Goal: Transaction & Acquisition: Purchase product/service

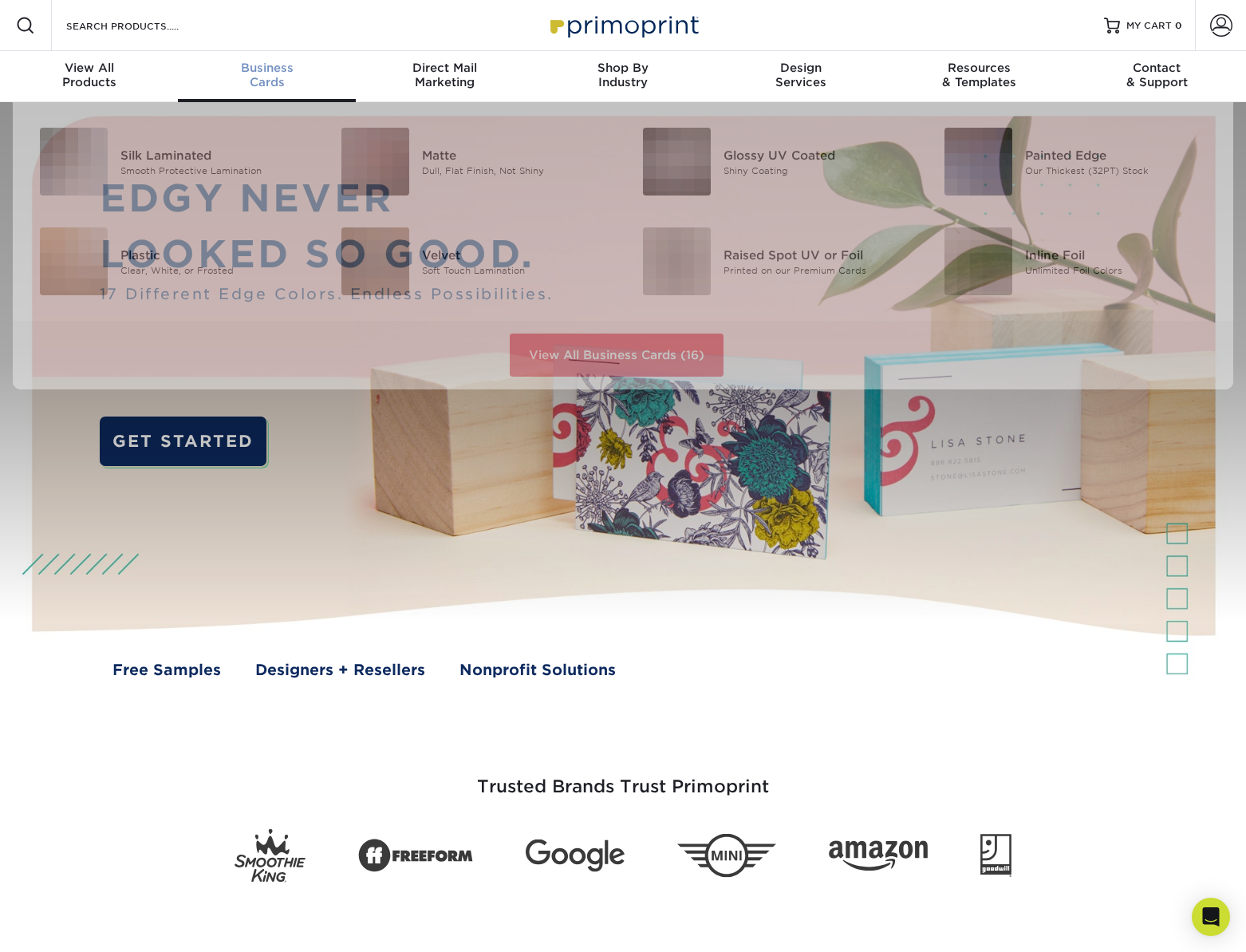
click at [265, 65] on span "Business" at bounding box center [266, 68] width 178 height 14
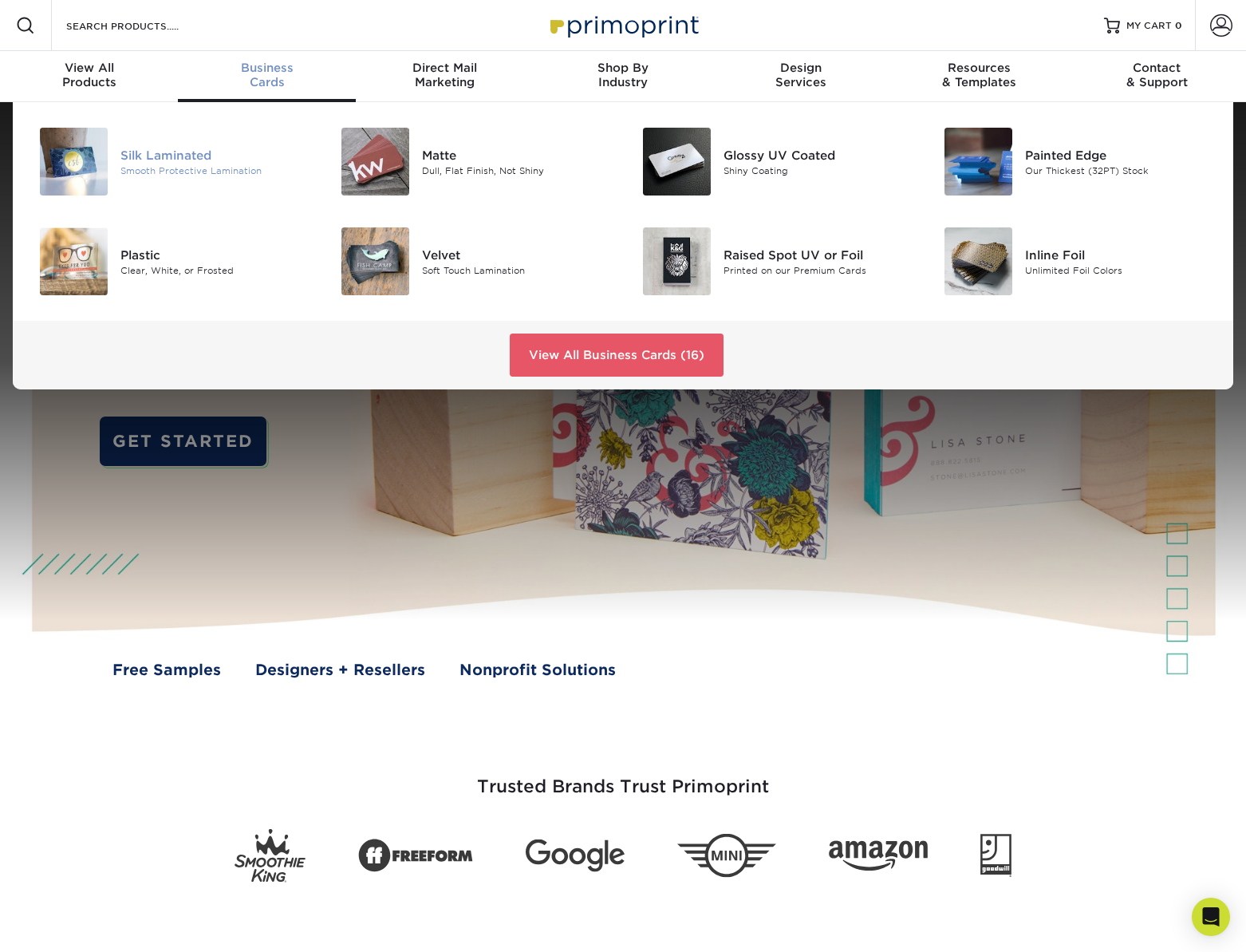
click at [104, 159] on img at bounding box center [74, 162] width 68 height 68
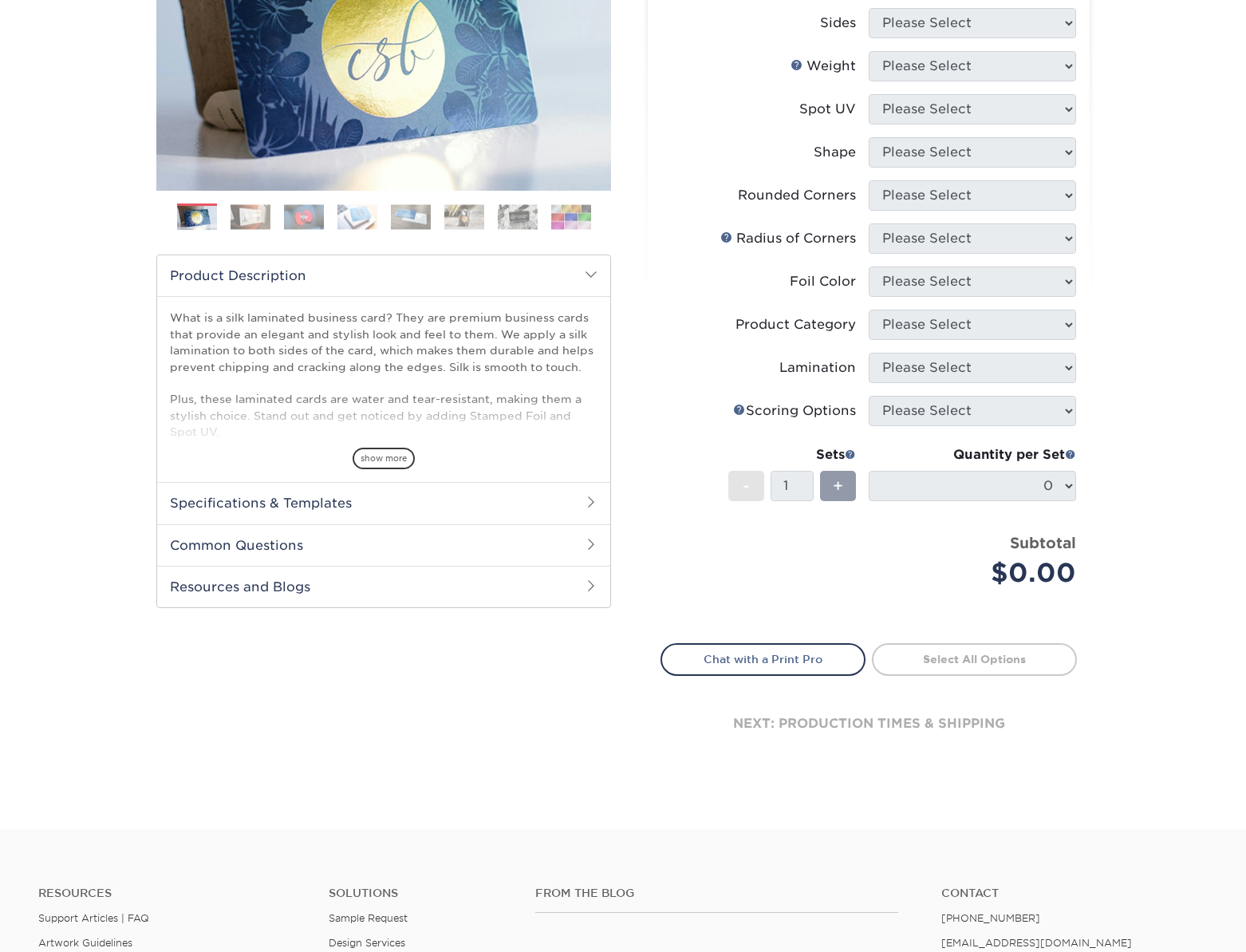
scroll to position [418, 0]
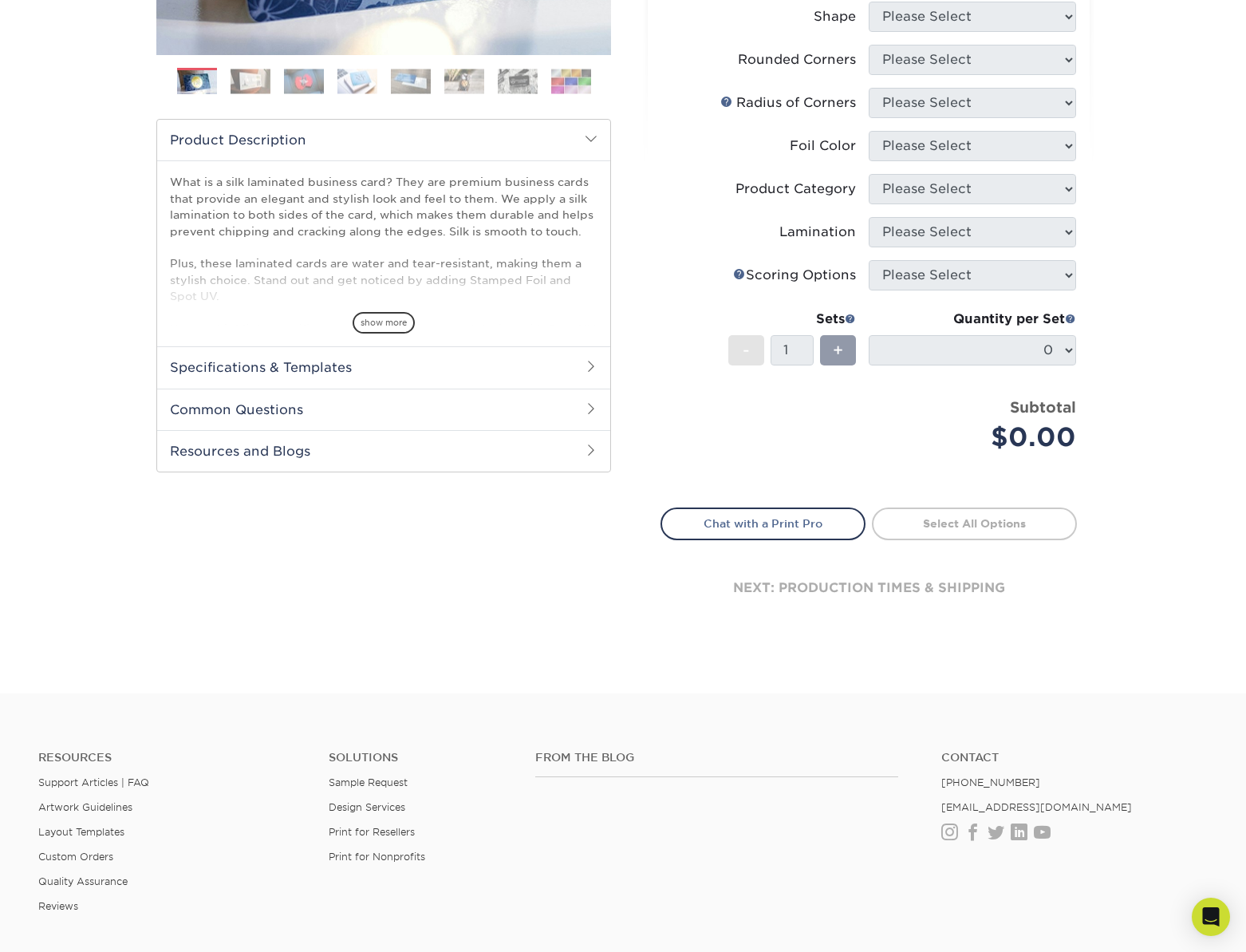
click at [342, 367] on h2 "Specifications & Templates" at bounding box center [384, 367] width 453 height 42
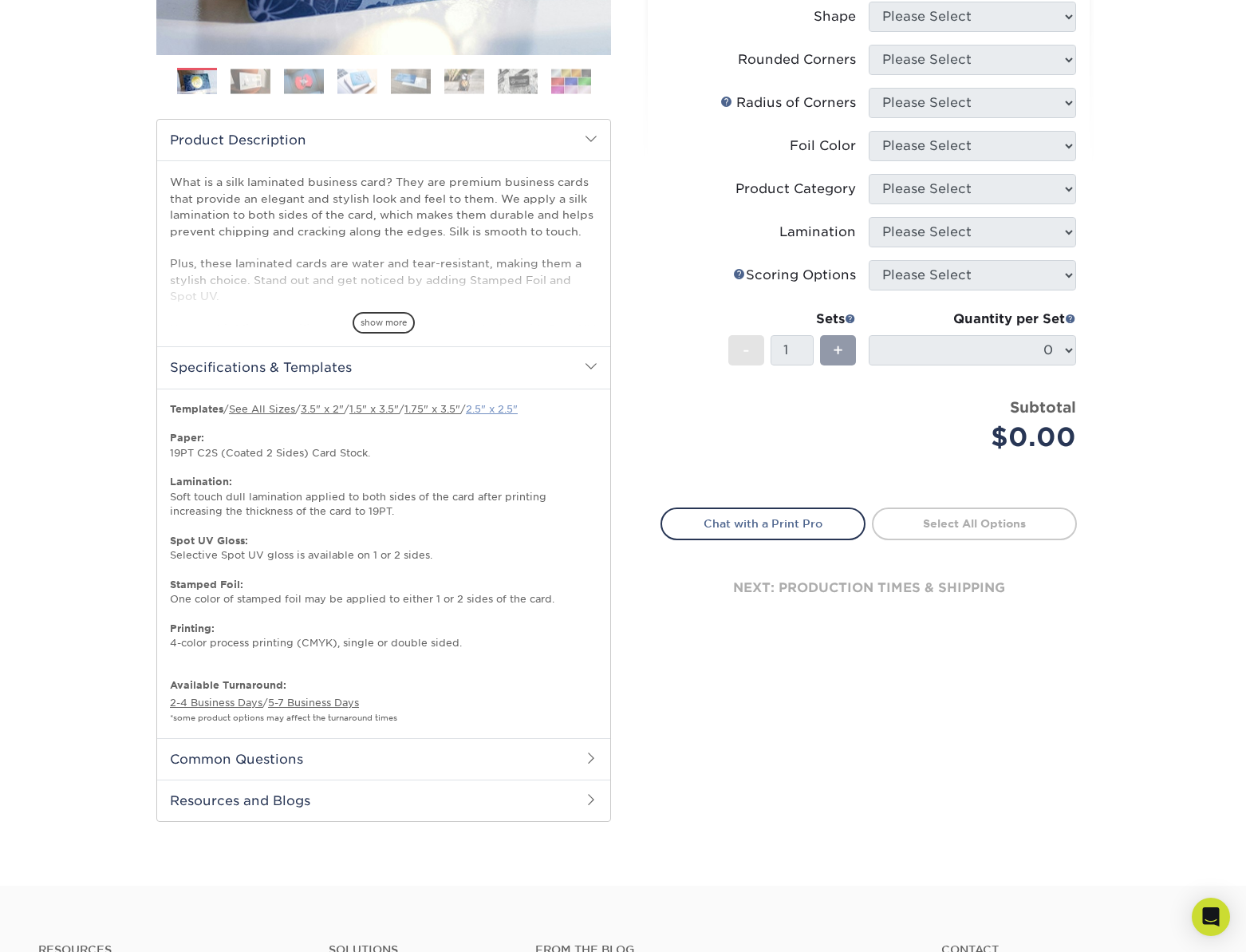
click at [513, 408] on link "2.5" x 2.5"" at bounding box center [492, 408] width 52 height 12
click at [752, 741] on div "Select your options: Sizes Help Sizes Please Select 1.5" x 3.5" - Mini -" at bounding box center [862, 278] width 478 height 1125
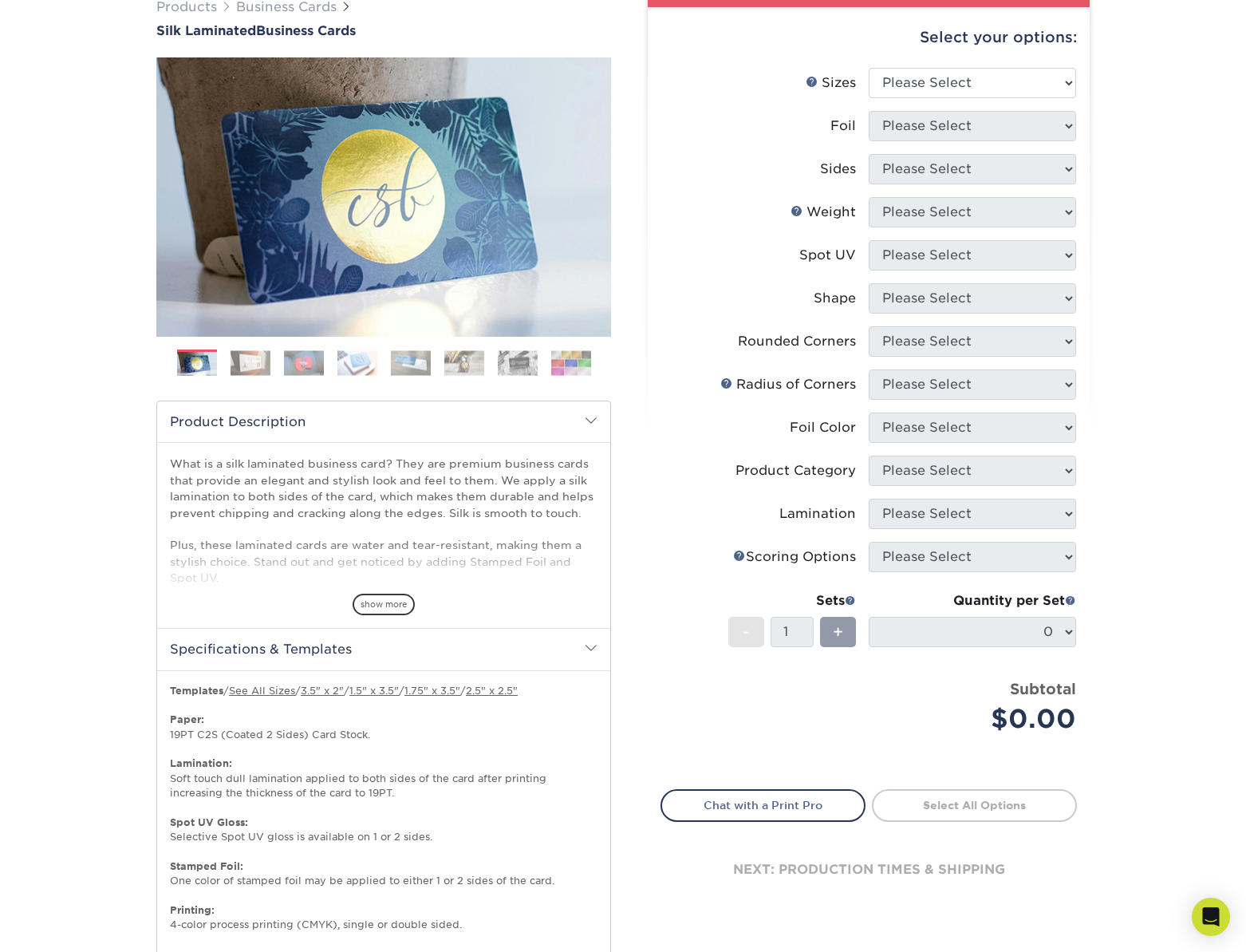
scroll to position [0, 0]
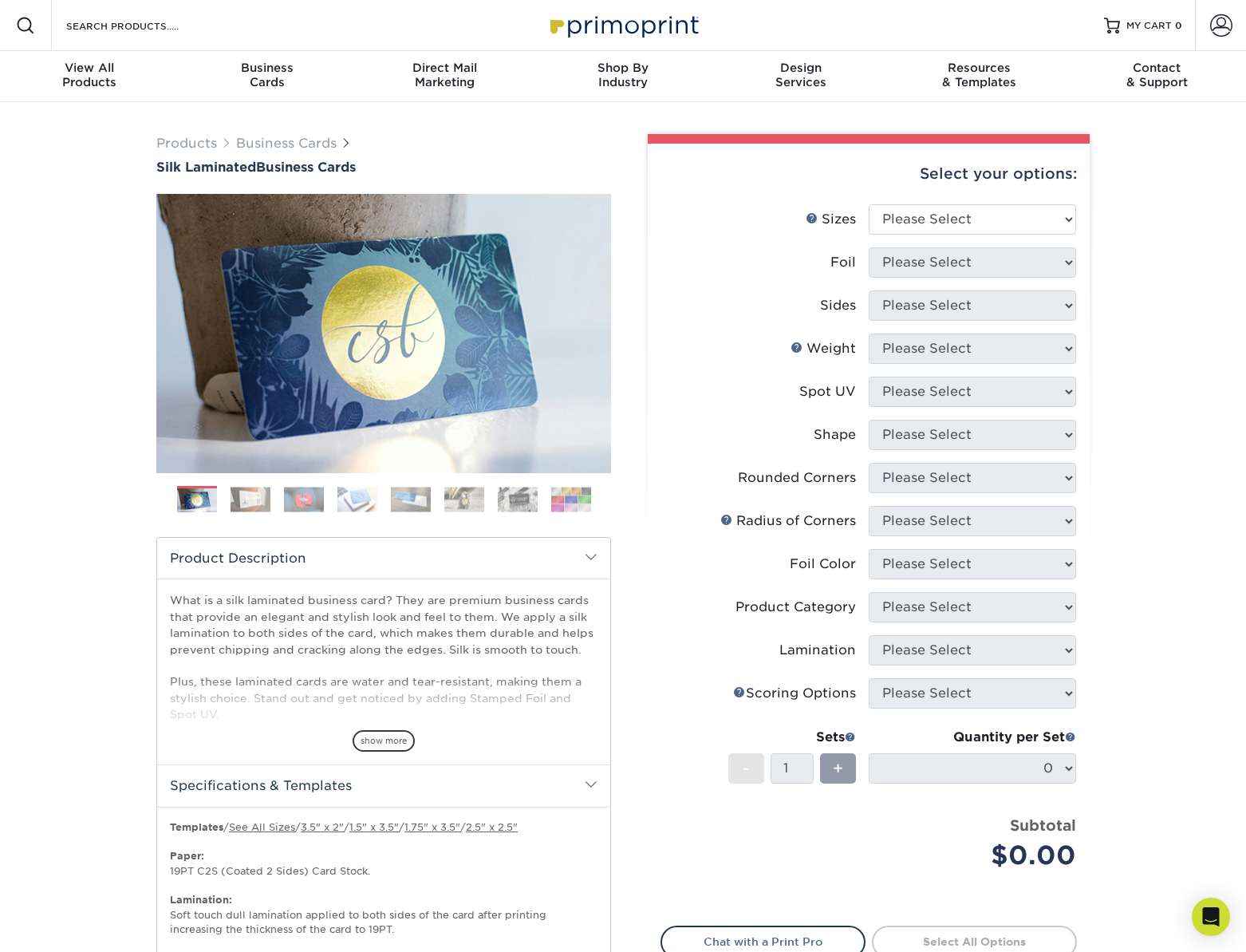
click at [252, 506] on img at bounding box center [251, 499] width 40 height 25
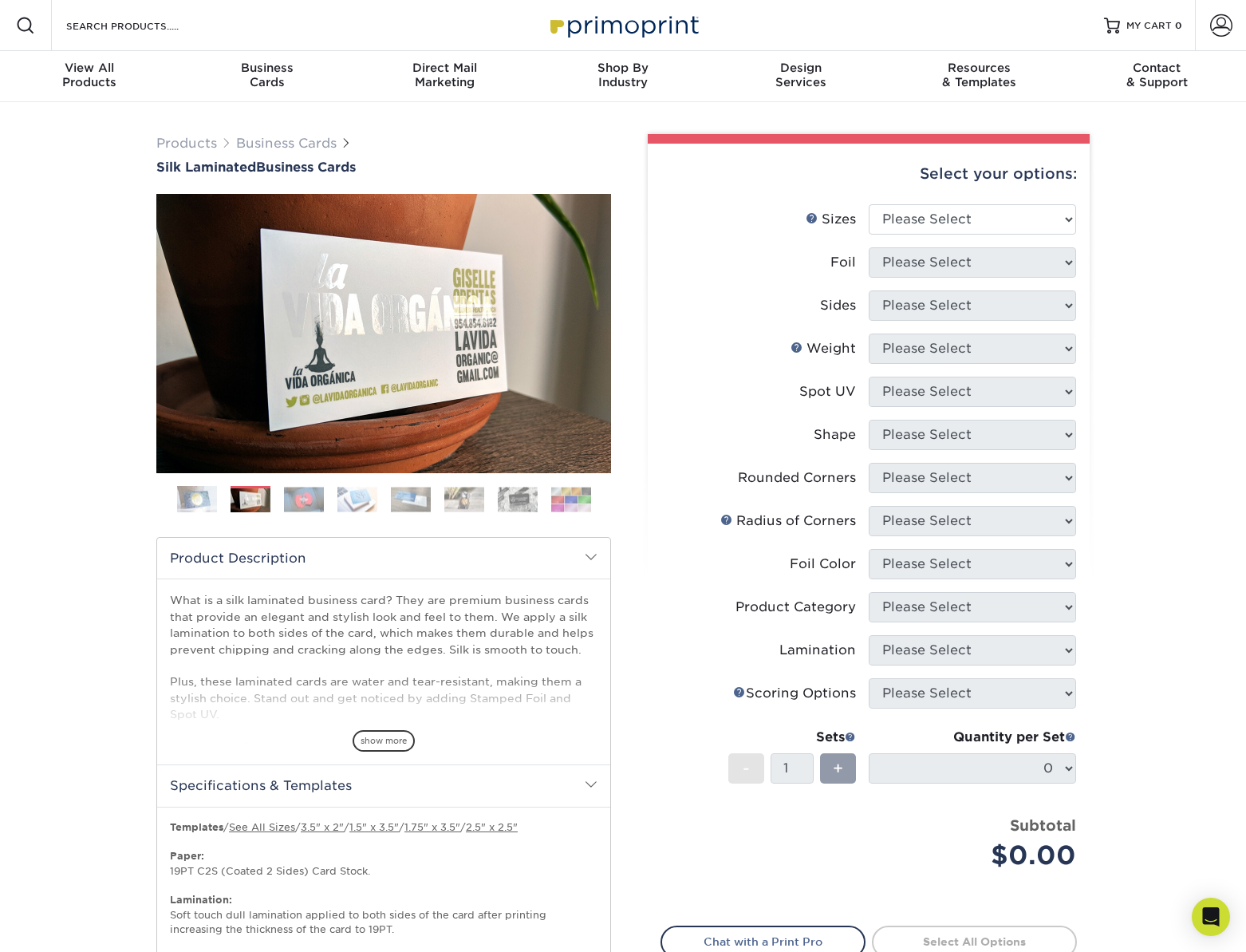
click at [298, 500] on img at bounding box center [304, 499] width 40 height 25
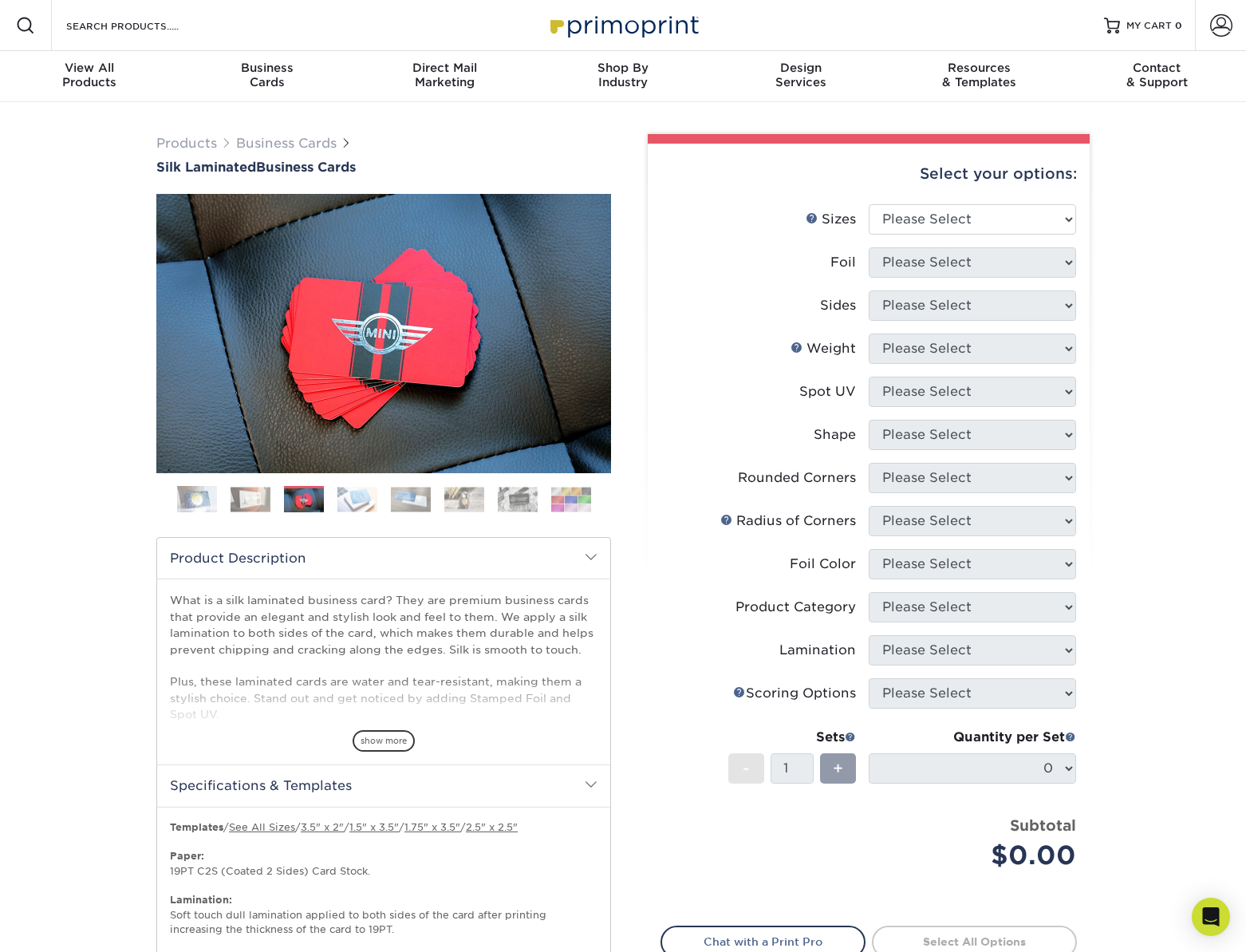
click at [360, 501] on img at bounding box center [358, 499] width 40 height 25
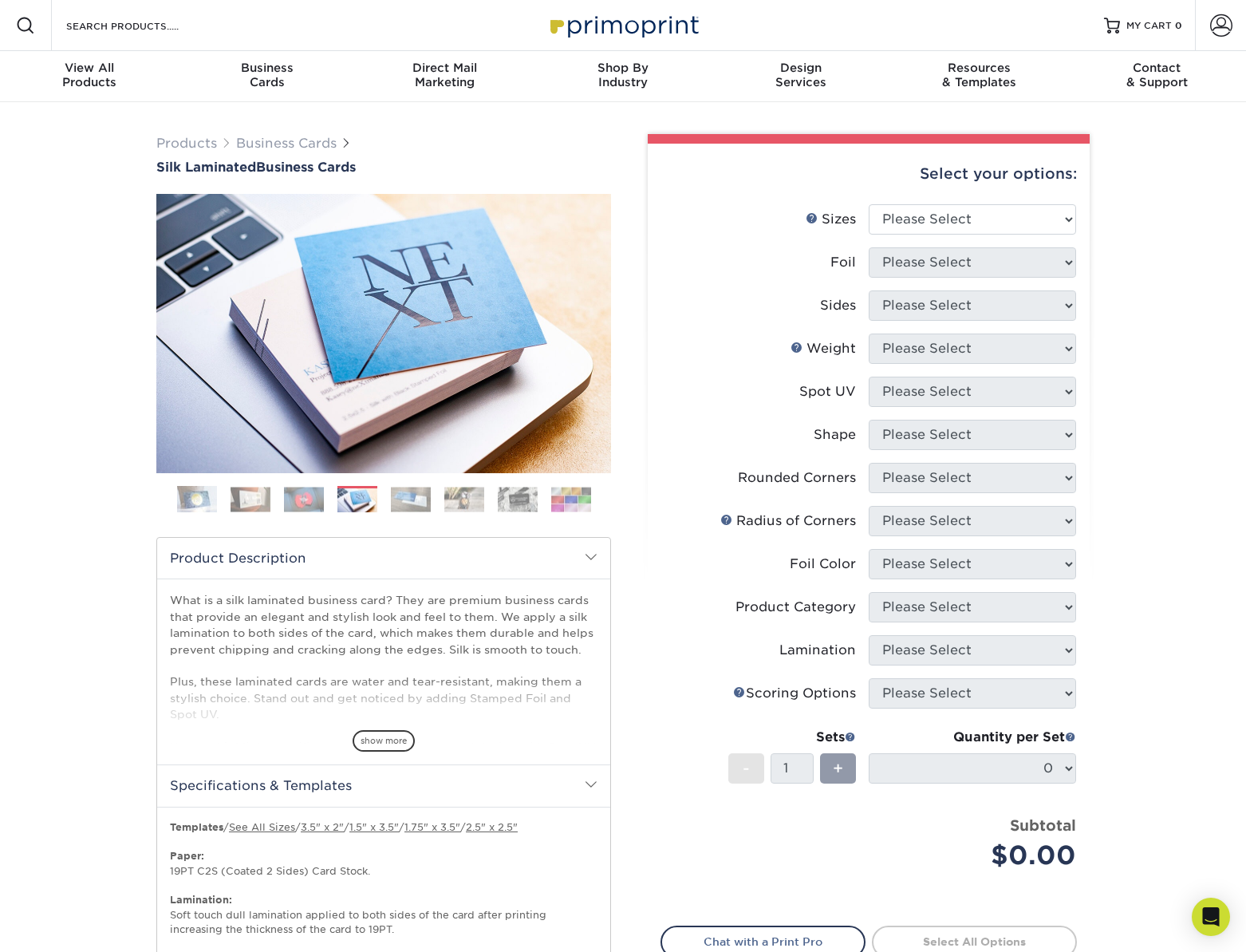
click at [399, 502] on img at bounding box center [411, 499] width 40 height 25
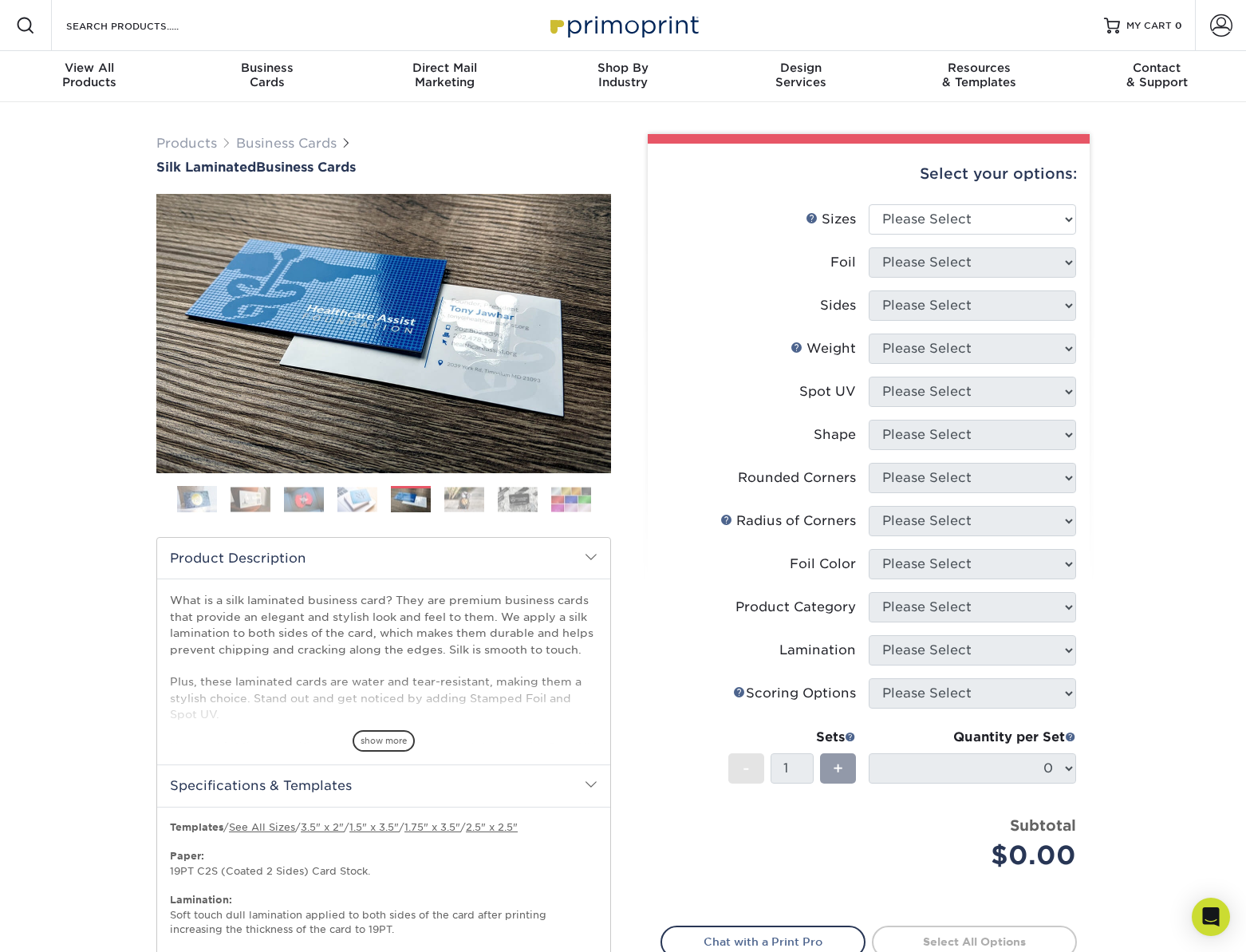
click at [453, 495] on img at bounding box center [465, 499] width 40 height 25
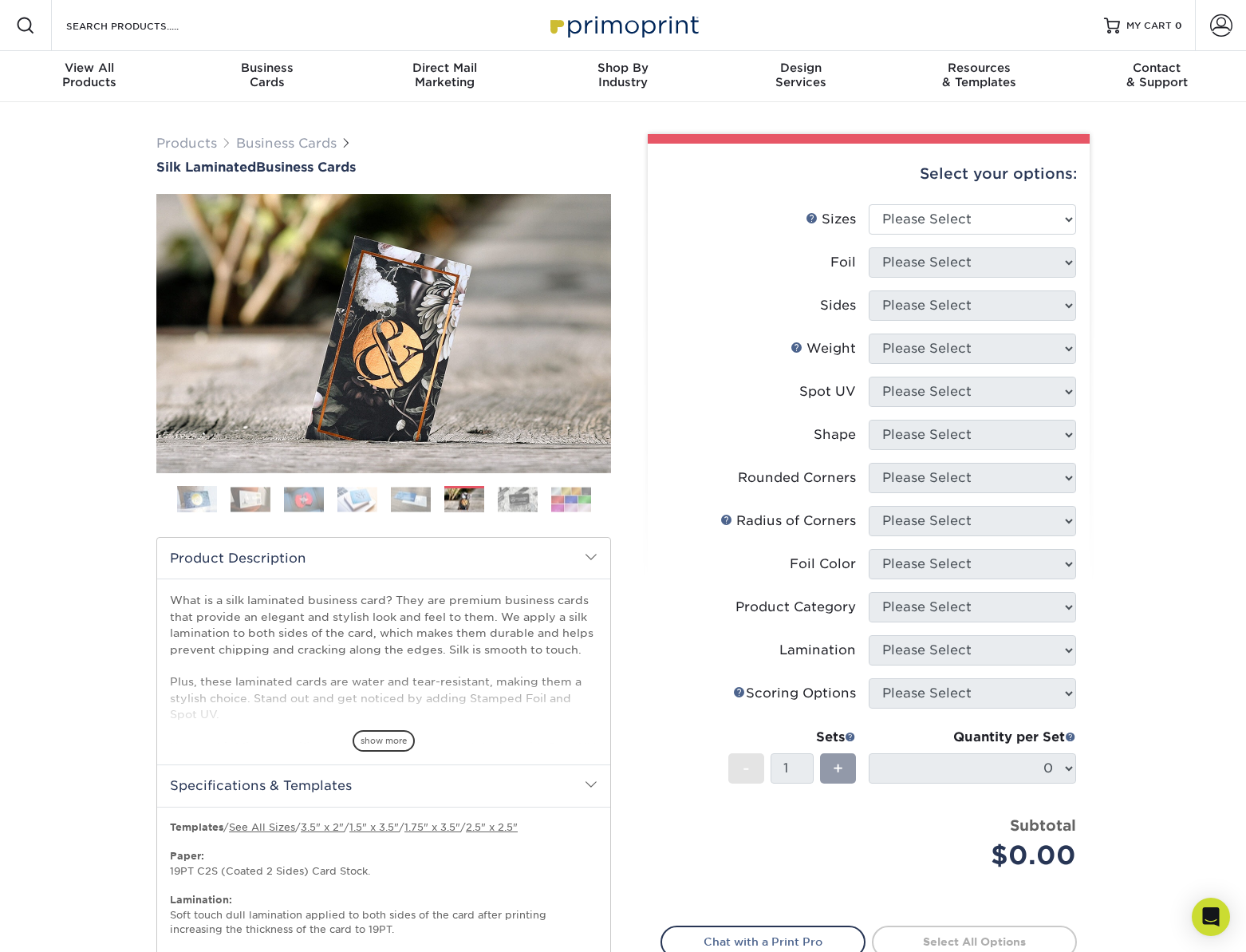
click at [506, 492] on img at bounding box center [518, 499] width 40 height 25
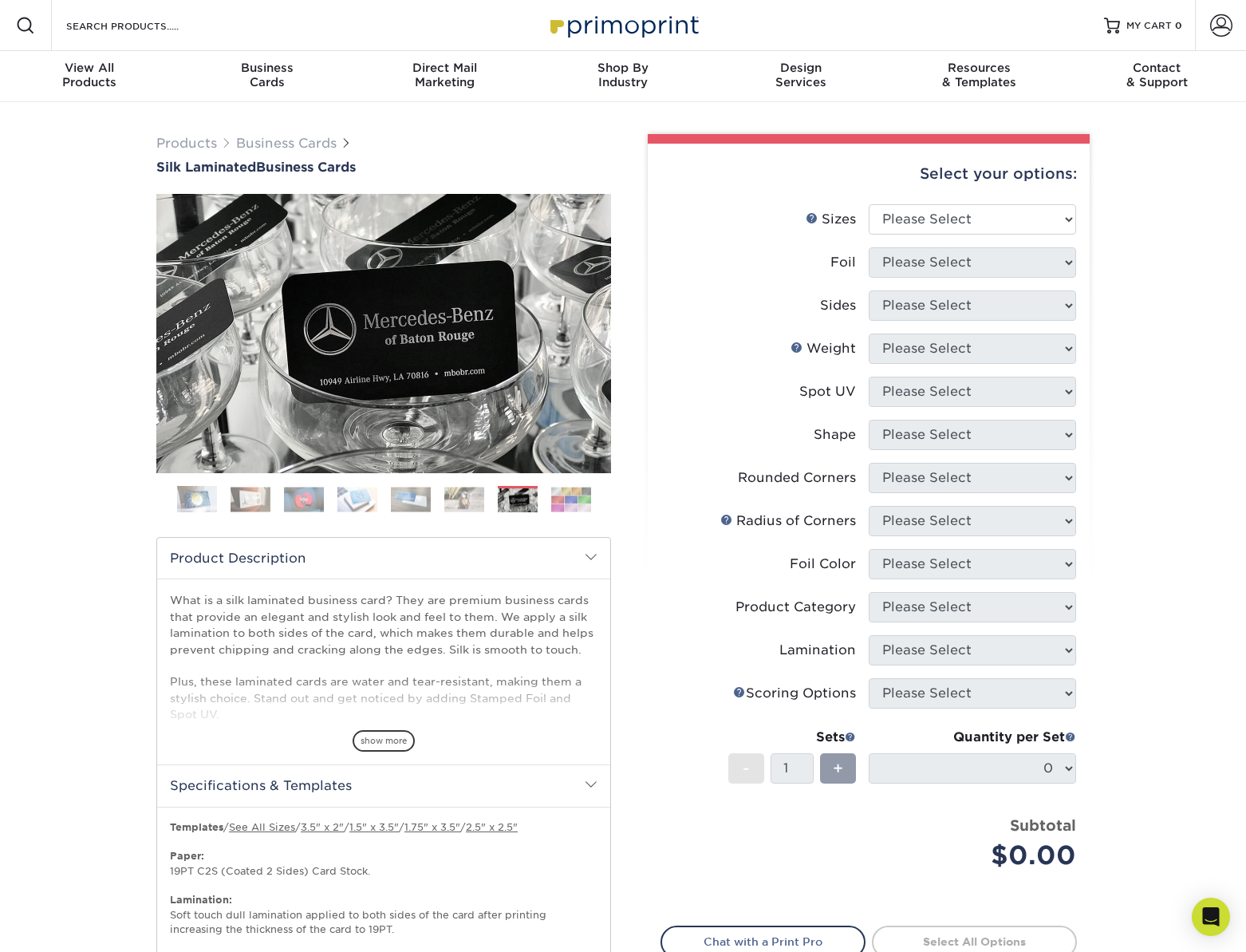
click at [190, 502] on img at bounding box center [197, 499] width 40 height 40
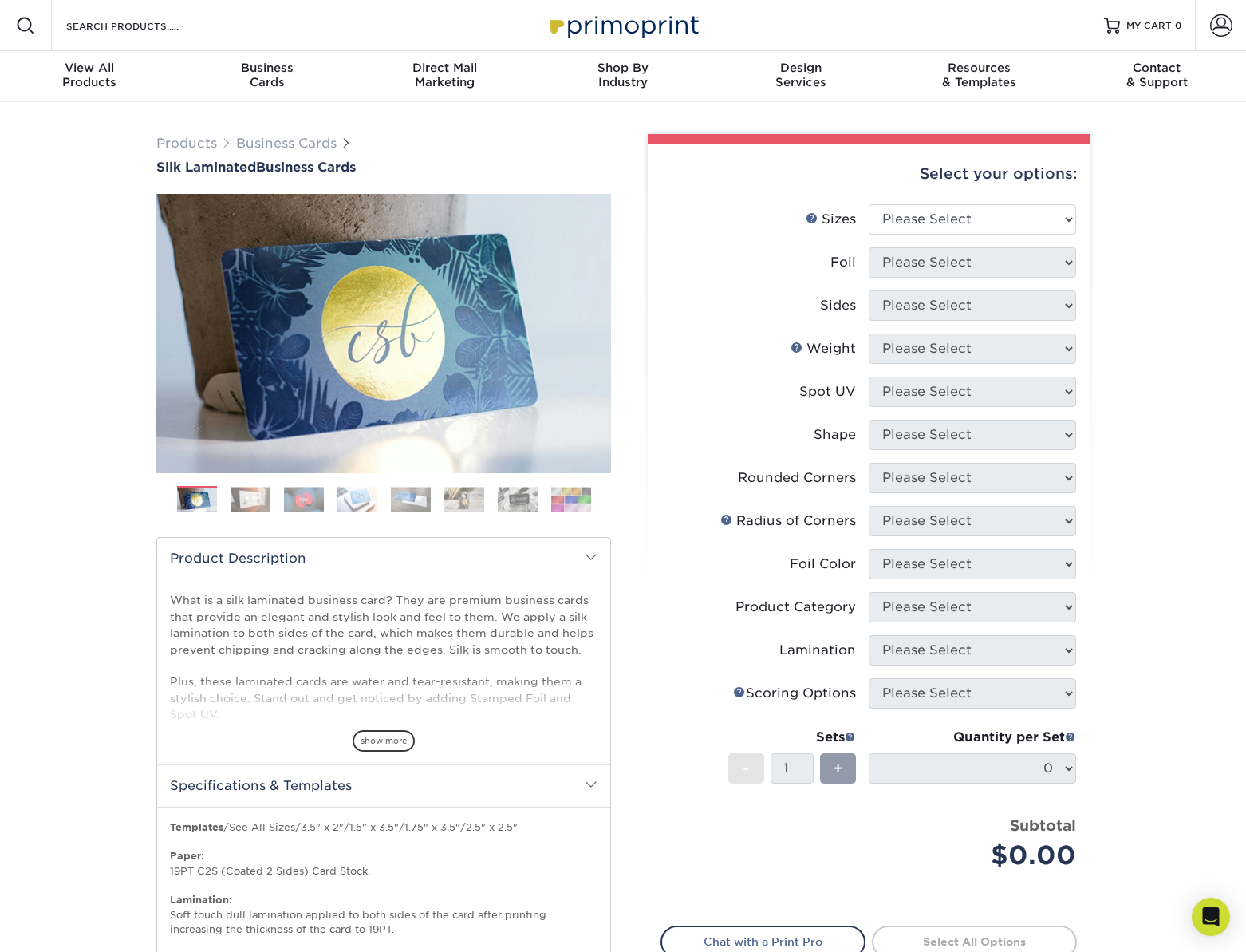
click at [509, 500] on img at bounding box center [518, 499] width 40 height 25
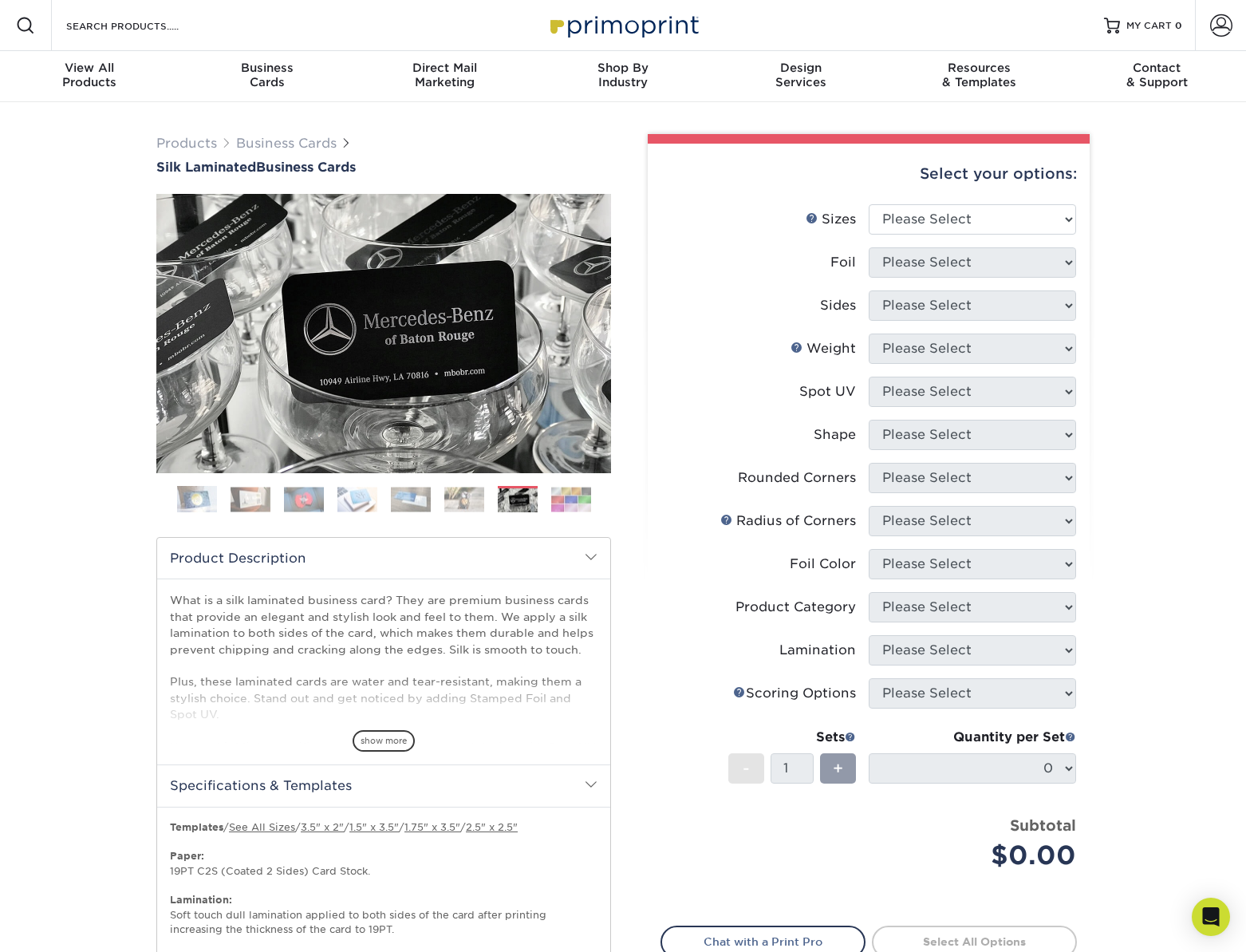
click at [193, 495] on img at bounding box center [197, 499] width 40 height 40
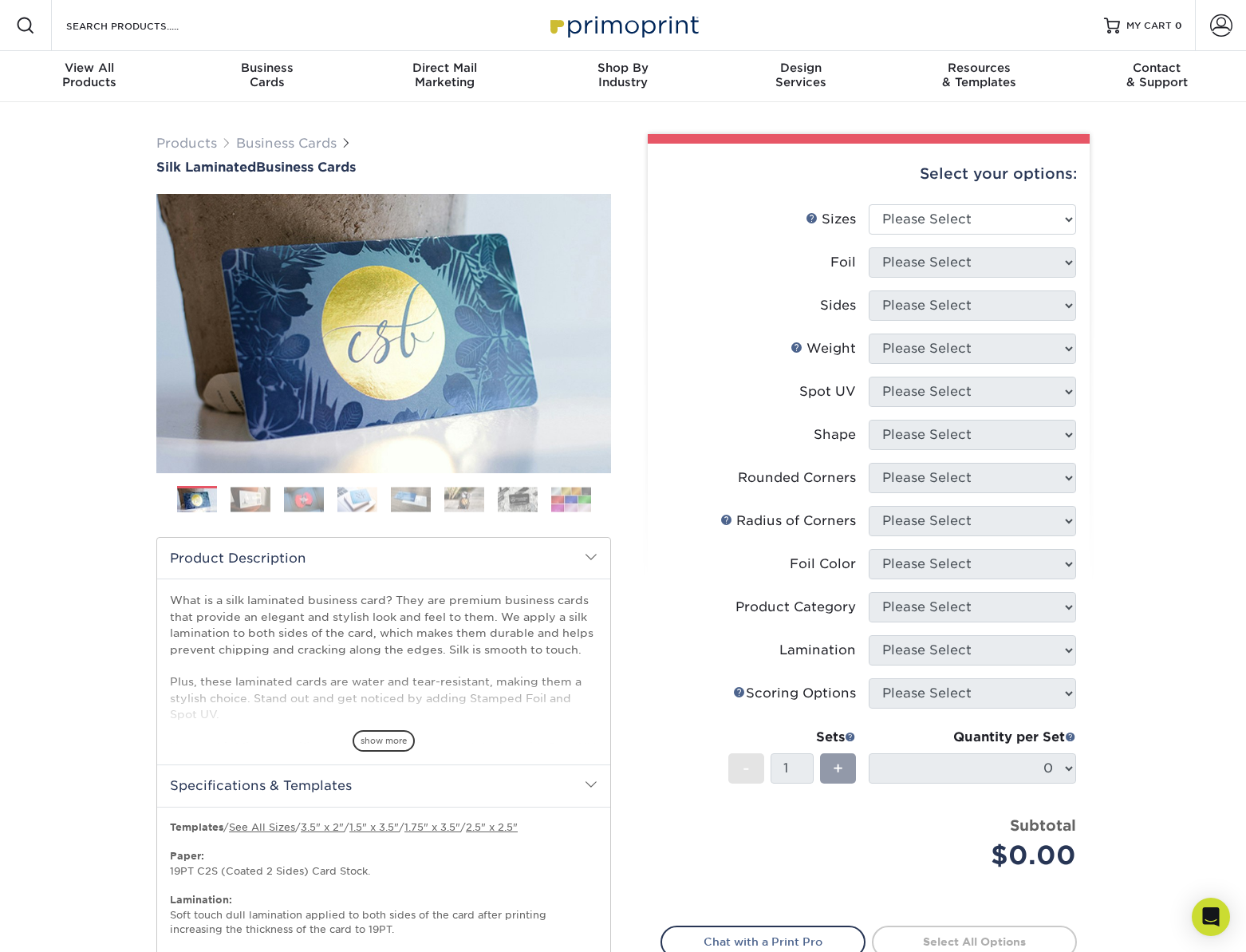
click at [363, 502] on img at bounding box center [358, 499] width 40 height 25
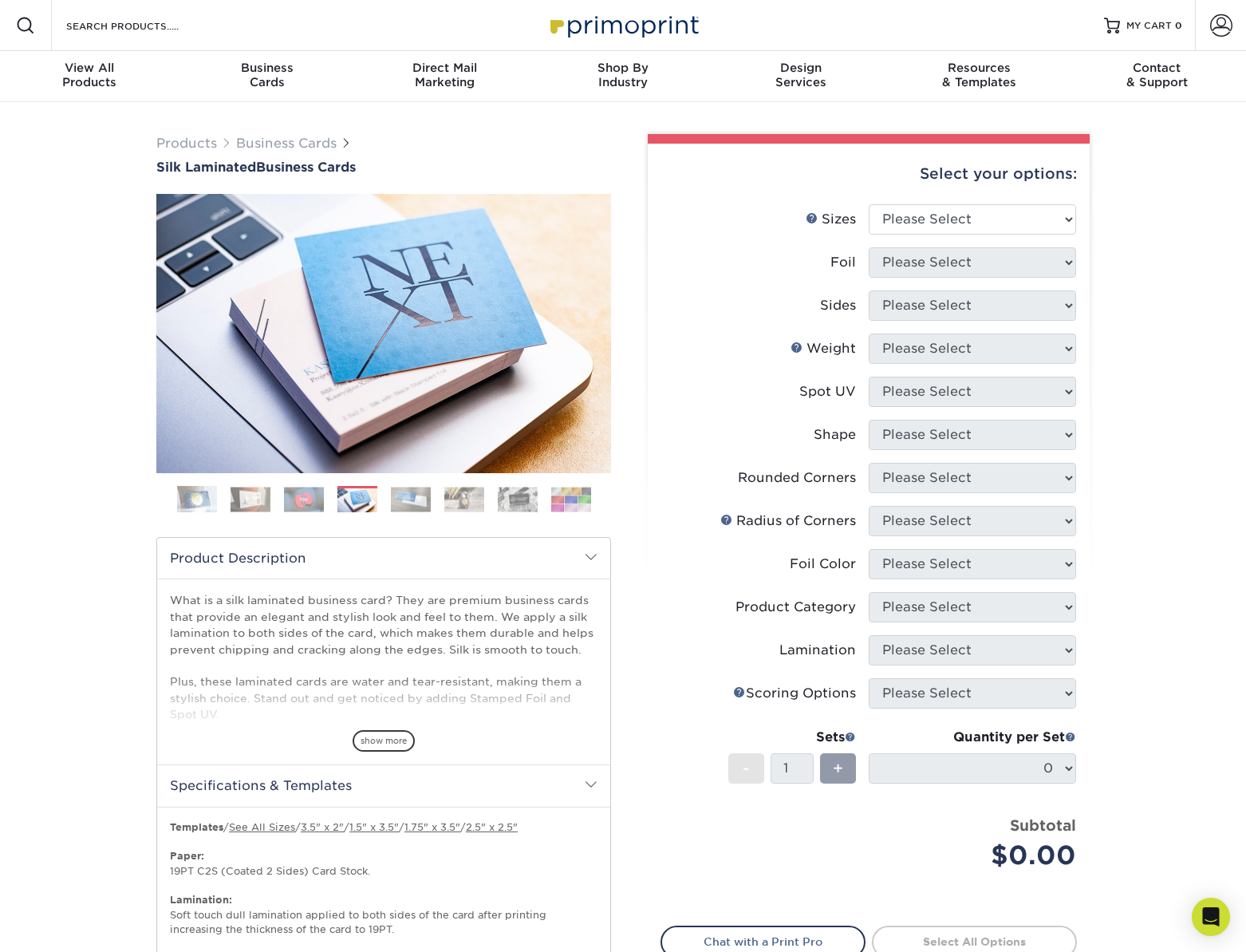
click at [338, 502] on img at bounding box center [358, 500] width 40 height 25
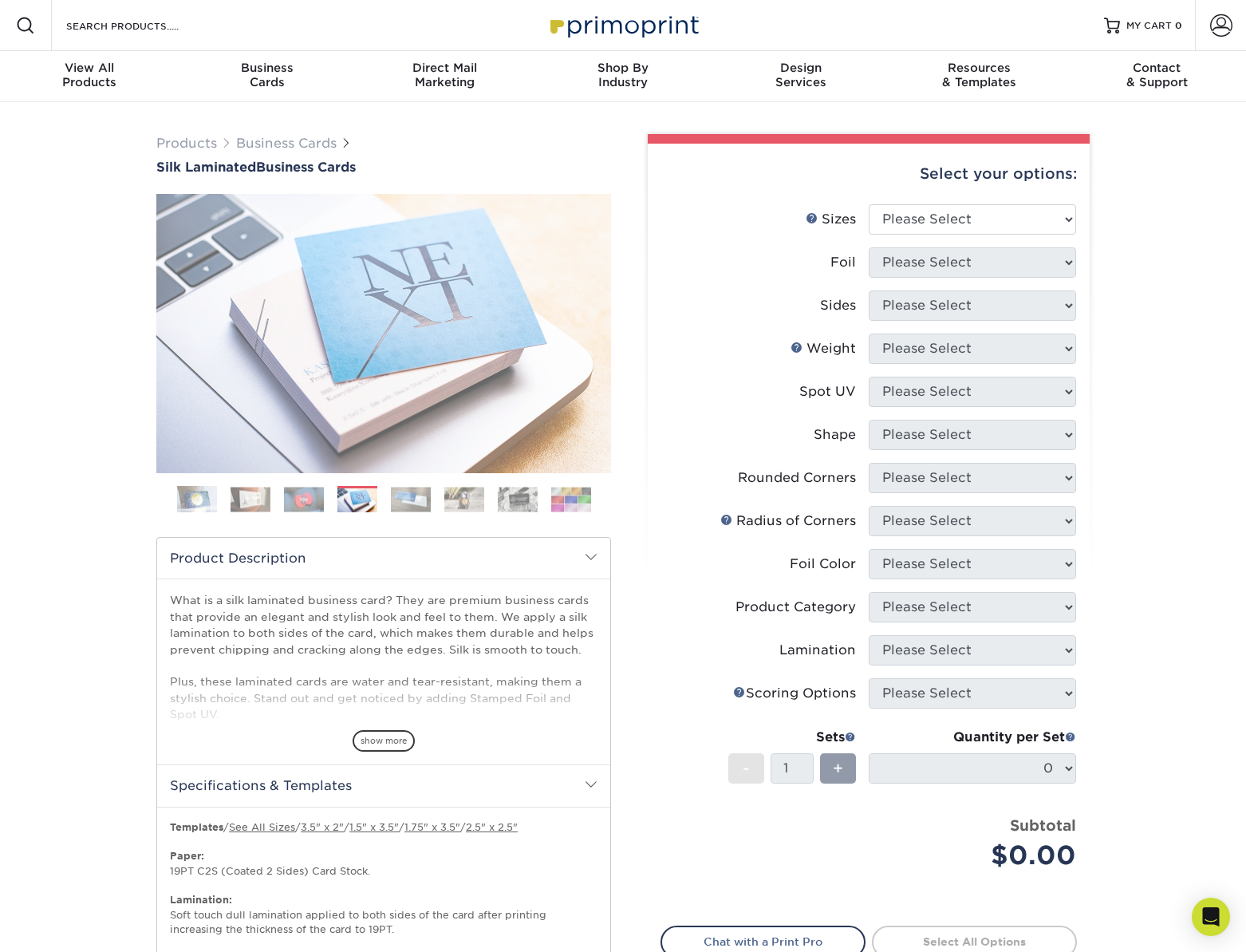
click at [294, 503] on img at bounding box center [304, 499] width 40 height 25
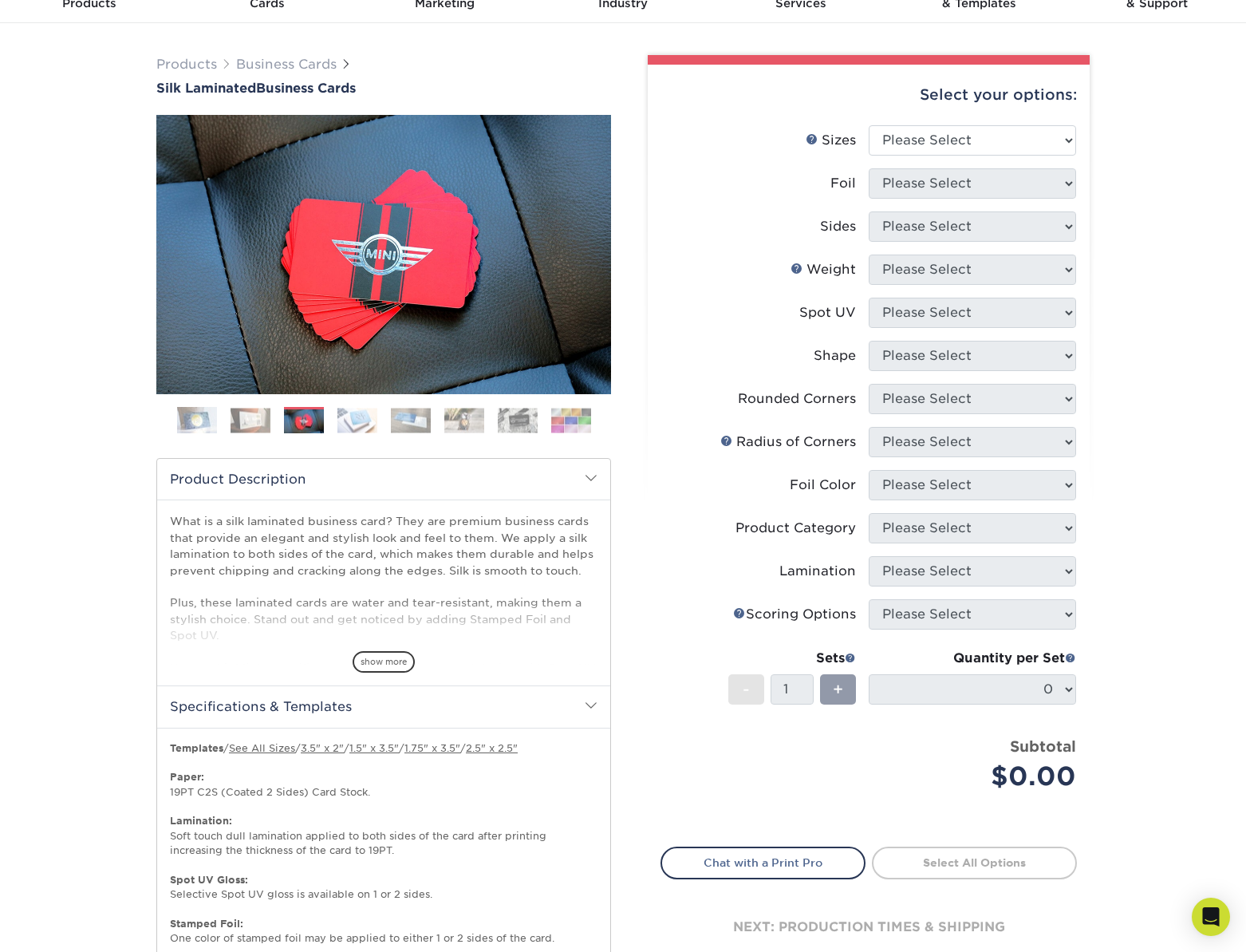
scroll to position [31, 0]
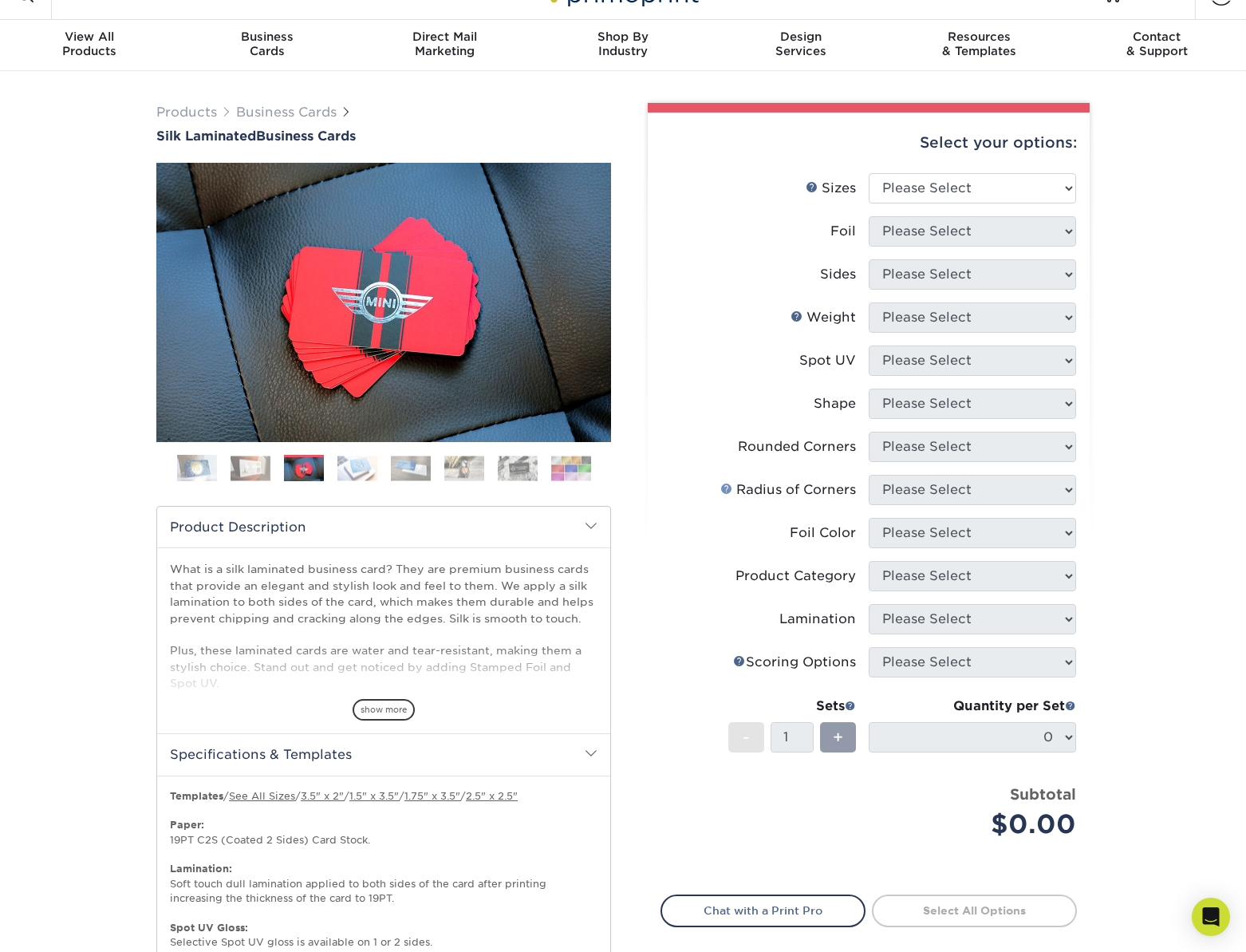
click at [724, 486] on link at bounding box center [727, 488] width 13 height 13
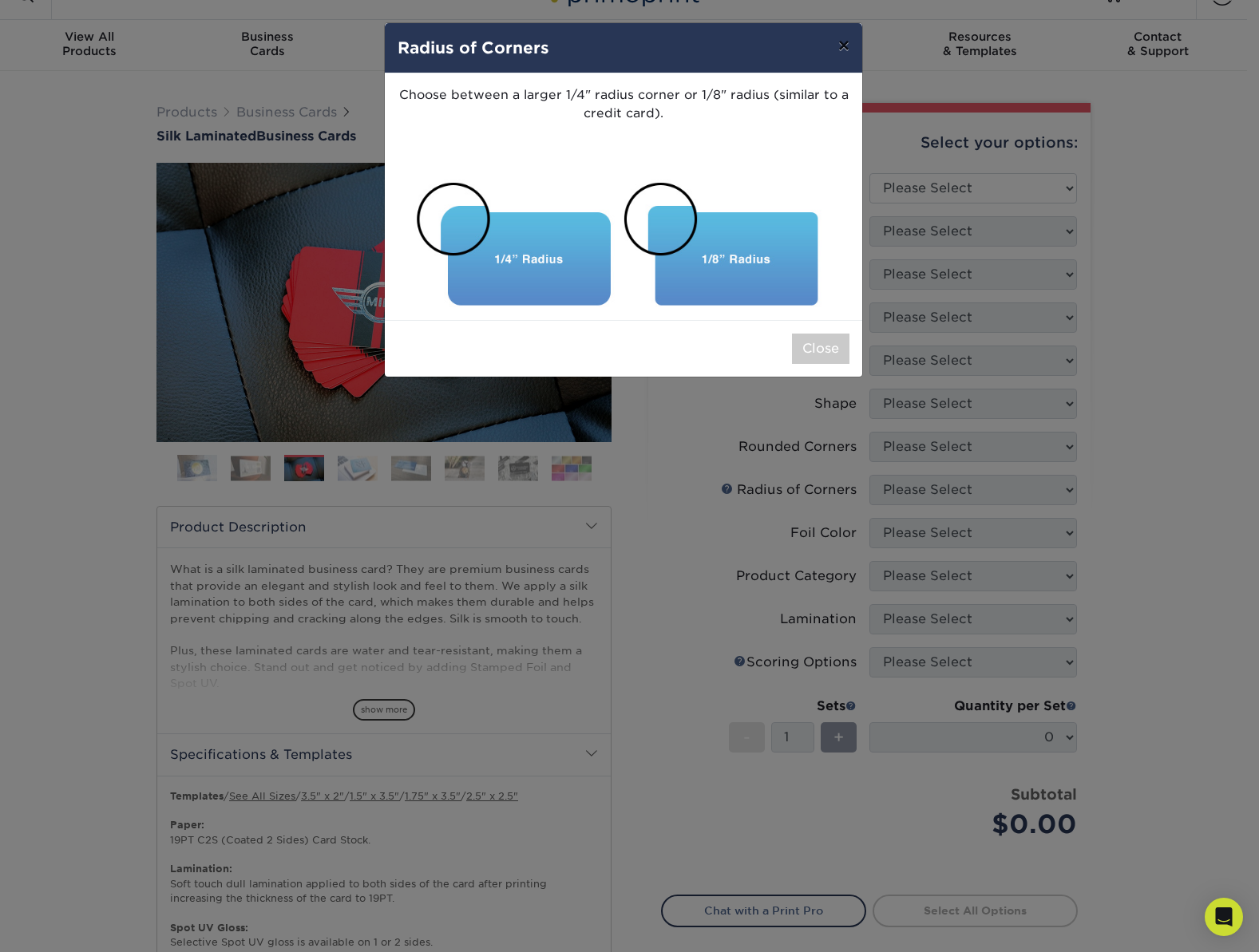
click at [852, 53] on button "×" at bounding box center [844, 46] width 37 height 45
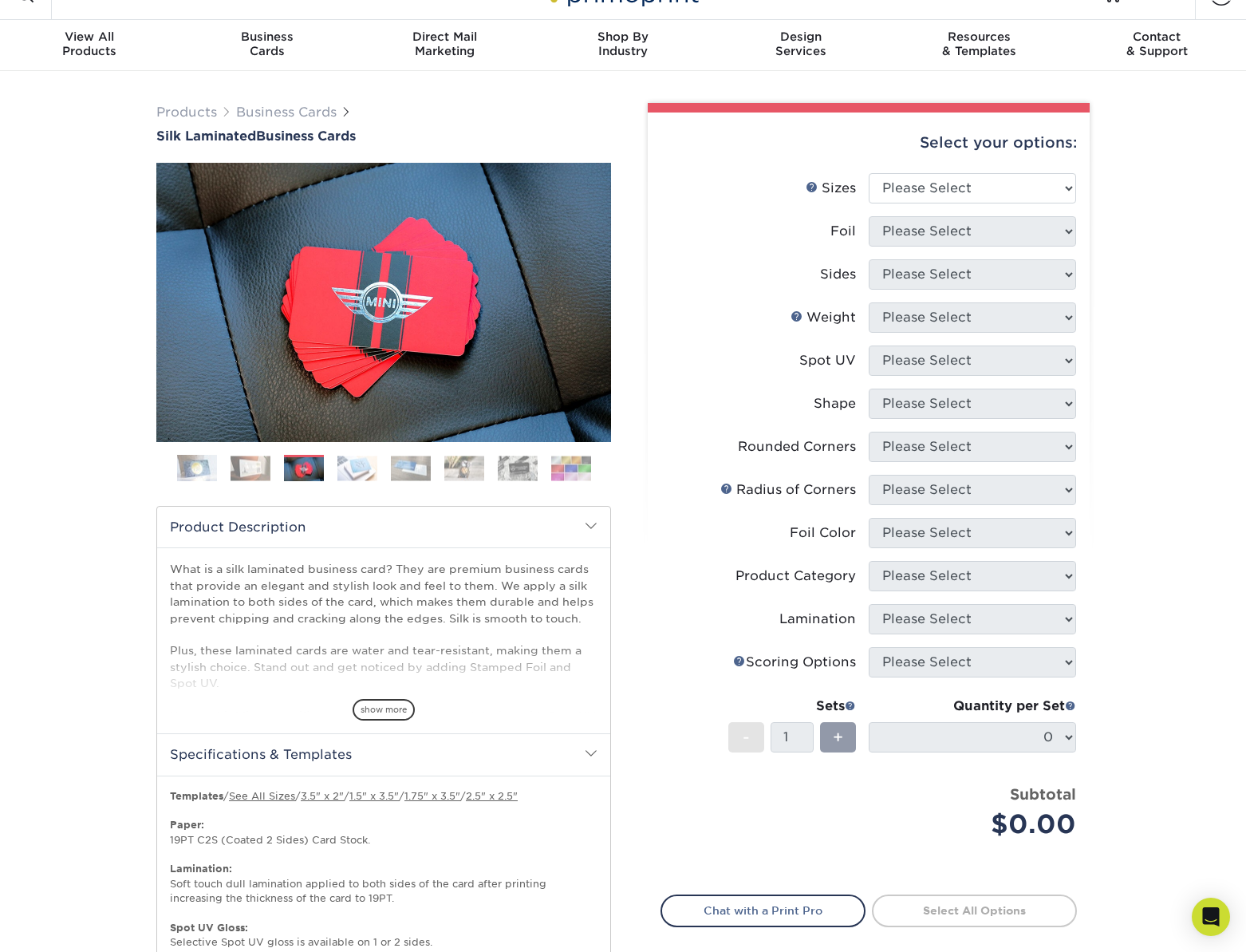
click at [1154, 333] on div "Products Business Cards Silk Laminated Business Cards Previous Next" at bounding box center [623, 671] width 1246 height 1202
click at [987, 186] on select "Please Select 1.5" x 3.5" - Mini 1.75" x 3.5" - Mini 2" x 2" - Square 2" x 3" -…" at bounding box center [973, 187] width 207 height 31
select select "2.50x2.50"
click at [869, 172] on select "Please Select 1.5" x 3.5" - Mini 1.75" x 3.5" - Mini 2" x 2" - Square 2" x 3" -…" at bounding box center [973, 187] width 207 height 31
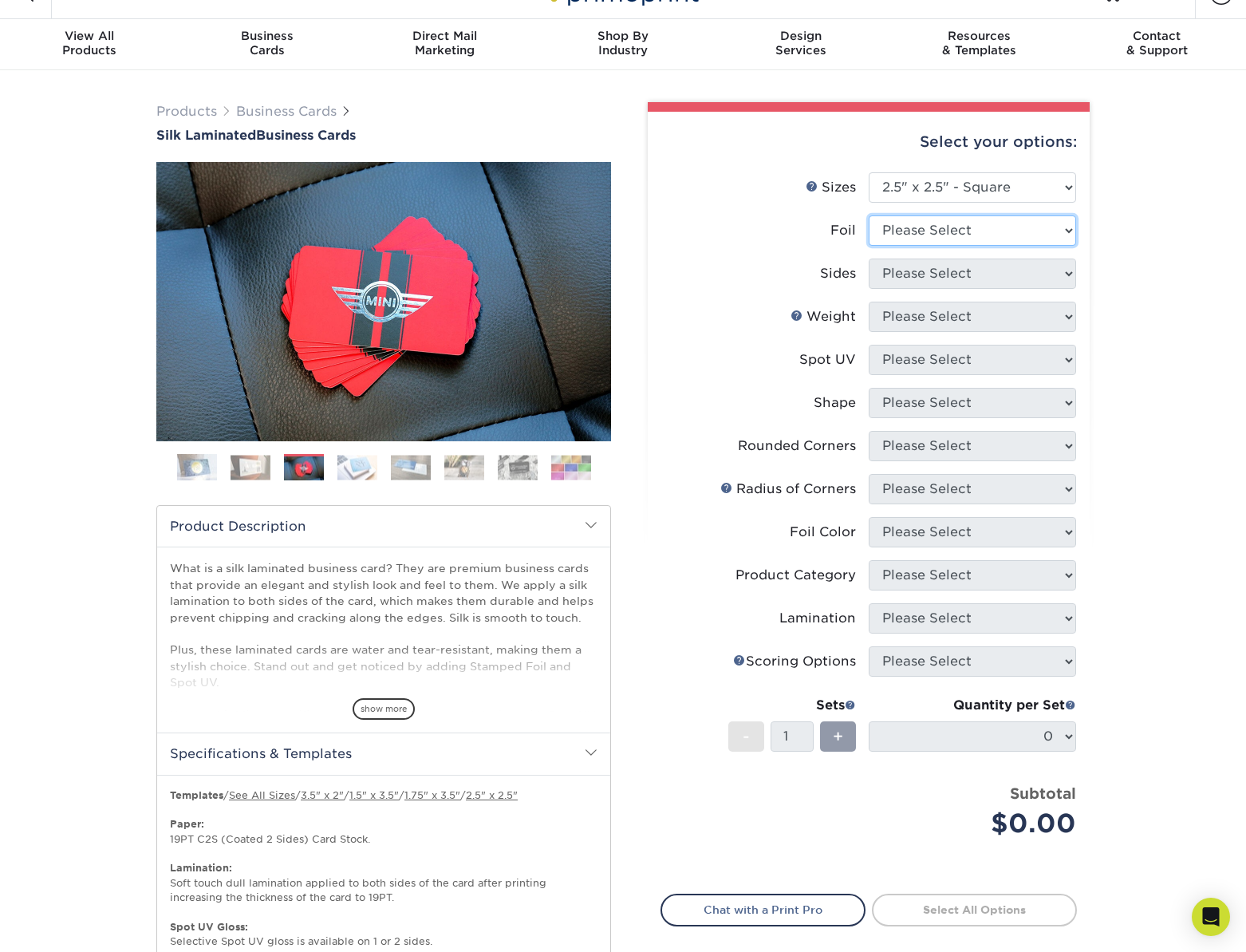
click at [960, 232] on select "Please Select Yes No" at bounding box center [973, 231] width 207 height 31
select select "0"
click at [869, 215] on select "Please Select Yes No" at bounding box center [973, 231] width 207 height 31
click at [955, 266] on select "Please Select Print Both Sides Print Front Only" at bounding box center [973, 274] width 207 height 31
select select "13abbda7-1d64-4f25-8bb2-c179b224825d"
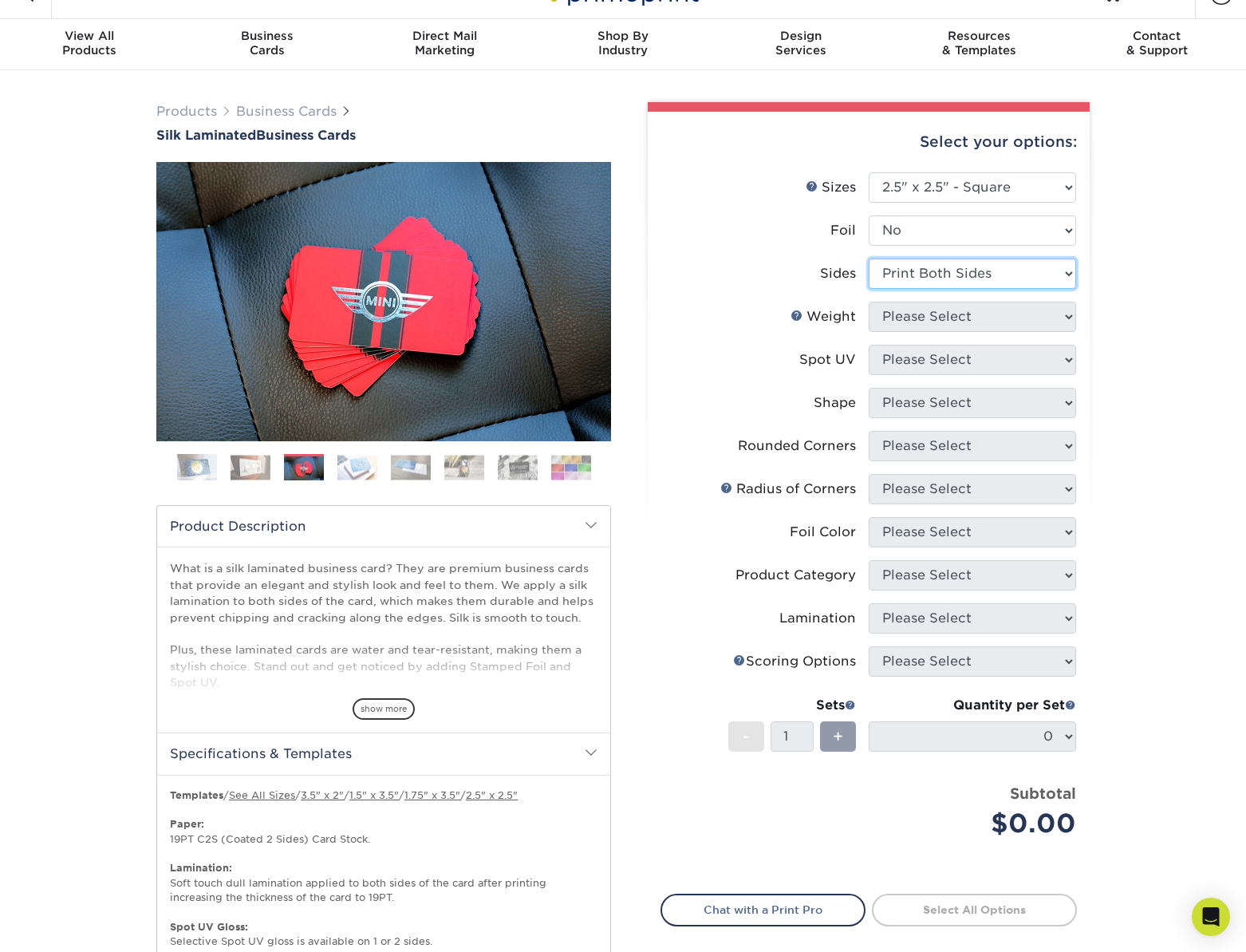
click at [869, 259] on select "Please Select Print Both Sides Print Front Only" at bounding box center [973, 274] width 207 height 31
click at [911, 314] on select "Please Select 16PT" at bounding box center [973, 317] width 207 height 31
select select "16PT"
click at [869, 302] on select "Please Select 16PT" at bounding box center [973, 317] width 207 height 31
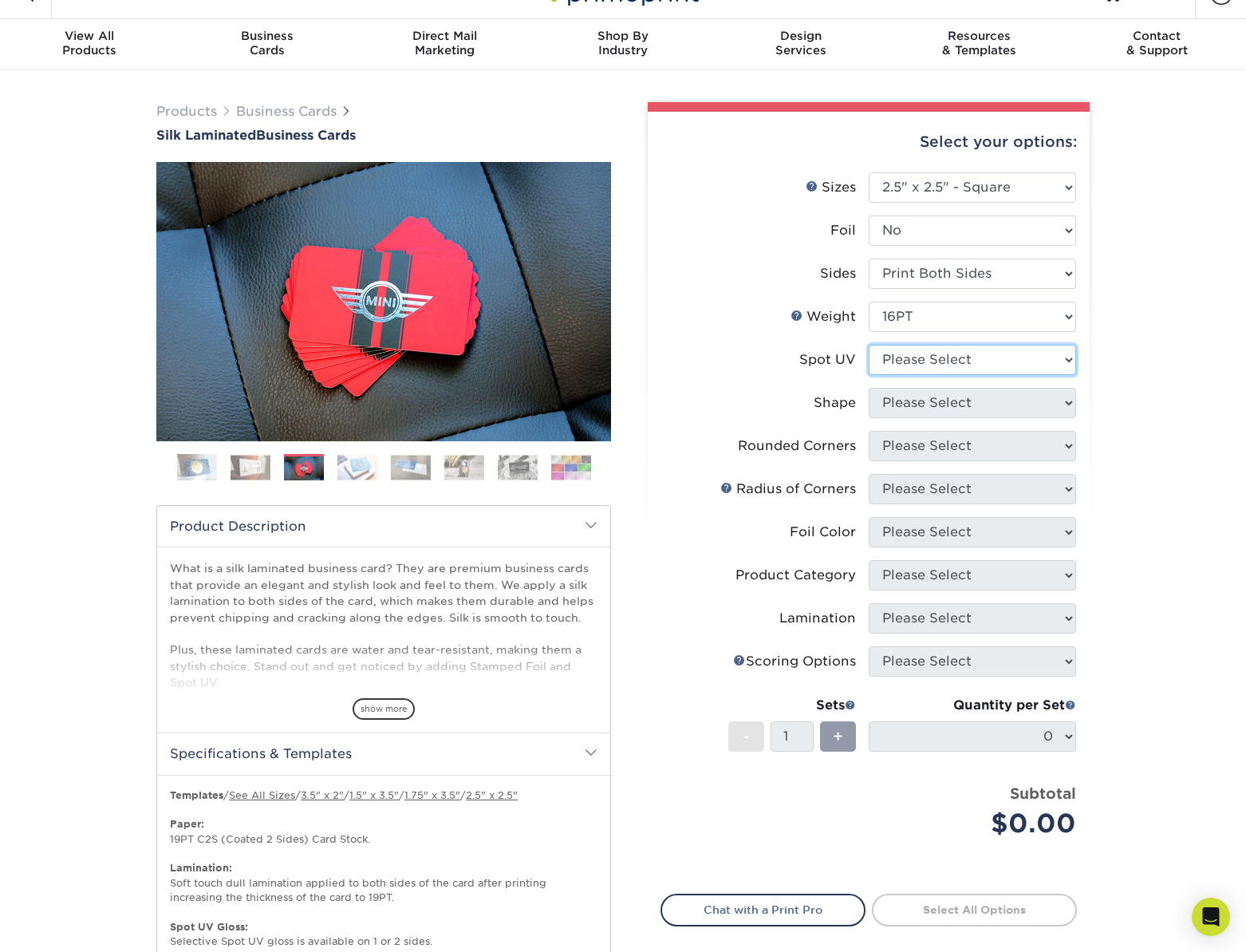
click at [926, 359] on select "Please Select No Spot UV Front and Back (Both Sides) Front Only Back Only" at bounding box center [973, 360] width 207 height 31
select select "2"
click at [869, 345] on select "Please Select No Spot UV Front and Back (Both Sides) Front Only Back Only" at bounding box center [973, 360] width 207 height 31
click at [1153, 380] on div "Products Business Cards Silk Laminated Business Cards Previous Next" at bounding box center [623, 671] width 1246 height 1202
click at [1093, 371] on div "Select your options: Sizes Help Sizes Please Select 1.5" x 3.5" - Mini -" at bounding box center [862, 664] width 478 height 1125
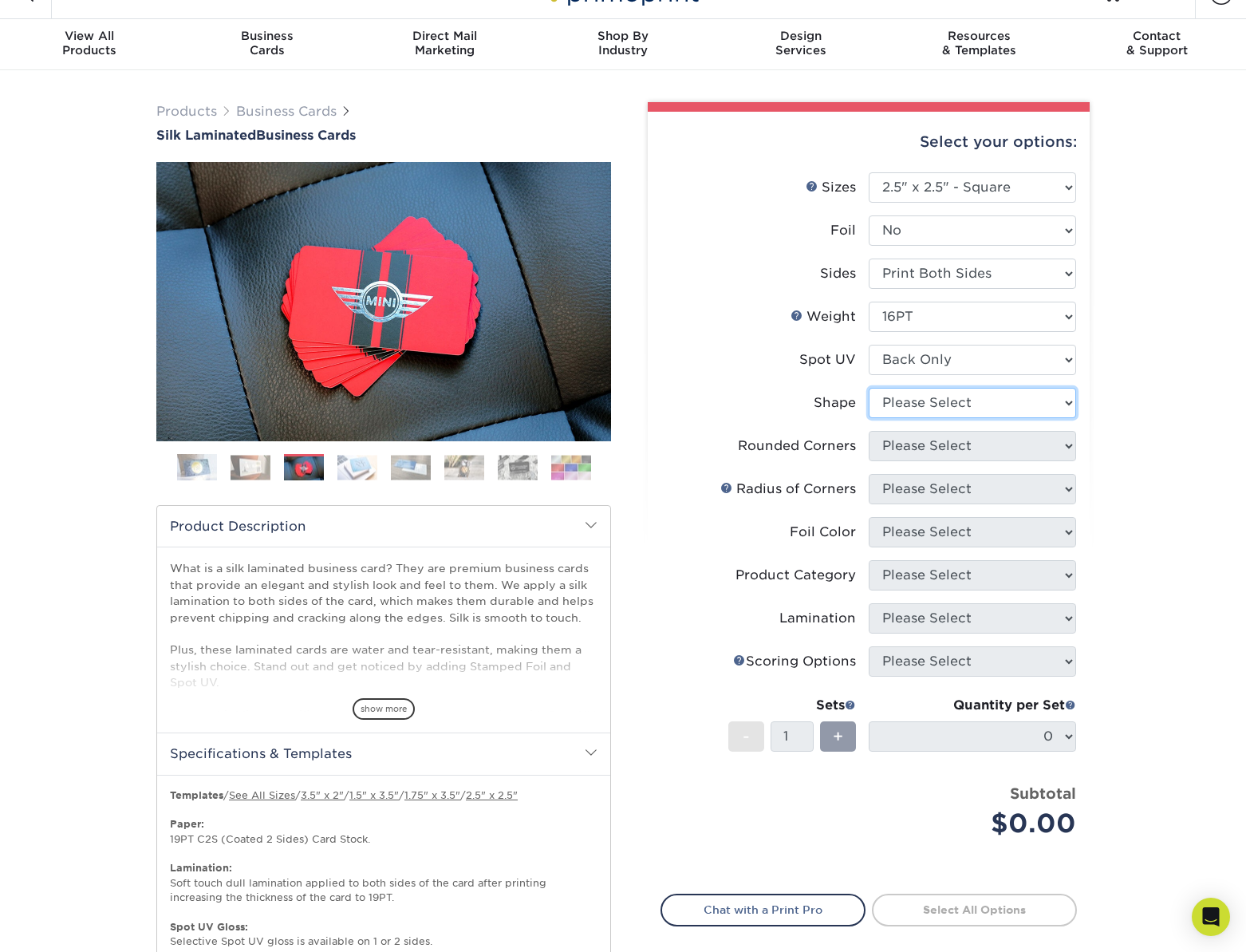
click at [985, 400] on select "Please Select Standard" at bounding box center [973, 403] width 207 height 31
select select "standard"
click at [869, 388] on select "Please Select Standard" at bounding box center [973, 403] width 207 height 31
click at [946, 445] on select "Please Select Yes - Round 2 Corners Yes - Round 4 Corners No" at bounding box center [973, 446] width 207 height 31
select select "7672df9e-0e0a-464d-8e1f-920c575e4da3"
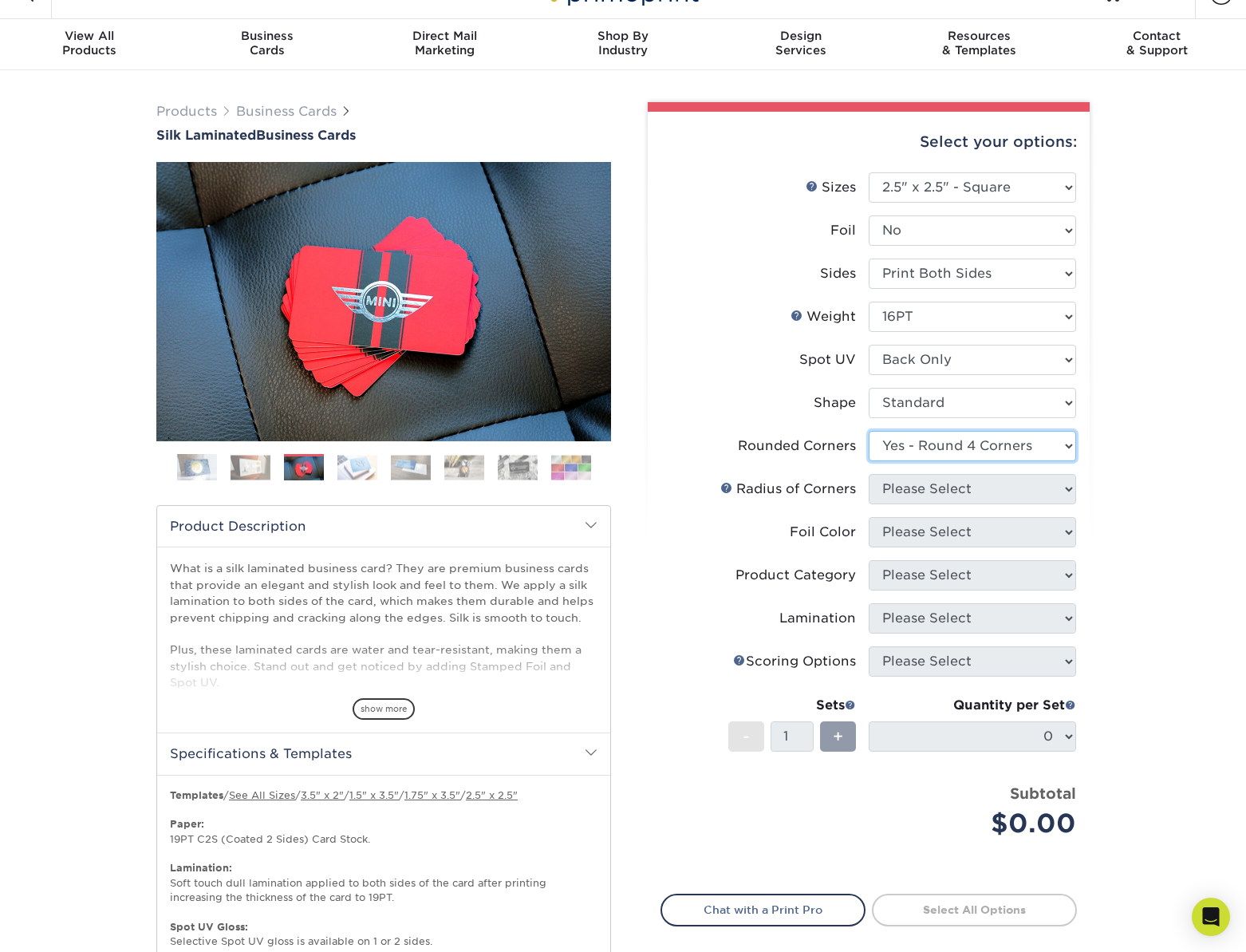
click at [869, 431] on select "Please Select Yes - Round 2 Corners Yes - Round 4 Corners No" at bounding box center [973, 446] width 207 height 31
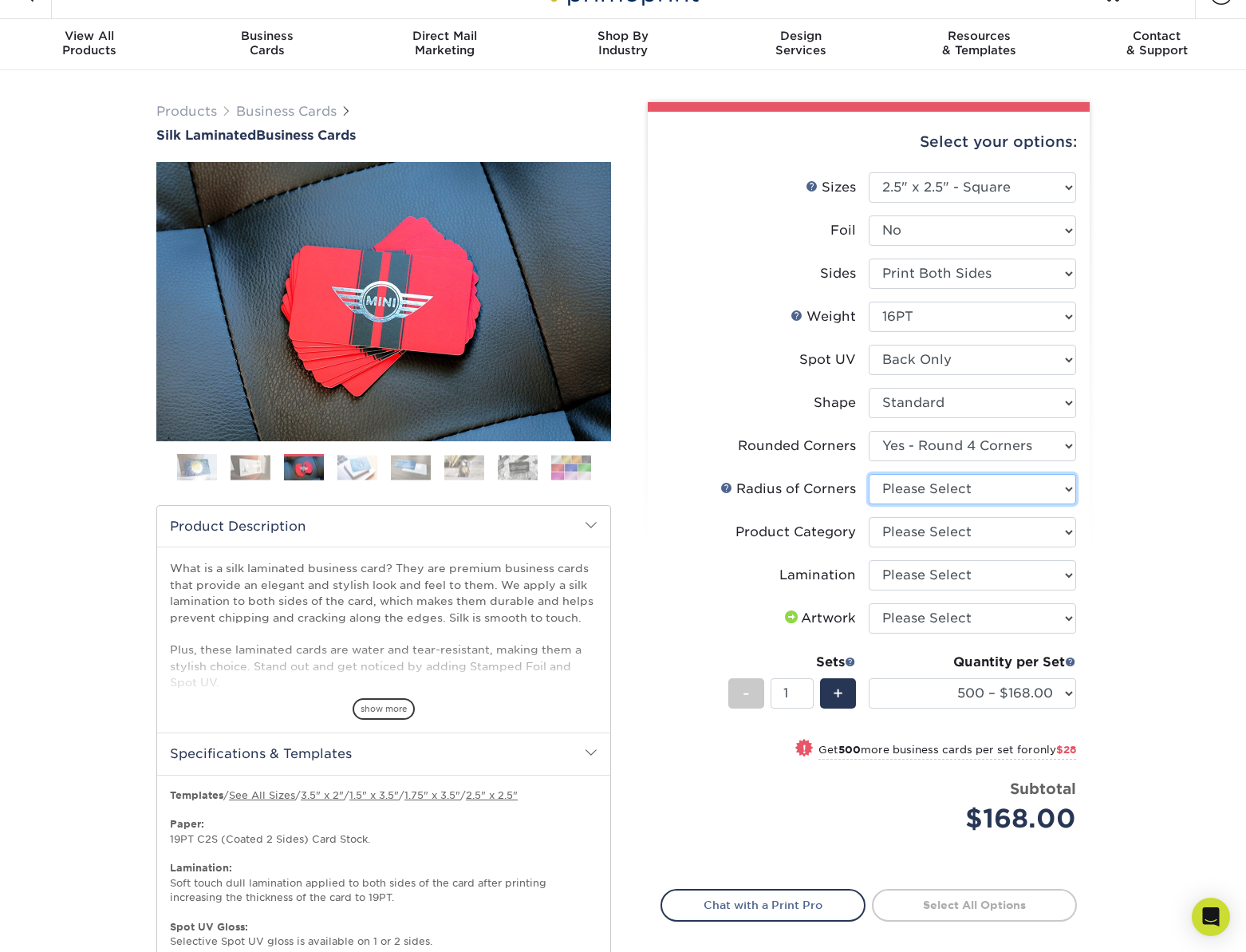
click at [935, 490] on select "Please Select Rounded 1/8" No Radius of Corners Rounded 1/4"" at bounding box center [973, 490] width 207 height 31
select select "479fbfe7-6a0c-4895-8c9a-81739b7486c9"
click at [869, 474] on select "Please Select Rounded 1/8" No Radius of Corners Rounded 1/4"" at bounding box center [973, 490] width 207 height 31
click at [728, 486] on link at bounding box center [727, 487] width 13 height 13
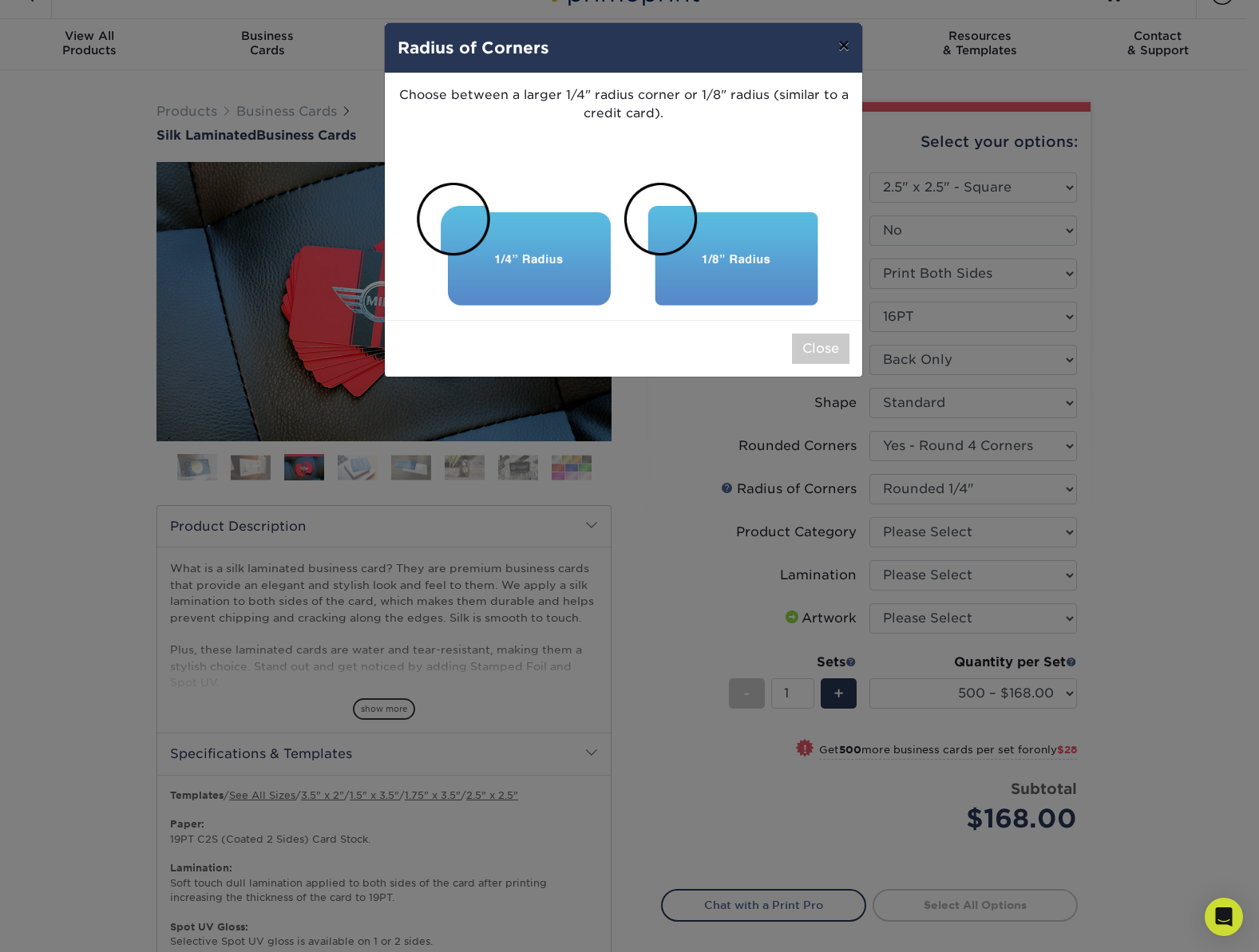
click at [846, 50] on button "×" at bounding box center [844, 46] width 37 height 45
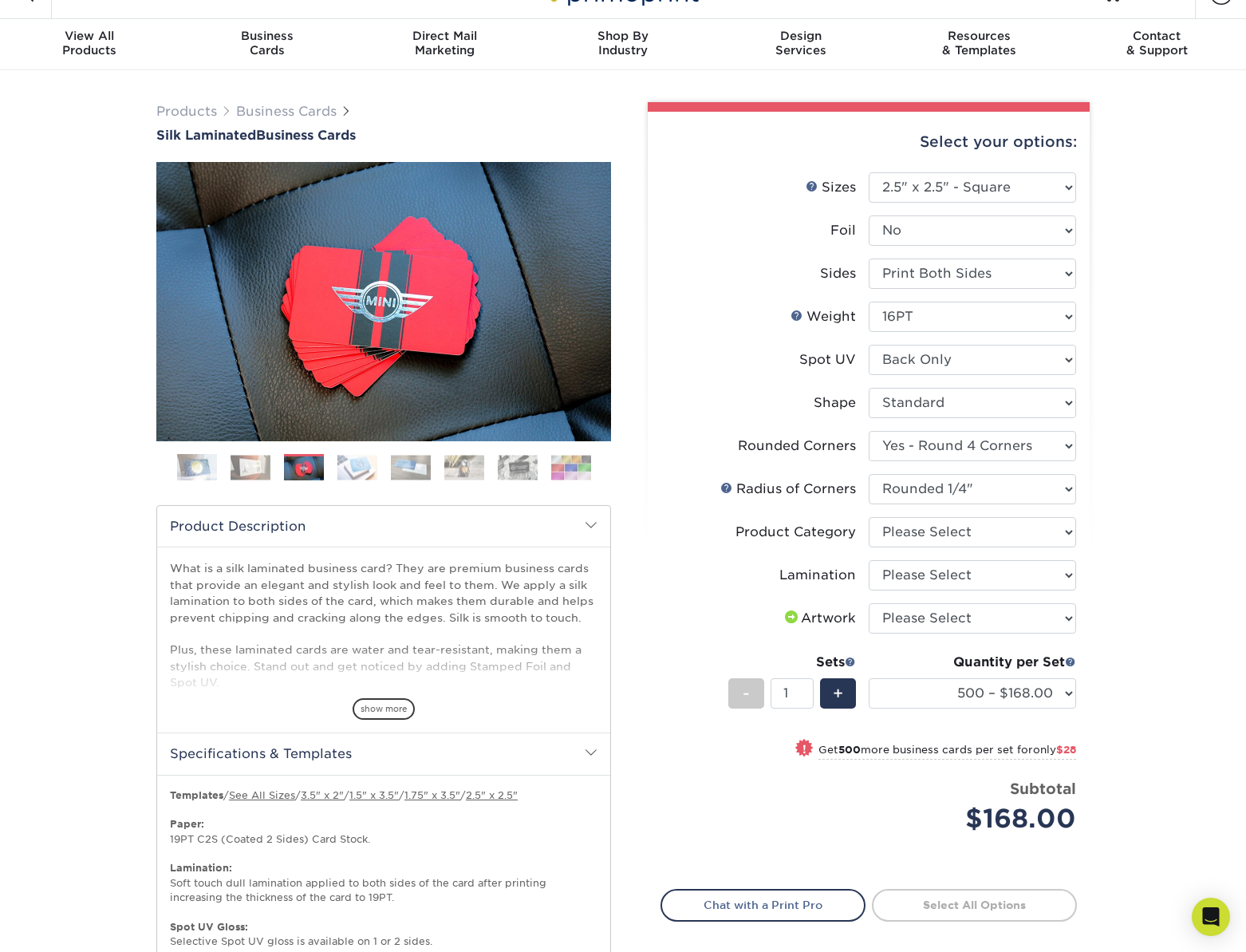
click at [1211, 443] on div "Products Business Cards Silk Laminated Business Cards Previous Next" at bounding box center [623, 671] width 1246 height 1202
click at [1031, 540] on select "Please Select Business Cards" at bounding box center [973, 532] width 207 height 31
select select "3b5148f1-0588-4f88-a218-97bcfdce65c1"
click at [869, 517] on select "Please Select Business Cards" at bounding box center [973, 532] width 207 height 31
click at [1029, 568] on select "Please Select Silk" at bounding box center [973, 576] width 207 height 31
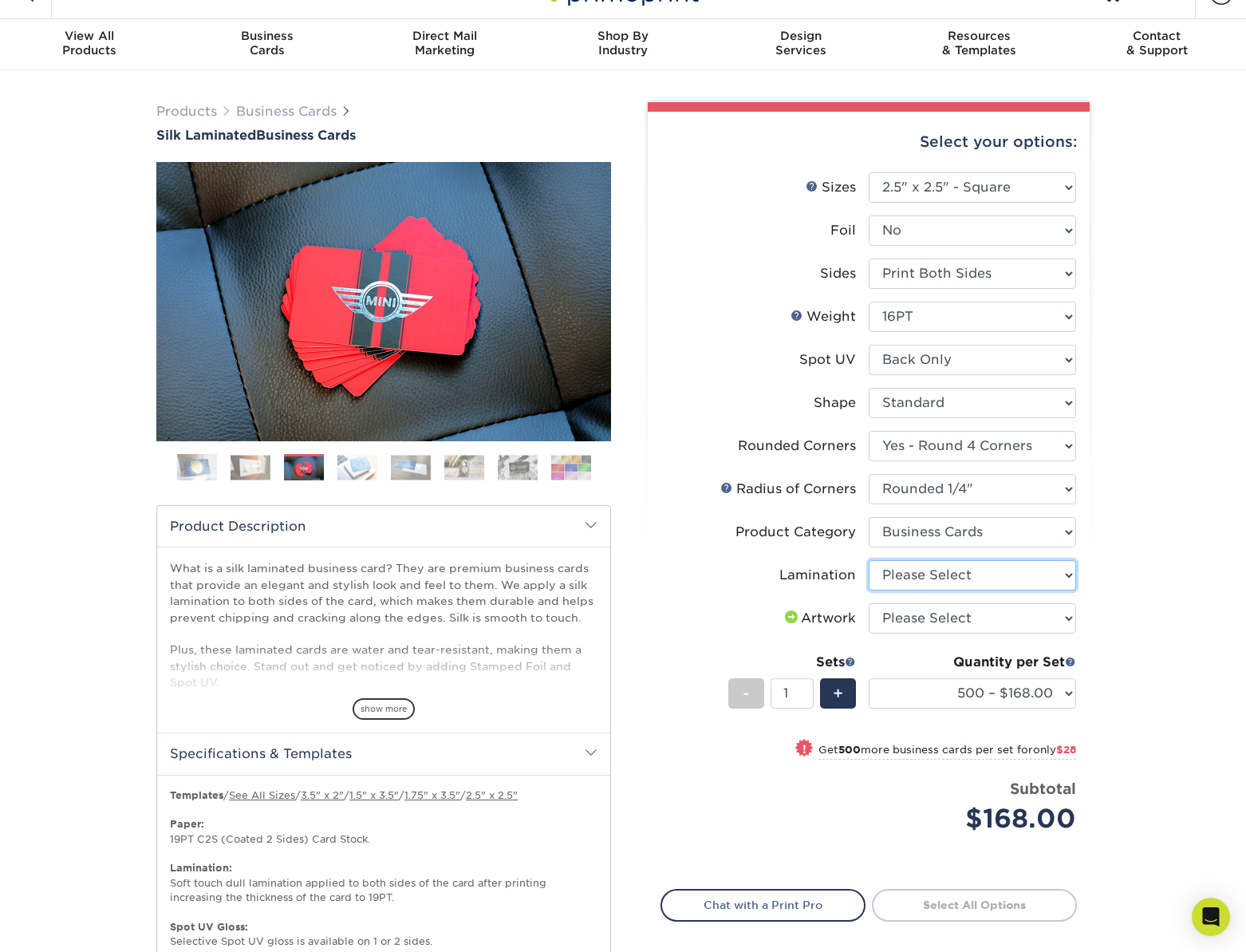
select select "ccacb42f-45f7-42d3-bbd3-7c8421cf37f0"
click at [869, 560] on select "Please Select Silk" at bounding box center [973, 576] width 207 height 31
click at [994, 610] on select "Please Select I will upload files I need a design - $100" at bounding box center [973, 618] width 207 height 31
select select "upload"
click at [869, 603] on select "Please Select I will upload files I need a design - $100" at bounding box center [973, 618] width 207 height 31
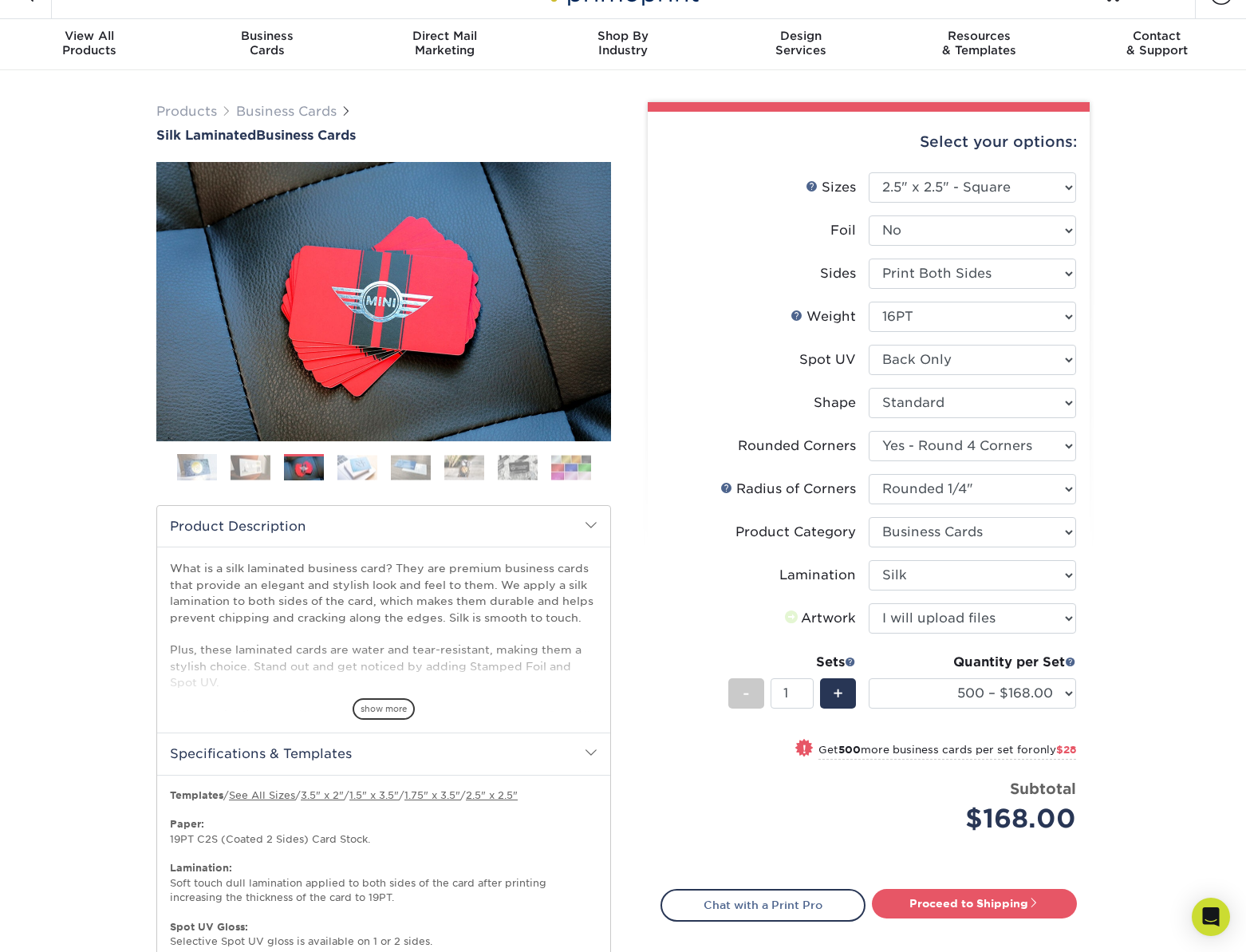
click at [1141, 613] on div "Products Business Cards Silk Laminated Business Cards Previous Next" at bounding box center [623, 671] width 1246 height 1202
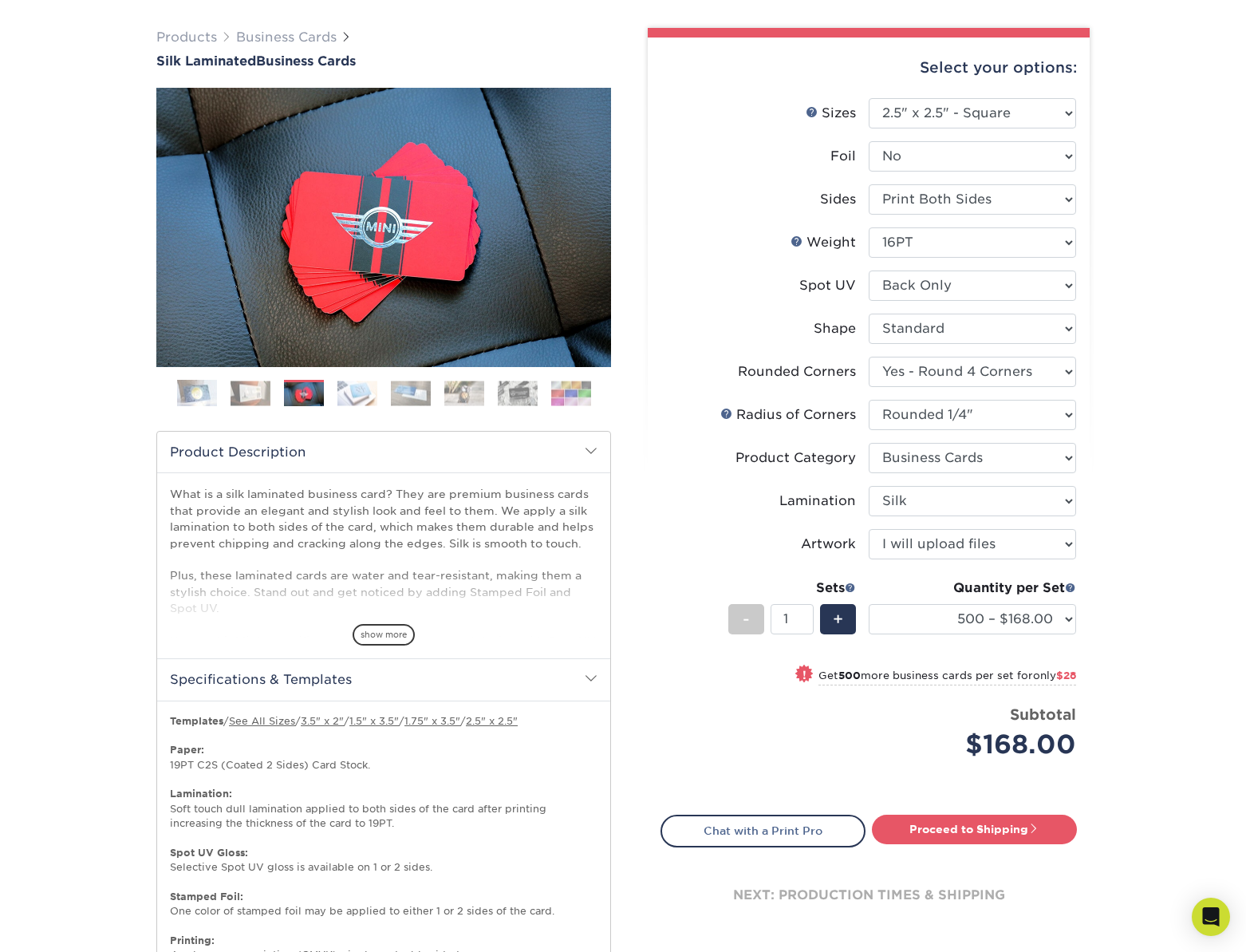
scroll to position [147, 0]
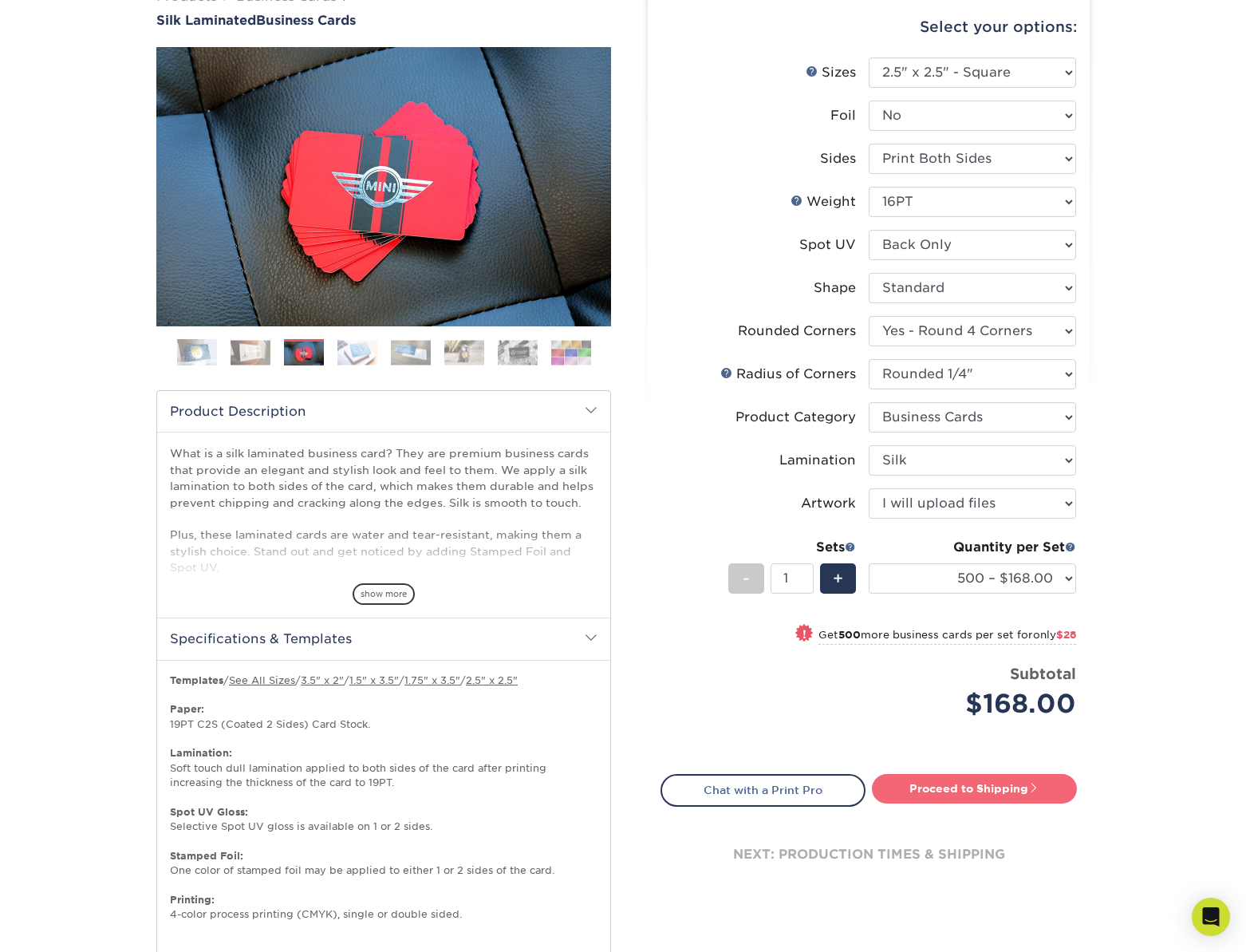
click at [968, 793] on link "Proceed to Shipping" at bounding box center [974, 789] width 205 height 29
type input "Set 1"
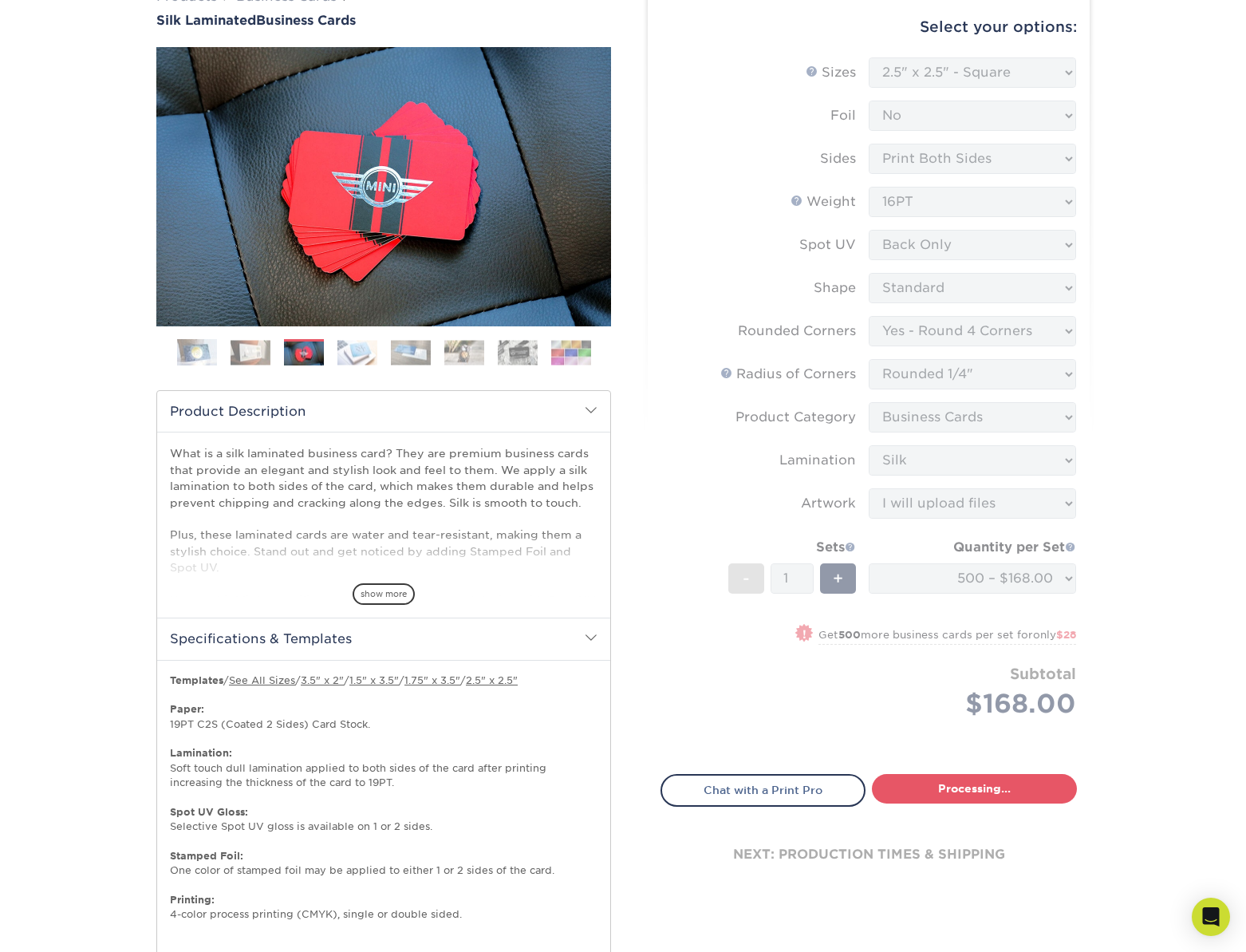
select select "84cdfb52-656c-4c18-a7c6-6101e9705069"
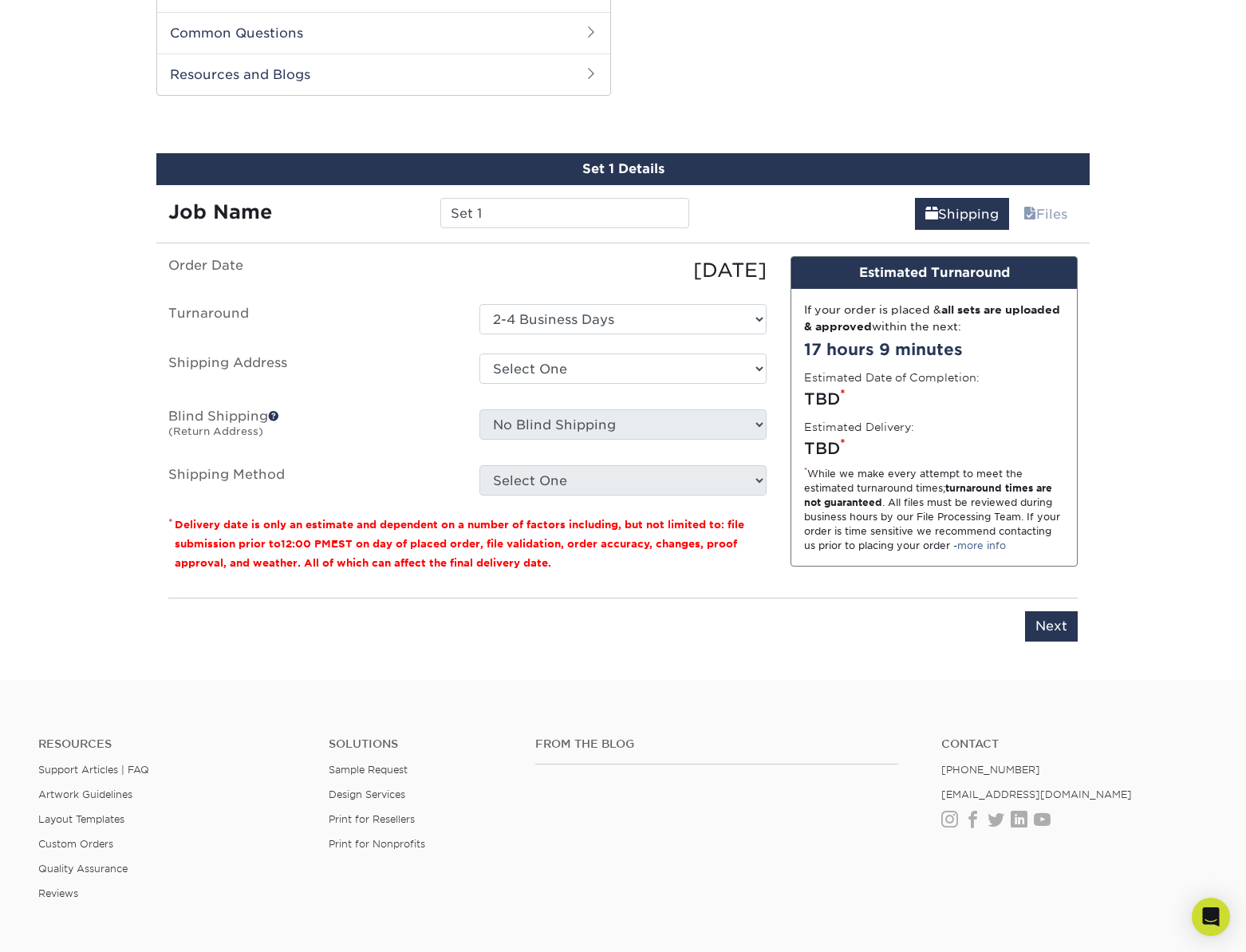
scroll to position [1162, 0]
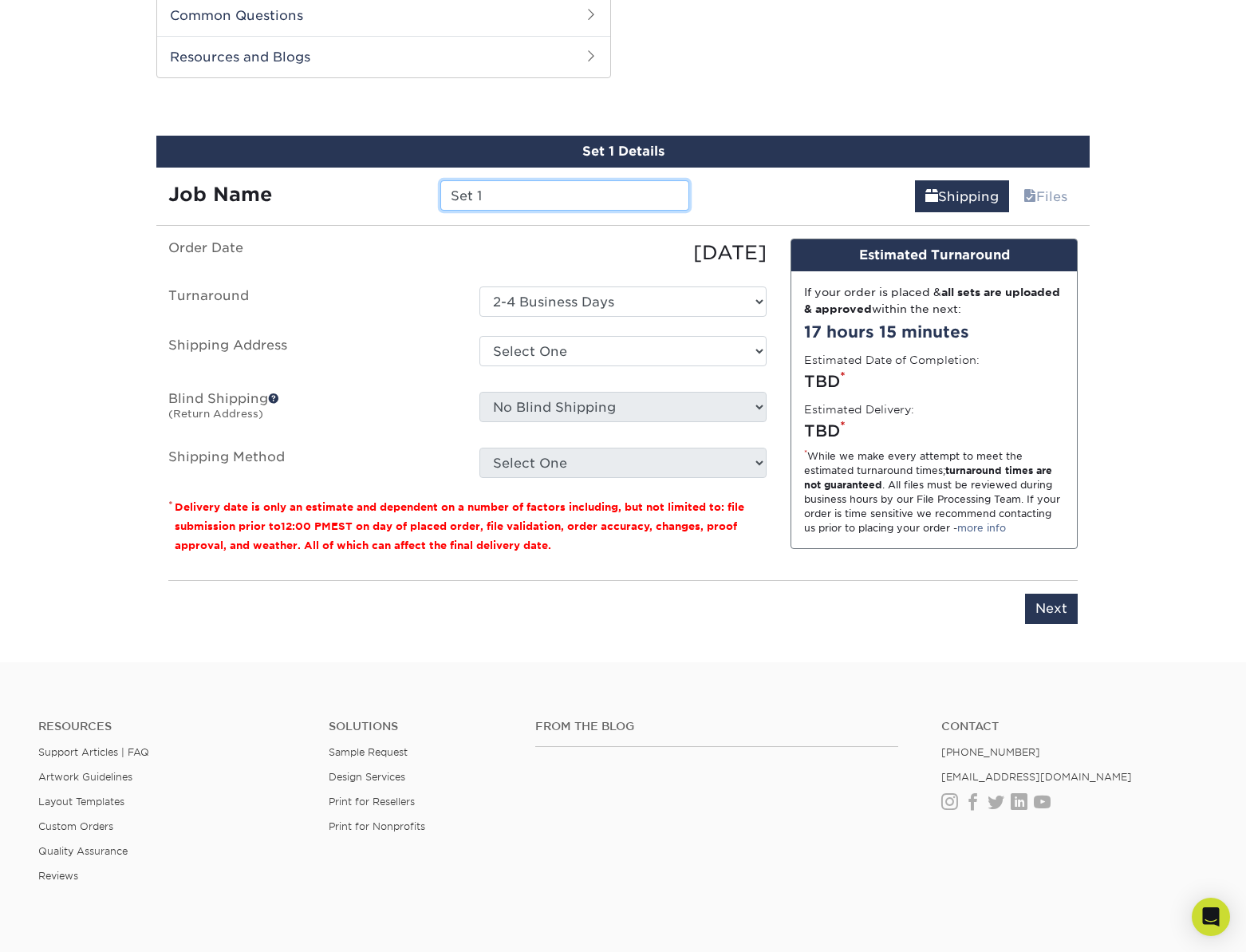
drag, startPoint x: 501, startPoint y: 194, endPoint x: 392, endPoint y: 189, distance: 109.1
click at [392, 189] on div "Job Name Set 1" at bounding box center [429, 195] width 545 height 31
type input "[PERSON_NAME] - Be Nourished"
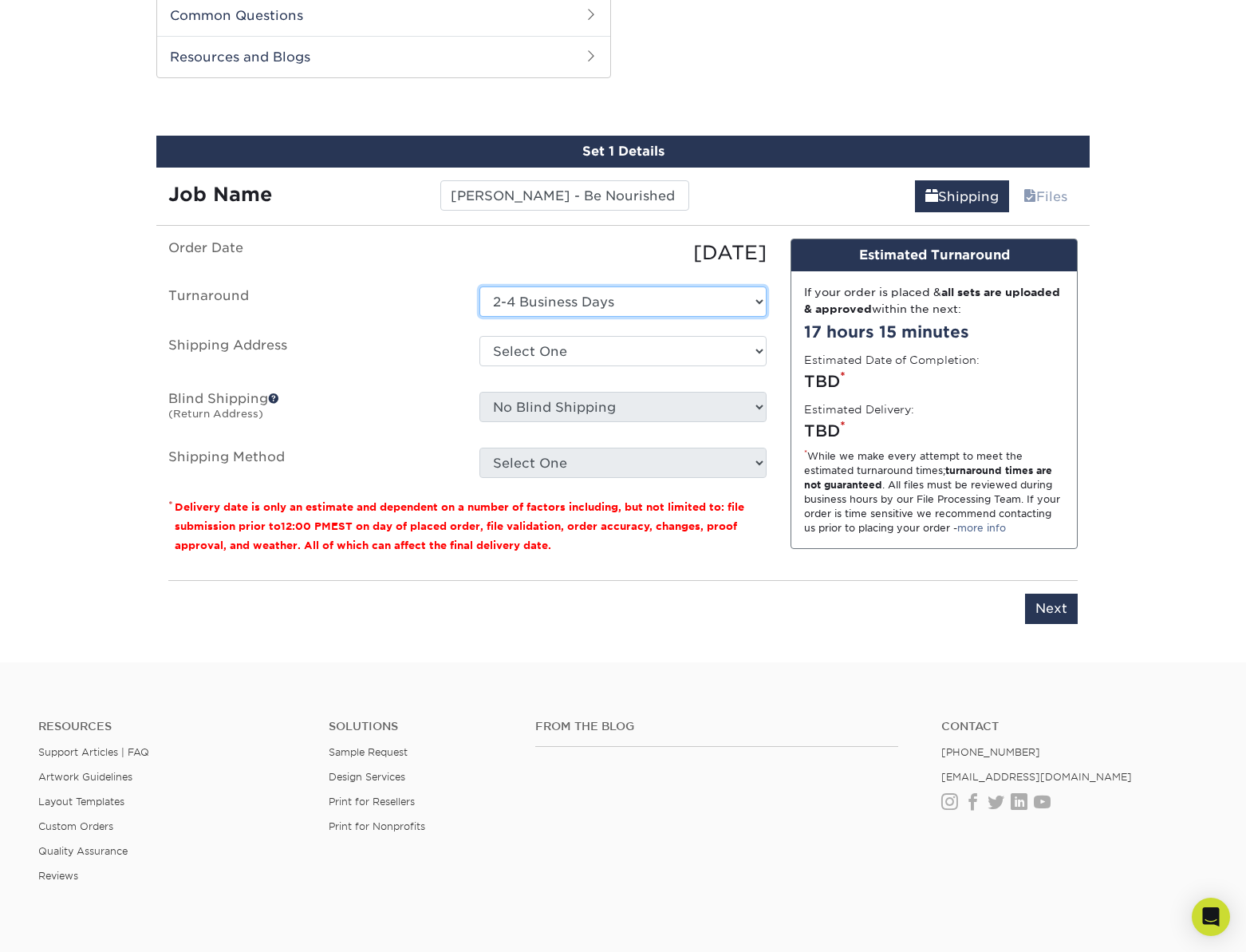
click at [567, 298] on select "Select One 2-4 Business Days" at bounding box center [622, 302] width 287 height 31
click at [479, 286] on select "Select One 2-4 Business Days" at bounding box center [622, 302] width 287 height 31
click at [603, 355] on select "Select One + Add New Address - Login" at bounding box center [622, 351] width 287 height 31
click at [479, 367] on select "Select One + Add New Address - Login" at bounding box center [622, 351] width 287 height 31
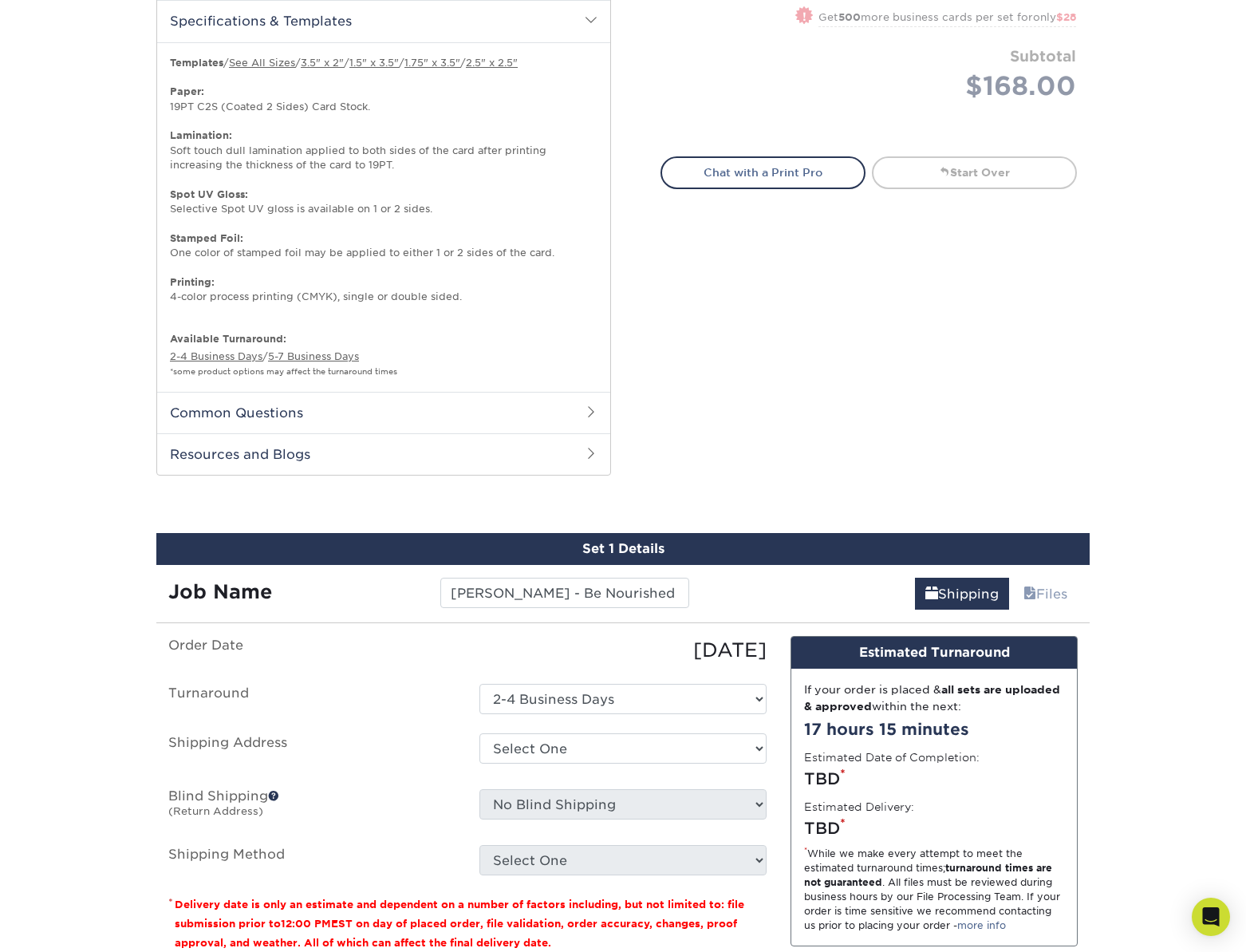
scroll to position [883, 0]
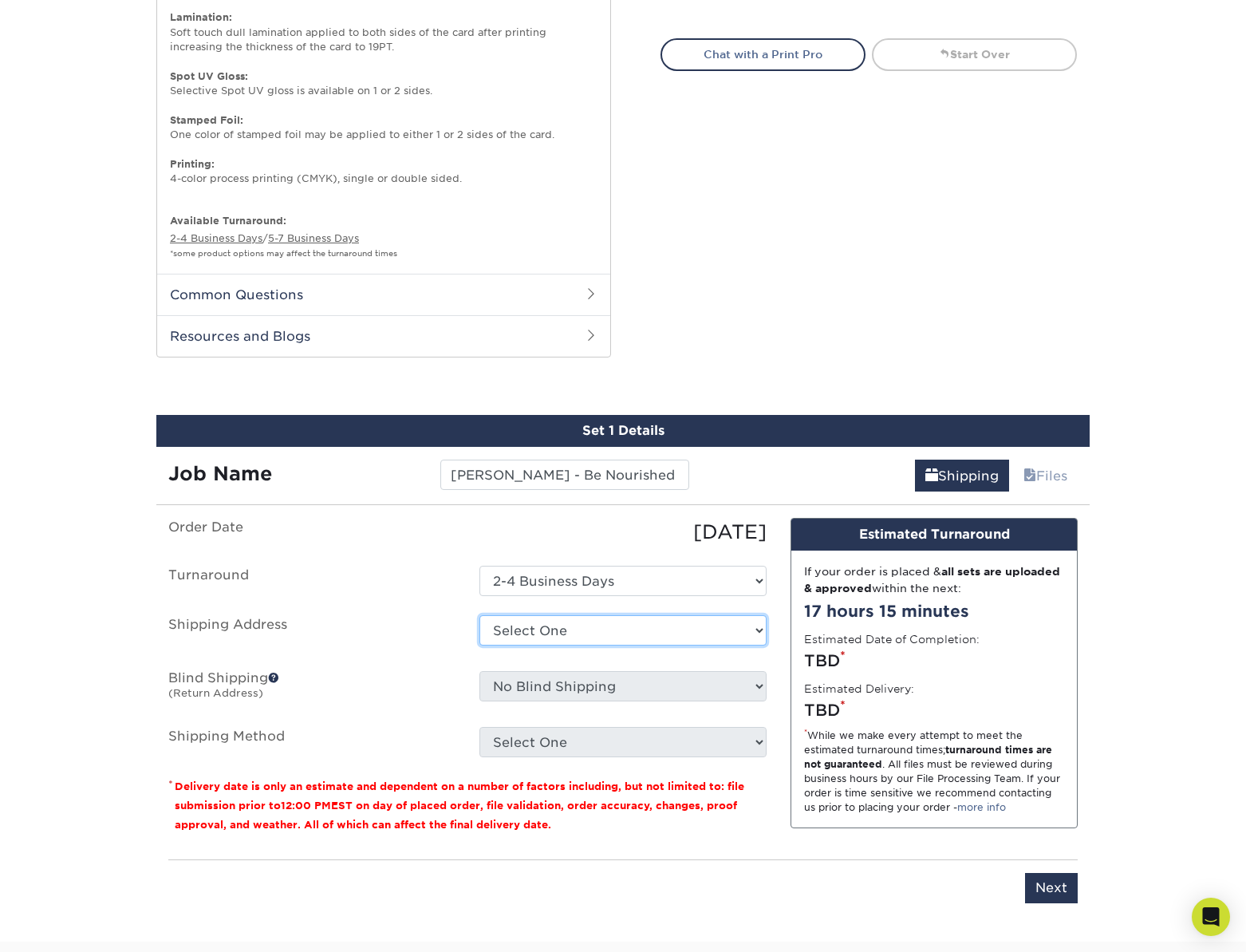
click at [560, 627] on select "Select One + Add New Address - Login" at bounding box center [622, 630] width 287 height 31
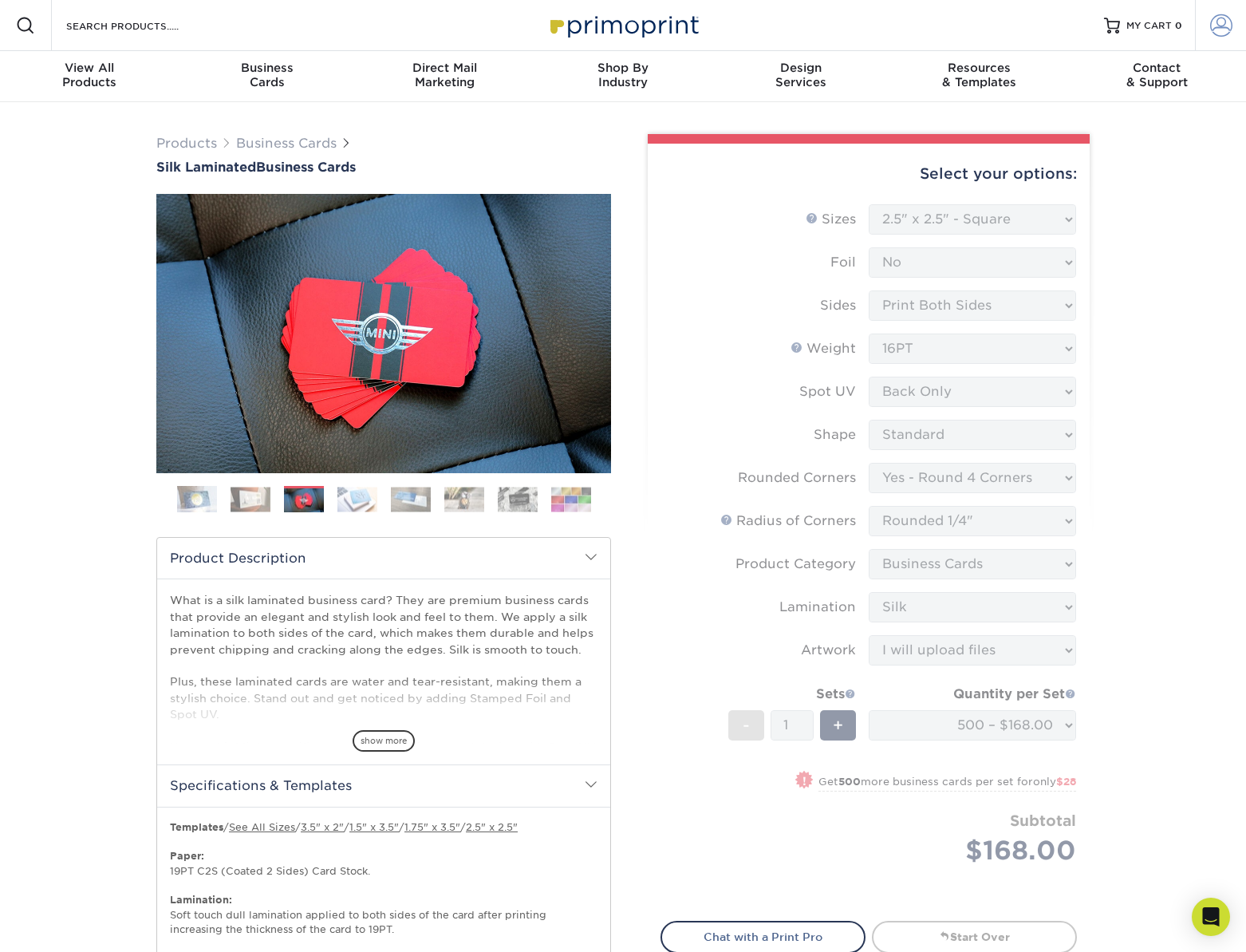
click at [1221, 29] on span at bounding box center [1222, 26] width 23 height 23
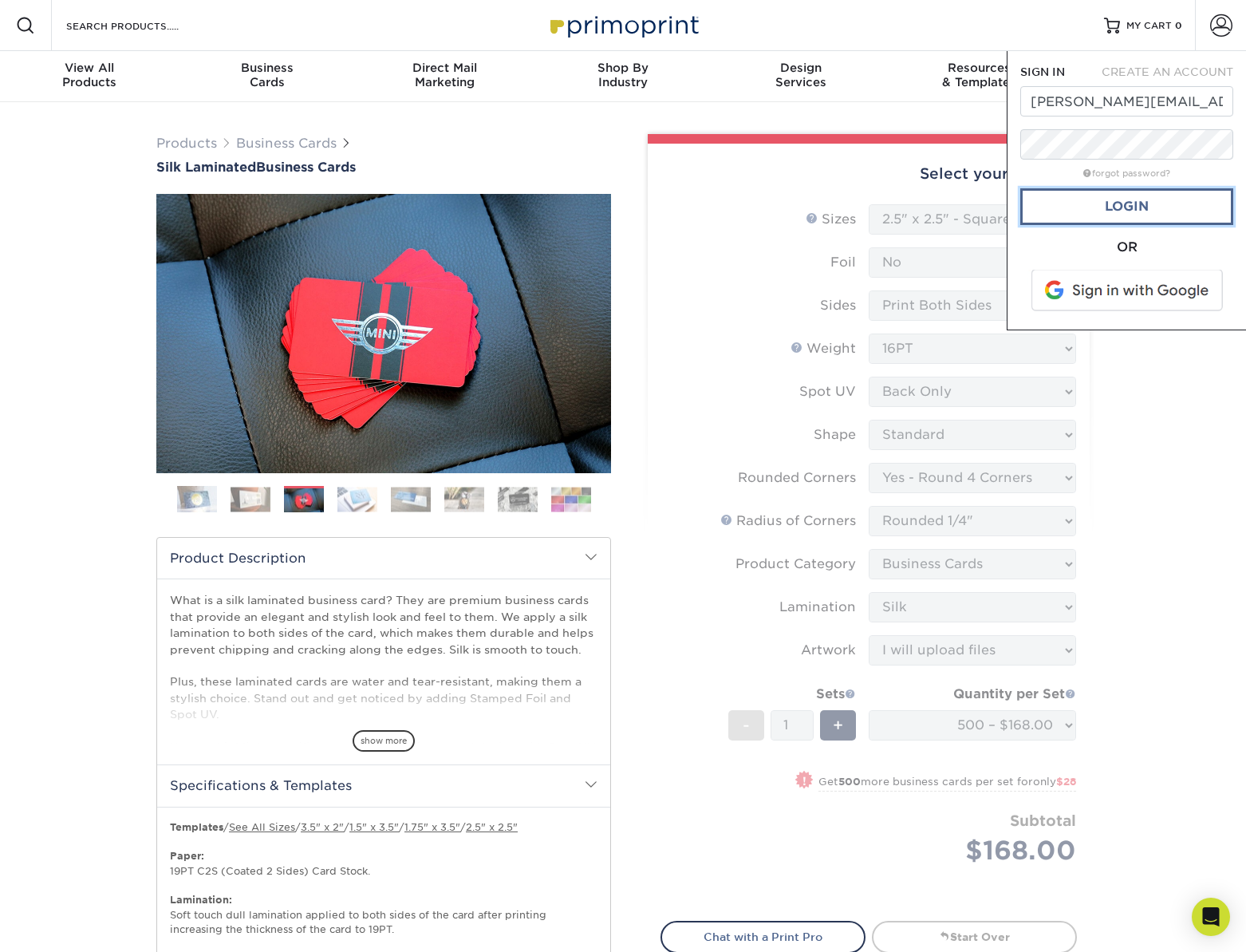
click at [1117, 207] on link "Login" at bounding box center [1126, 207] width 213 height 37
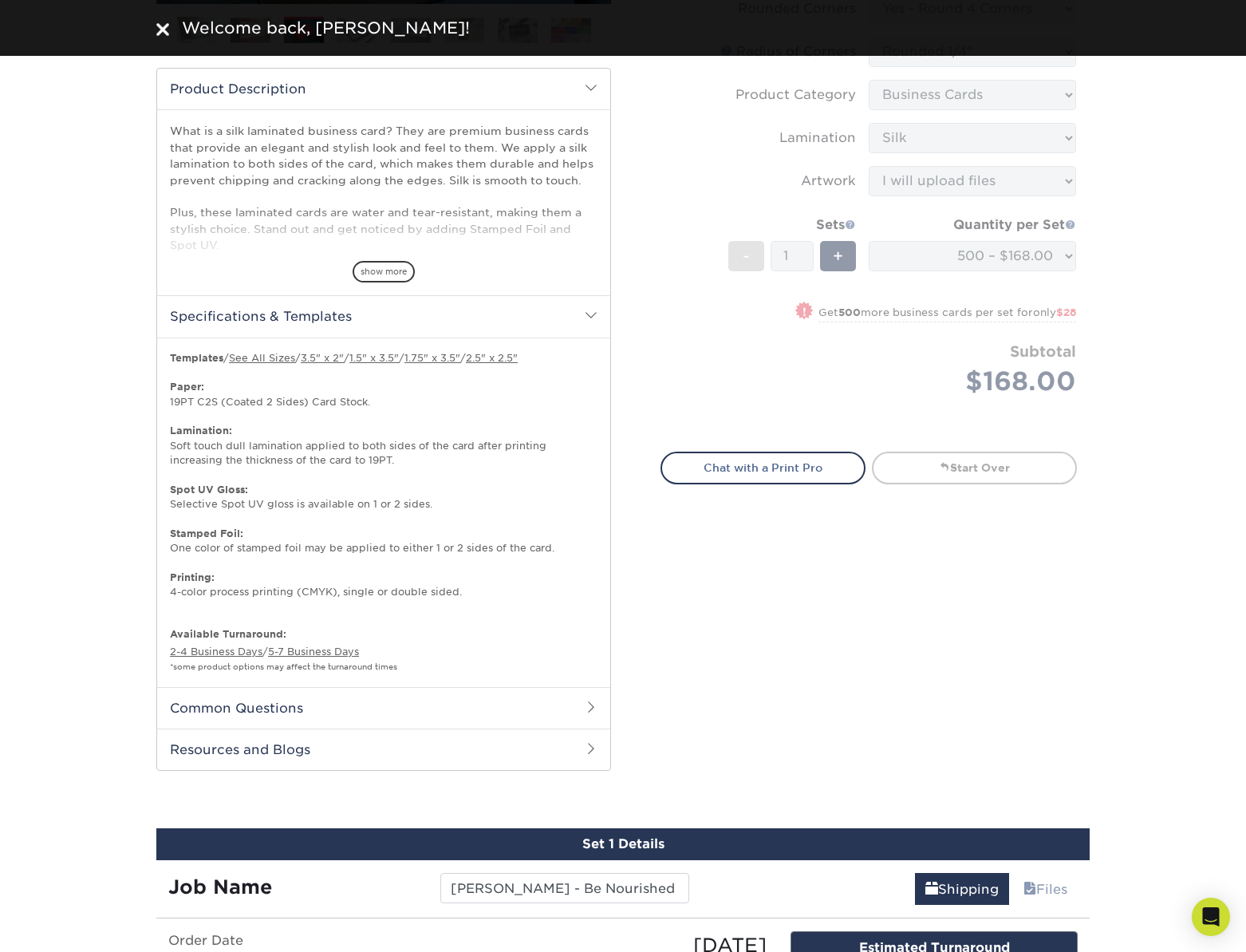
scroll to position [908, 0]
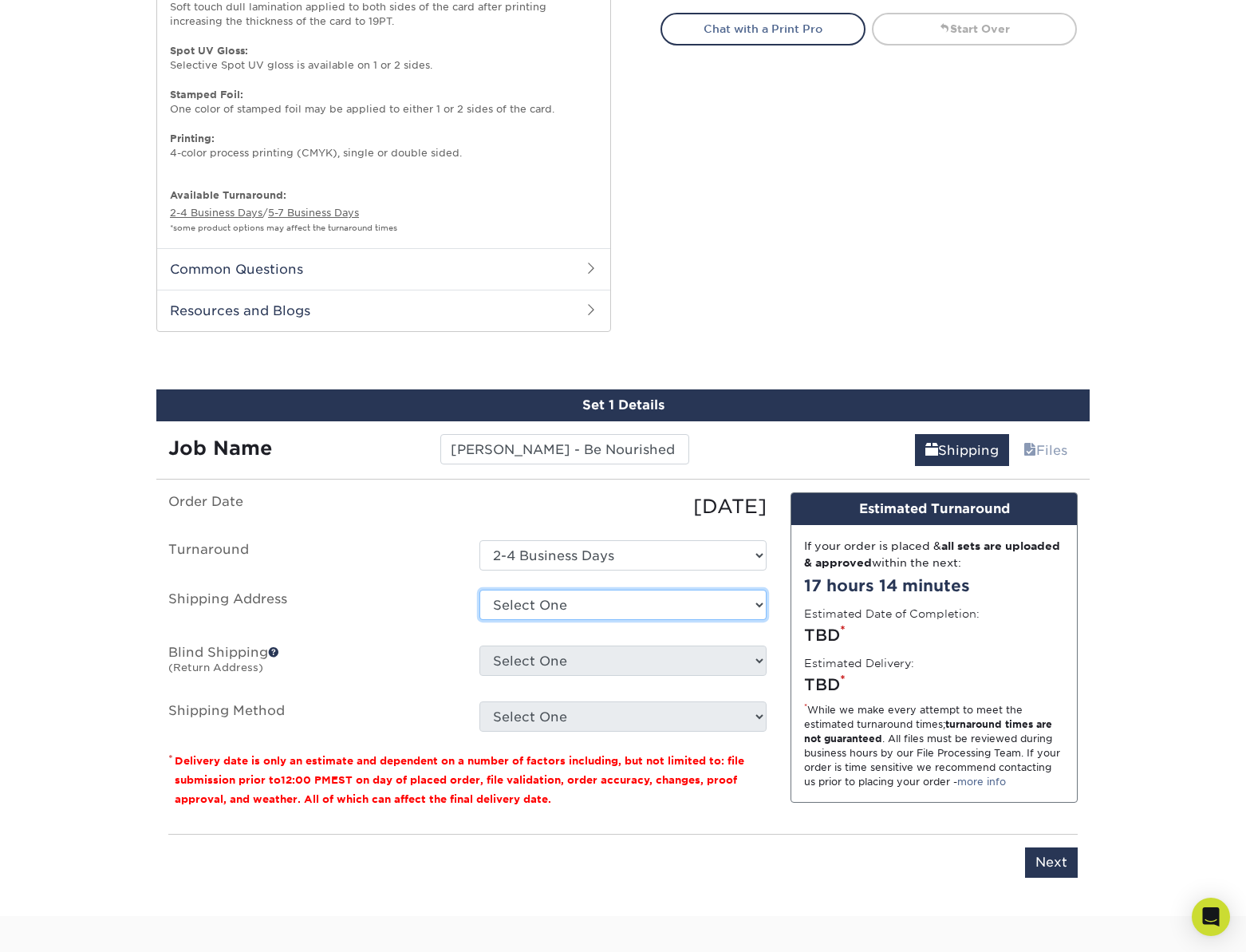
click at [577, 603] on select "Select One 3425 CHAMBERS ST, EUGENE, OR 590 PEARL ST, EUGENE, OR 132 E BROADWAY…" at bounding box center [622, 605] width 287 height 31
select select "234618"
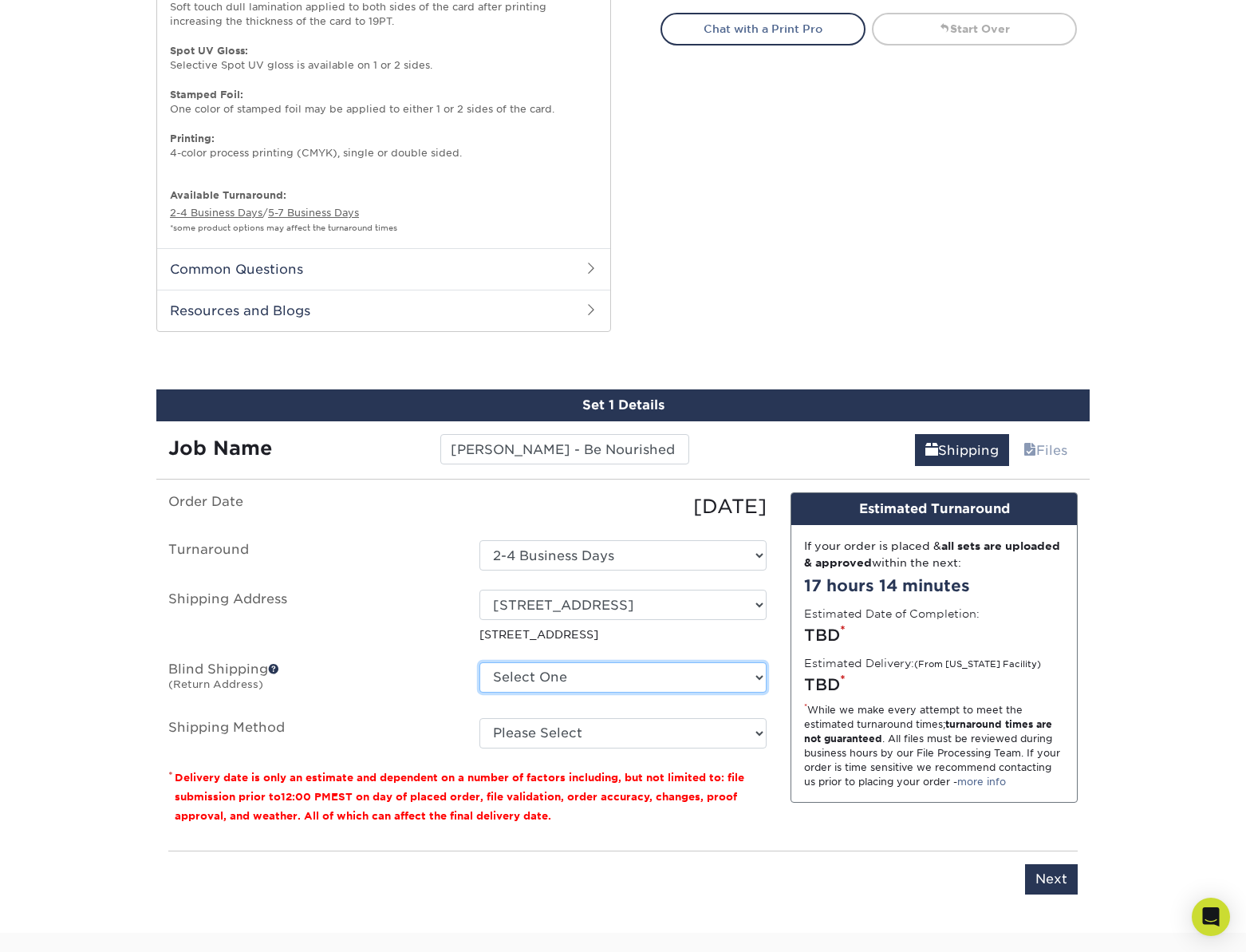
click at [559, 684] on select "Select One 3425 CHAMBERS ST, EUGENE, OR 590 PEARL ST, EUGENE, OR 132 E BROADWAY…" at bounding box center [622, 678] width 287 height 31
select select "234618"
click at [479, 663] on select "Select One 3425 CHAMBERS ST, EUGENE, OR 590 PEARL ST, EUGENE, OR 132 E BROADWAY…" at bounding box center [622, 678] width 287 height 31
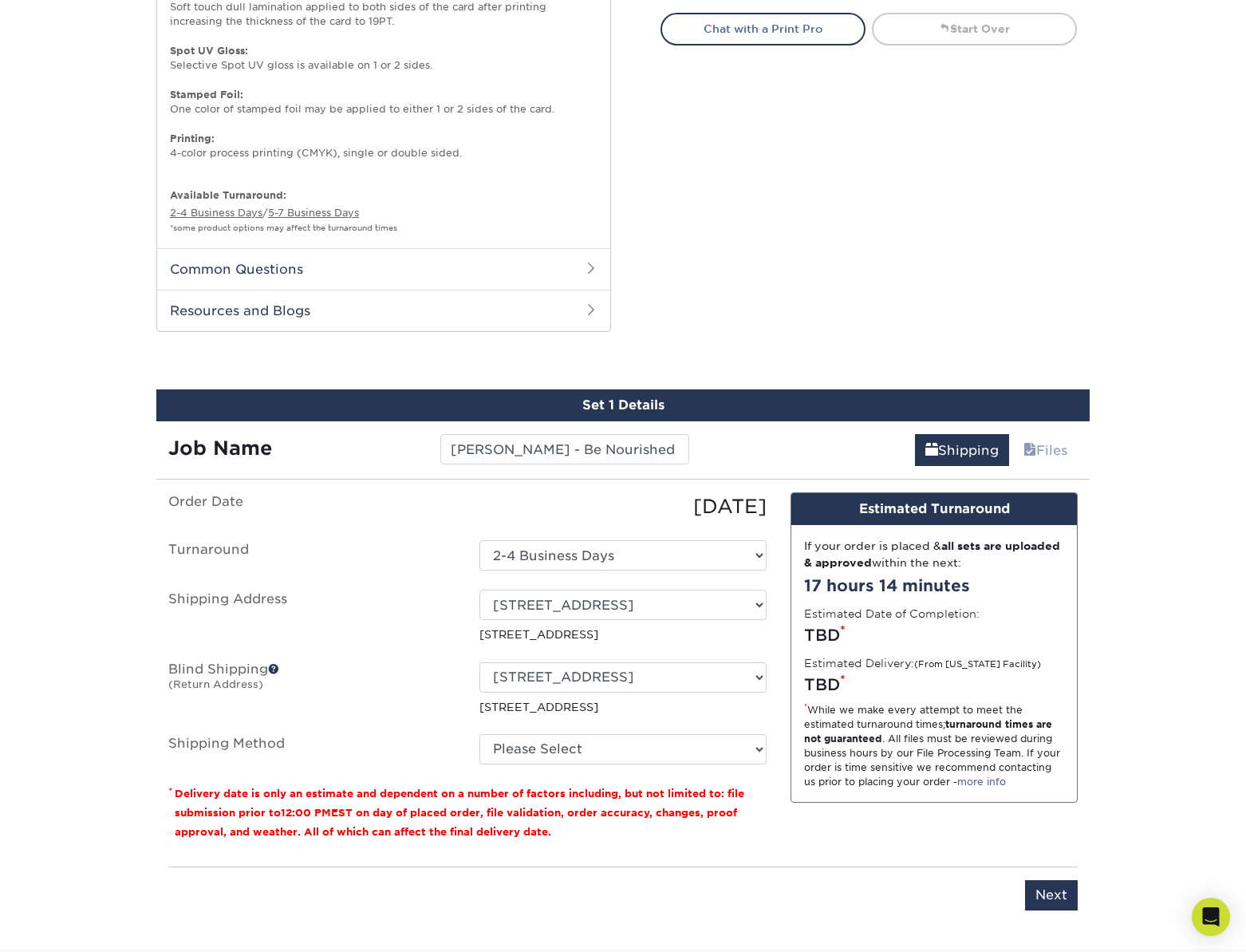
click at [432, 704] on label "Blind Shipping (Return Address)" at bounding box center [312, 689] width 311 height 53
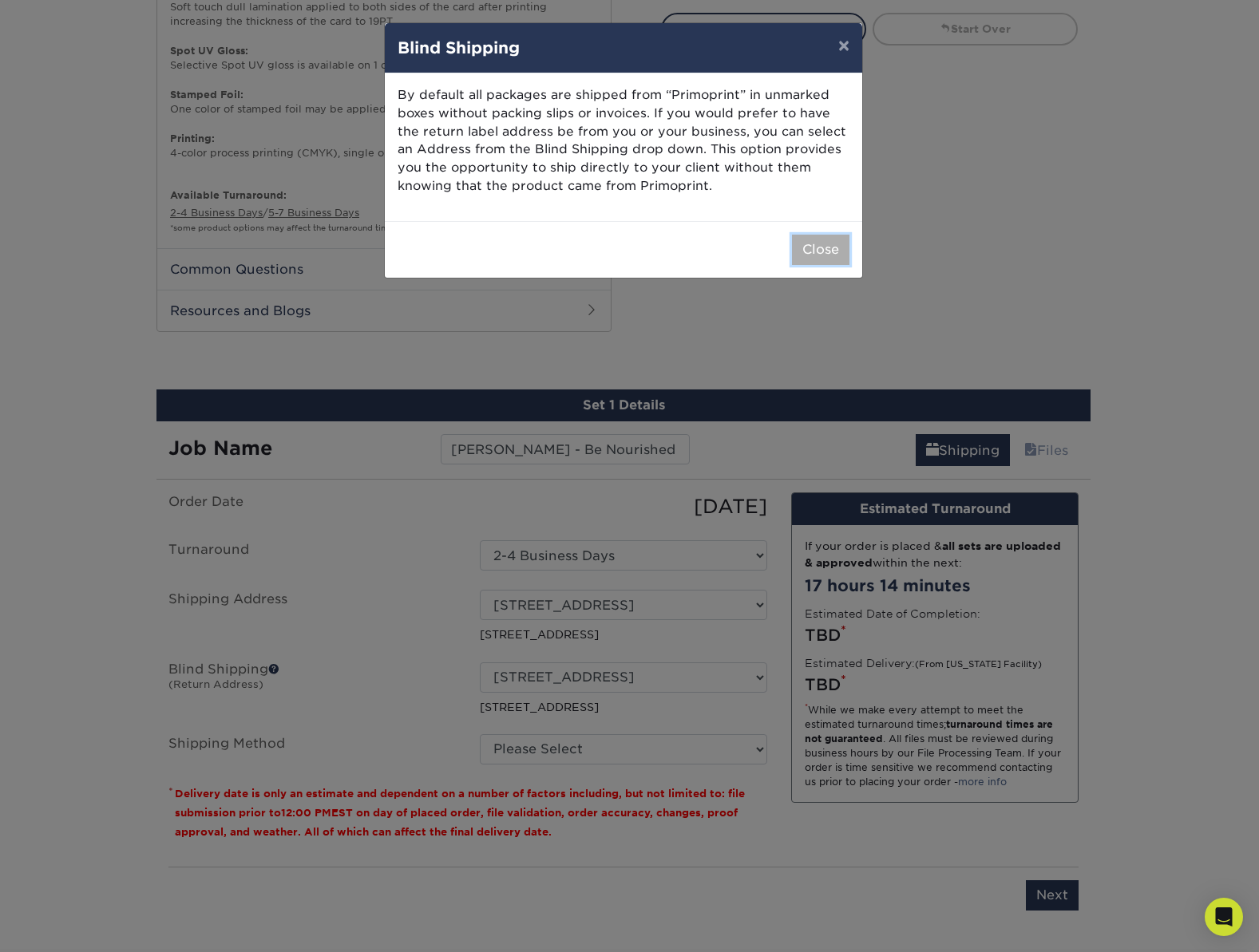
click at [821, 251] on button "Close" at bounding box center [821, 250] width 57 height 31
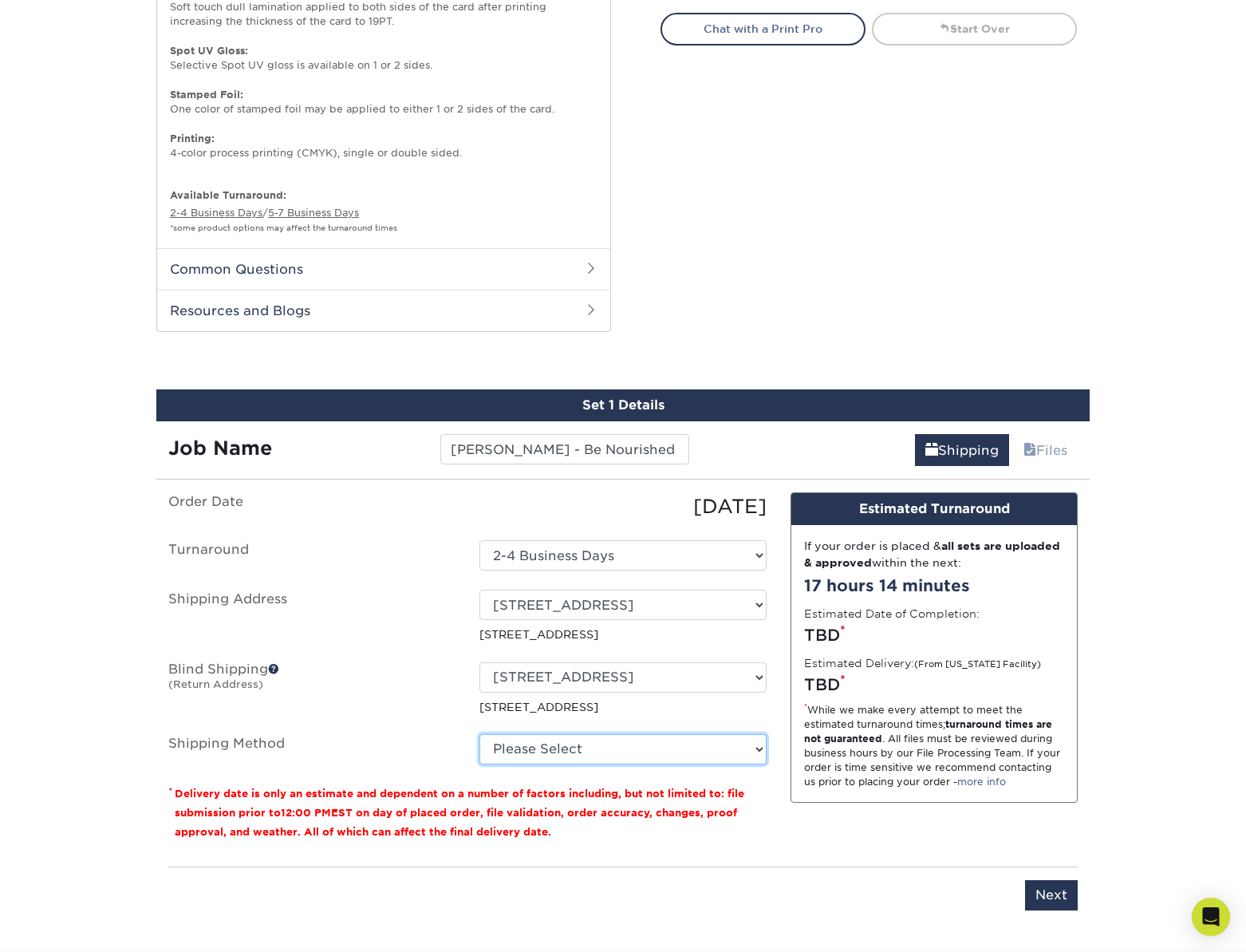
click at [543, 751] on select "Please Select Ground Shipping (+$8.96) 3 Day Shipping Service (+$18.70) 2 Day A…" at bounding box center [622, 749] width 287 height 31
select select "03"
click at [479, 734] on select "Please Select Ground Shipping (+$8.96) 3 Day Shipping Service (+$18.70) 2 Day A…" at bounding box center [622, 749] width 287 height 31
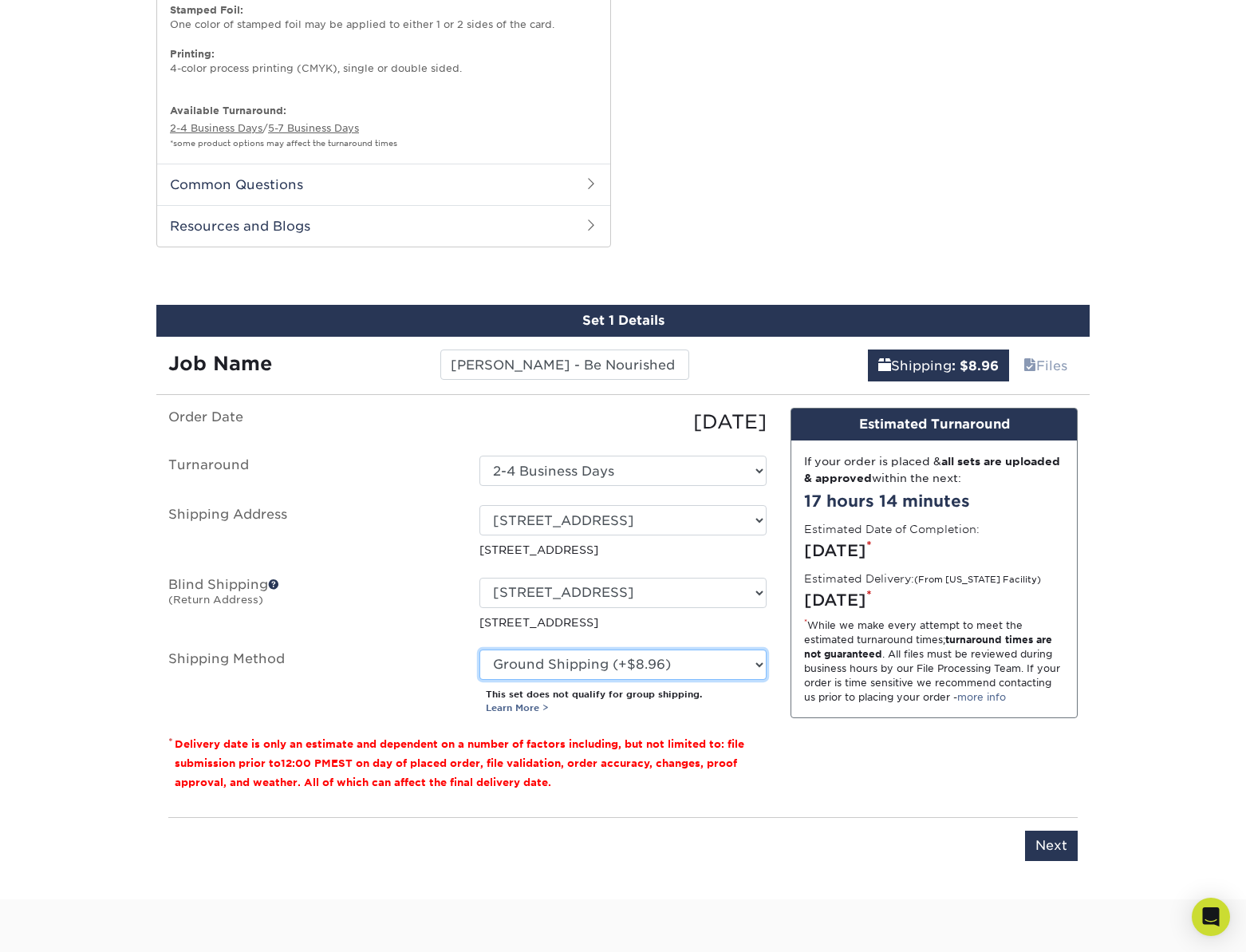
scroll to position [995, 0]
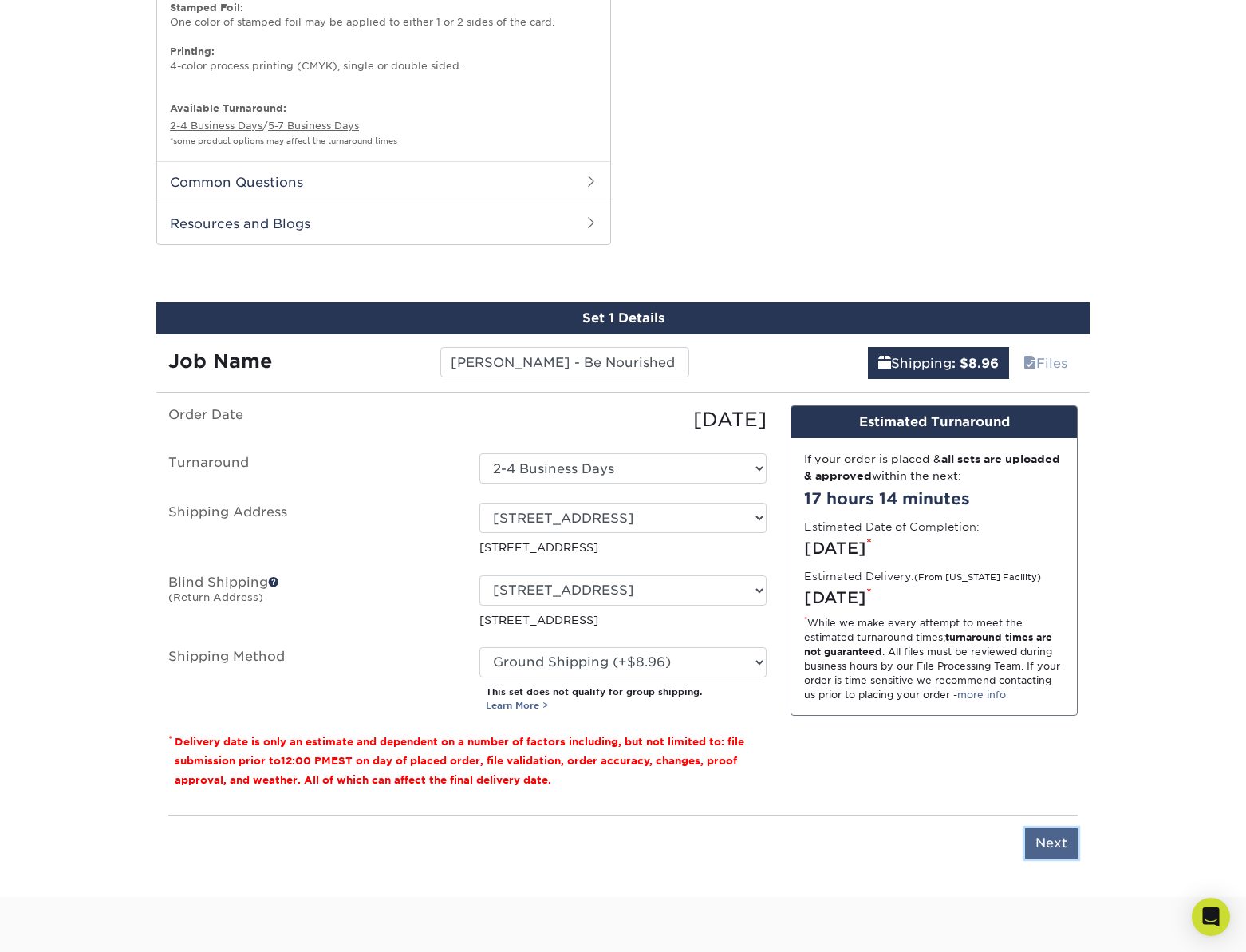
click at [1051, 840] on input "Next" at bounding box center [1051, 843] width 53 height 31
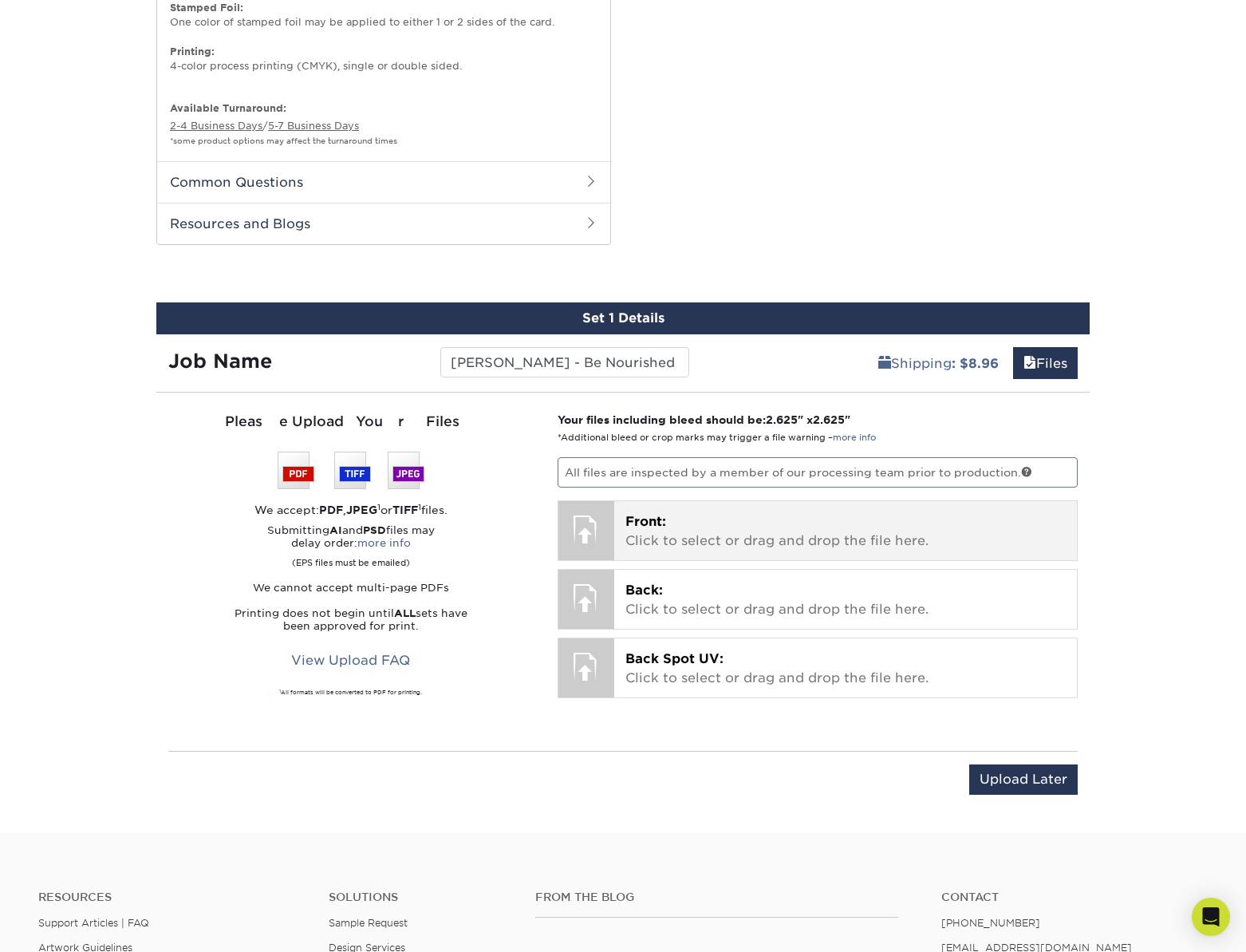
click at [691, 536] on p "Front: Click to select or drag and drop the file here." at bounding box center [846, 531] width 441 height 39
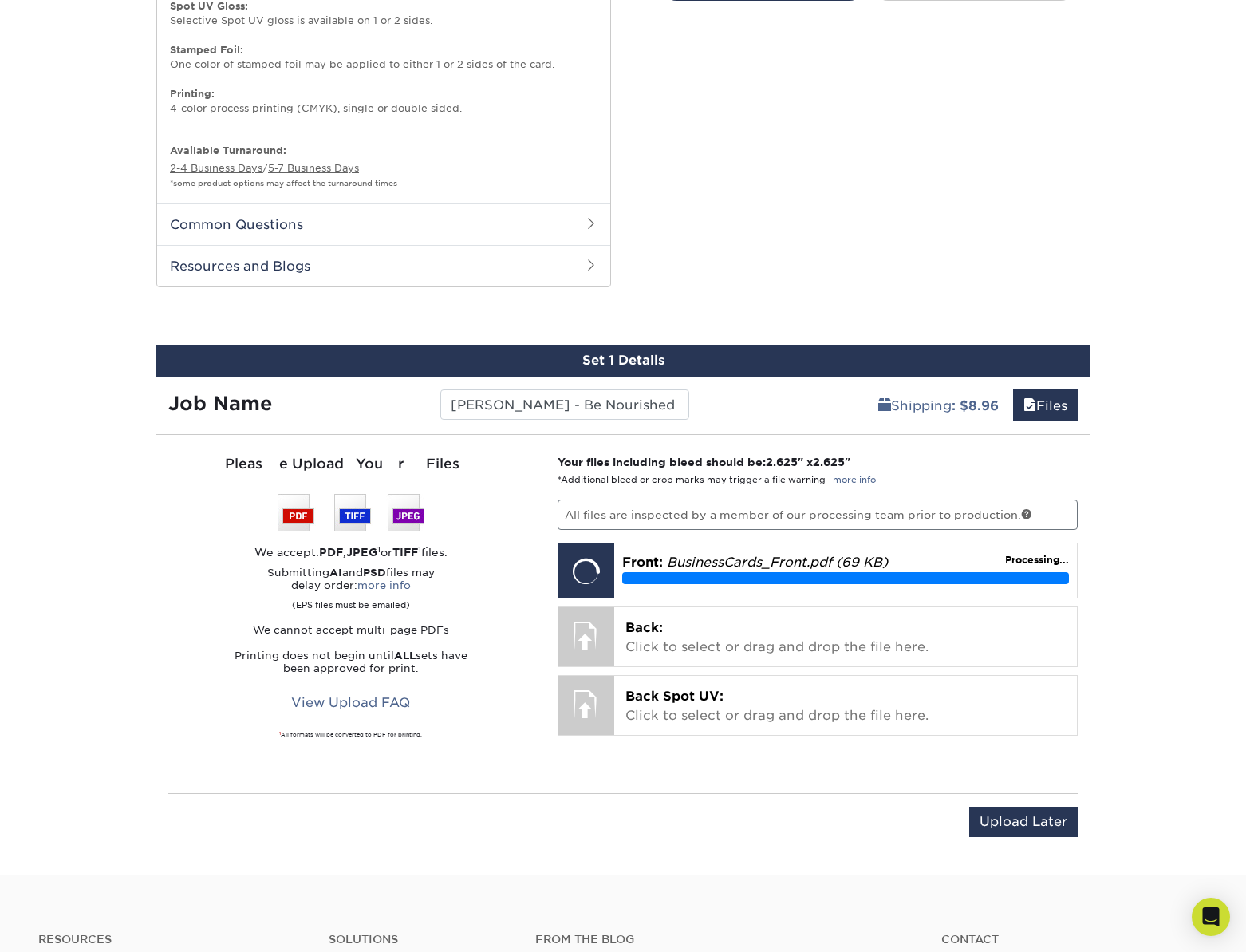
scroll to position [1343, 0]
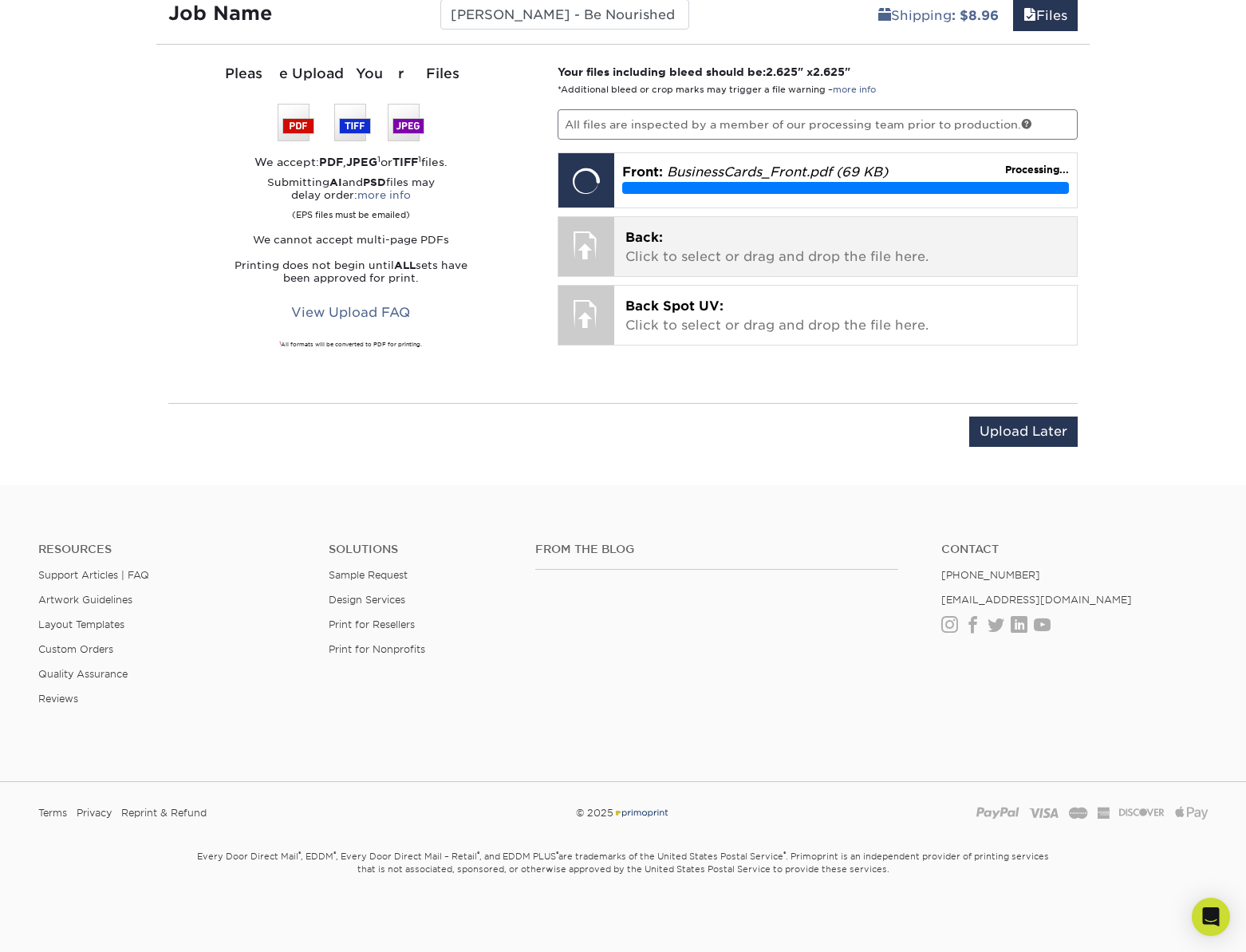
click at [712, 234] on p "Back: Click to select or drag and drop the file here." at bounding box center [846, 248] width 441 height 39
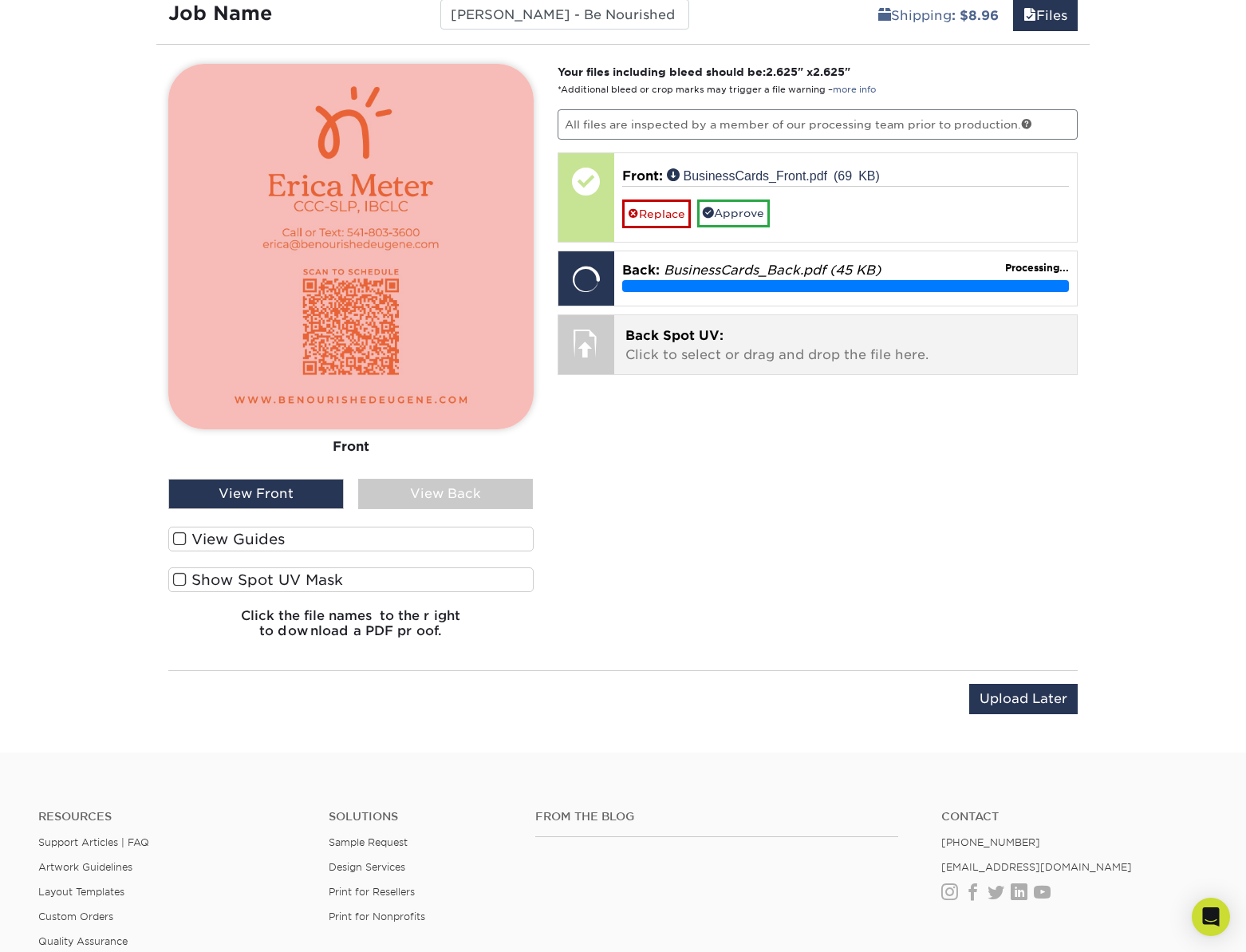
click at [691, 348] on p "Back Spot UV: Click to select or drag and drop the file here." at bounding box center [846, 346] width 441 height 39
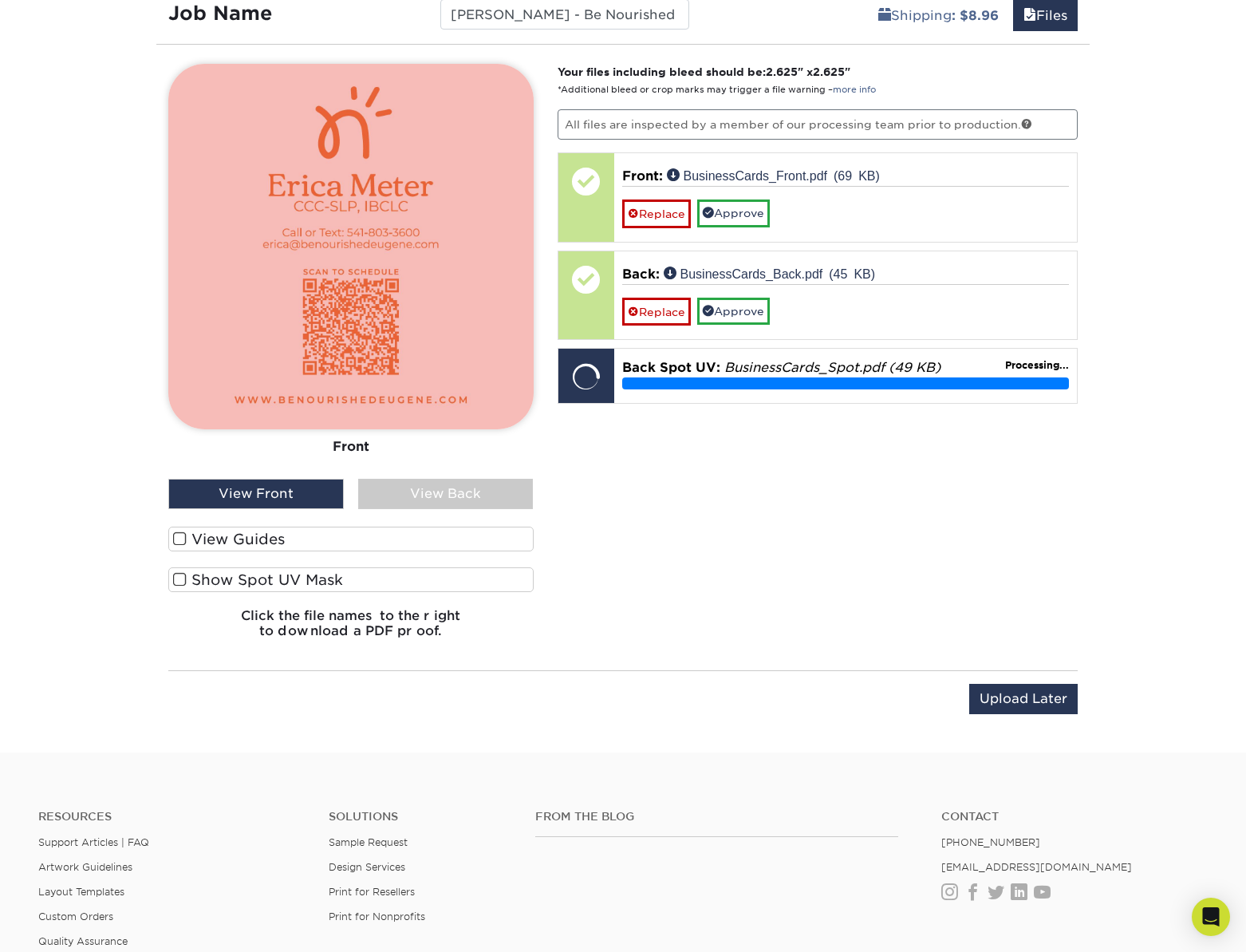
click at [472, 495] on div "View Back" at bounding box center [446, 494] width 175 height 31
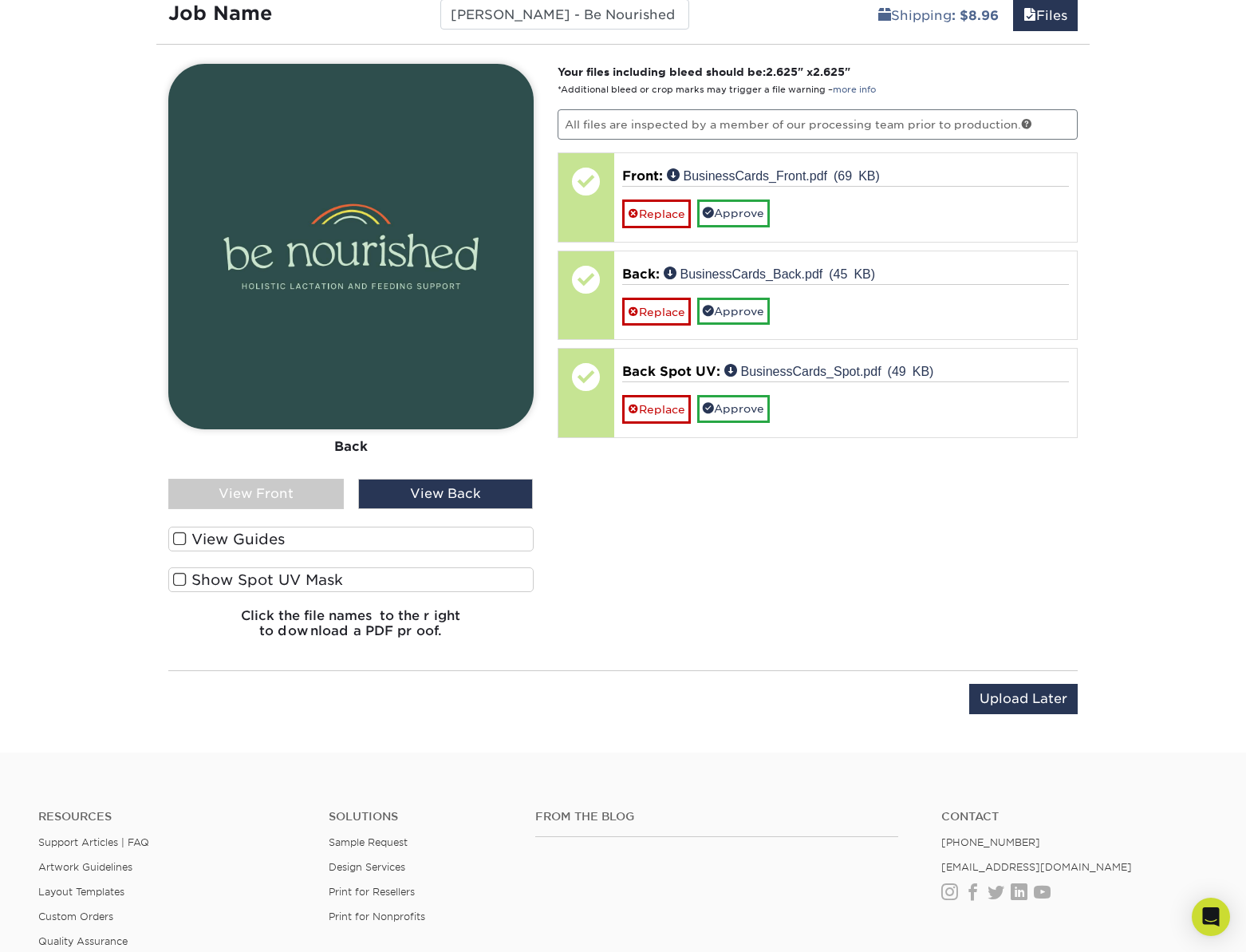
click at [285, 494] on div "View Front" at bounding box center [256, 494] width 175 height 31
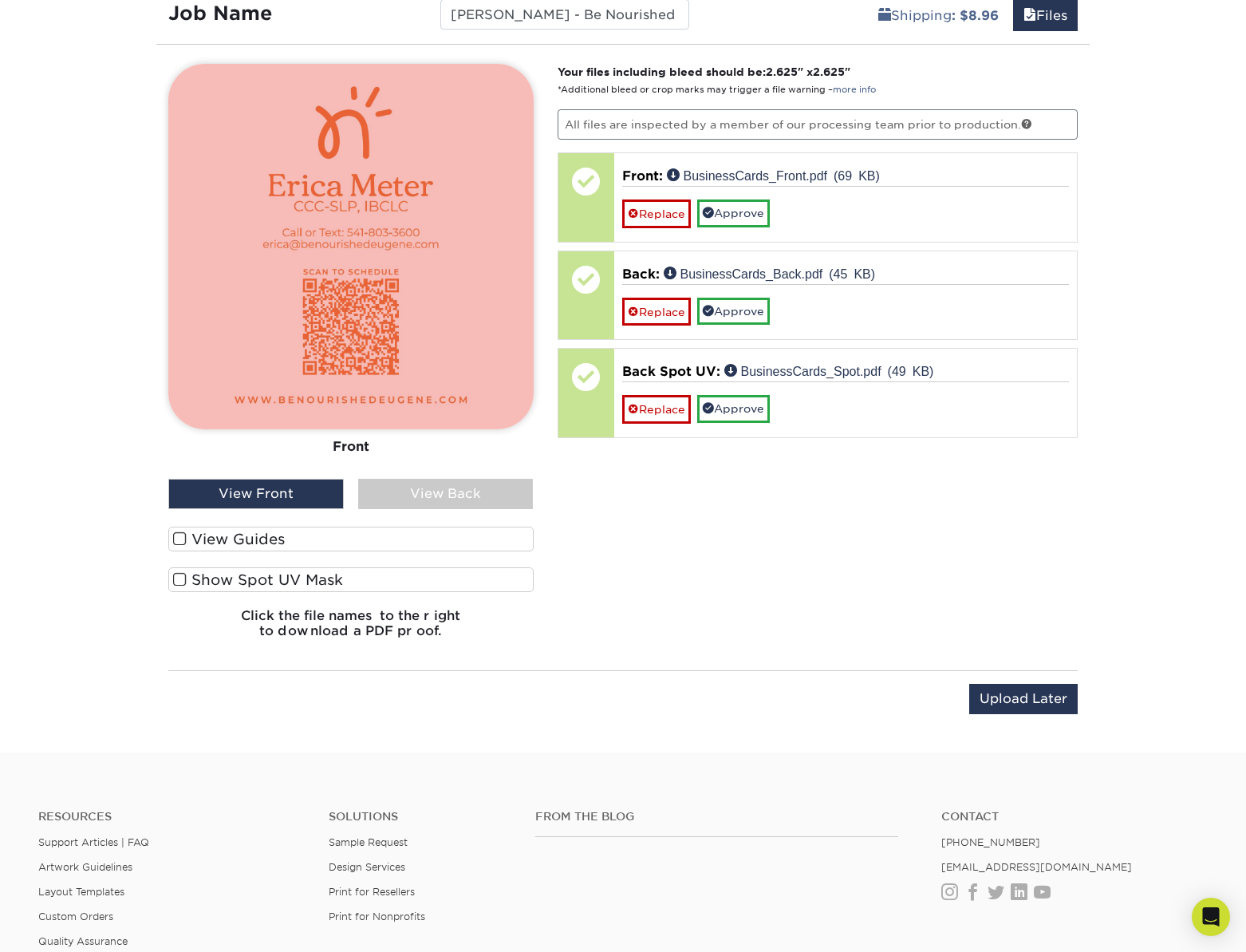
click at [427, 492] on div "View Back" at bounding box center [446, 494] width 175 height 31
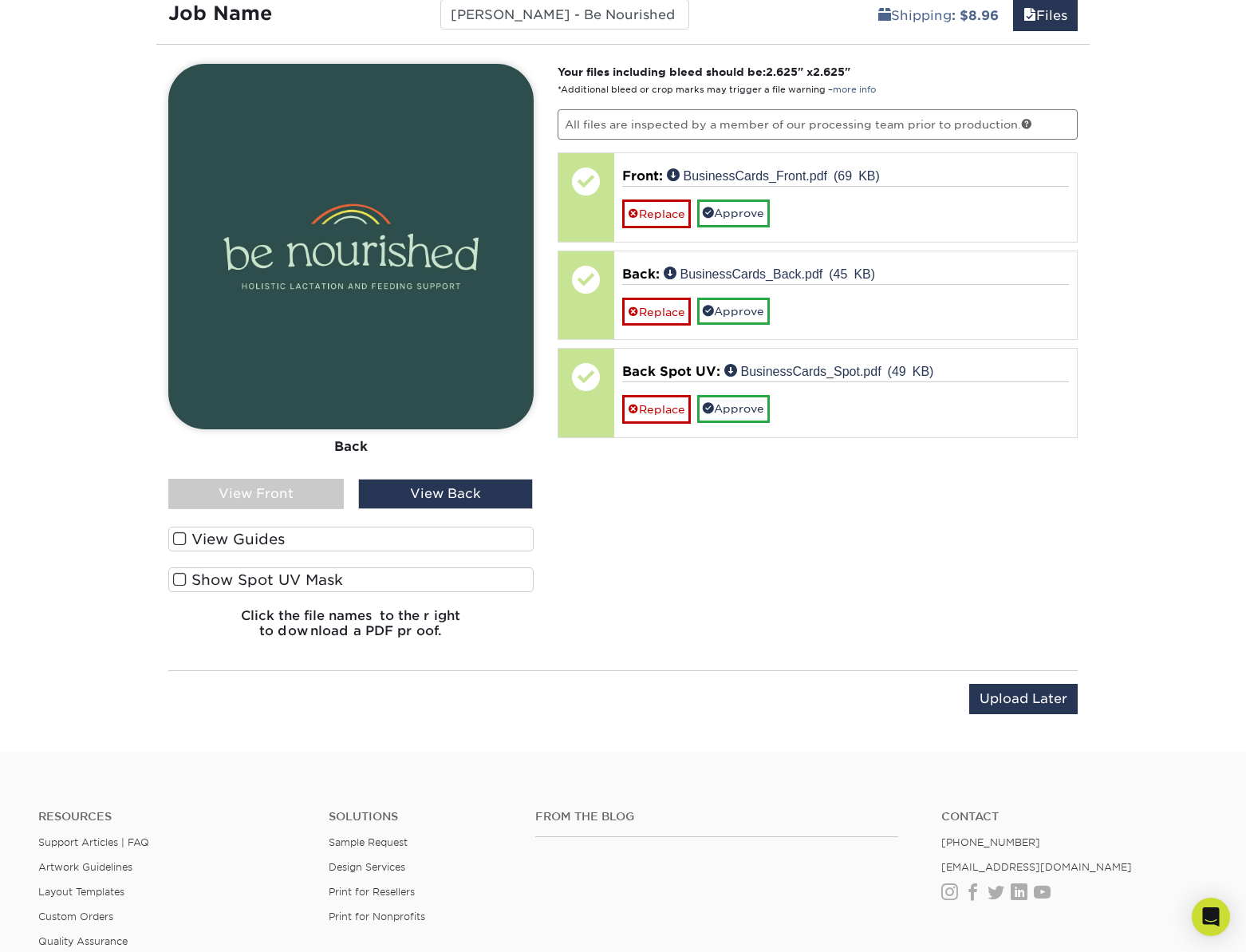
click at [286, 498] on div "View Front" at bounding box center [256, 494] width 175 height 31
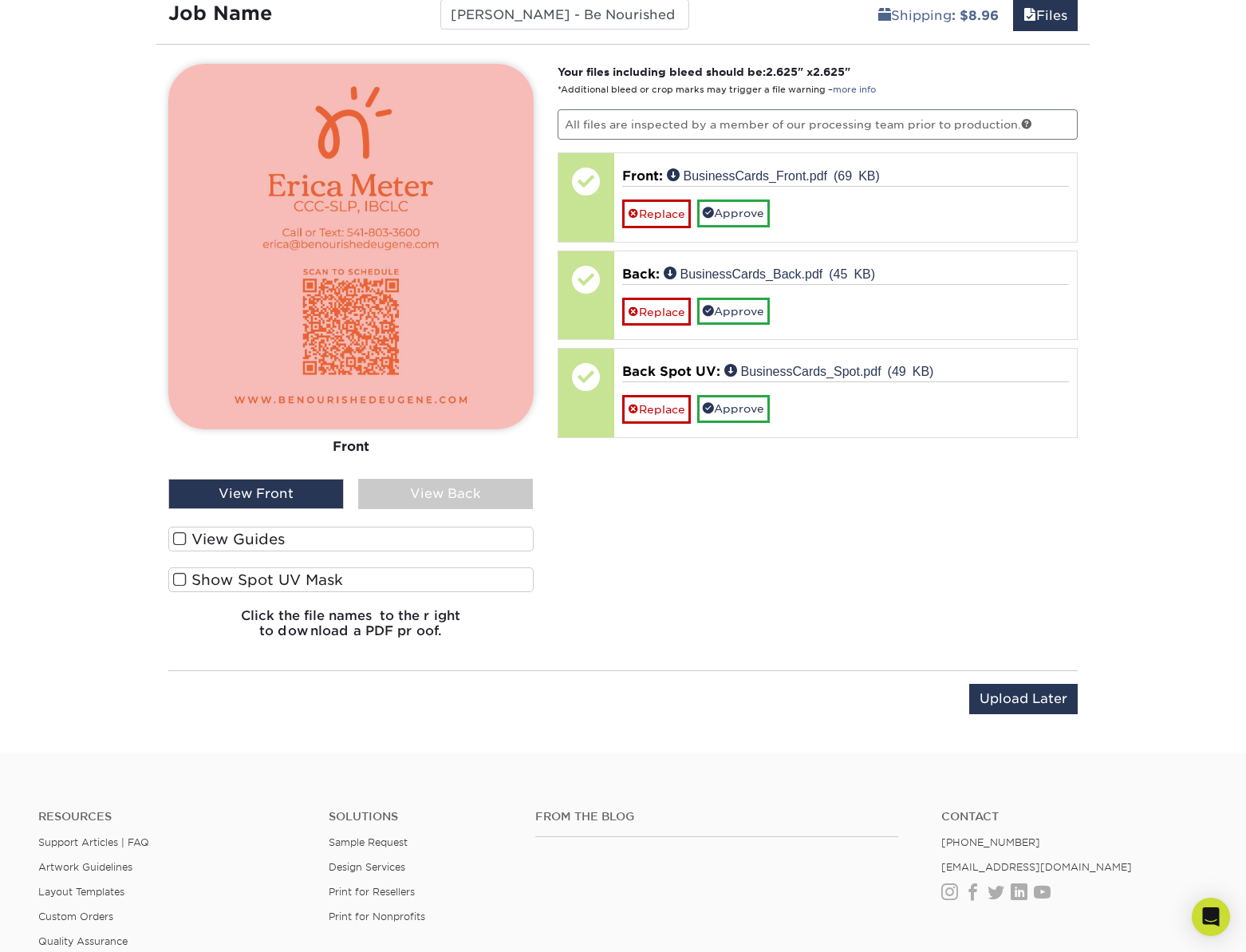
click at [404, 482] on div "View Back" at bounding box center [446, 494] width 175 height 31
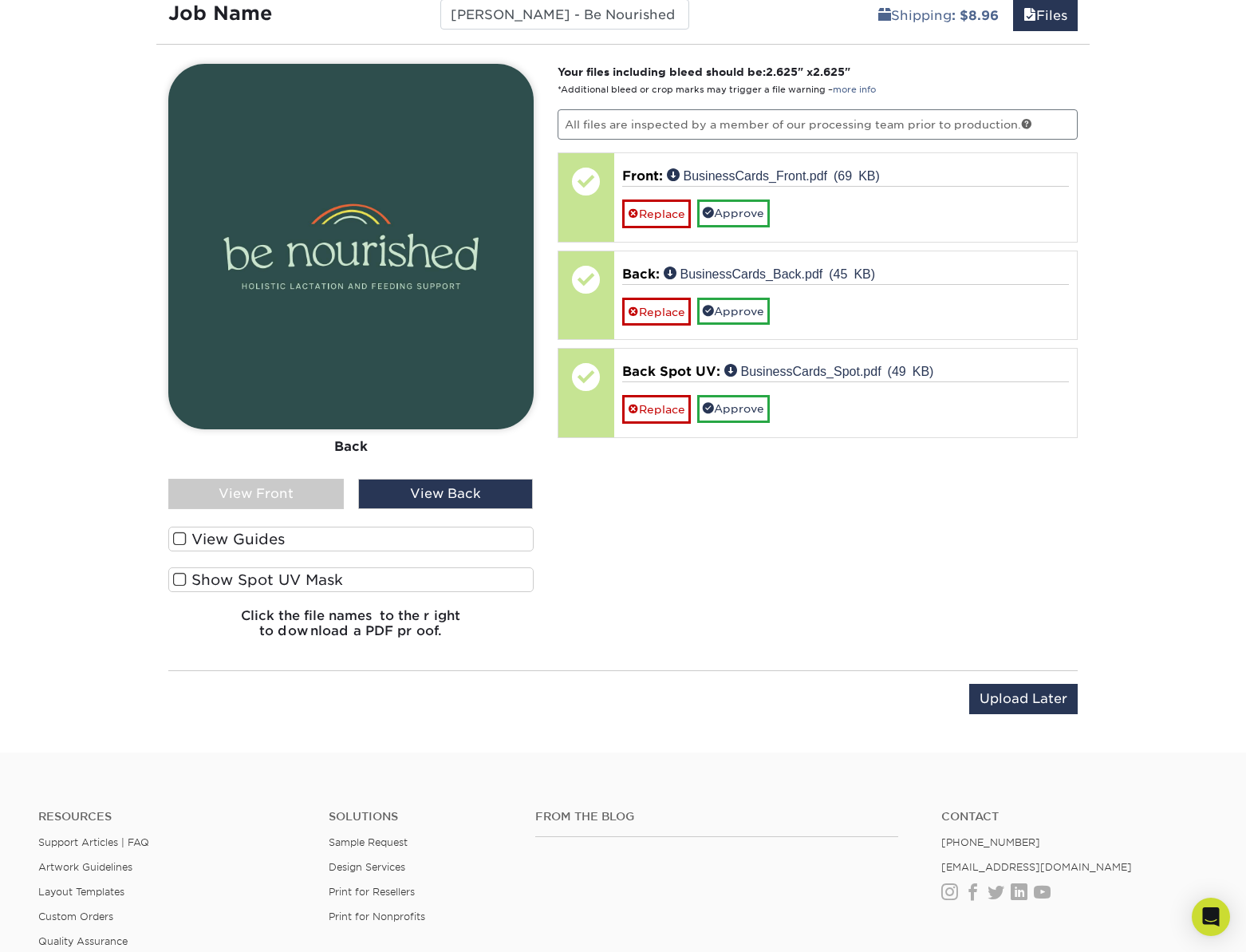
click at [207, 577] on label "Show Spot UV Mask" at bounding box center [350, 580] width 366 height 25
click at [0, 0] on input "Show Spot UV Mask" at bounding box center [0, 0] width 0 height 0
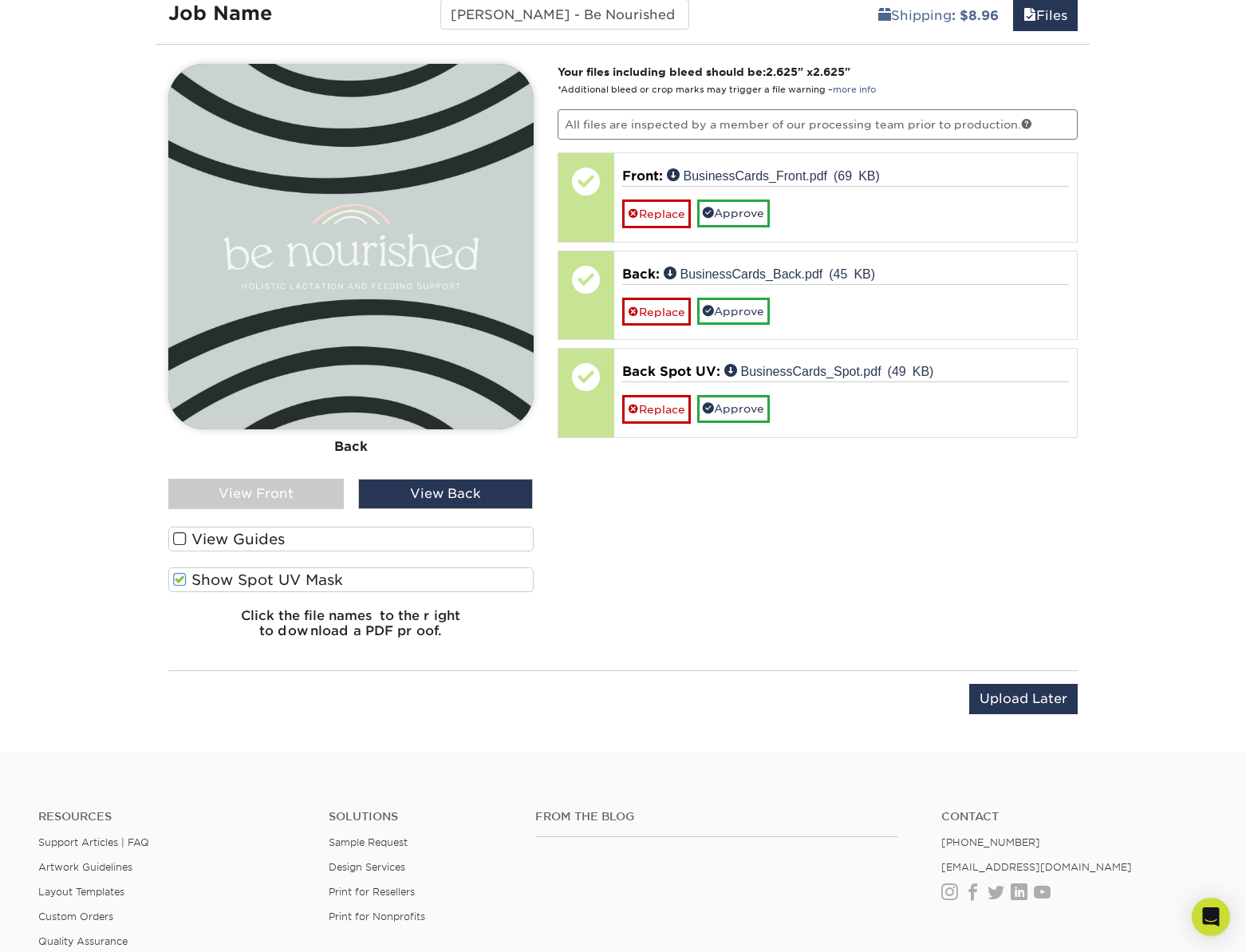
click at [183, 581] on span at bounding box center [179, 580] width 14 height 15
click at [0, 0] on input "Show Spot UV Mask" at bounding box center [0, 0] width 0 height 0
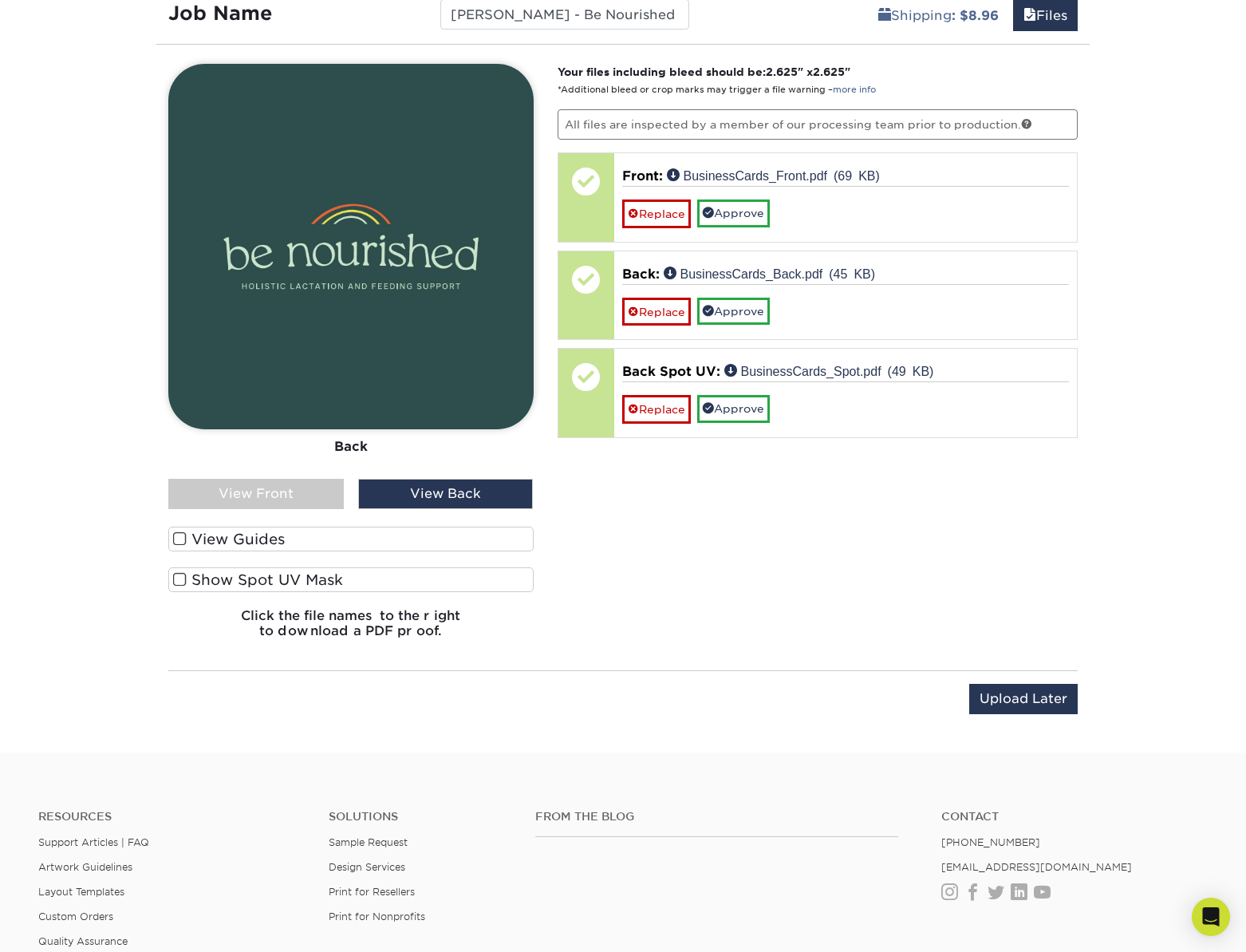
click at [258, 495] on div "View Front" at bounding box center [256, 494] width 175 height 31
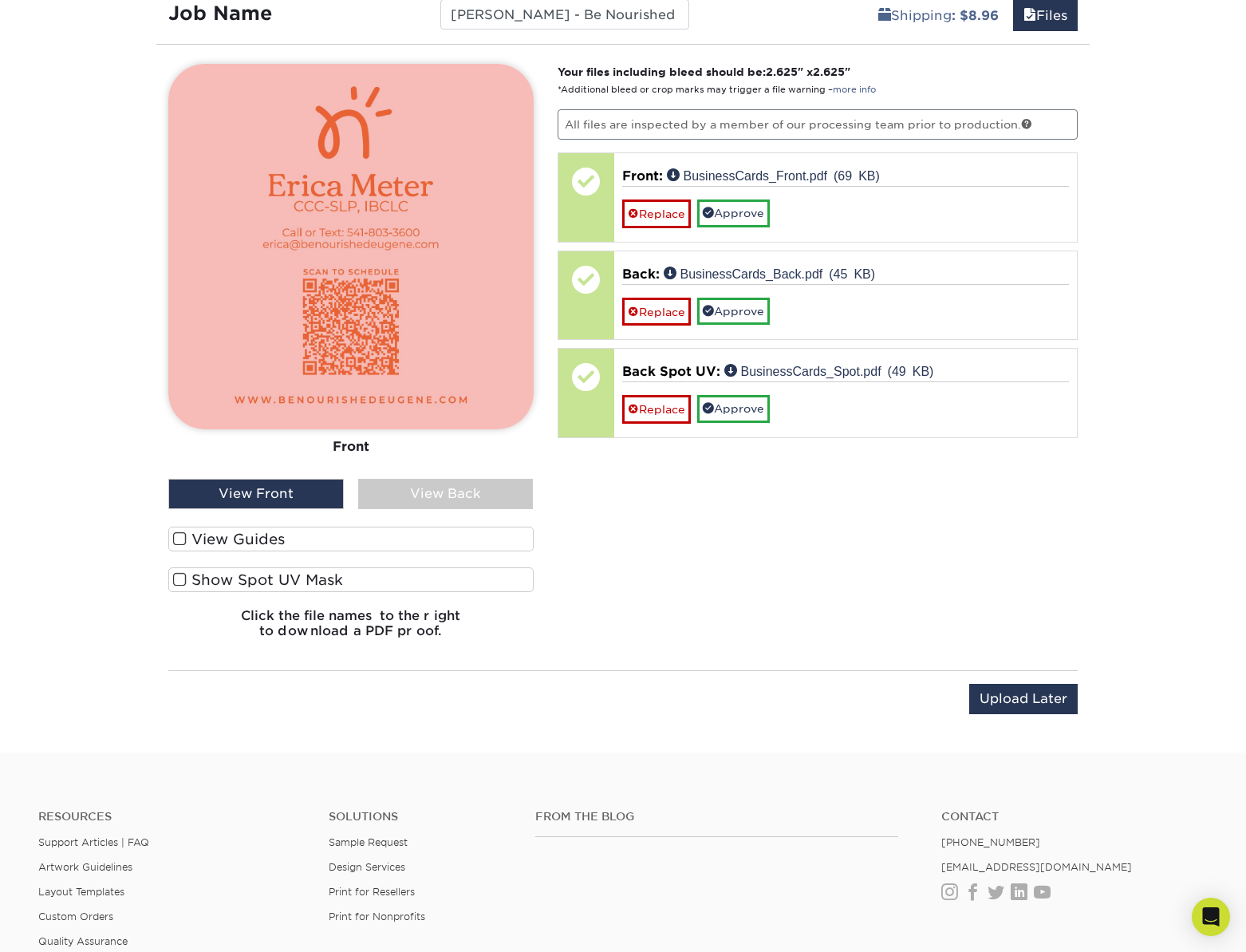
click at [822, 498] on div "Your files including bleed should be: 2.625 " x 2.625 " *Additional bleed or cr…" at bounding box center [818, 357] width 545 height 587
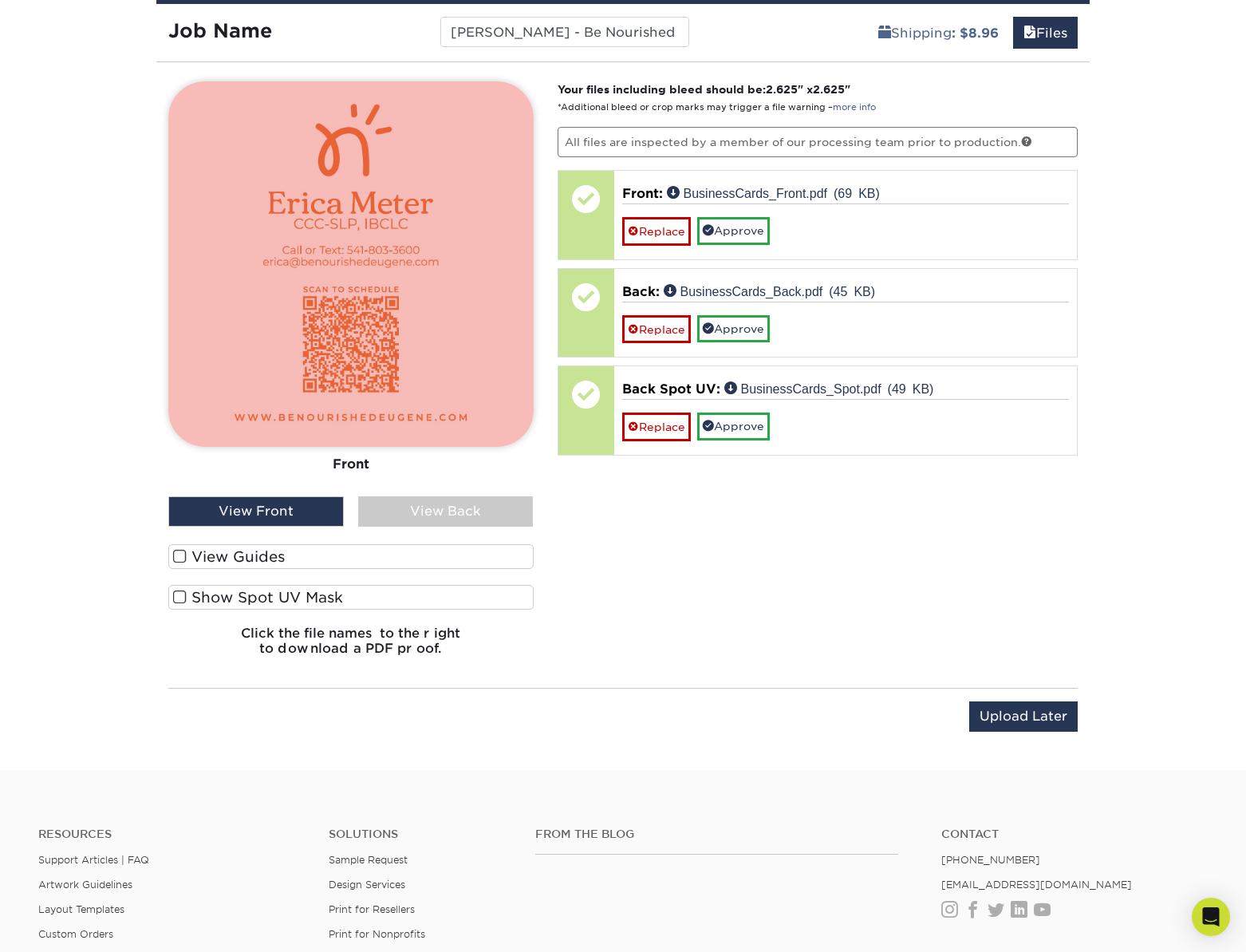
scroll to position [1327, 0]
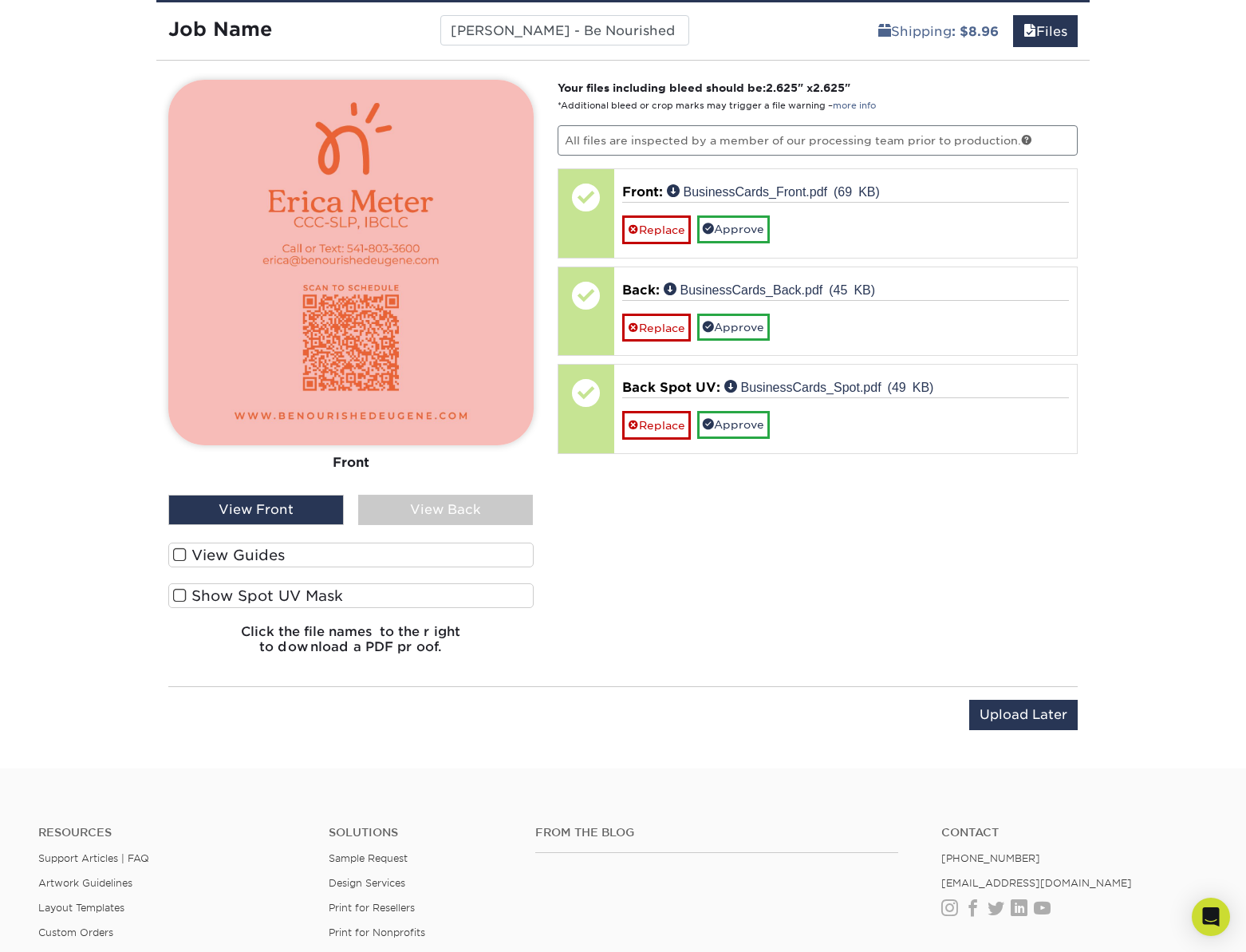
click at [576, 502] on div "Your files including bleed should be: 2.625 " x 2.625 " *Additional bleed or cr…" at bounding box center [818, 373] width 545 height 587
click at [561, 503] on div "Your files including bleed should be: 2.625 " x 2.625 " *Additional bleed or cr…" at bounding box center [818, 373] width 545 height 587
click at [568, 501] on div "Your files including bleed should be: 2.625 " x 2.625 " *Additional bleed or cr…" at bounding box center [818, 373] width 545 height 587
click at [574, 502] on div "Your files including bleed should be: 2.625 " x 2.625 " *Additional bleed or cr…" at bounding box center [818, 373] width 545 height 587
click at [574, 500] on div "Your files including bleed should be: 2.625 " x 2.625 " *Additional bleed or cr…" at bounding box center [818, 373] width 545 height 587
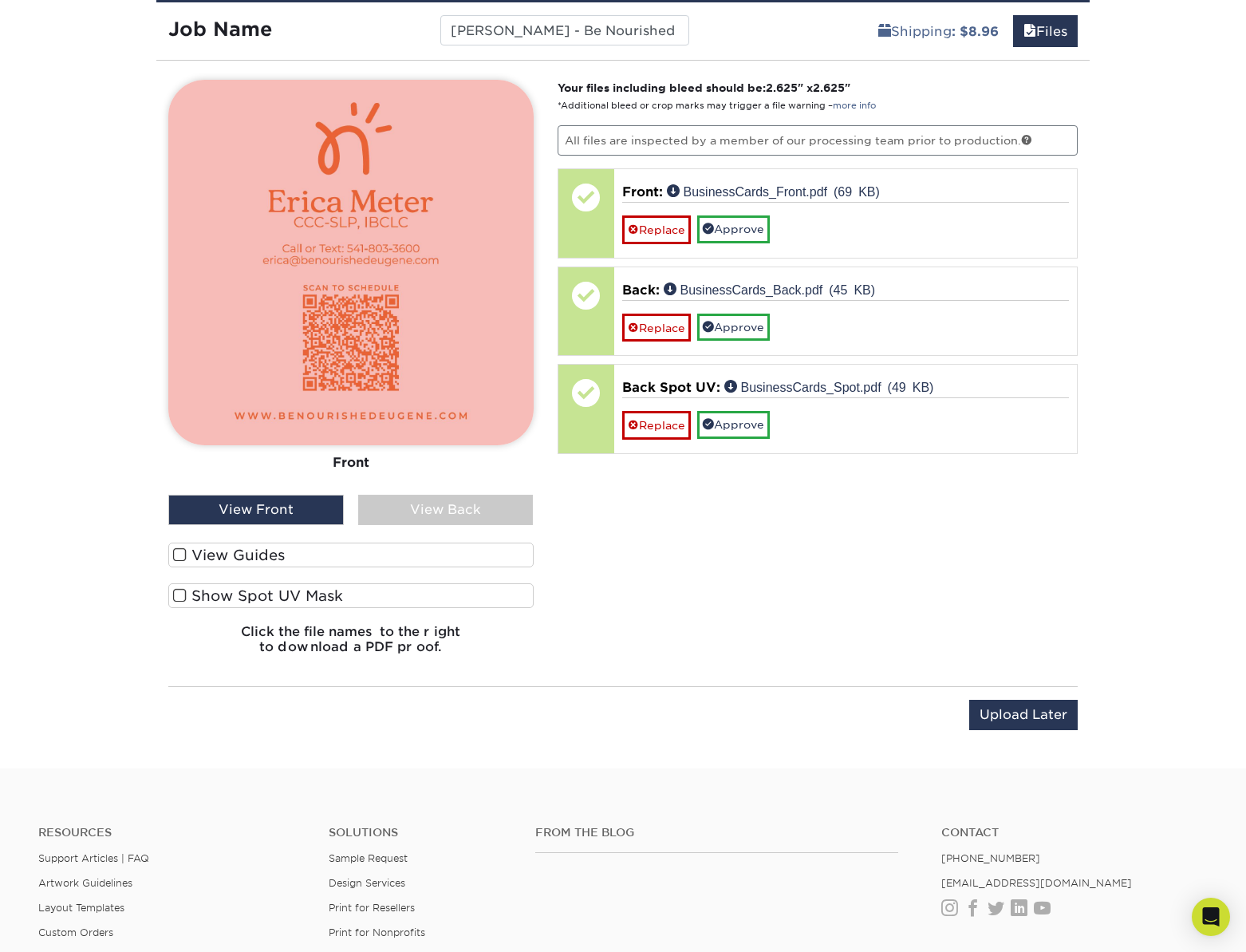
click at [573, 503] on div "Your files including bleed should be: 2.625 " x 2.625 " *Additional bleed or cr…" at bounding box center [818, 373] width 545 height 587
click at [575, 504] on div "Your files including bleed should be: 2.625 " x 2.625 " *Additional bleed or cr…" at bounding box center [818, 373] width 545 height 587
click at [576, 503] on div "Your files including bleed should be: 2.625 " x 2.625 " *Additional bleed or cr…" at bounding box center [818, 373] width 545 height 587
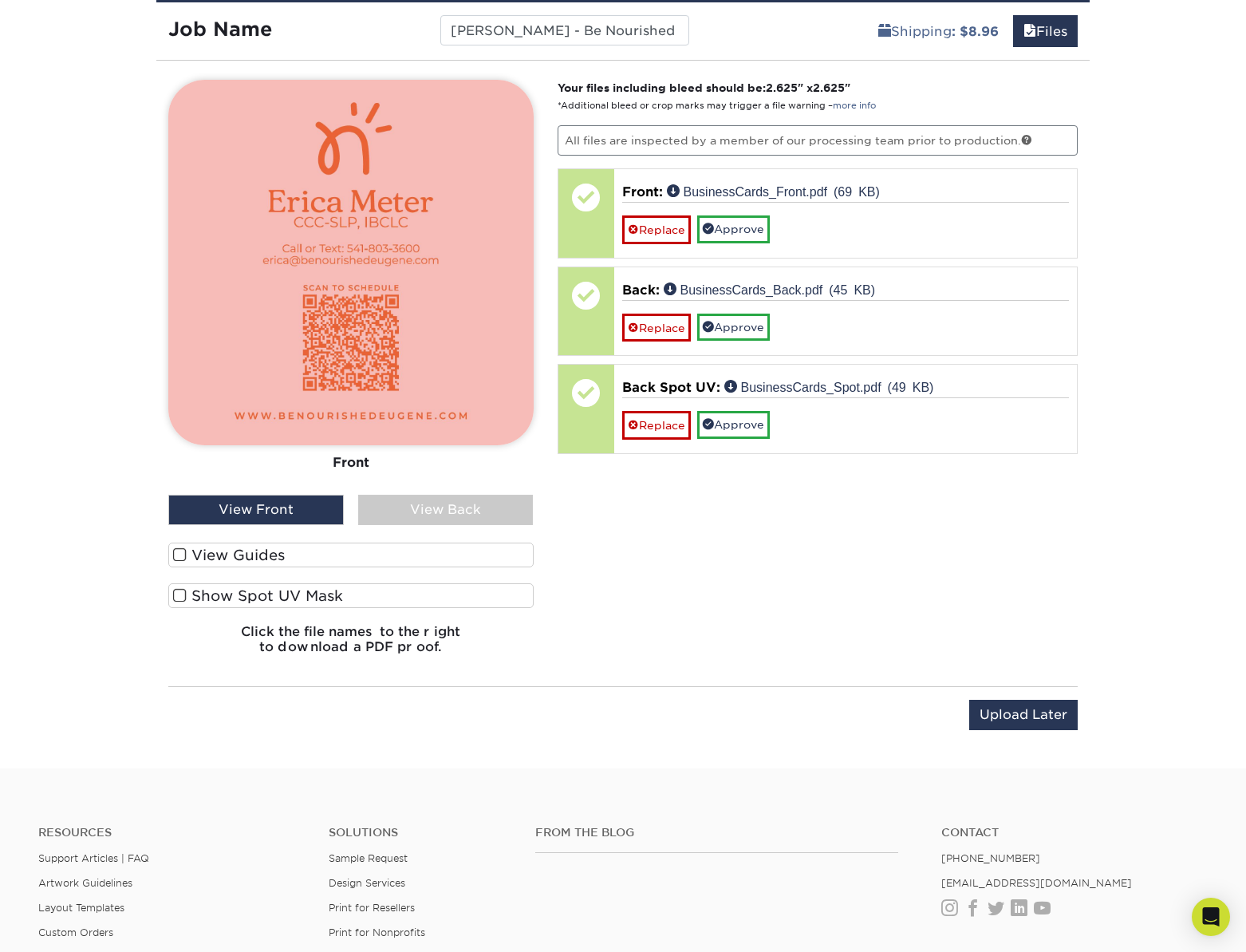
click at [566, 502] on div "Your files including bleed should be: 2.625 " x 2.625 " *Additional bleed or cr…" at bounding box center [818, 373] width 545 height 587
click at [563, 506] on div "Your files including bleed should be: 2.625 " x 2.625 " *Additional bleed or cr…" at bounding box center [818, 373] width 545 height 587
click at [553, 503] on div "Your files including bleed should be: 2.625 " x 2.625 " *Additional bleed or cr…" at bounding box center [818, 373] width 545 height 587
click at [179, 556] on span at bounding box center [179, 555] width 14 height 15
click at [0, 0] on input "View Guides" at bounding box center [0, 0] width 0 height 0
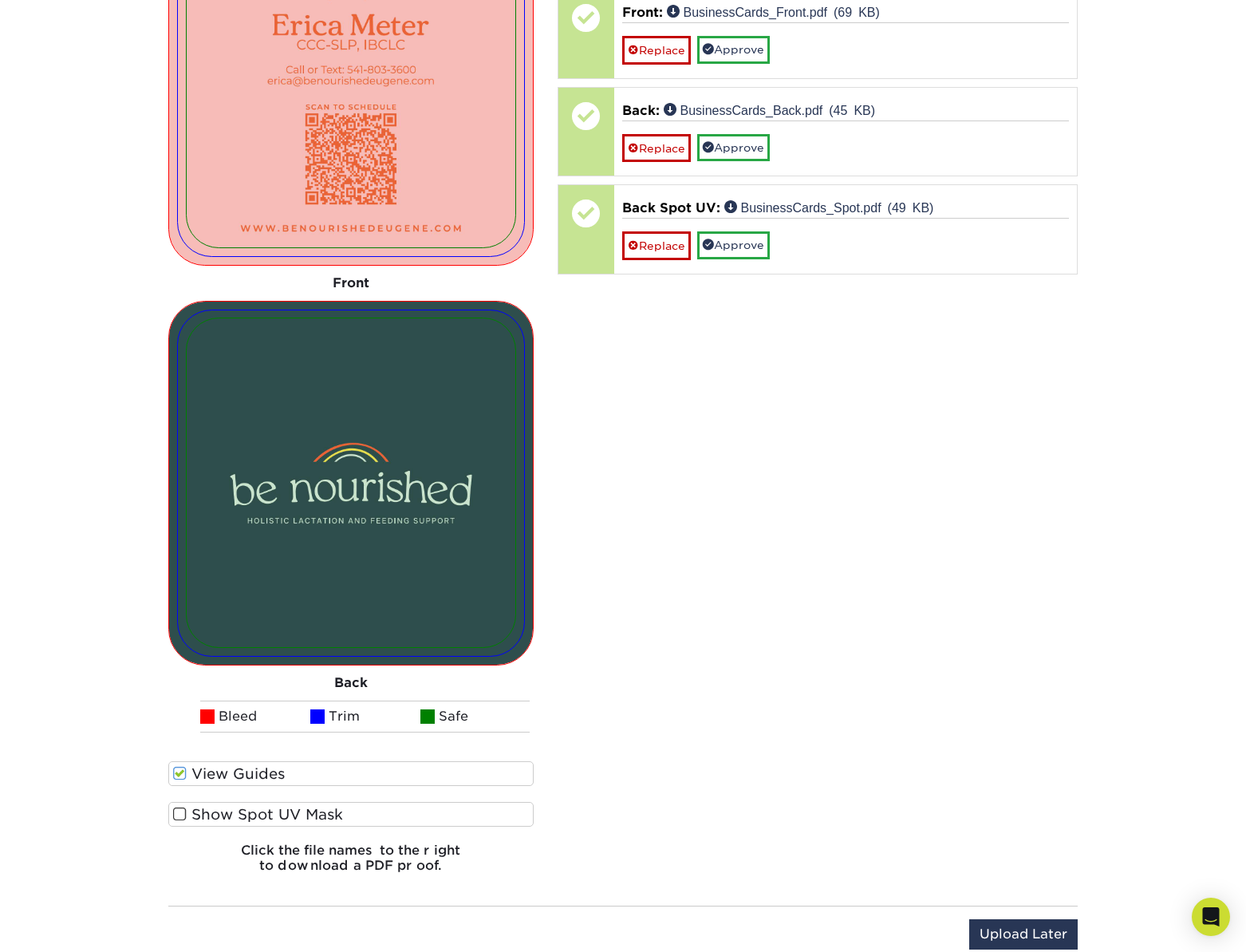
scroll to position [1513, 0]
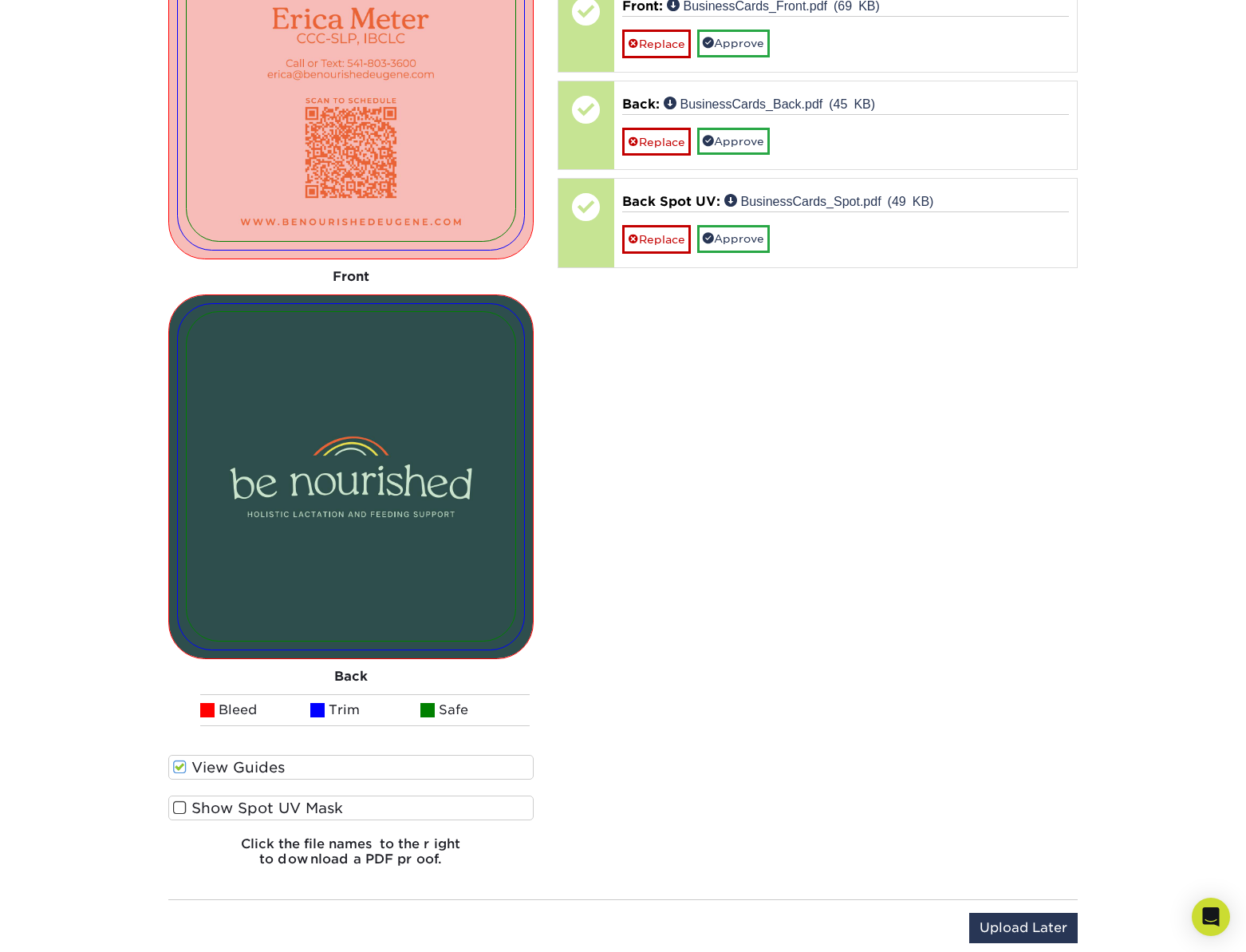
click at [261, 807] on label "Show Spot UV Mask" at bounding box center [350, 808] width 366 height 25
click at [0, 0] on input "Show Spot UV Mask" at bounding box center [0, 0] width 0 height 0
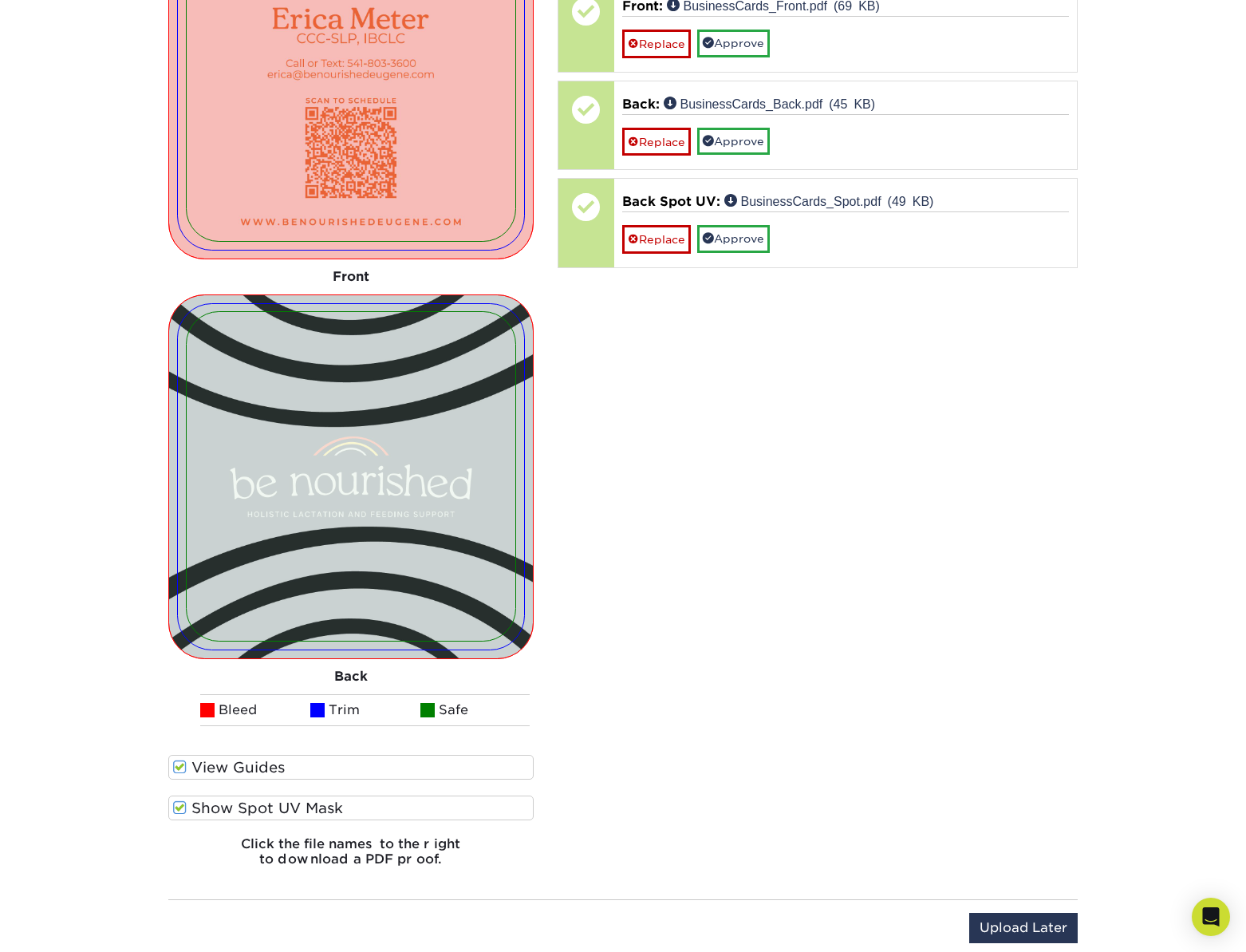
drag, startPoint x: 181, startPoint y: 805, endPoint x: 250, endPoint y: 808, distance: 69.1
click at [181, 805] on span at bounding box center [179, 807] width 14 height 15
click at [0, 0] on input "Show Spot UV Mask" at bounding box center [0, 0] width 0 height 0
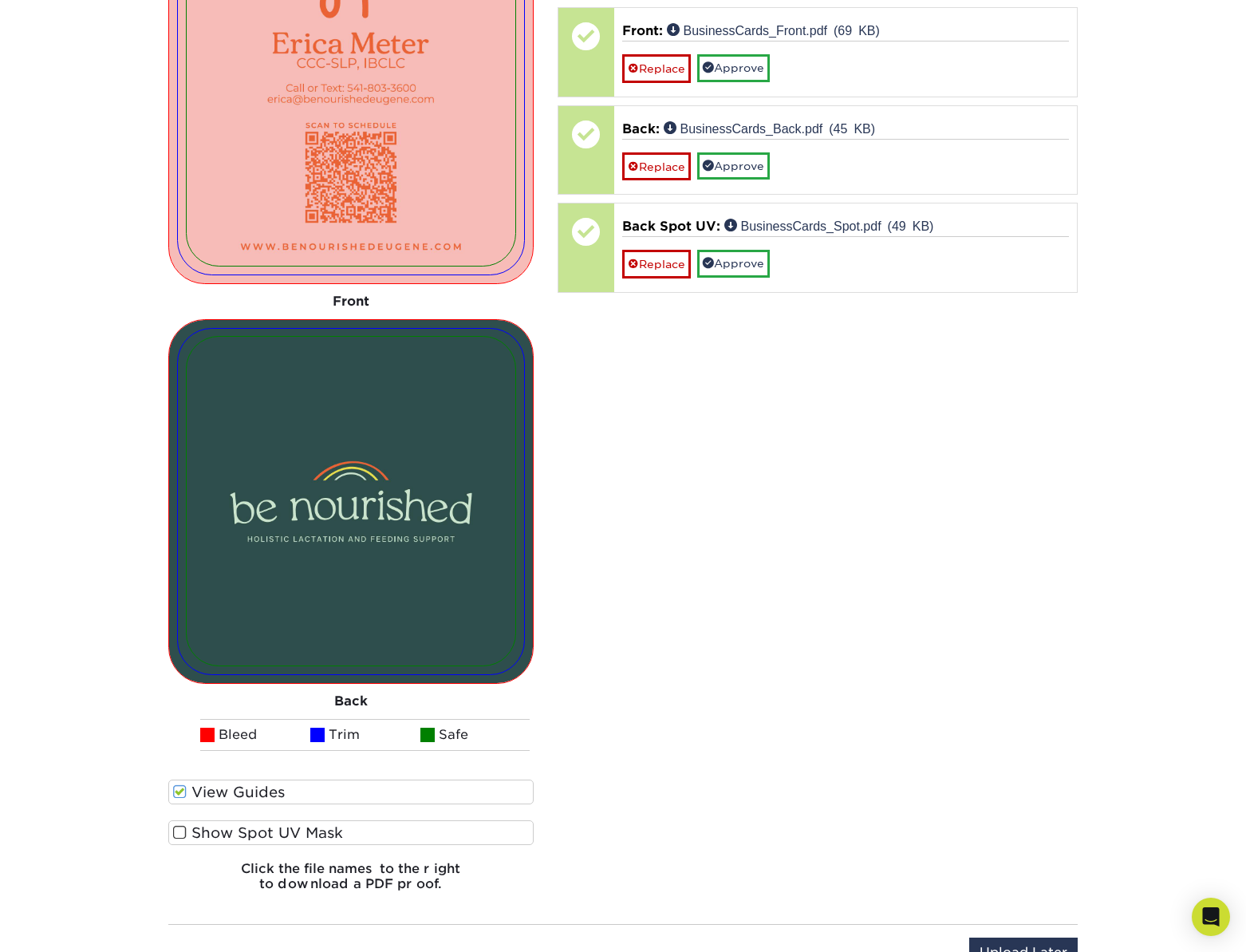
scroll to position [1522, 0]
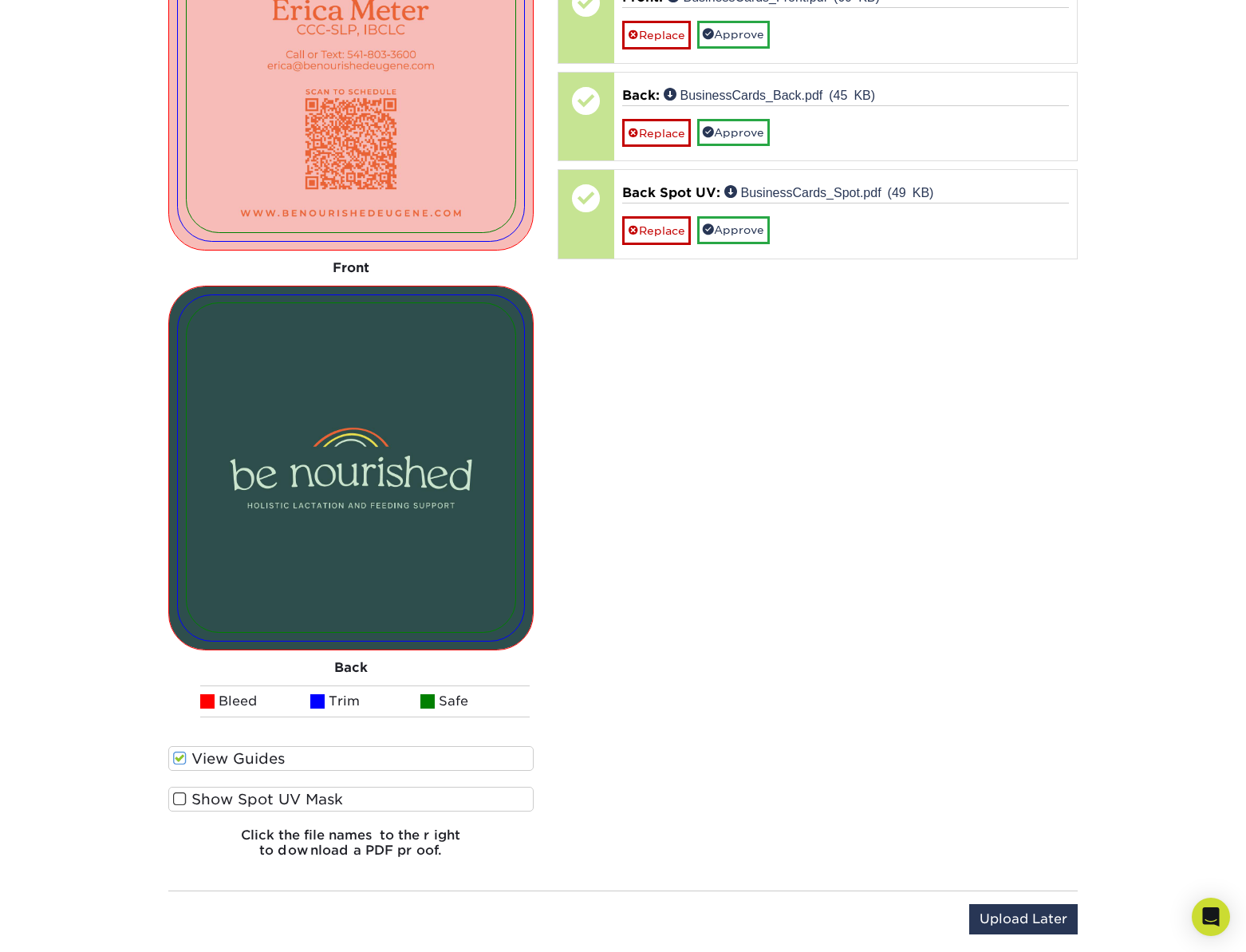
click at [193, 802] on label "Show Spot UV Mask" at bounding box center [350, 799] width 366 height 25
click at [0, 0] on input "Show Spot UV Mask" at bounding box center [0, 0] width 0 height 0
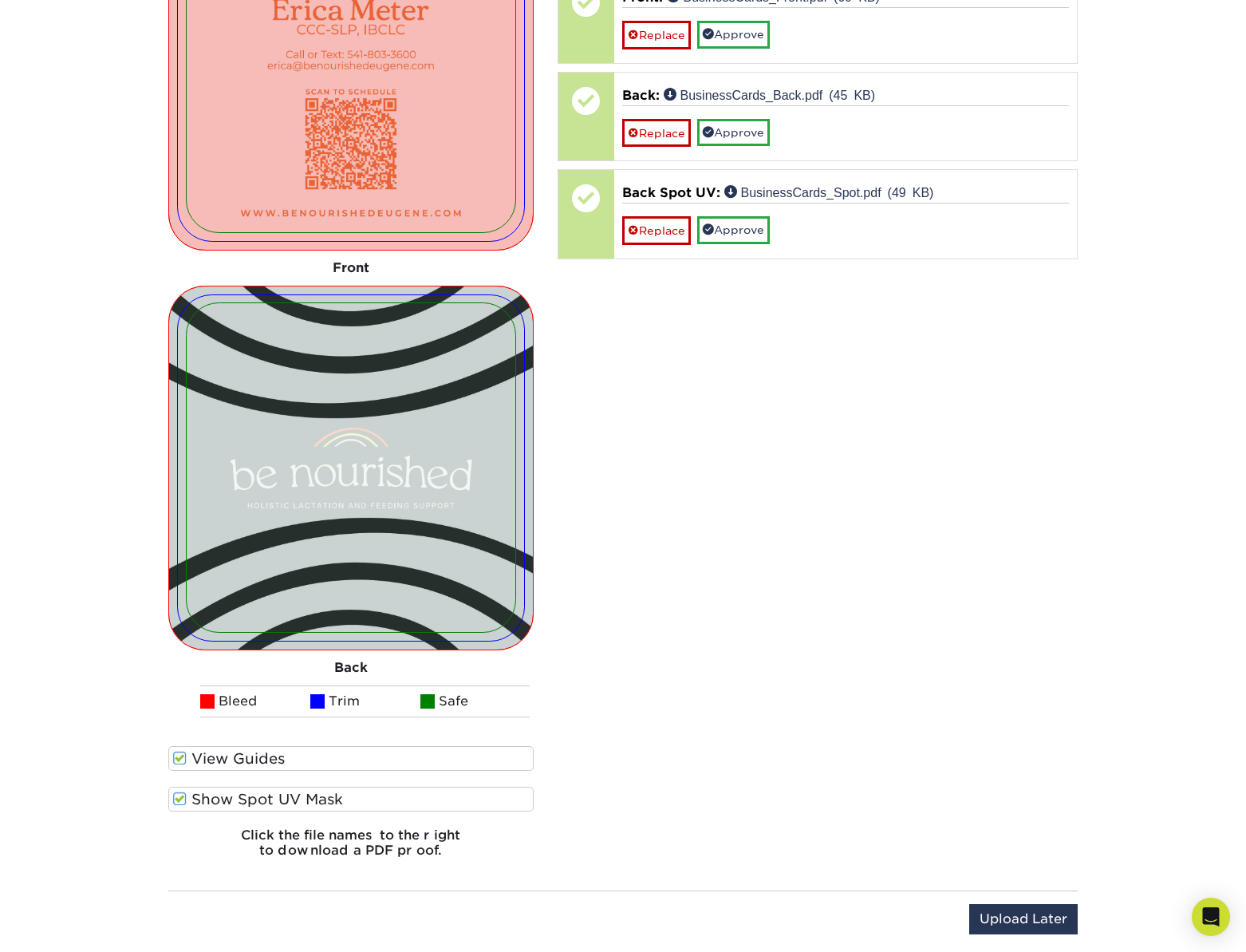
scroll to position [1438, 0]
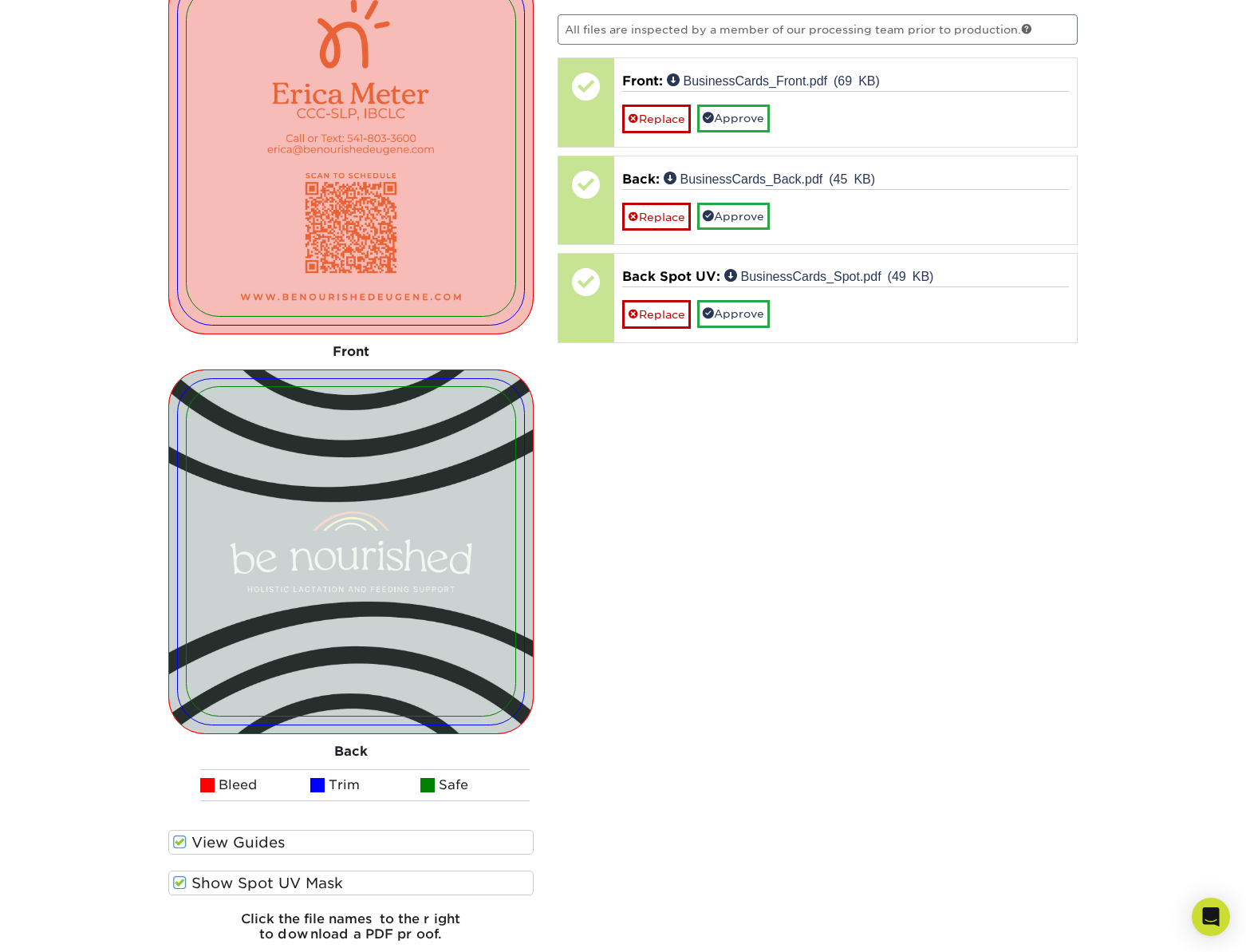
click at [180, 836] on span at bounding box center [179, 842] width 14 height 15
click at [0, 0] on input "View Guides" at bounding box center [0, 0] width 0 height 0
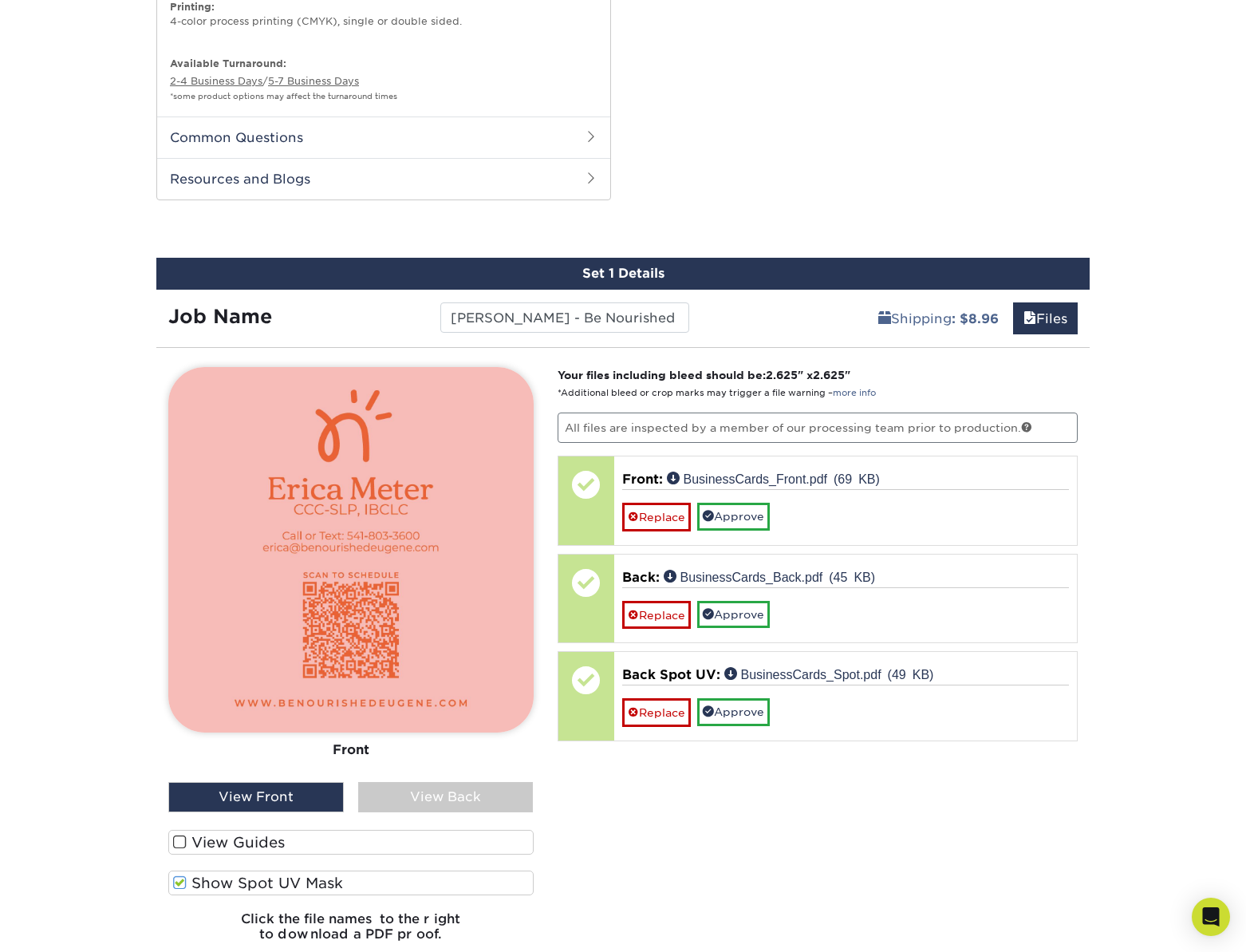
click at [429, 799] on div "View Back" at bounding box center [446, 798] width 175 height 31
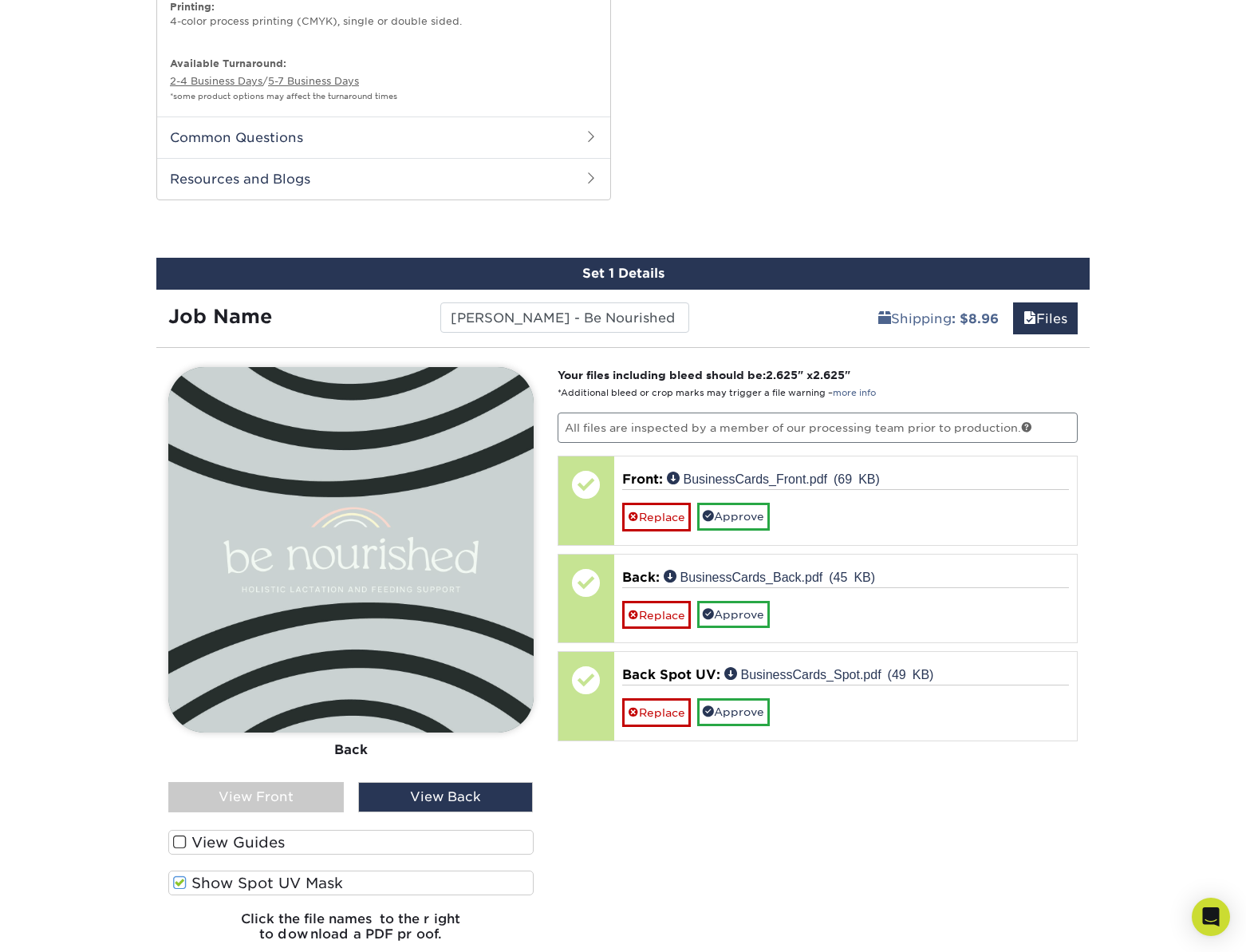
click at [183, 871] on label "Show Spot UV Mask" at bounding box center [350, 883] width 366 height 25
click at [0, 0] on input "Show Spot UV Mask" at bounding box center [0, 0] width 0 height 0
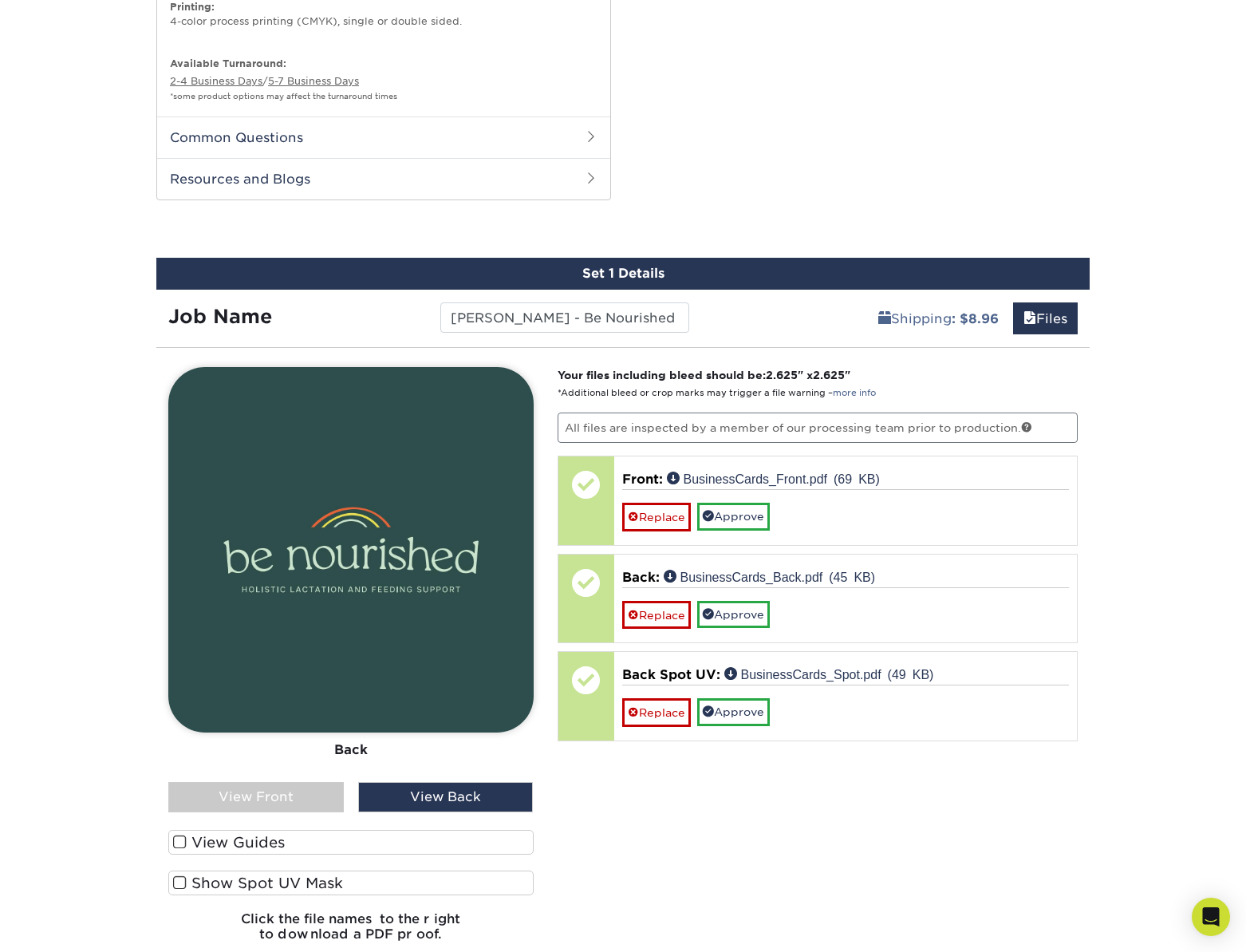
click at [184, 876] on span at bounding box center [179, 883] width 14 height 15
click at [0, 0] on input "Show Spot UV Mask" at bounding box center [0, 0] width 0 height 0
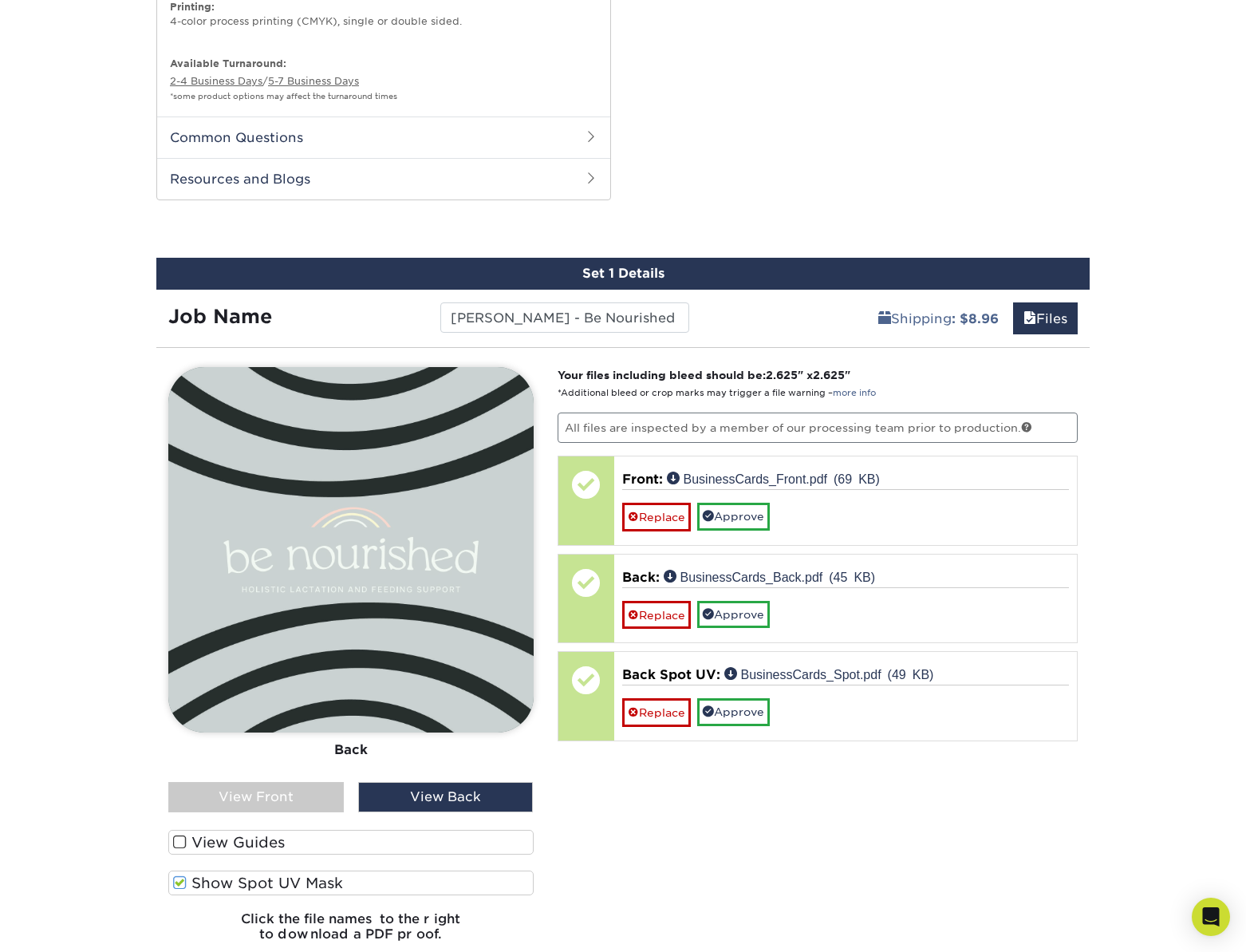
drag, startPoint x: 198, startPoint y: 888, endPoint x: 240, endPoint y: 831, distance: 70.8
click at [198, 888] on label "Show Spot UV Mask" at bounding box center [350, 883] width 366 height 25
click at [0, 0] on input "Show Spot UV Mask" at bounding box center [0, 0] width 0 height 0
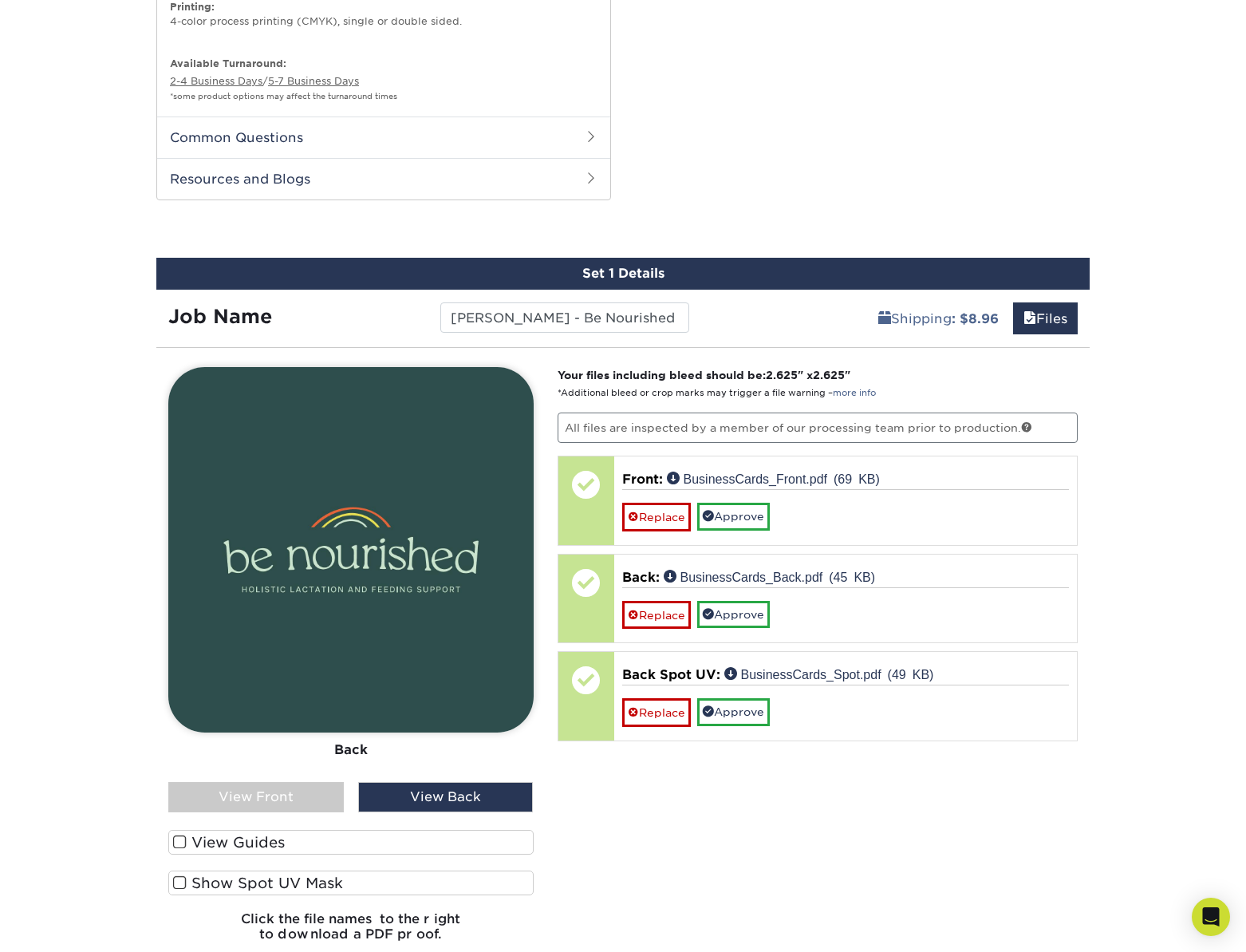
click at [248, 803] on div "View Front" at bounding box center [256, 798] width 175 height 31
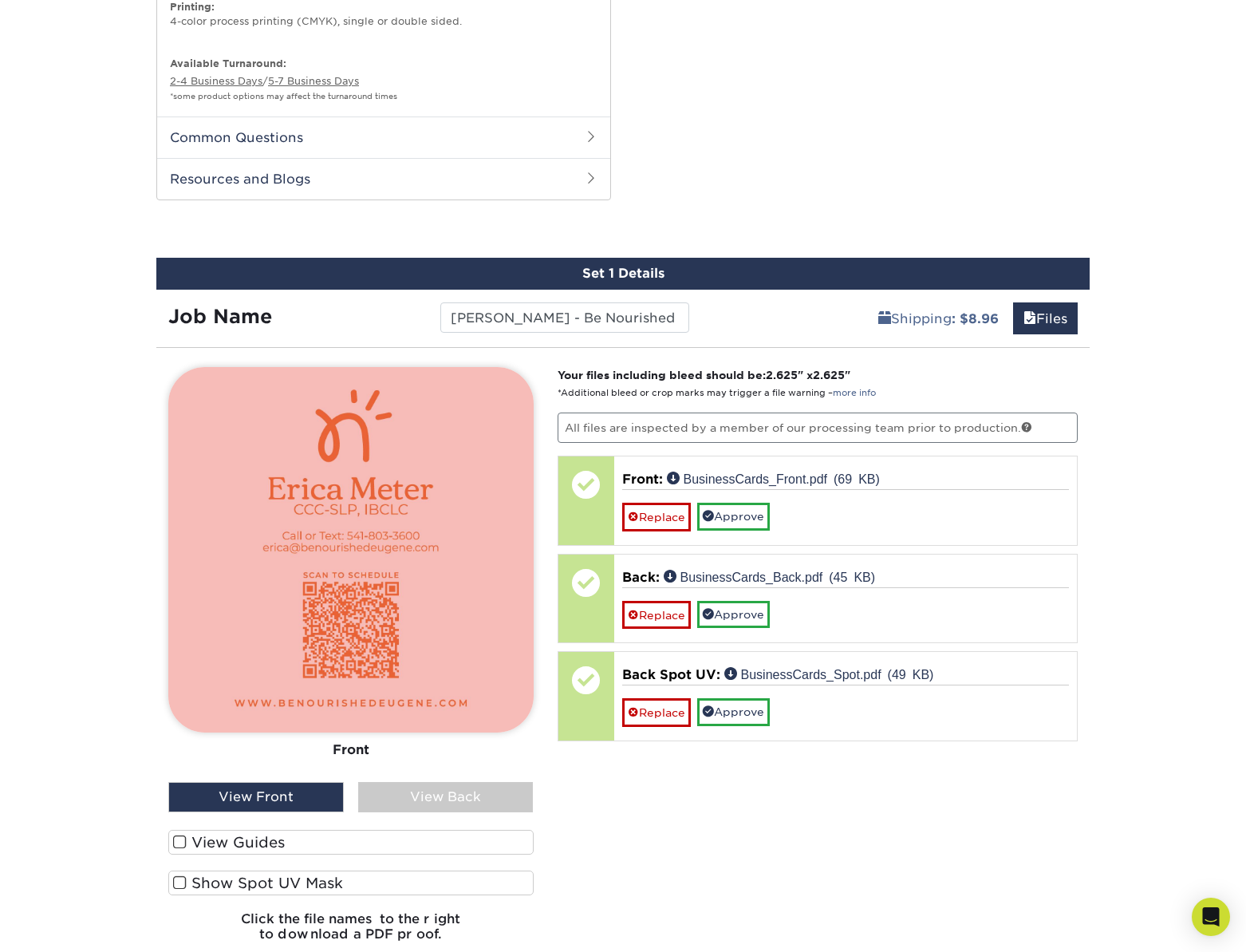
click at [564, 811] on div "Your files including bleed should be: 2.625 " x 2.625 " *Additional bleed or cr…" at bounding box center [818, 661] width 545 height 587
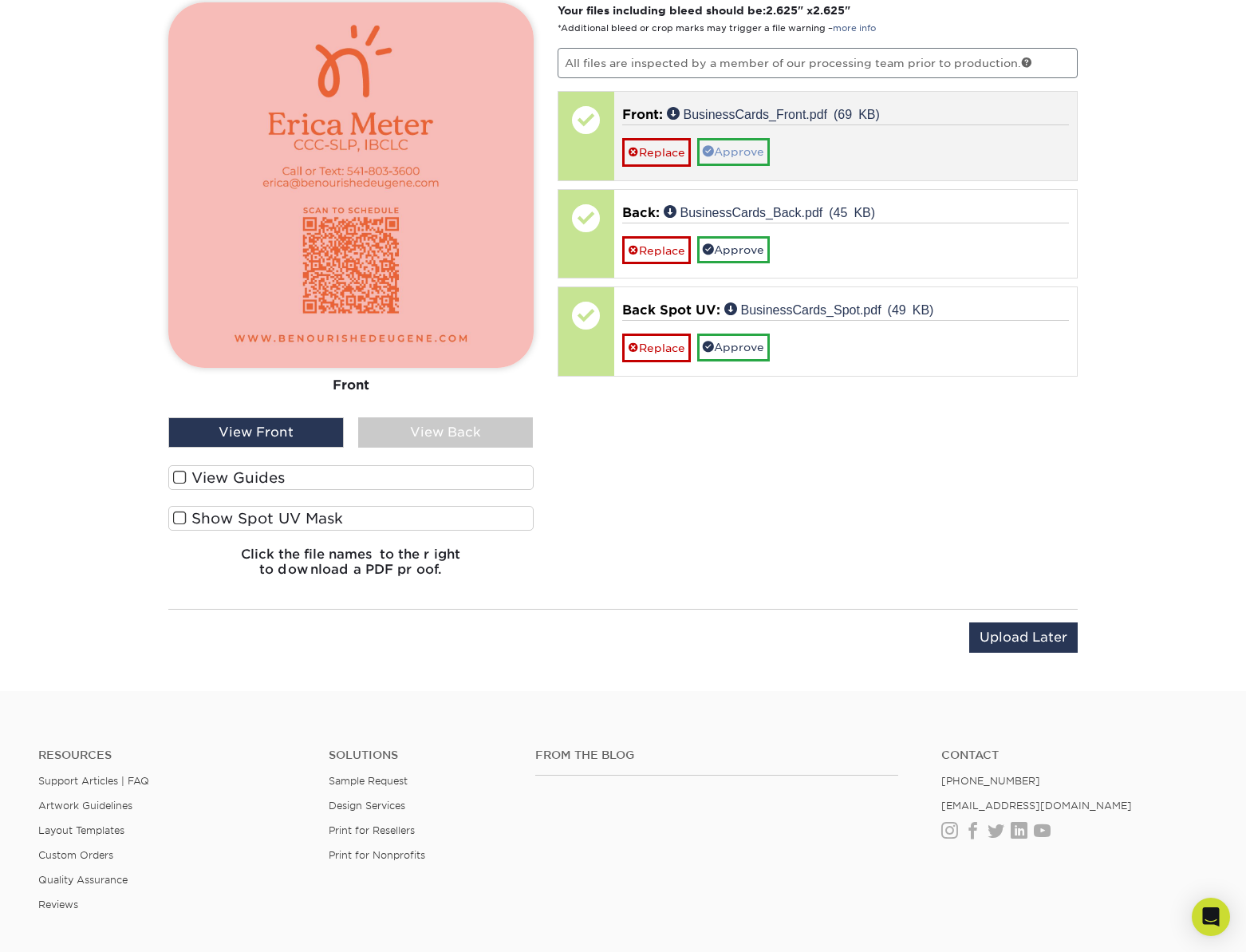
scroll to position [1406, 0]
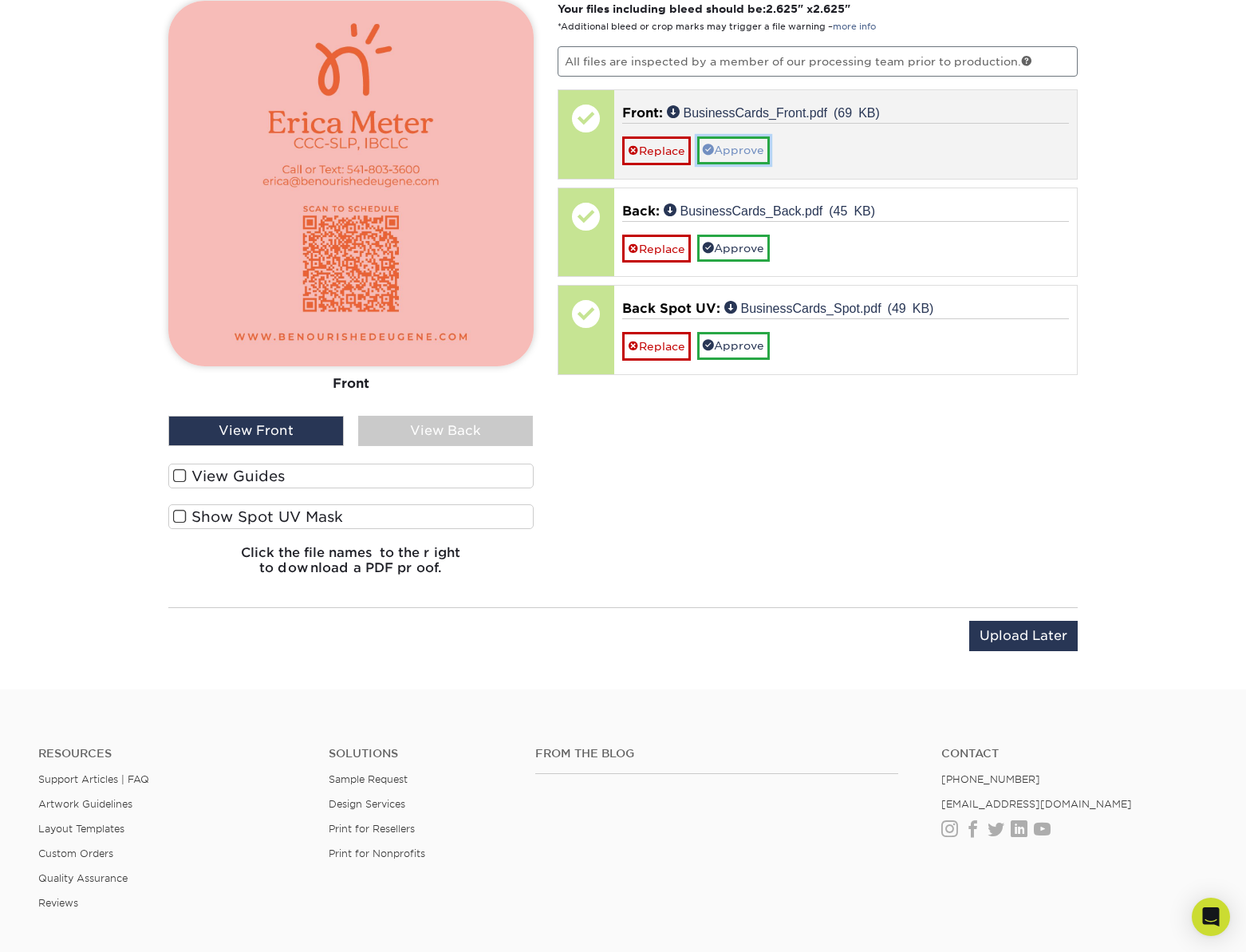
click at [721, 137] on link "Approve" at bounding box center [733, 150] width 72 height 27
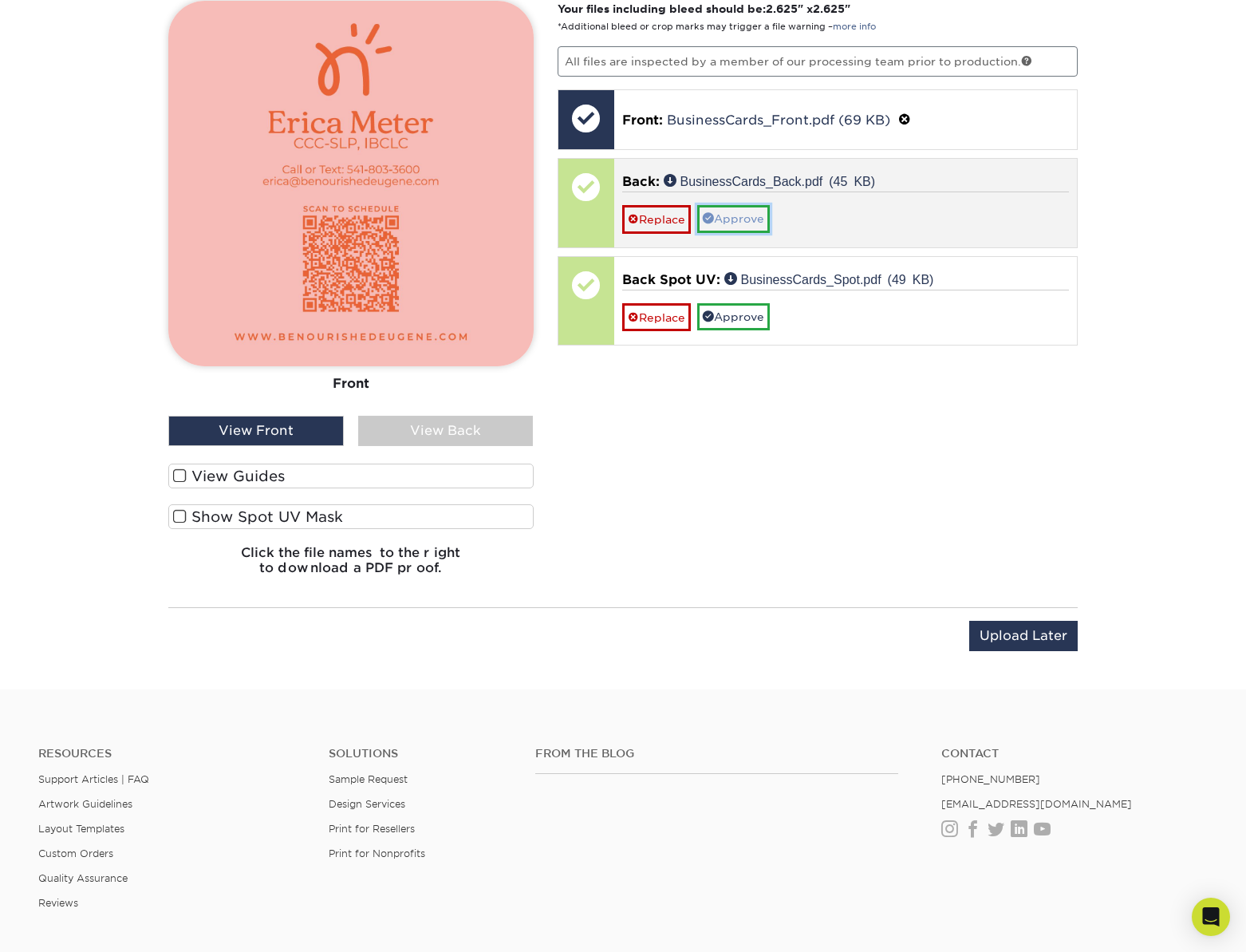
click at [725, 218] on link "Approve" at bounding box center [733, 219] width 72 height 27
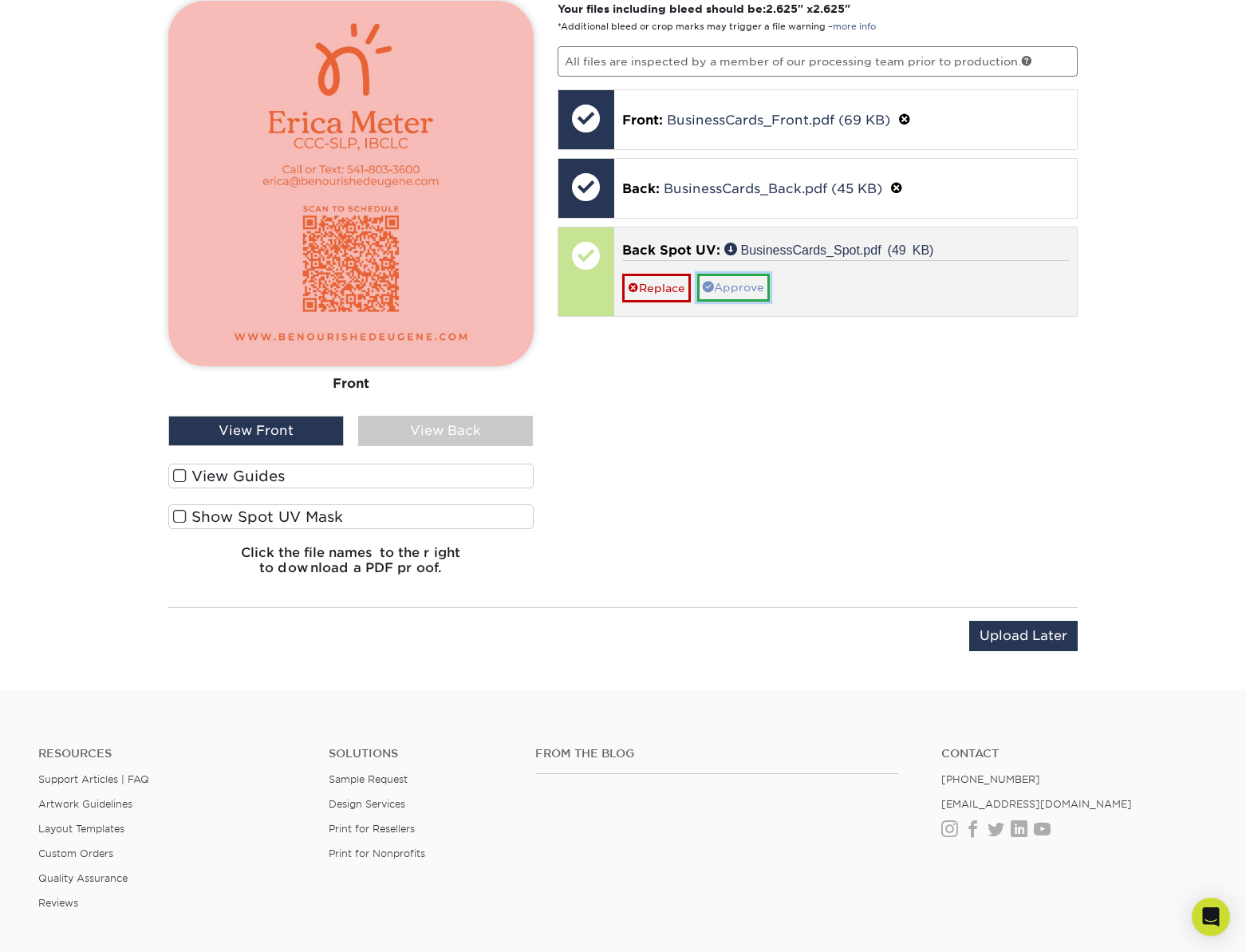
click at [736, 285] on link "Approve" at bounding box center [733, 287] width 72 height 27
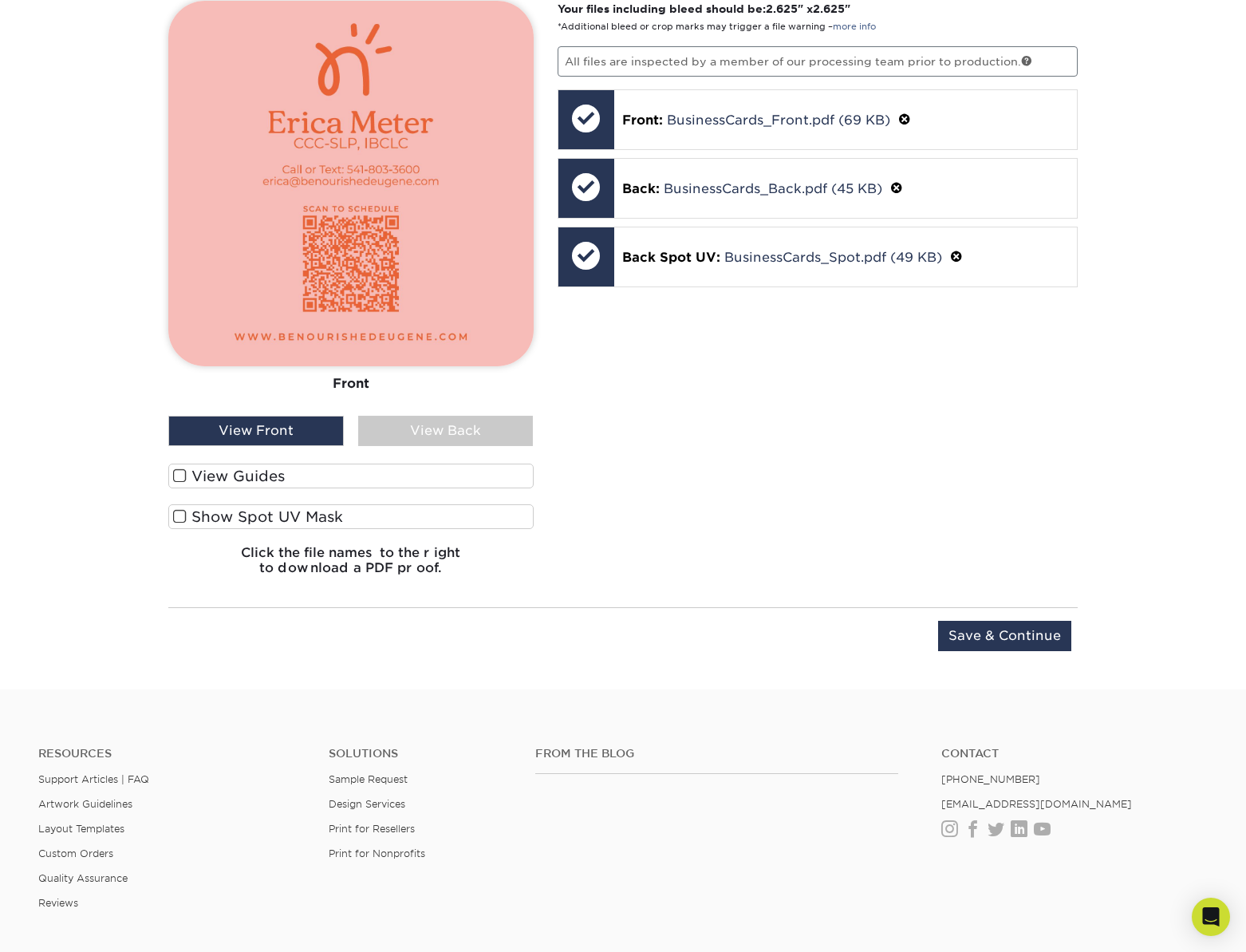
click at [410, 438] on div "View Back" at bounding box center [446, 431] width 175 height 31
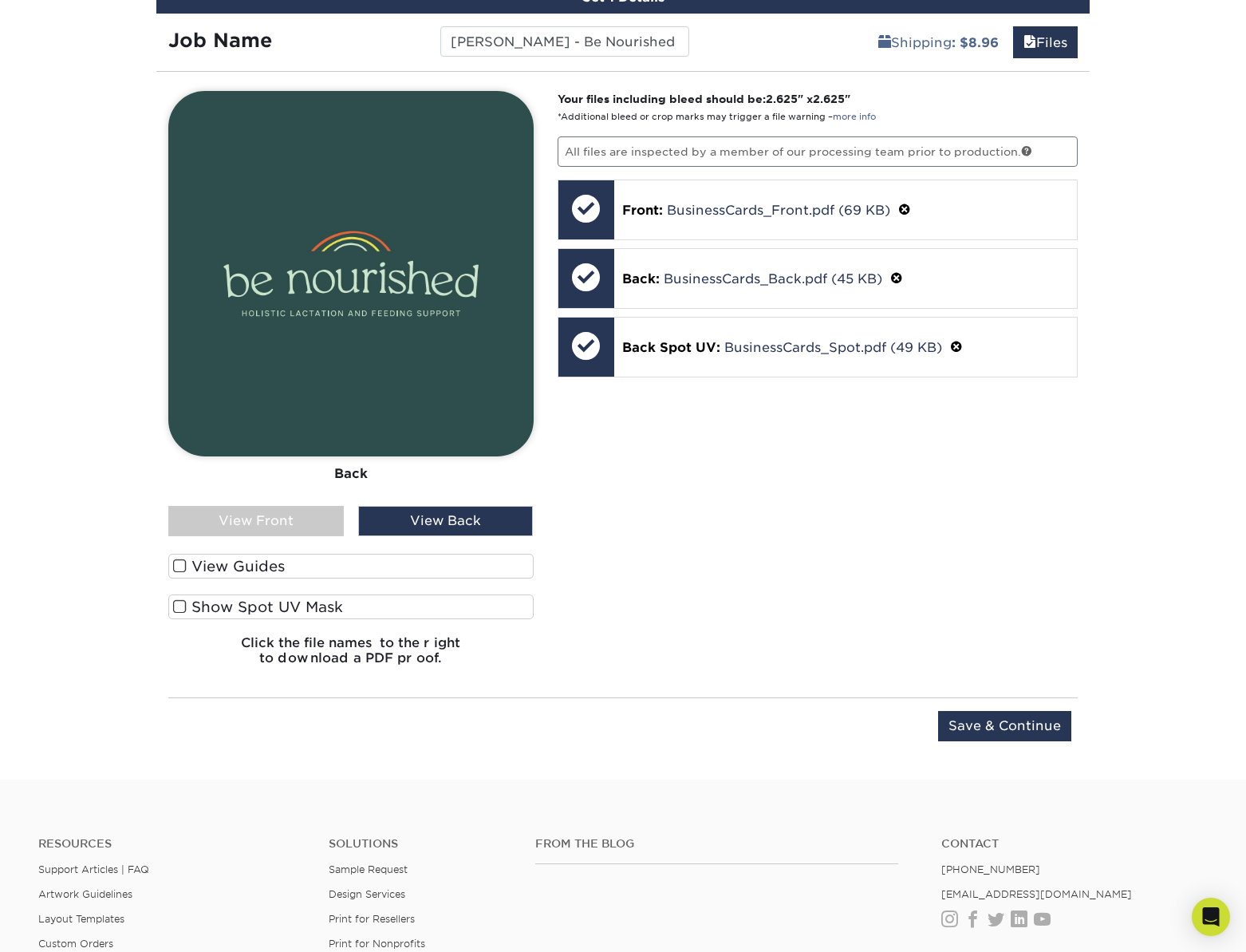
scroll to position [1311, 0]
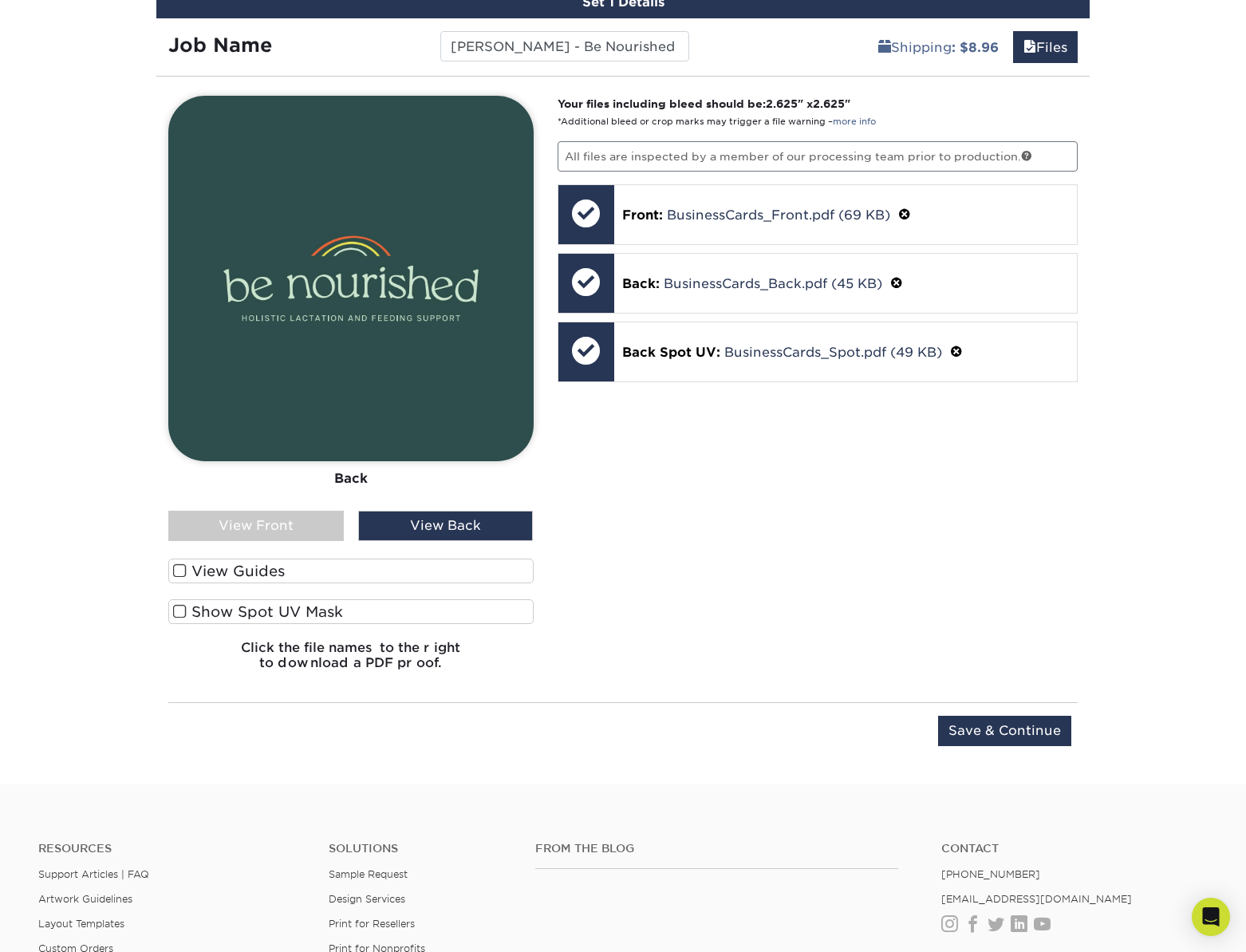
click at [193, 527] on div "View Front" at bounding box center [256, 526] width 175 height 31
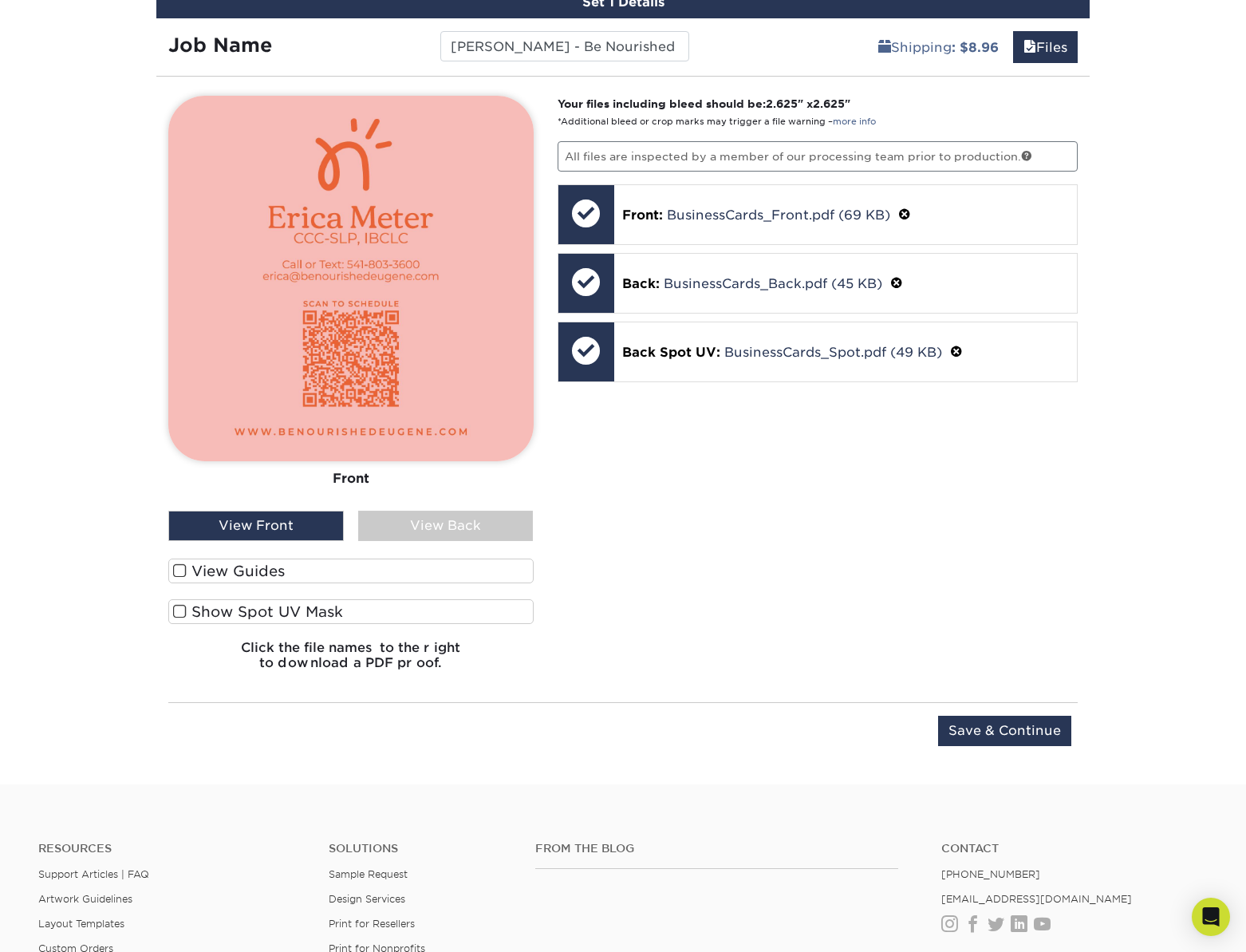
click at [442, 522] on div "View Back" at bounding box center [446, 526] width 175 height 31
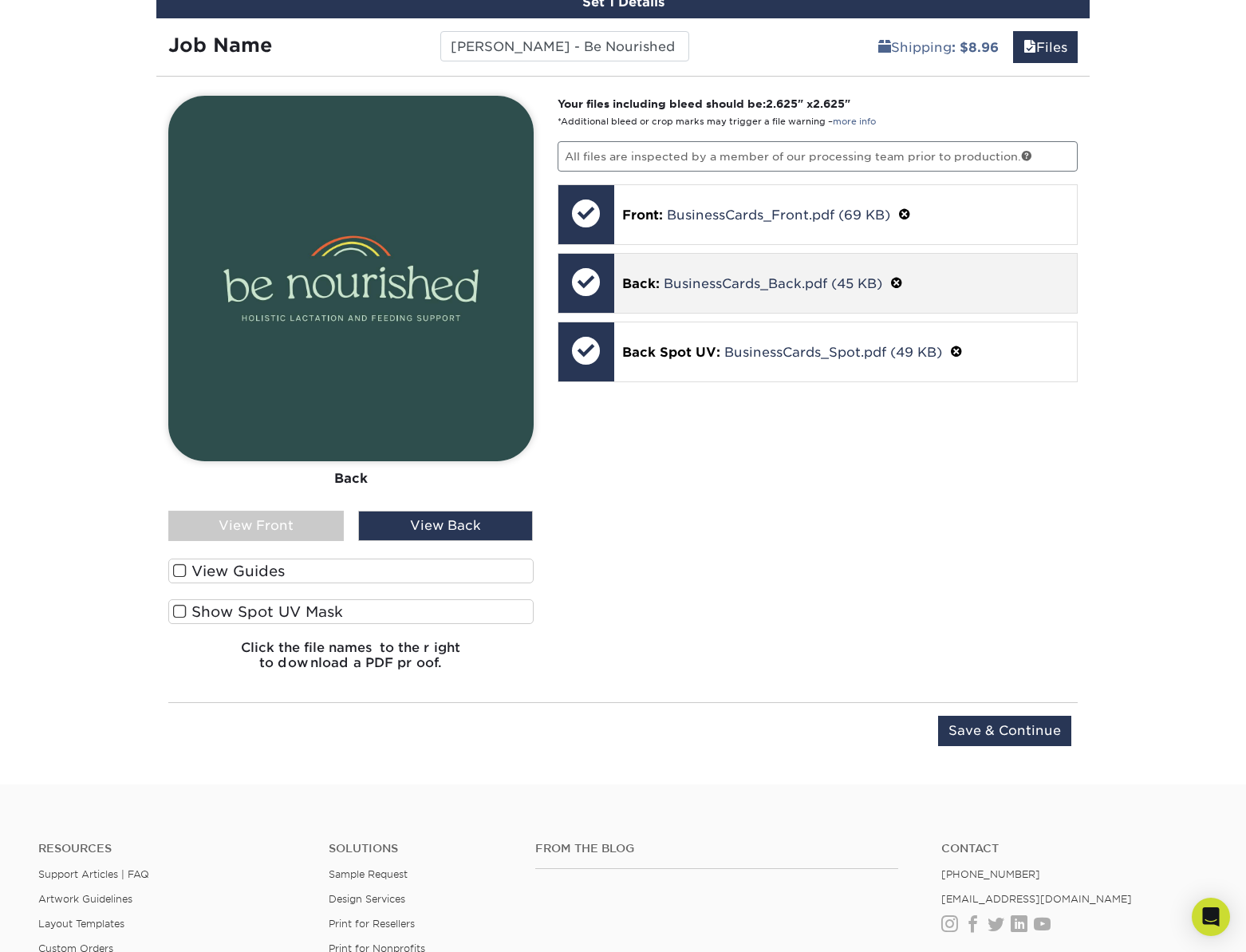
click at [900, 281] on span at bounding box center [897, 283] width 13 height 15
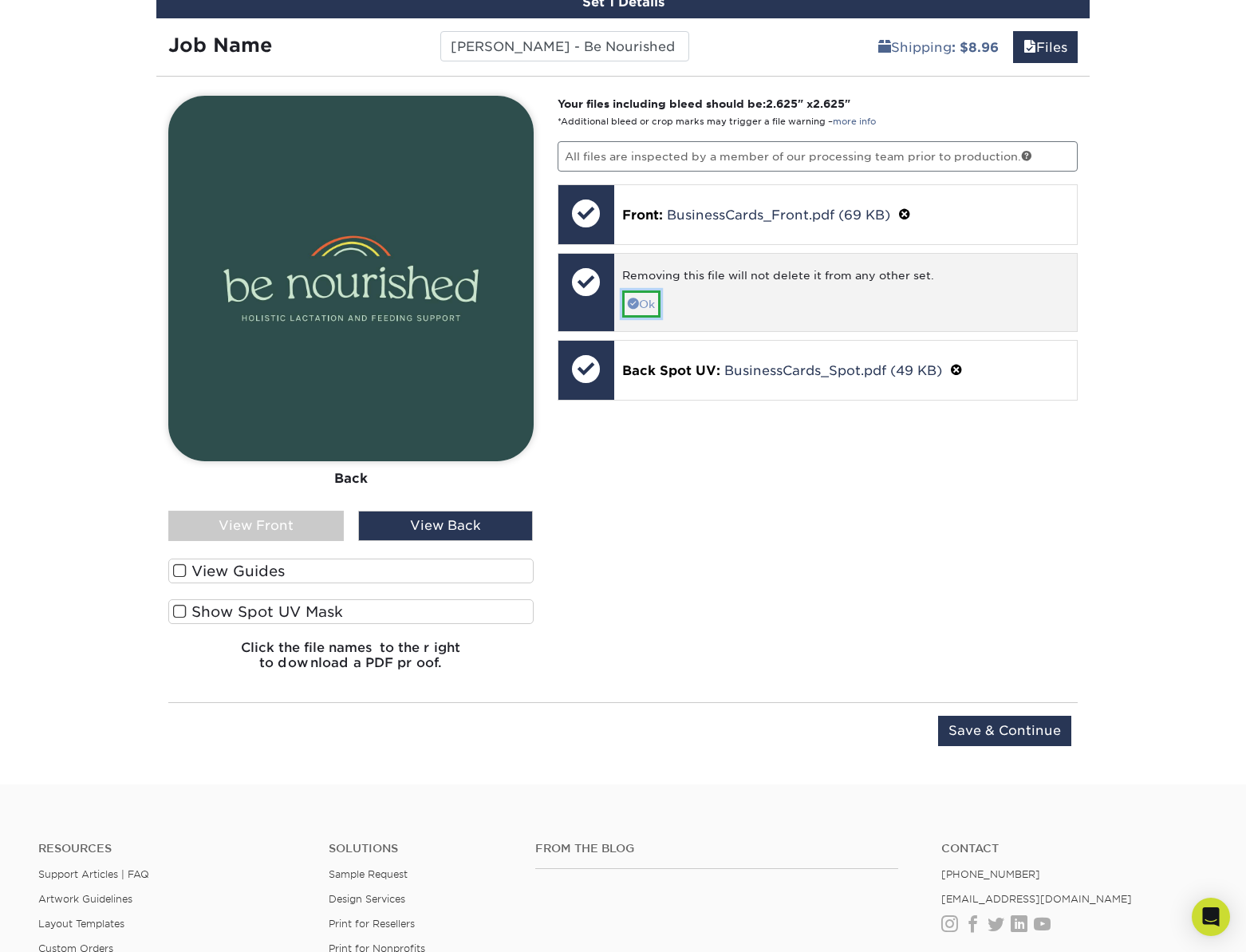
click at [647, 305] on link "Ok" at bounding box center [641, 304] width 39 height 27
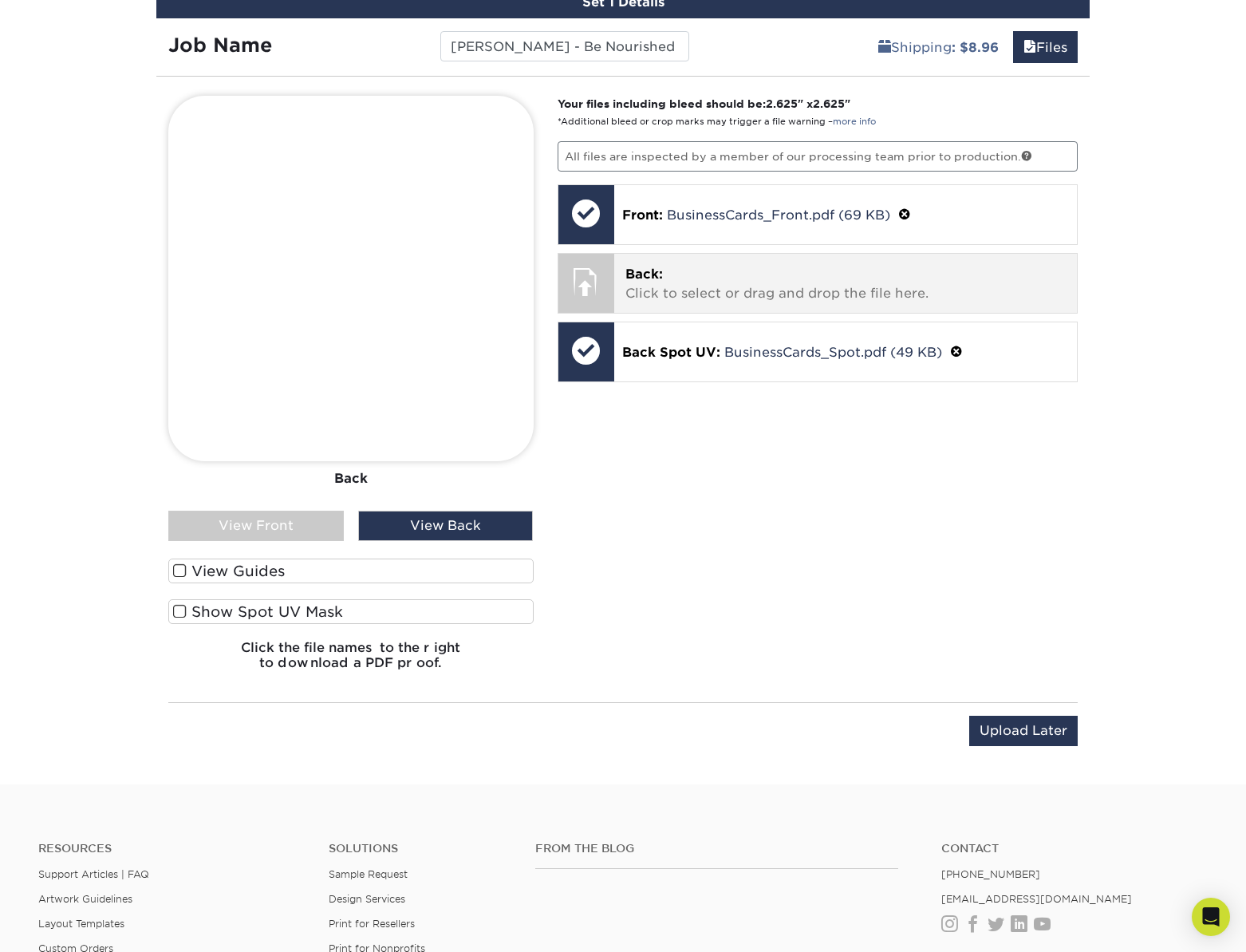
click at [672, 285] on p "Back: Click to select or drag and drop the file here." at bounding box center [846, 285] width 441 height 39
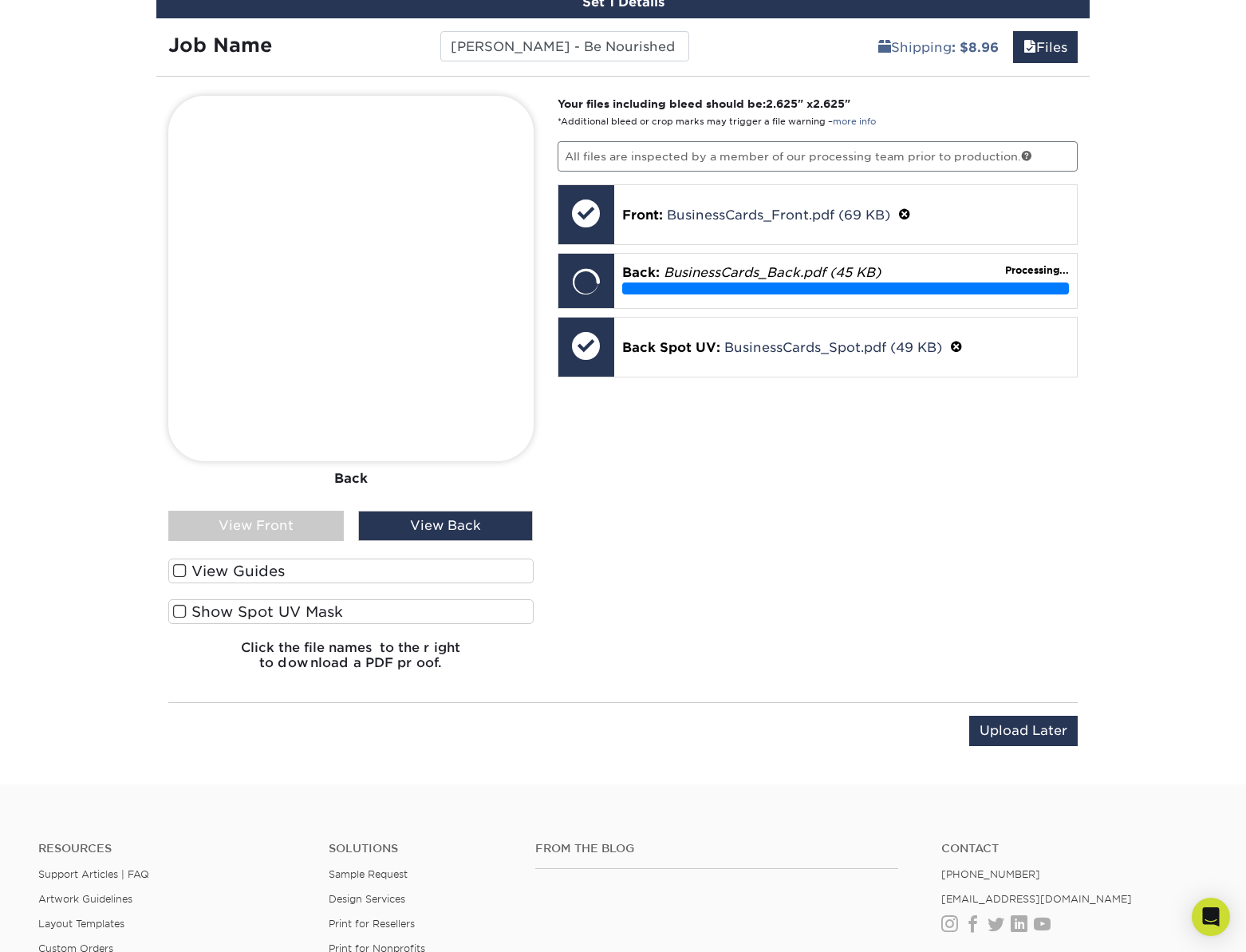
click at [211, 615] on label "Show Spot UV Mask" at bounding box center [350, 611] width 366 height 25
click at [0, 0] on input "Show Spot UV Mask" at bounding box center [0, 0] width 0 height 0
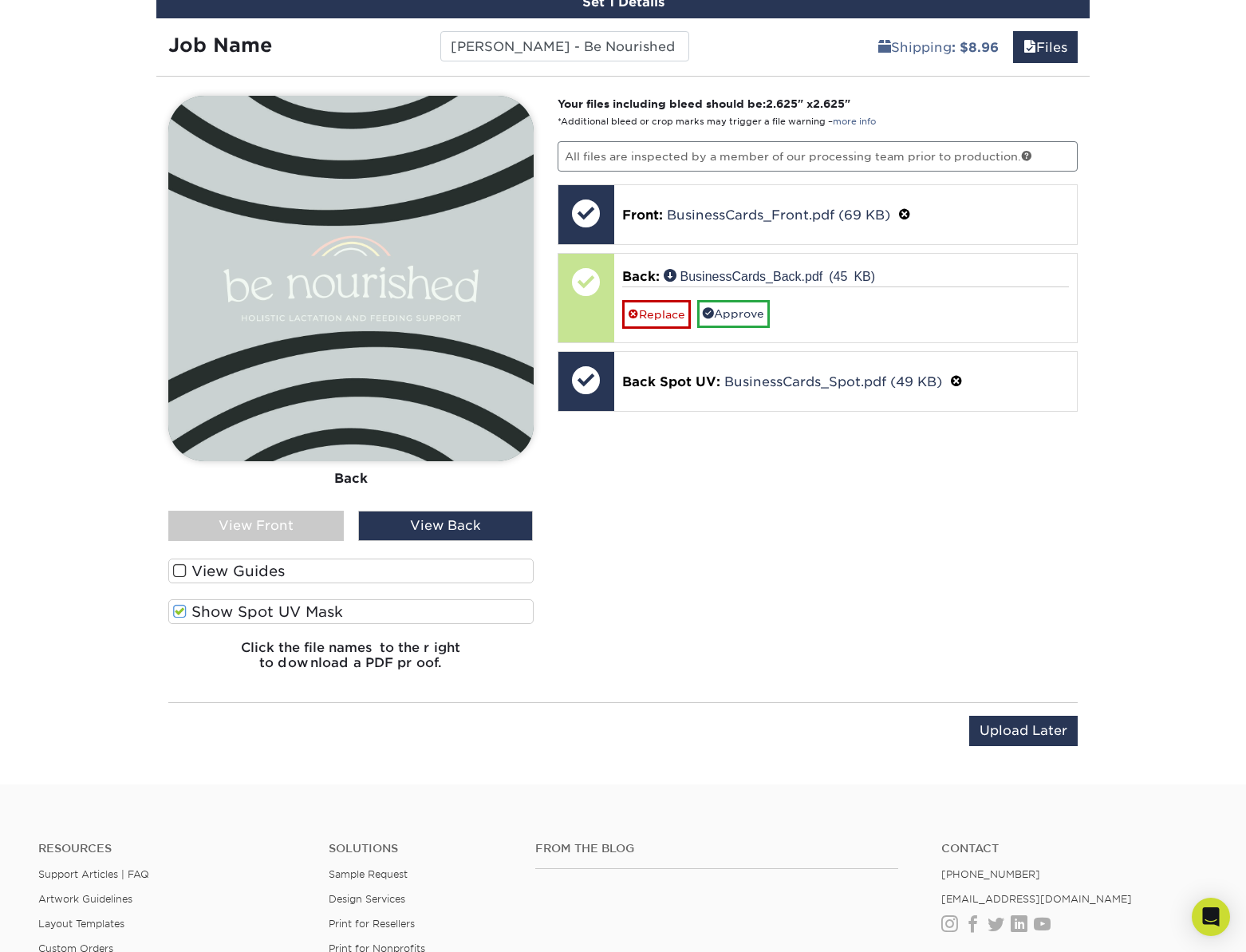
click at [199, 618] on label "Show Spot UV Mask" at bounding box center [350, 611] width 366 height 25
click at [0, 0] on input "Show Spot UV Mask" at bounding box center [0, 0] width 0 height 0
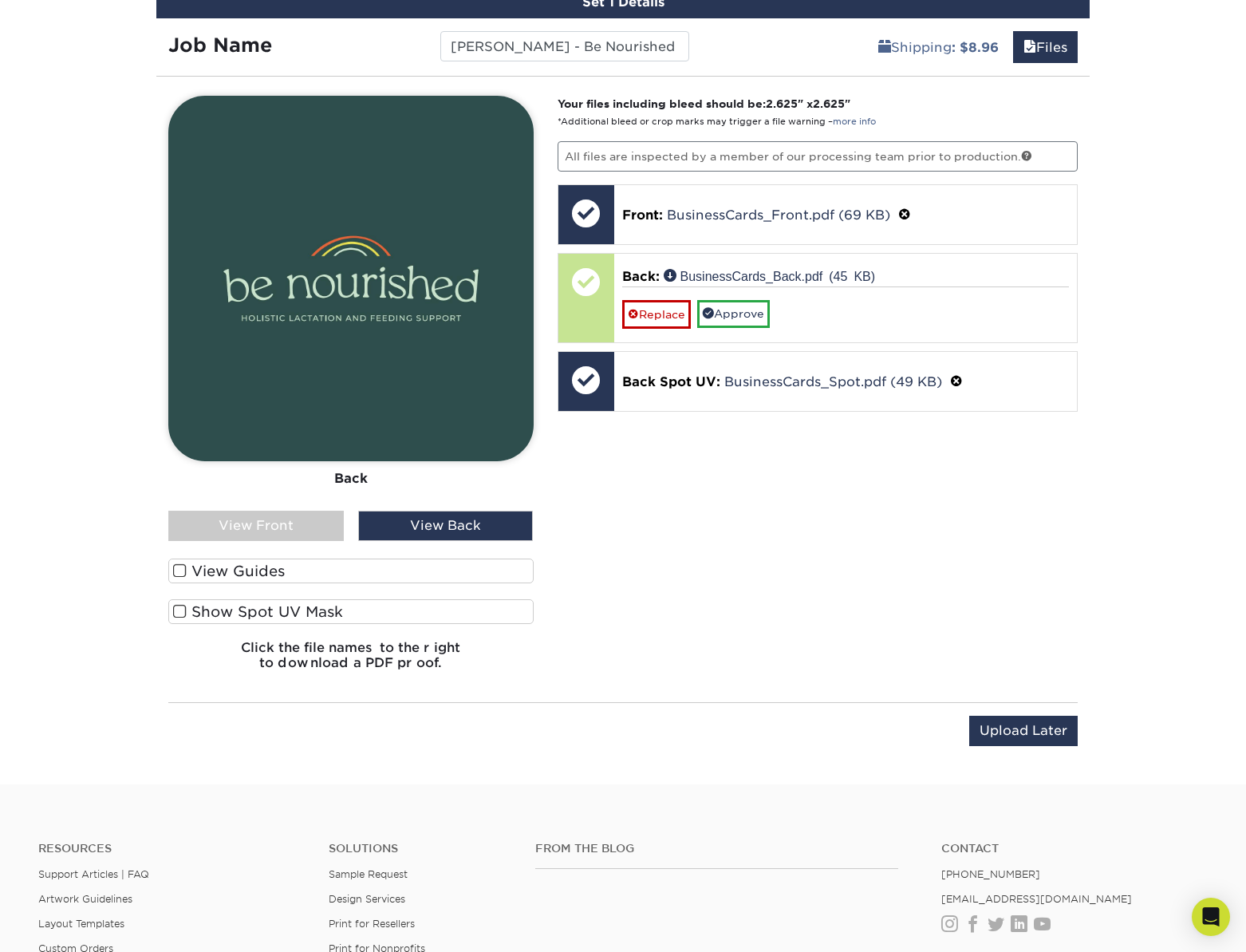
click at [199, 618] on label "Show Spot UV Mask" at bounding box center [350, 611] width 366 height 25
click at [0, 0] on input "Show Spot UV Mask" at bounding box center [0, 0] width 0 height 0
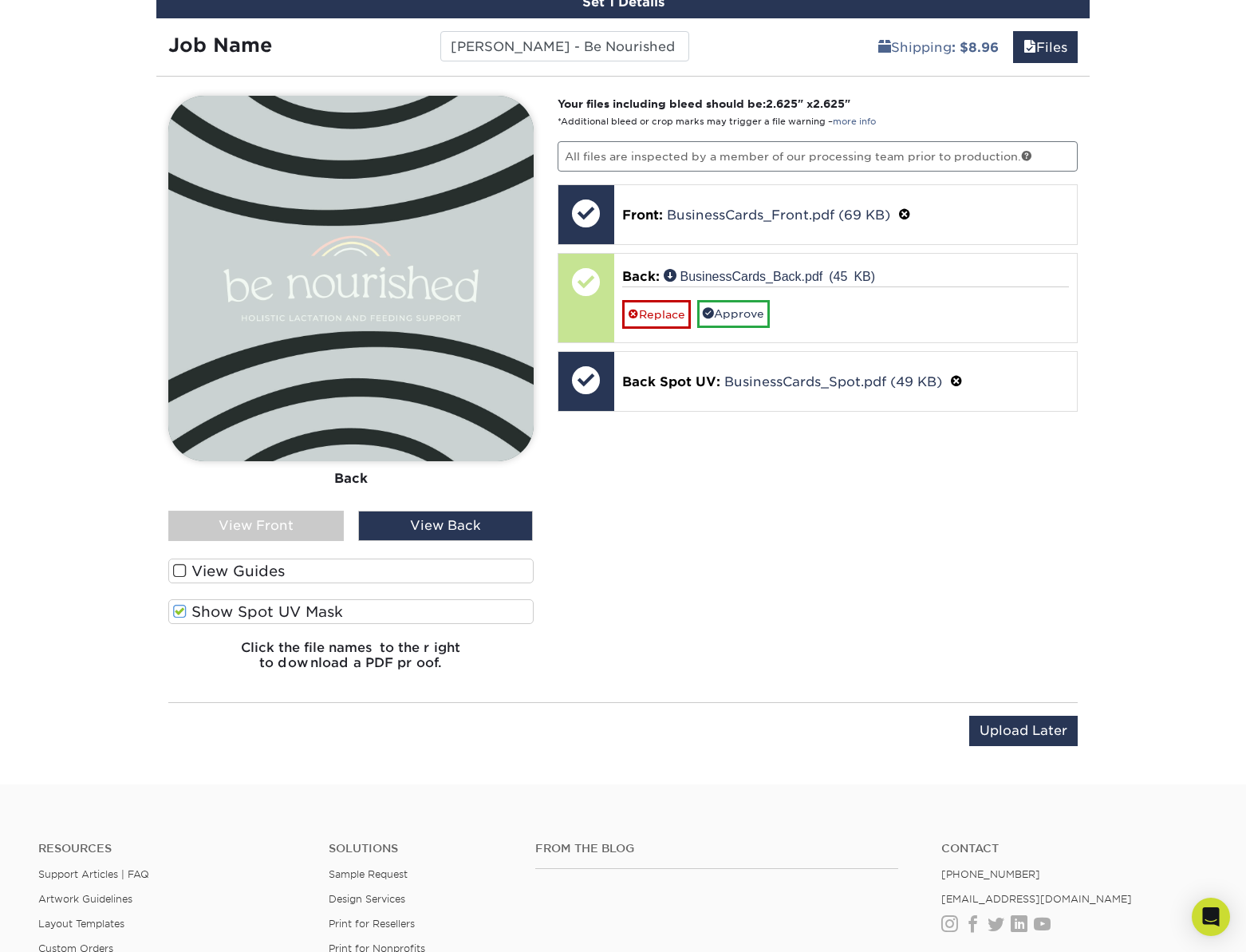
click at [199, 618] on label "Show Spot UV Mask" at bounding box center [350, 611] width 366 height 25
click at [0, 0] on input "Show Spot UV Mask" at bounding box center [0, 0] width 0 height 0
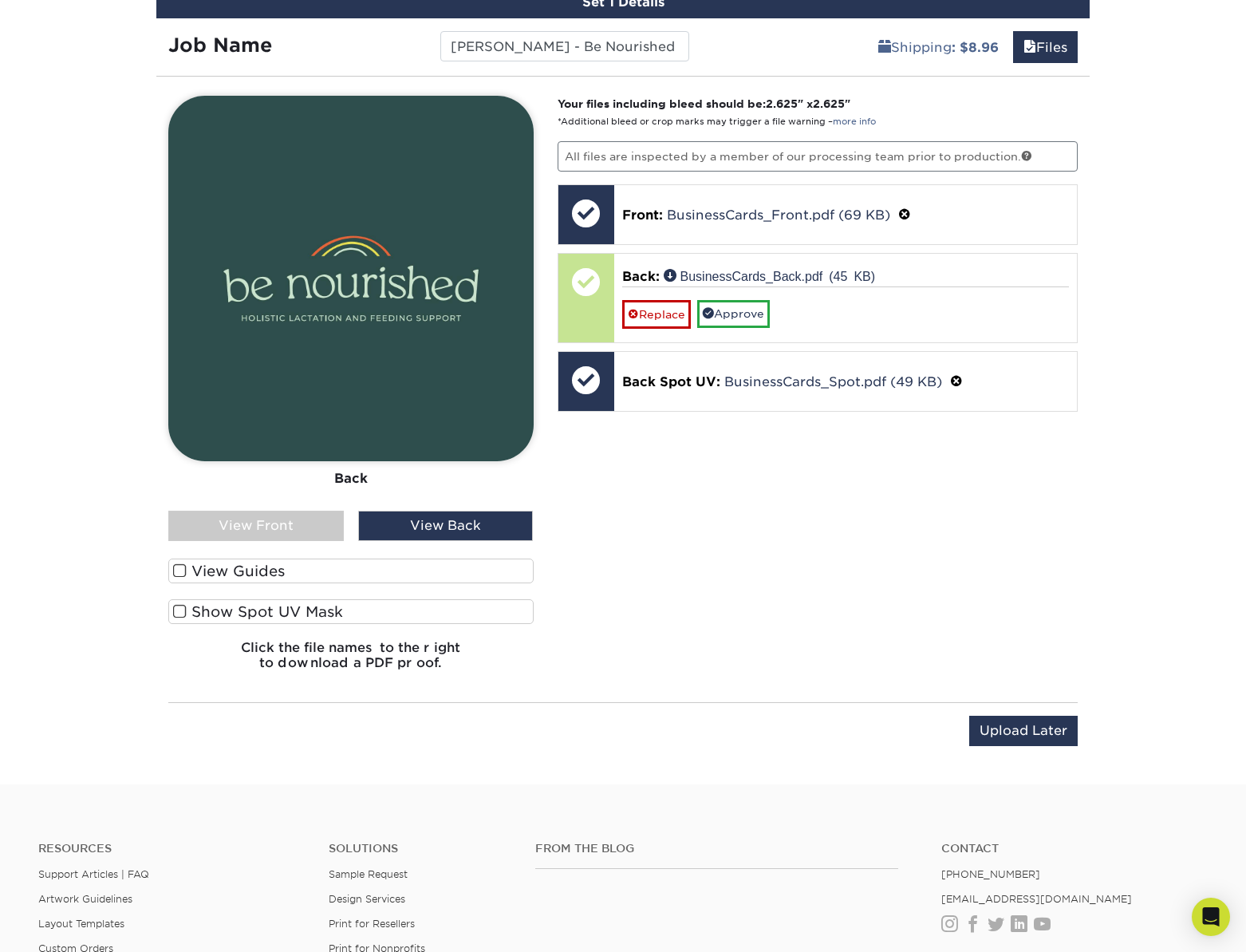
click at [773, 592] on div "Your files including bleed should be: 2.625 " x 2.625 " *Additional bleed or cr…" at bounding box center [818, 389] width 545 height 587
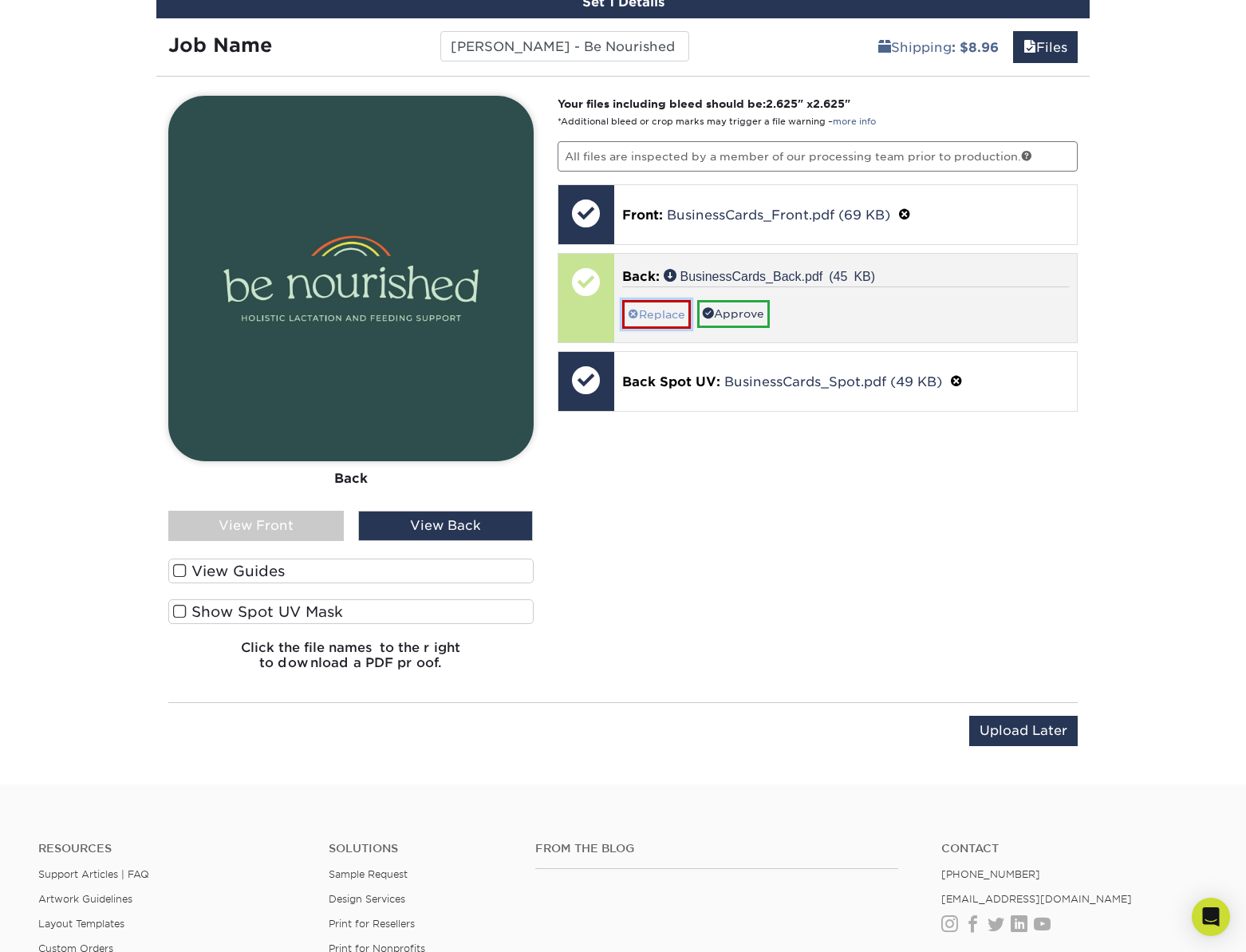
click at [657, 314] on link "Replace" at bounding box center [656, 314] width 68 height 28
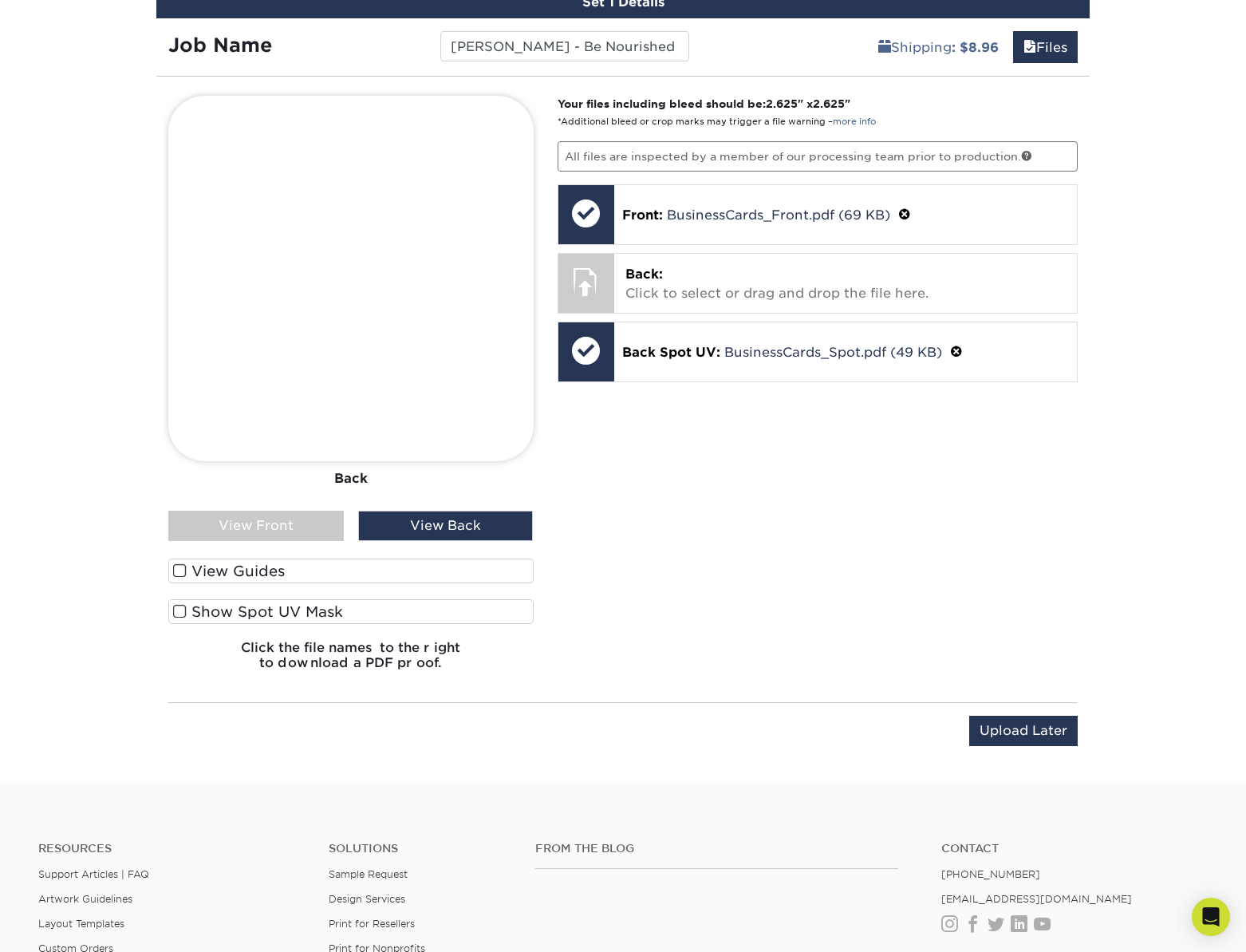
click at [729, 535] on div "Your files including bleed should be: 2.625 " x 2.625 " *Additional bleed or cr…" at bounding box center [818, 389] width 545 height 587
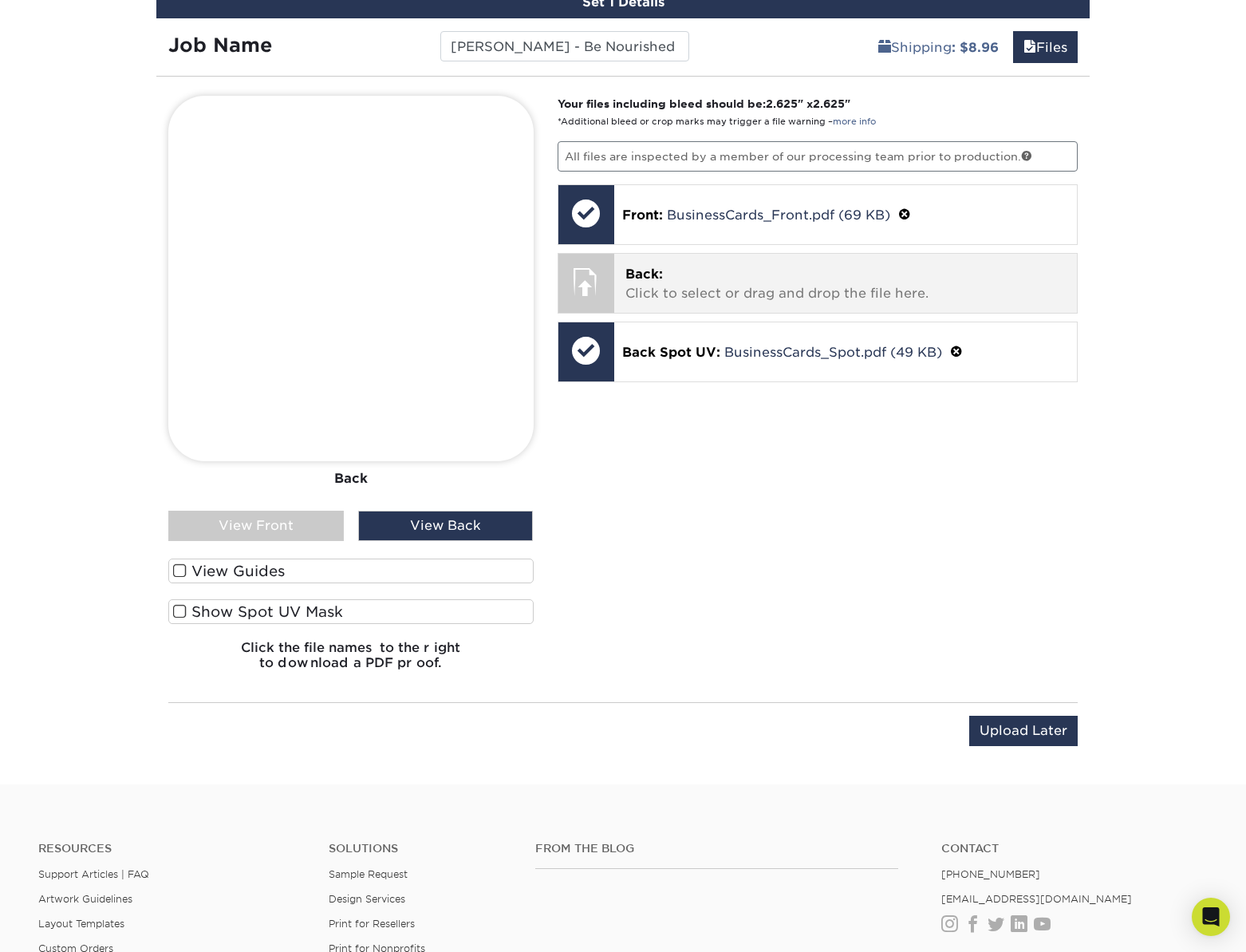
click at [648, 279] on span "Back:" at bounding box center [644, 273] width 38 height 15
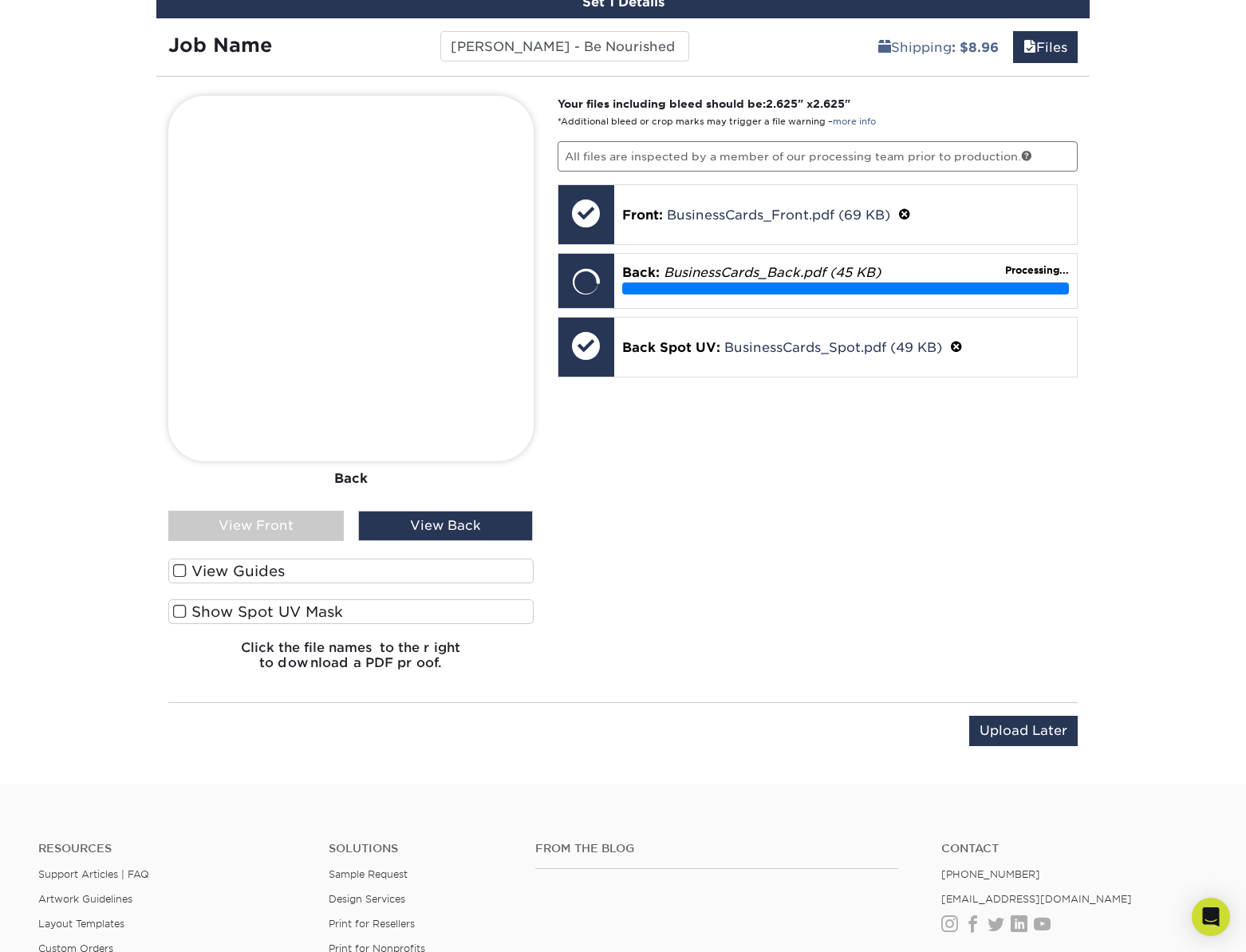
click at [859, 515] on div "Your files including bleed should be: 2.625 " x 2.625 " *Additional bleed or cr…" at bounding box center [818, 389] width 545 height 587
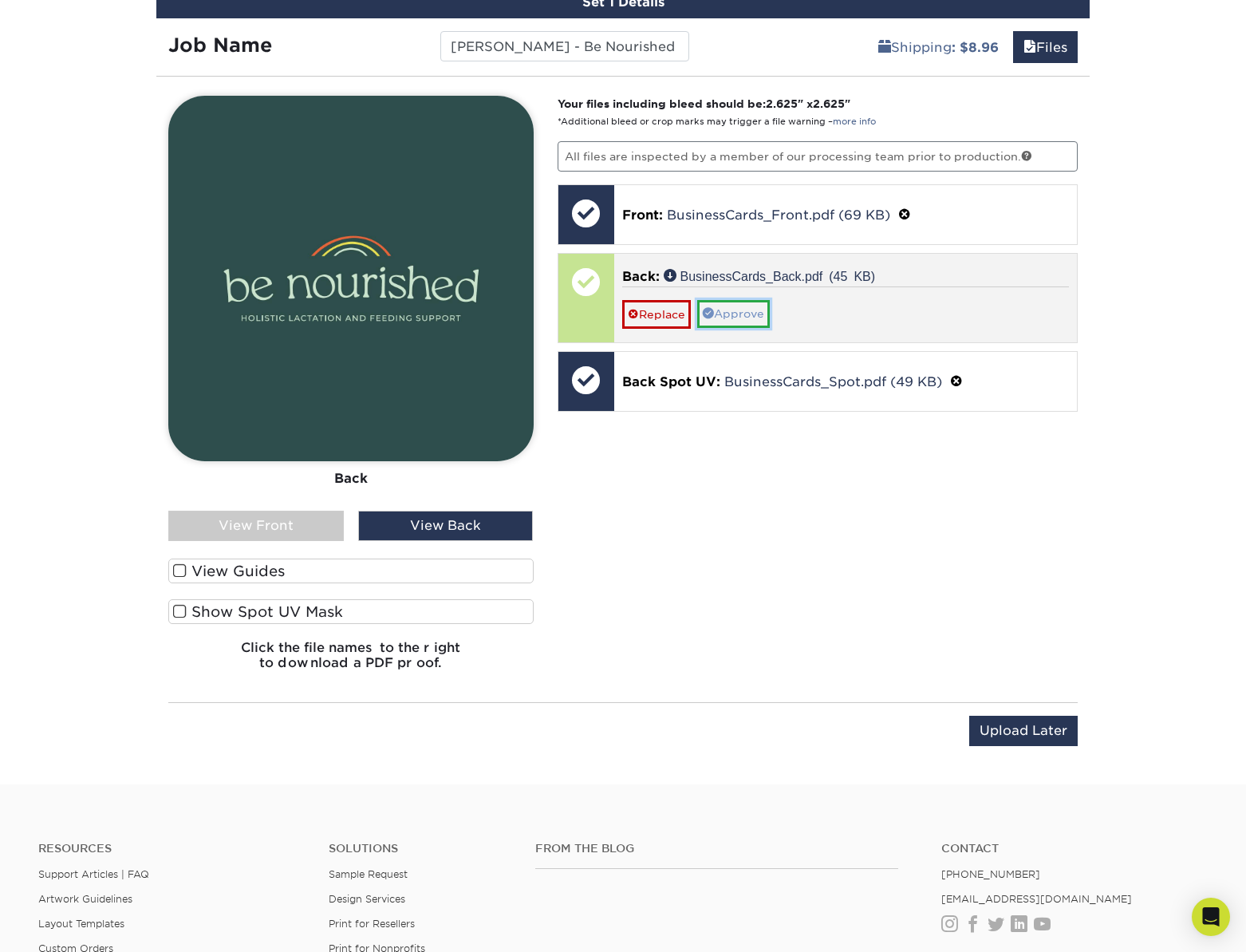
click at [723, 312] on link "Approve" at bounding box center [733, 314] width 72 height 27
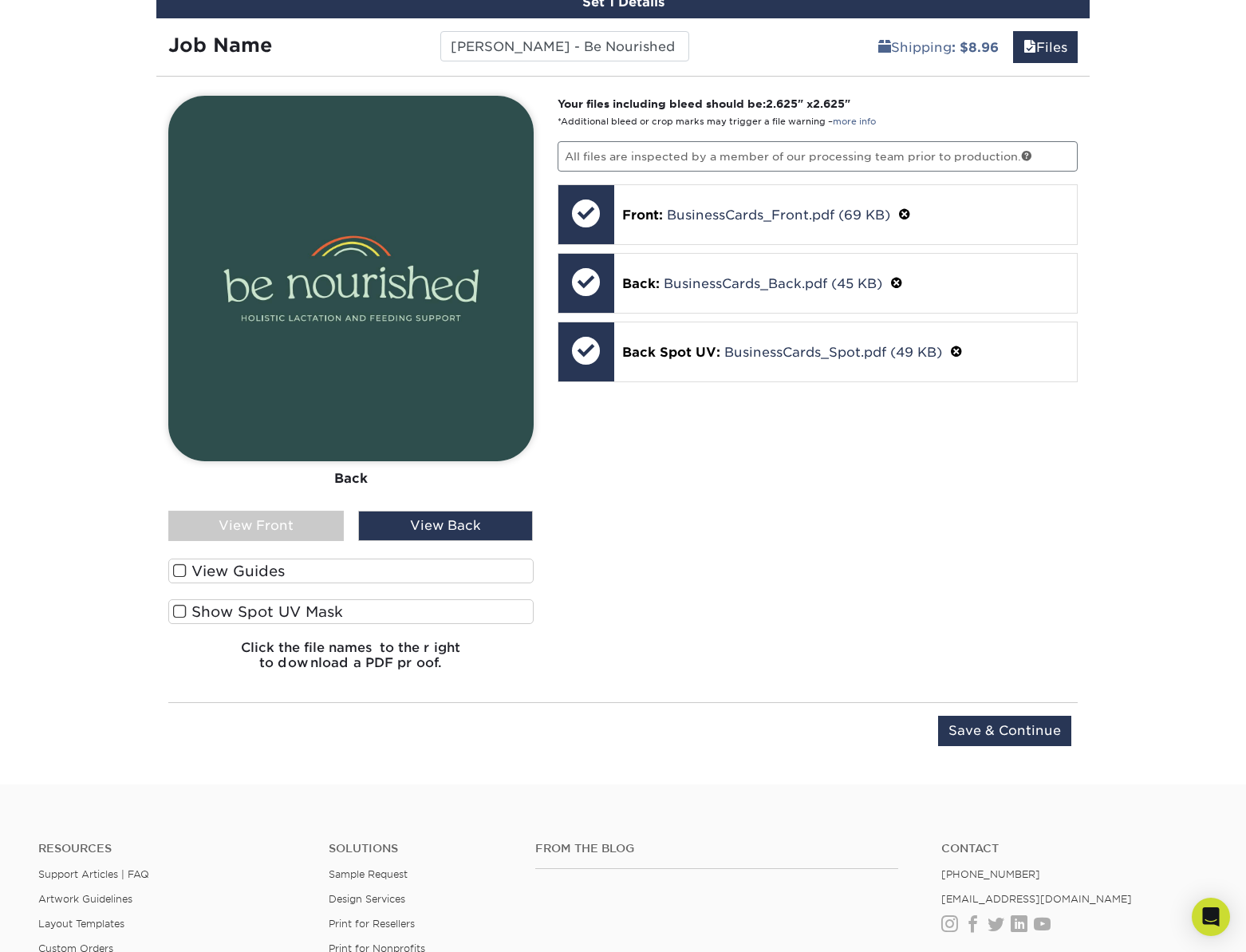
click at [730, 589] on div "Your files including bleed should be: 2.625 " x 2.625 " *Additional bleed or cr…" at bounding box center [818, 389] width 545 height 587
click at [248, 613] on label "Show Spot UV Mask" at bounding box center [350, 611] width 366 height 25
click at [0, 0] on input "Show Spot UV Mask" at bounding box center [0, 0] width 0 height 0
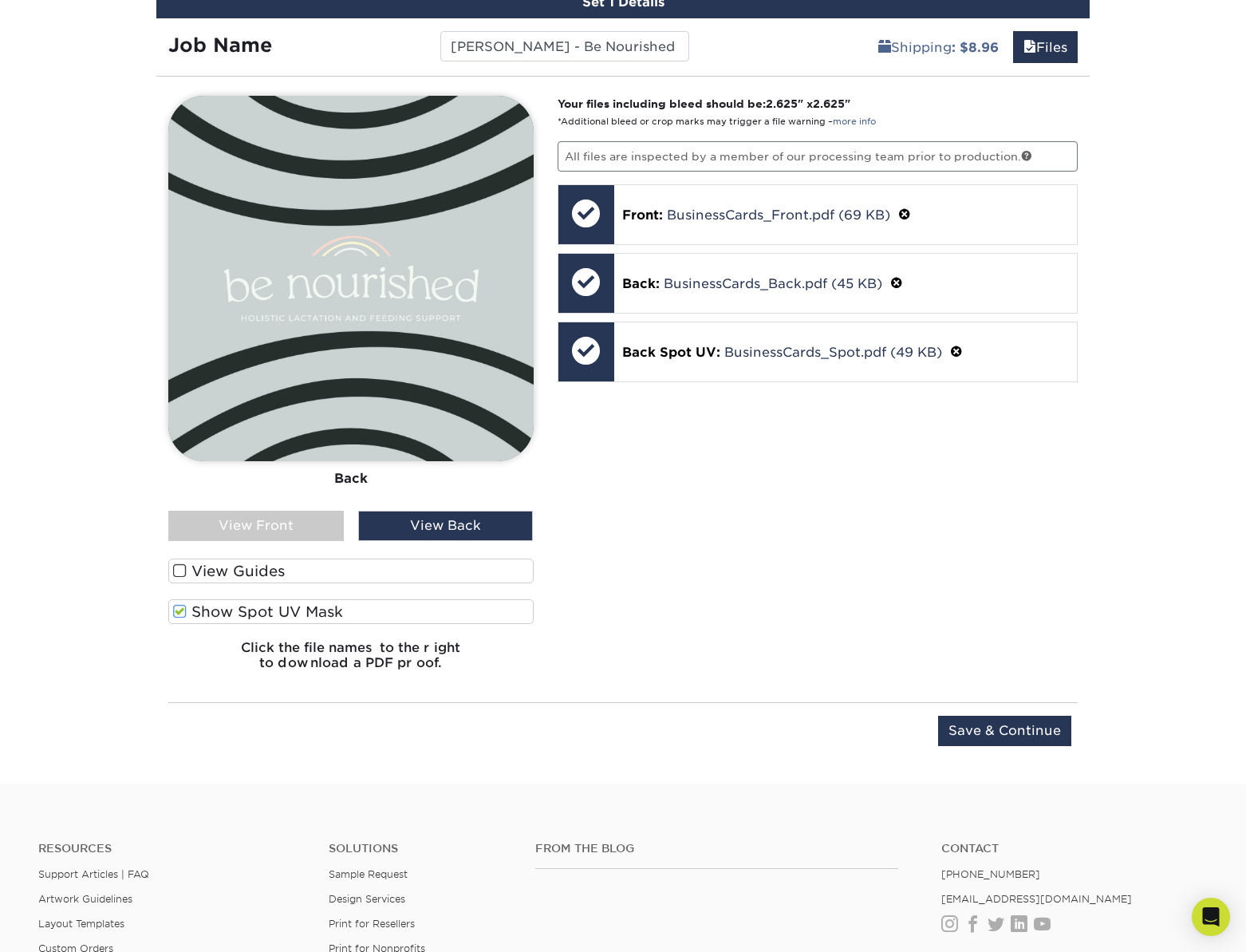
click at [248, 613] on label "Show Spot UV Mask" at bounding box center [350, 611] width 366 height 25
click at [0, 0] on input "Show Spot UV Mask" at bounding box center [0, 0] width 0 height 0
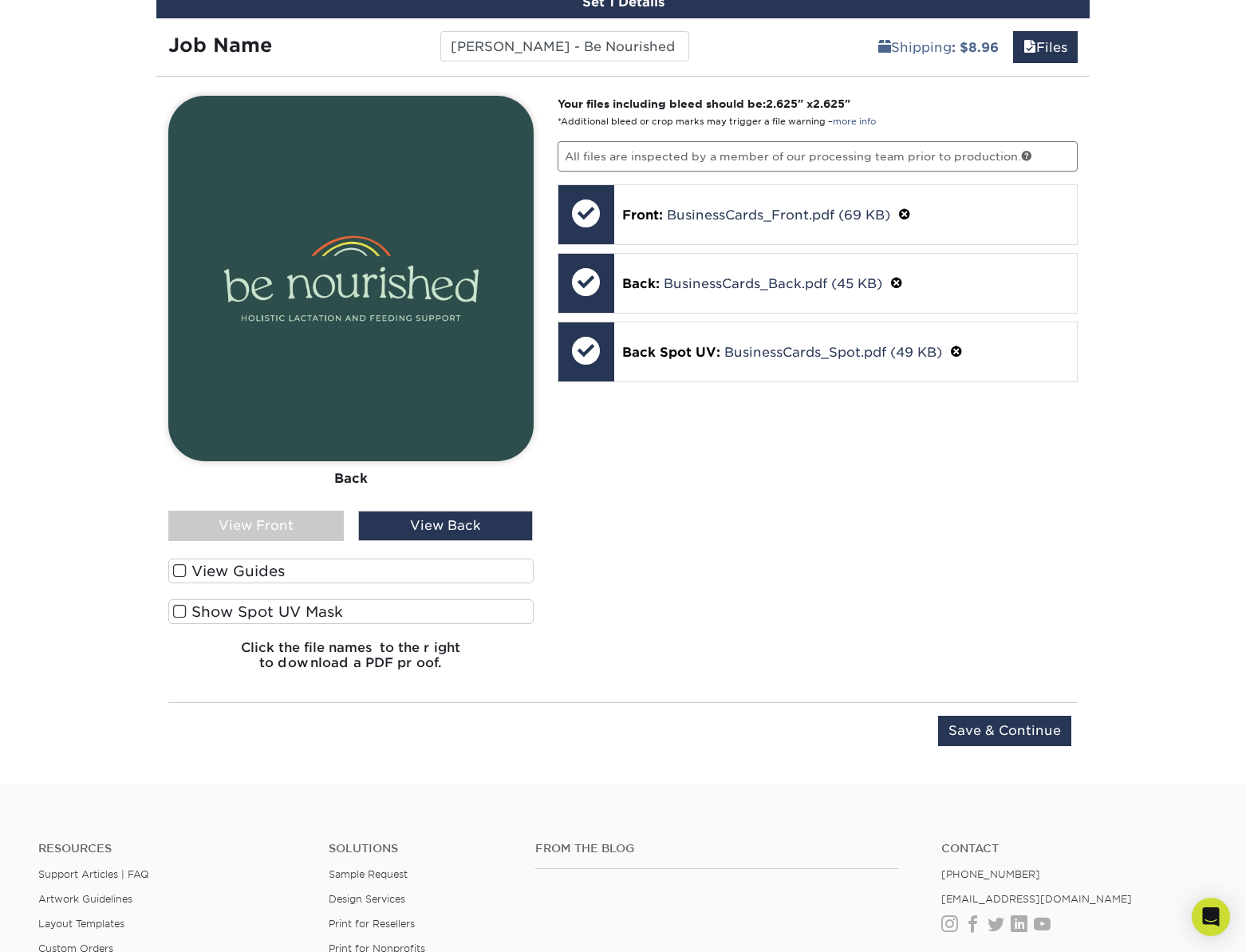
click at [263, 540] on div "View Front" at bounding box center [256, 526] width 175 height 31
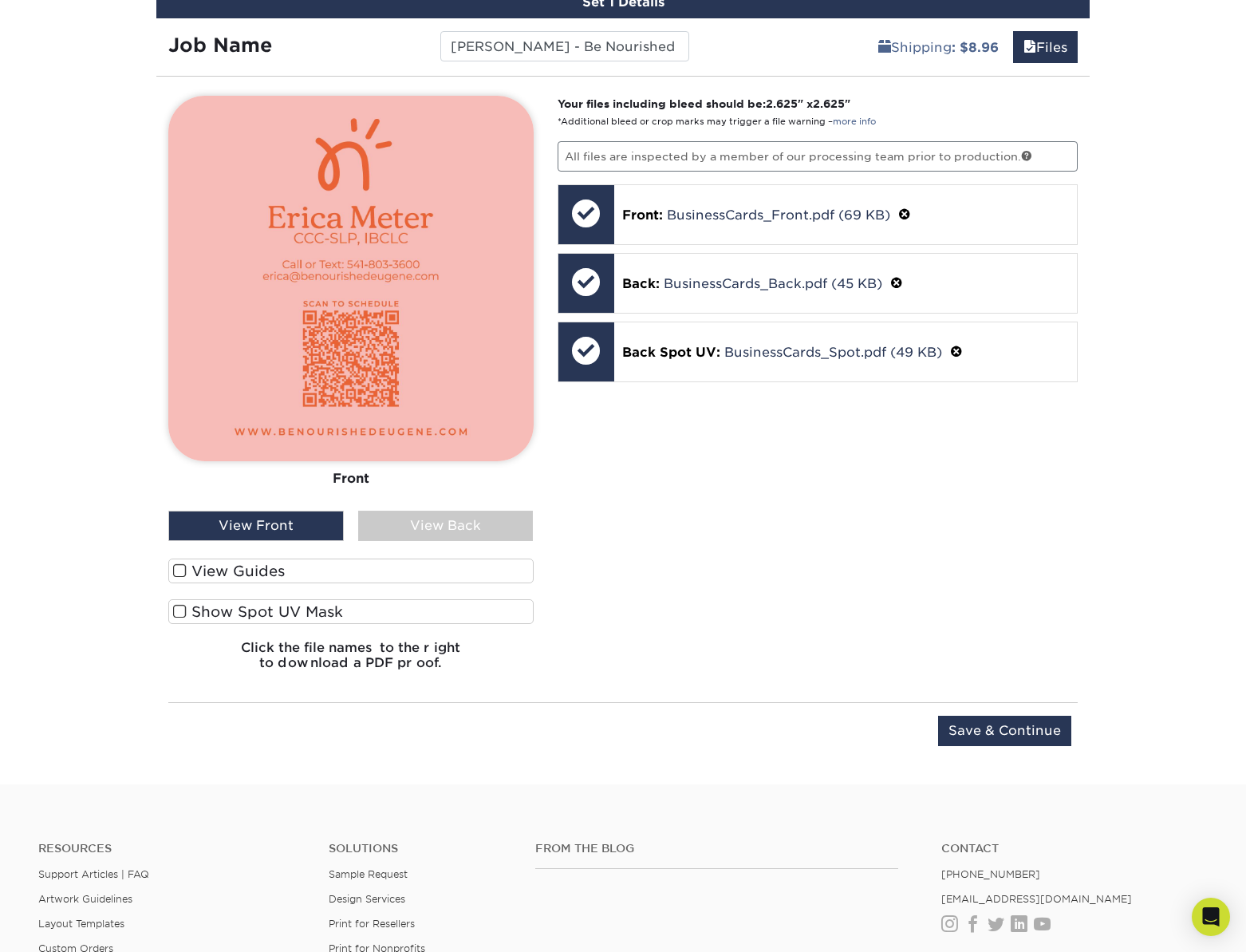
click at [437, 539] on div "View Back" at bounding box center [446, 526] width 175 height 31
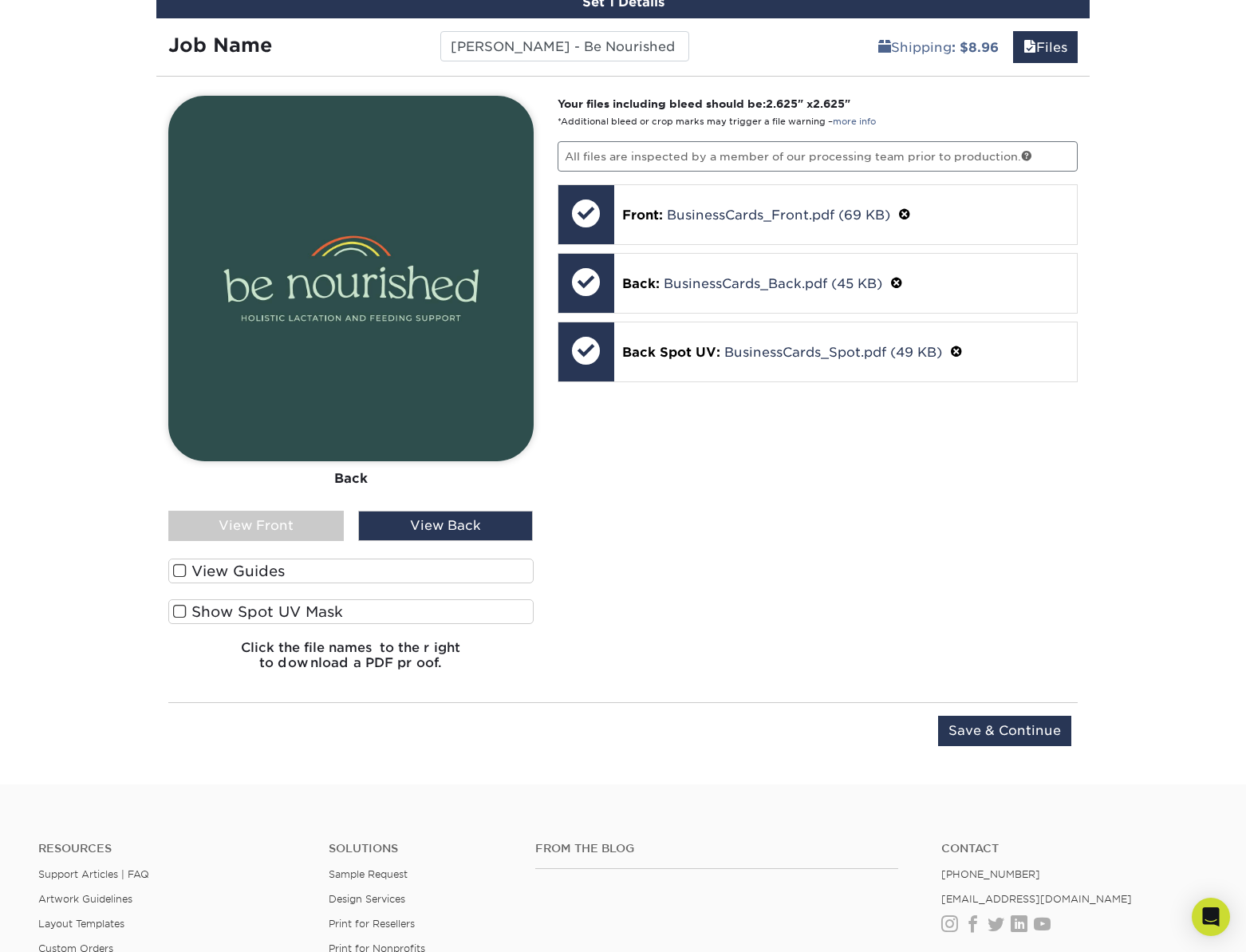
click at [773, 539] on div "Your files including bleed should be: 2.625 " x 2.625 " *Additional bleed or cr…" at bounding box center [818, 389] width 545 height 587
click at [1009, 724] on input "Save & Continue" at bounding box center [1005, 731] width 133 height 31
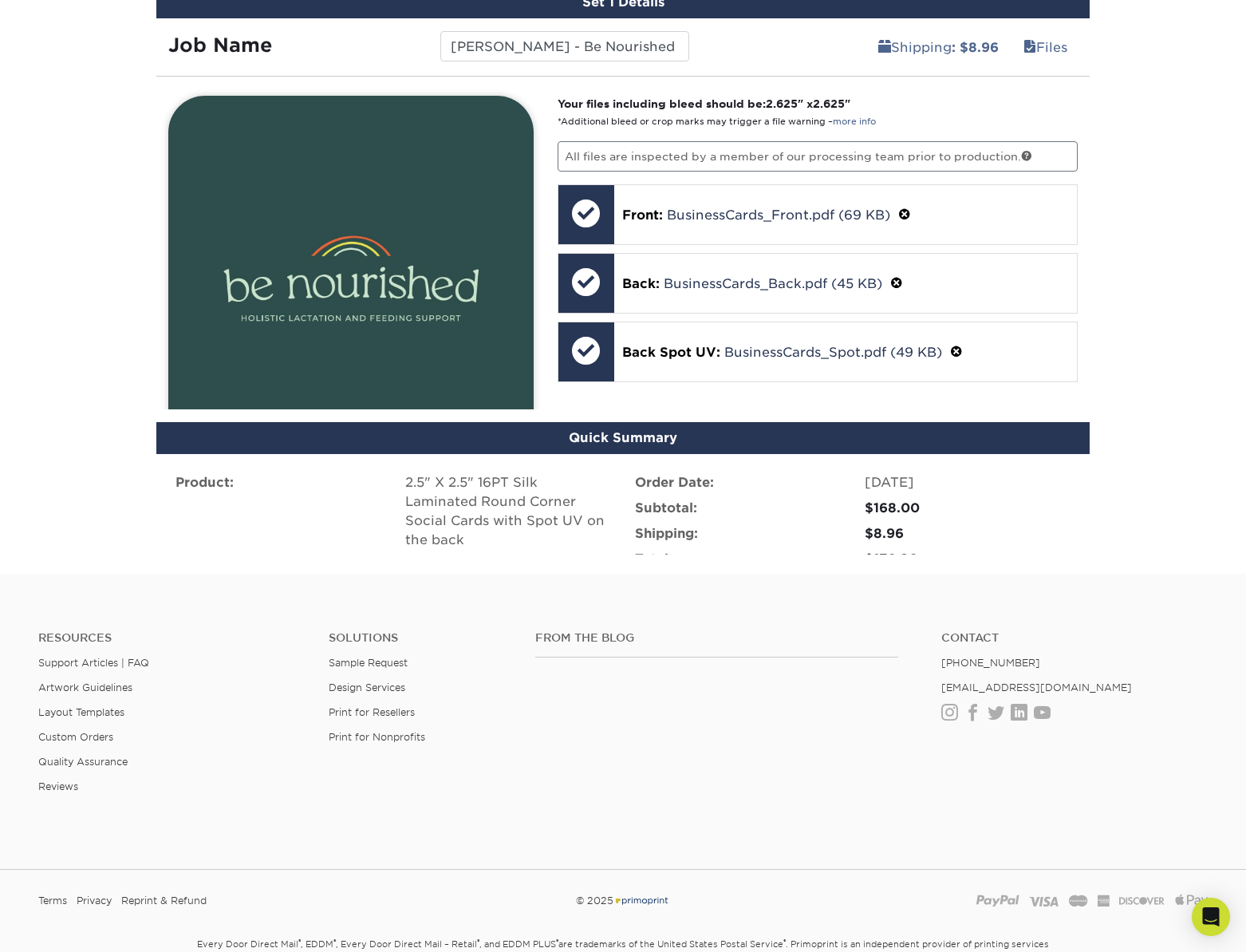
scroll to position [1208, 0]
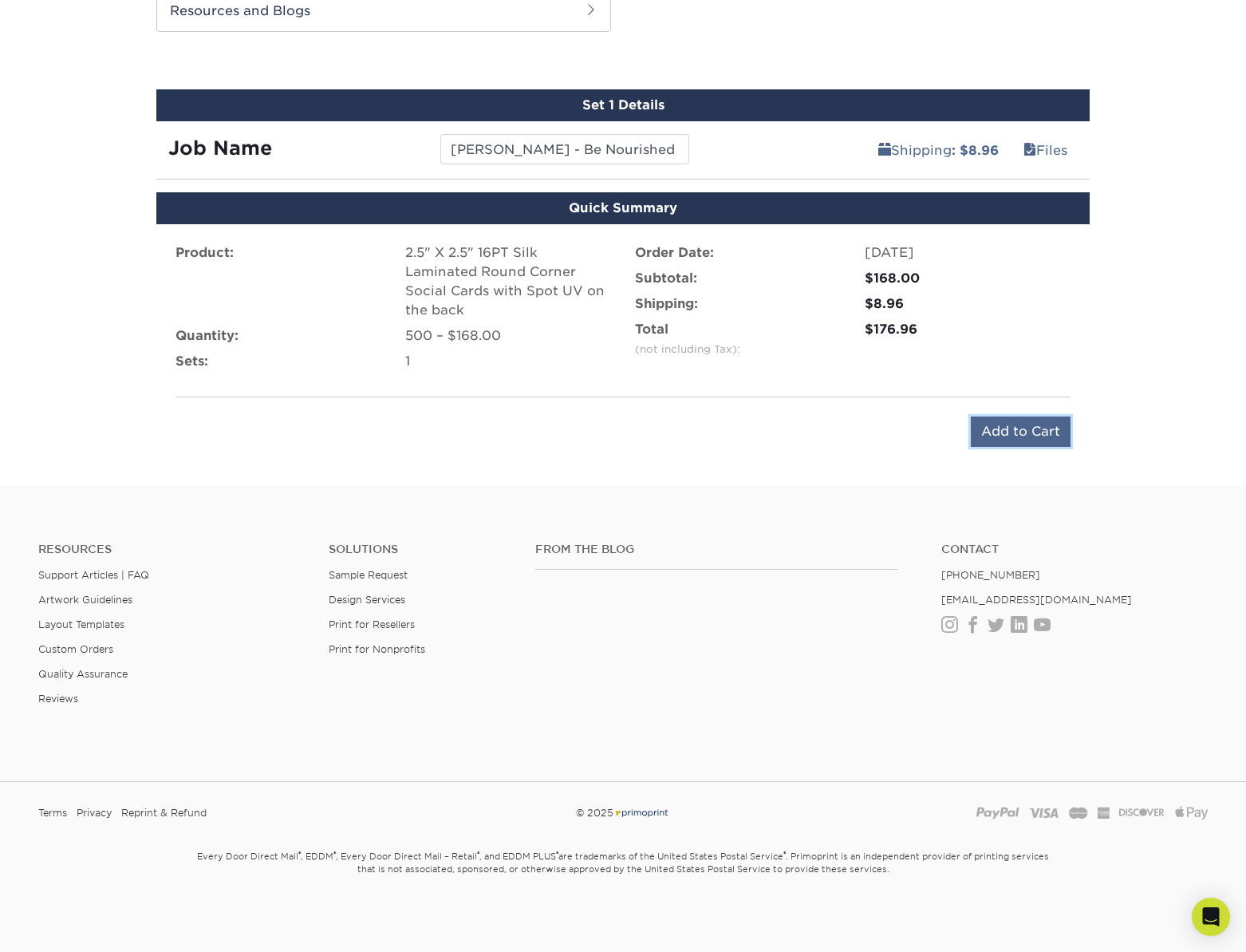
click at [1047, 438] on input "Add to Cart" at bounding box center [1021, 432] width 100 height 31
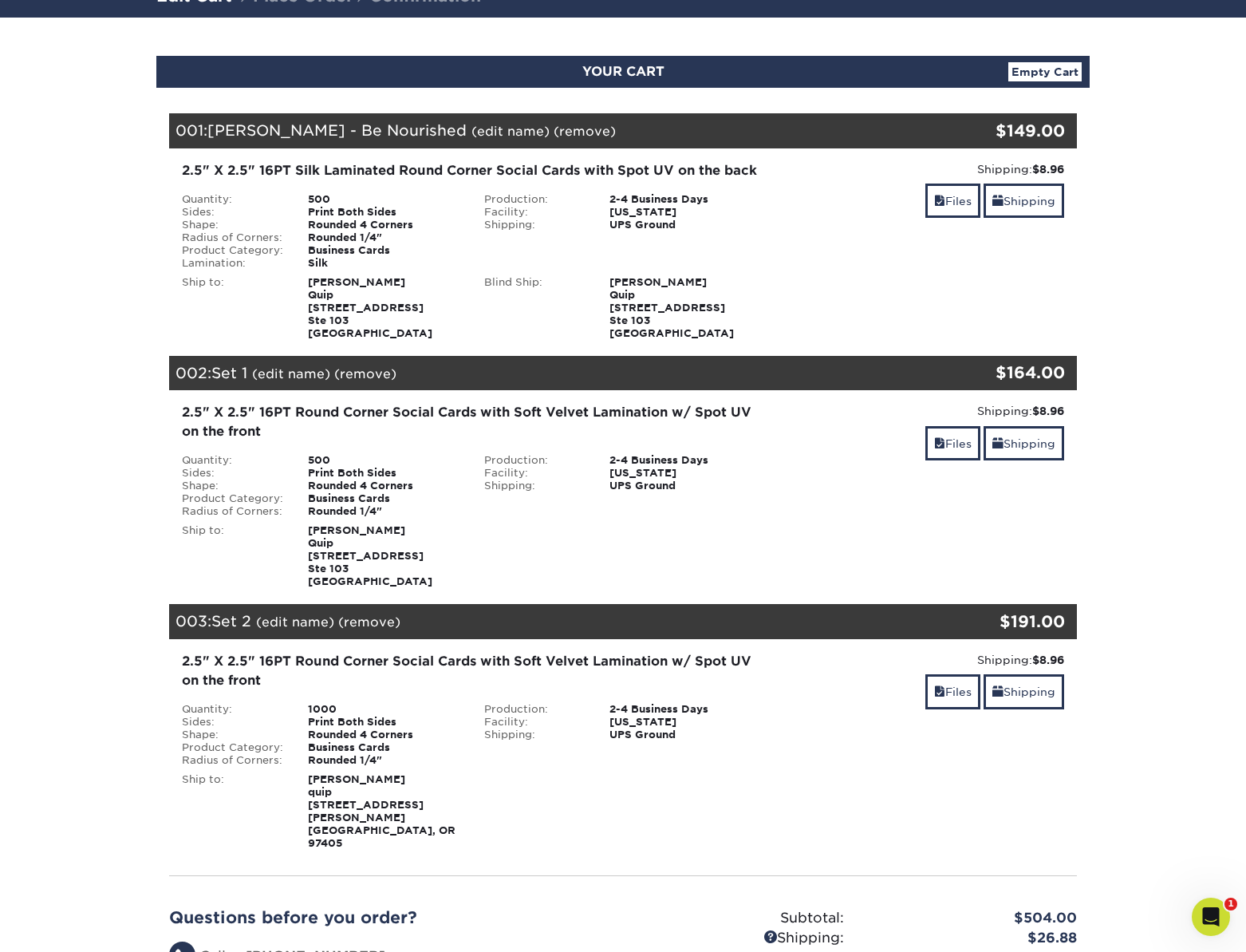
scroll to position [13, 0]
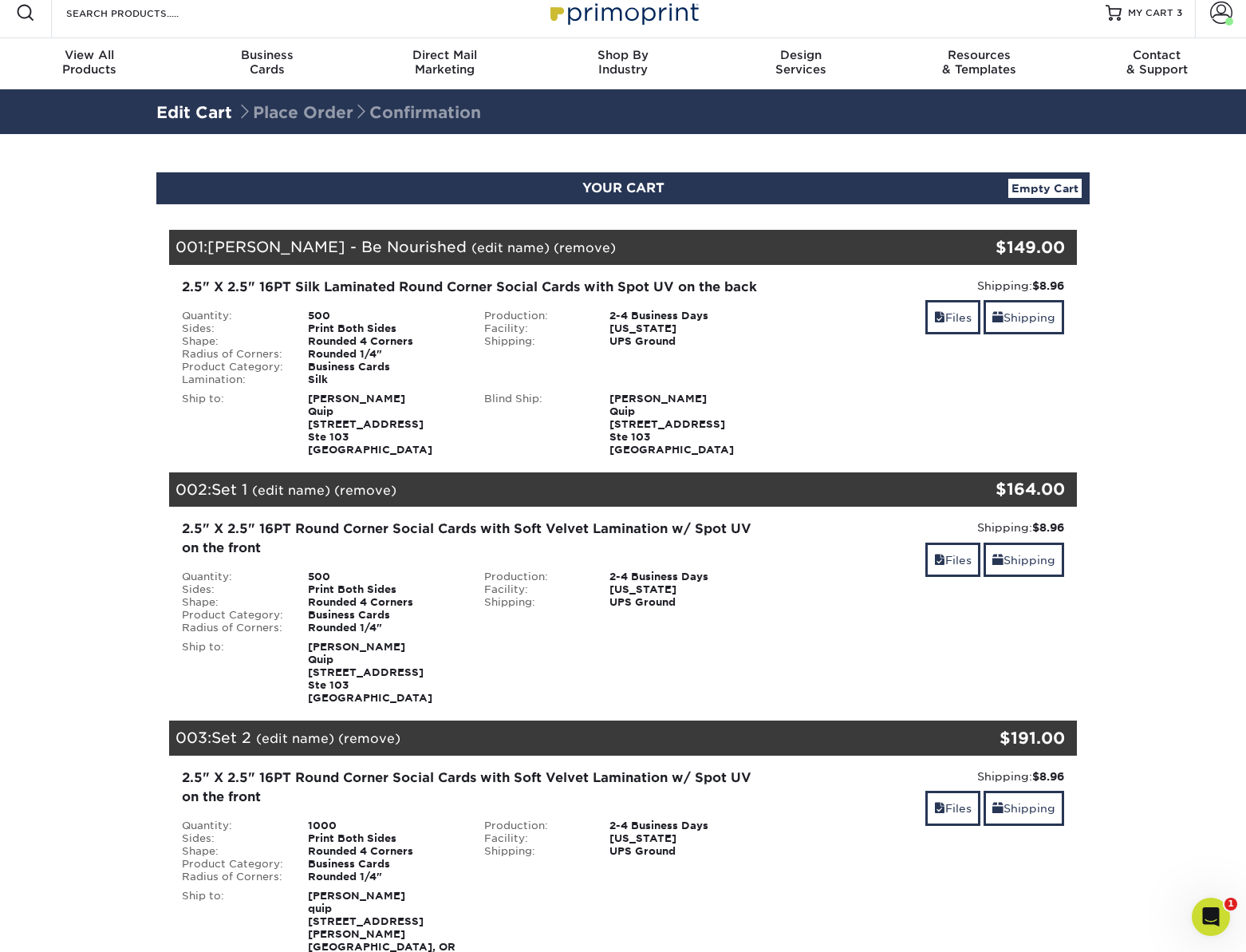
click at [252, 507] on div "002: Set 1 (edit name) (remove) Are you sure you want to remove this product ? …" at bounding box center [547, 490] width 756 height 35
click at [365, 498] on link "(remove)" at bounding box center [365, 490] width 62 height 15
click at [662, 498] on link "Yes" at bounding box center [661, 490] width 23 height 15
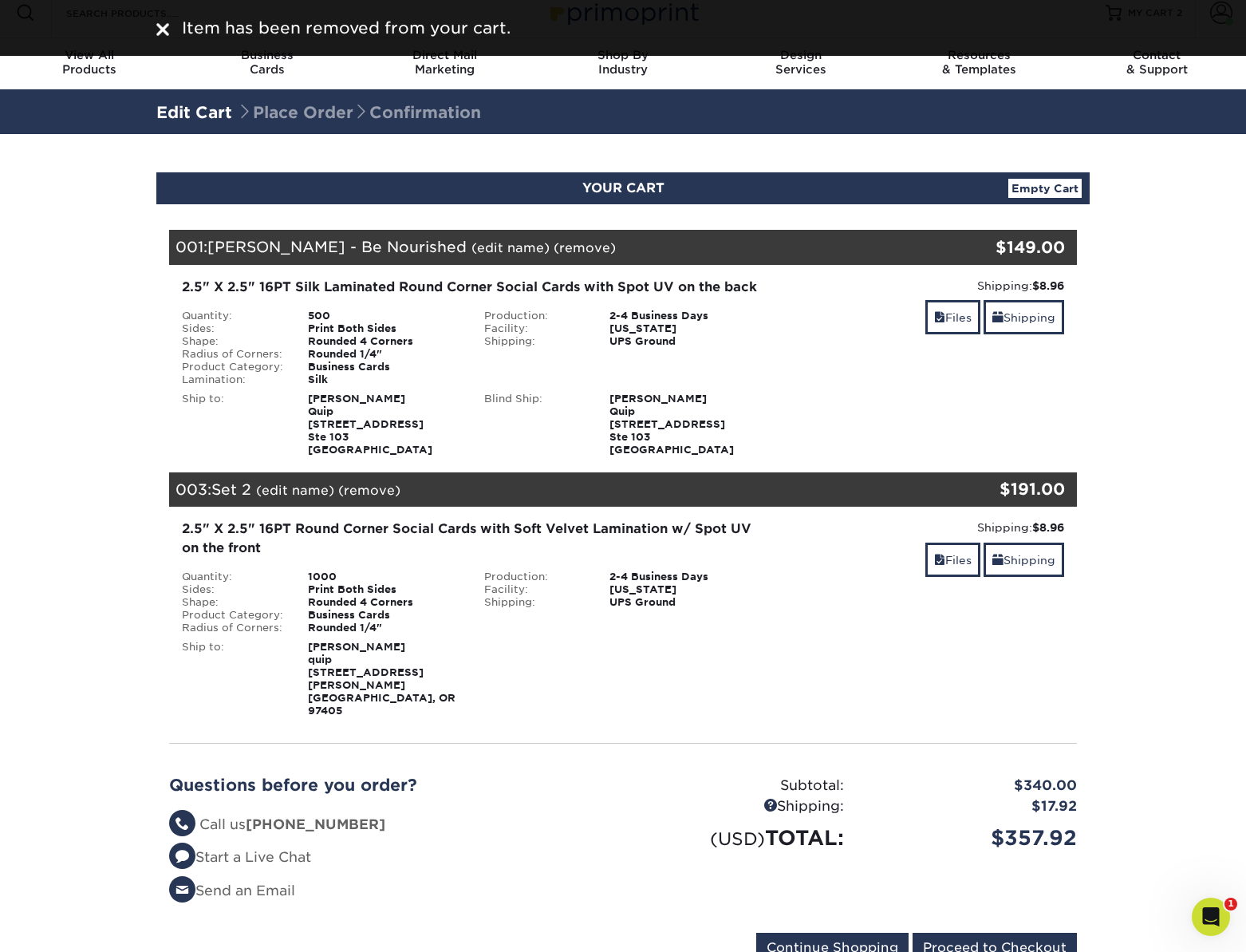
click at [366, 498] on link "(remove)" at bounding box center [369, 490] width 62 height 15
click at [666, 498] on link "Yes" at bounding box center [665, 490] width 23 height 15
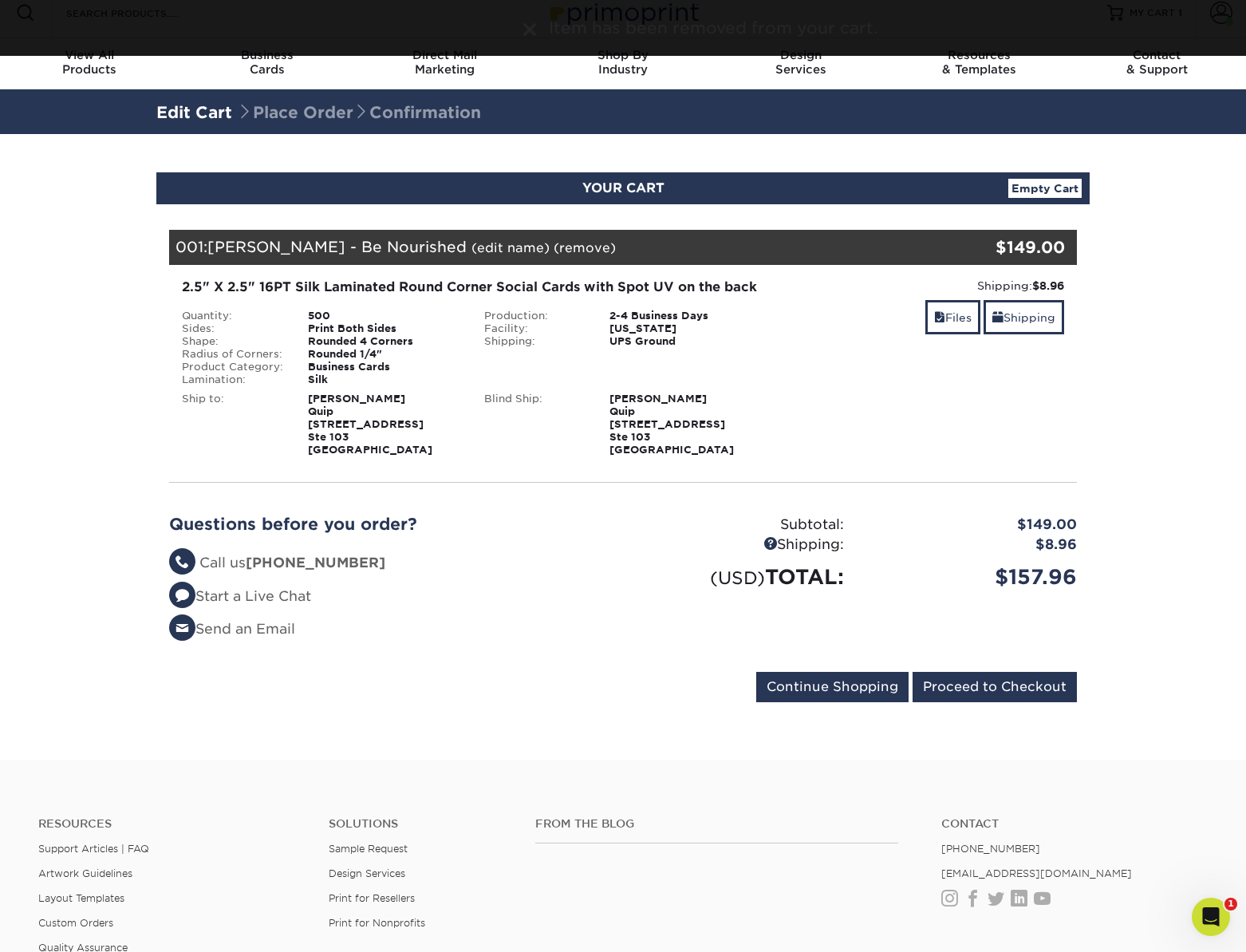
click at [1096, 449] on div "YOUR CART Empty Cart Your Cart is Empty View Account Active Orders Order Histor…" at bounding box center [623, 446] width 957 height 549
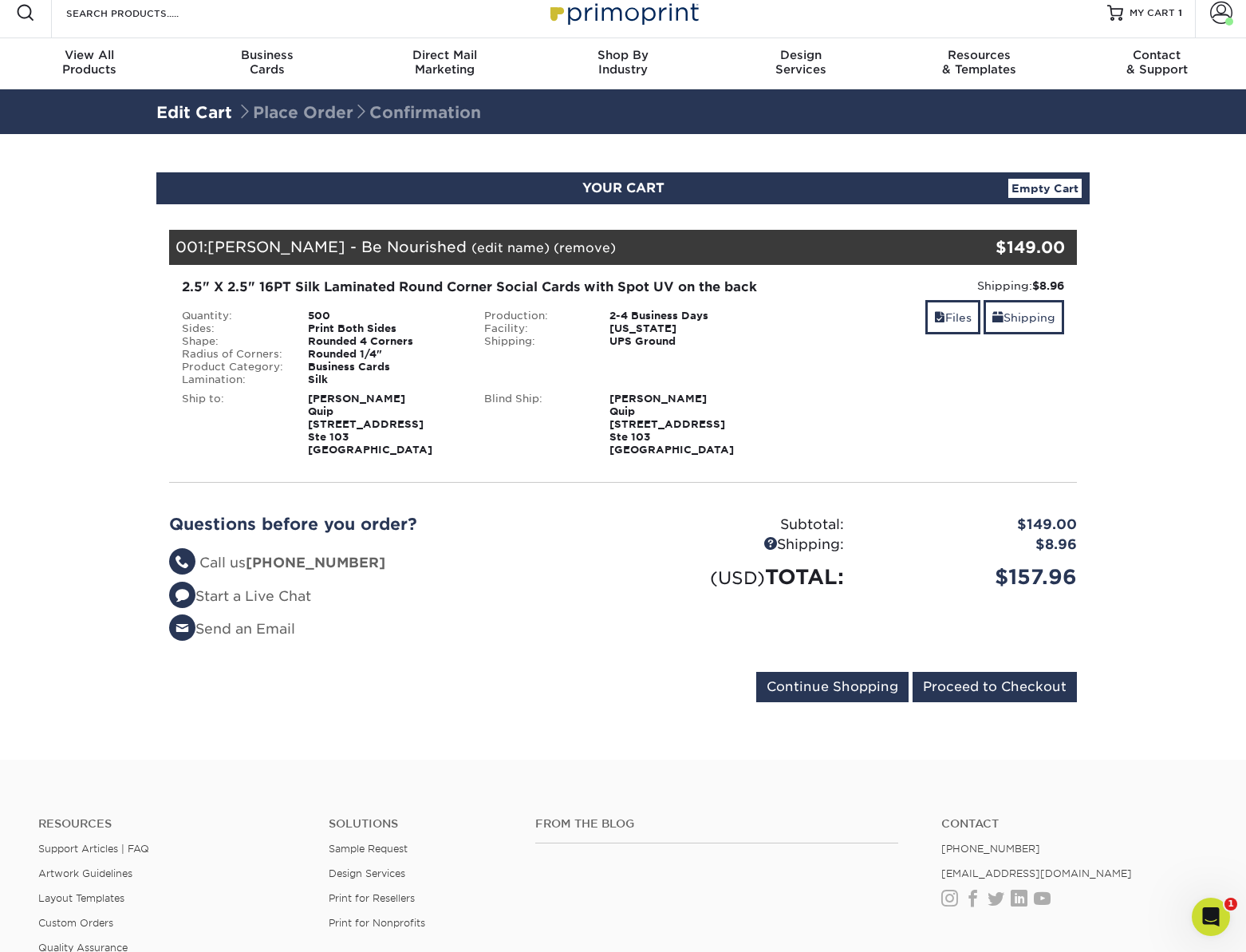
click at [1121, 447] on section "YOUR CART Empty Cart Your Cart is Empty View Account Active Orders Order Histor…" at bounding box center [623, 447] width 1246 height 626
click at [1143, 419] on section "YOUR CART Empty Cart Your Cart is Empty View Account Active Orders Order Histor…" at bounding box center [623, 447] width 1246 height 626
click at [326, 242] on span "[PERSON_NAME] - Be Nourished" at bounding box center [337, 247] width 260 height 18
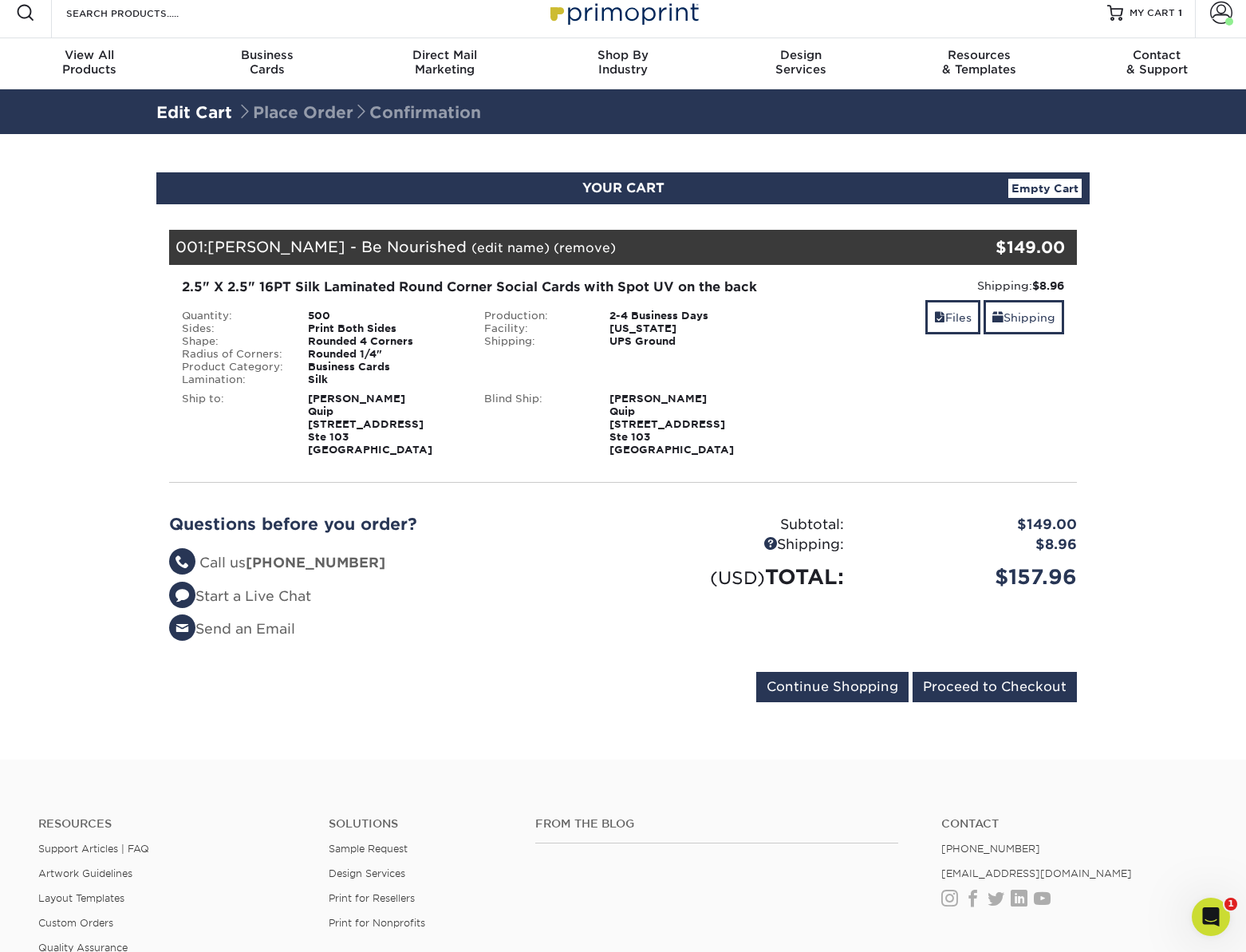
click at [367, 283] on div "2.5" X 2.5" 16PT Silk Laminated Round Corner Social Cards with Spot UV on the b…" at bounding box center [472, 287] width 580 height 19
click at [383, 289] on div "2.5" X 2.5" 16PT Silk Laminated Round Corner Social Cards with Spot UV on the b…" at bounding box center [472, 287] width 580 height 19
click at [1190, 392] on section "YOUR CART Empty Cart Your Cart is Empty View Account Active Orders Order Histor…" at bounding box center [623, 447] width 1246 height 626
click at [1150, 403] on section "YOUR CART Empty Cart Your Cart is Empty View Account Active Orders Order Histor…" at bounding box center [623, 447] width 1246 height 626
click at [954, 318] on link "Files" at bounding box center [953, 317] width 55 height 35
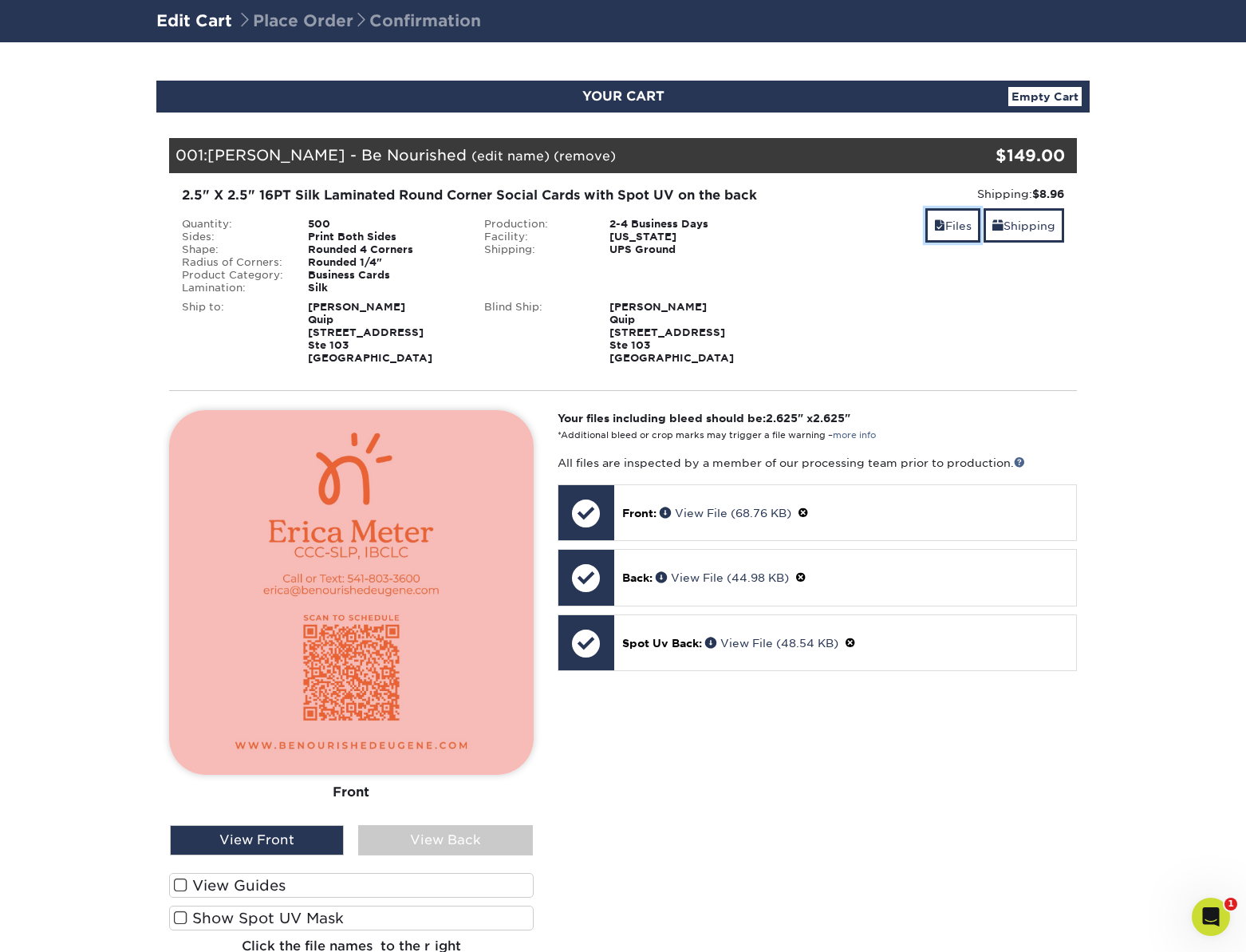
scroll to position [209, 0]
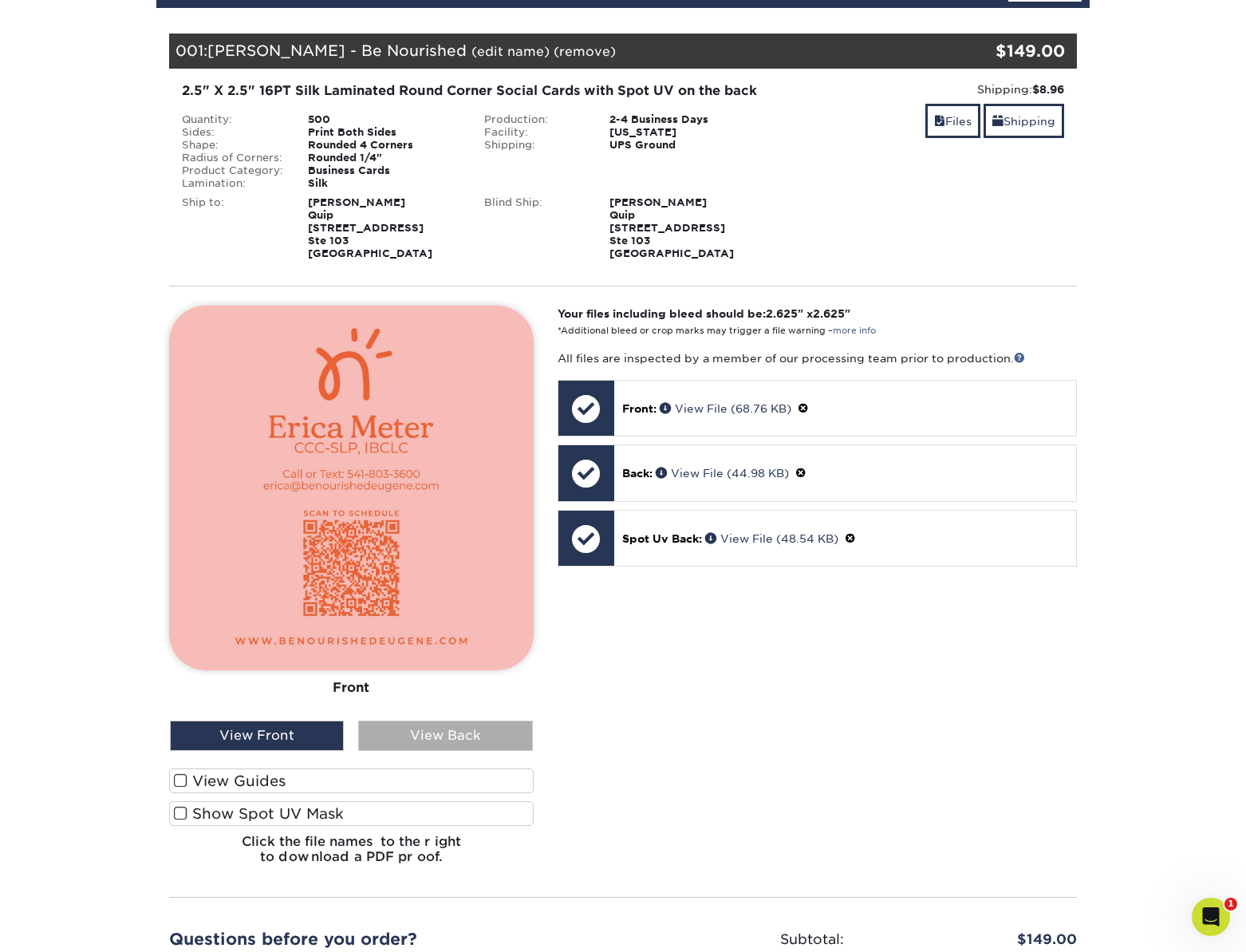
click at [435, 740] on div "View Back" at bounding box center [445, 736] width 174 height 31
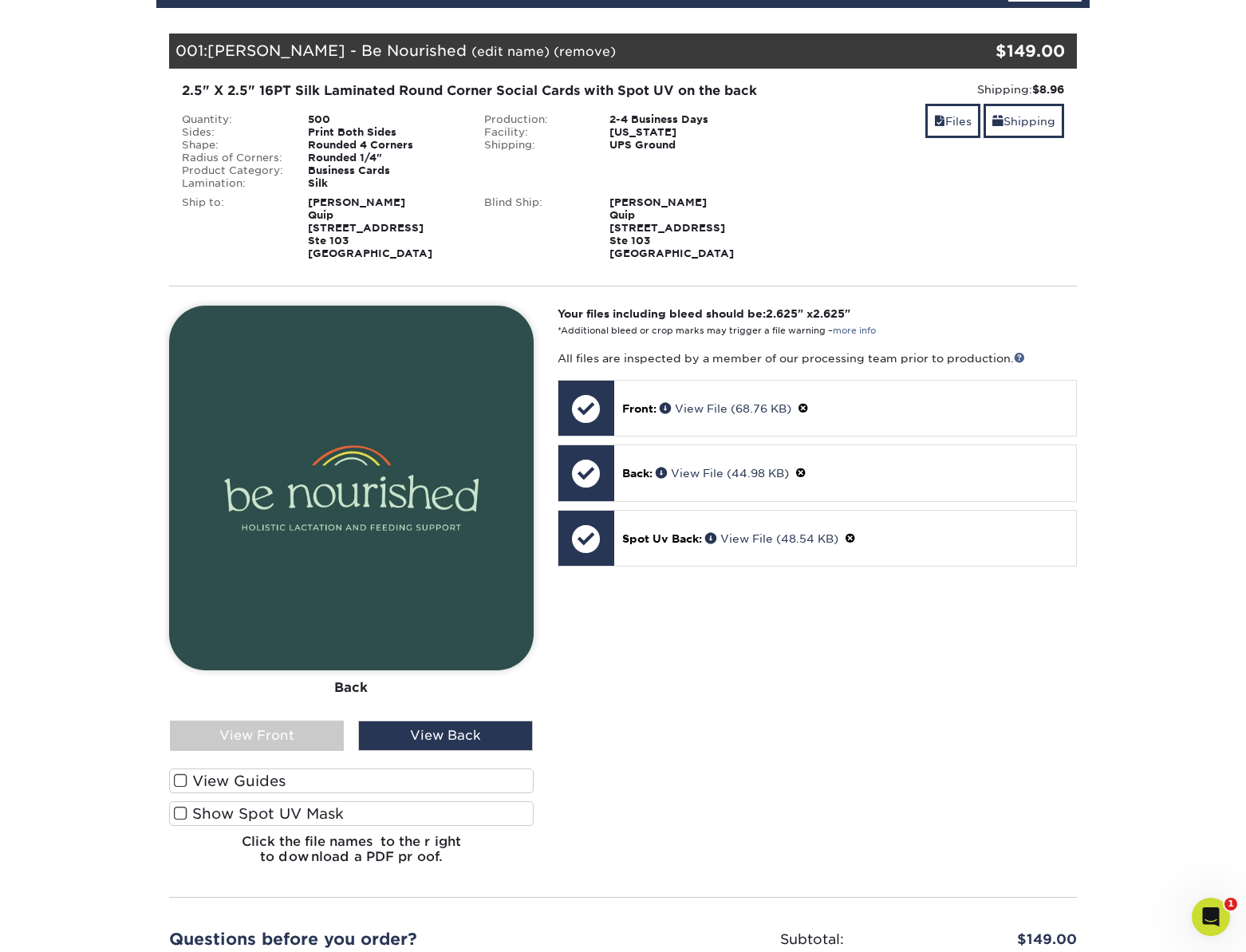
click at [208, 826] on label "Show Spot UV Mask" at bounding box center [351, 813] width 365 height 25
click at [0, 0] on input "Show Spot UV Mask" at bounding box center [0, 0] width 0 height 0
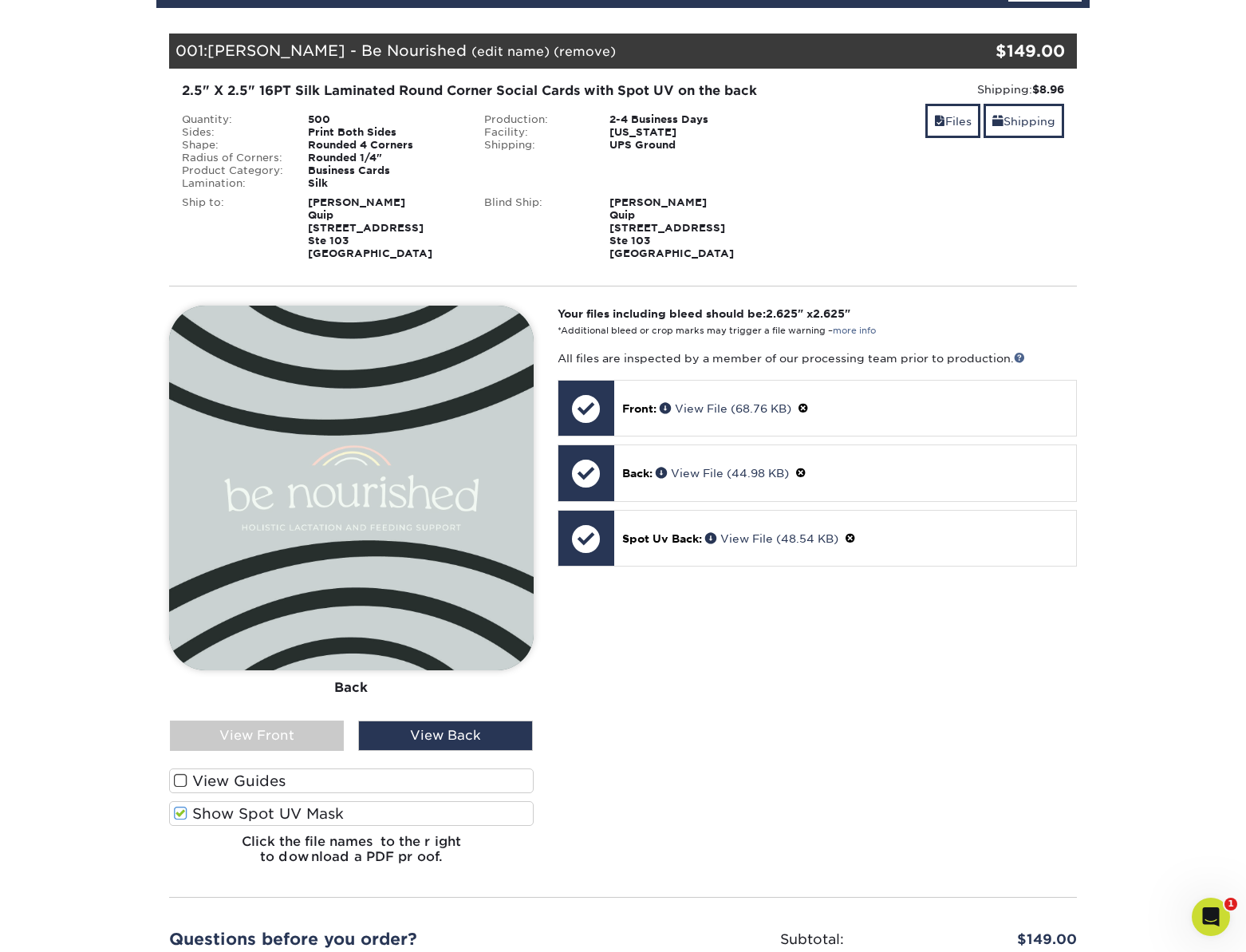
click at [208, 826] on label "Show Spot UV Mask" at bounding box center [351, 813] width 365 height 25
click at [0, 0] on input "Show Spot UV Mask" at bounding box center [0, 0] width 0 height 0
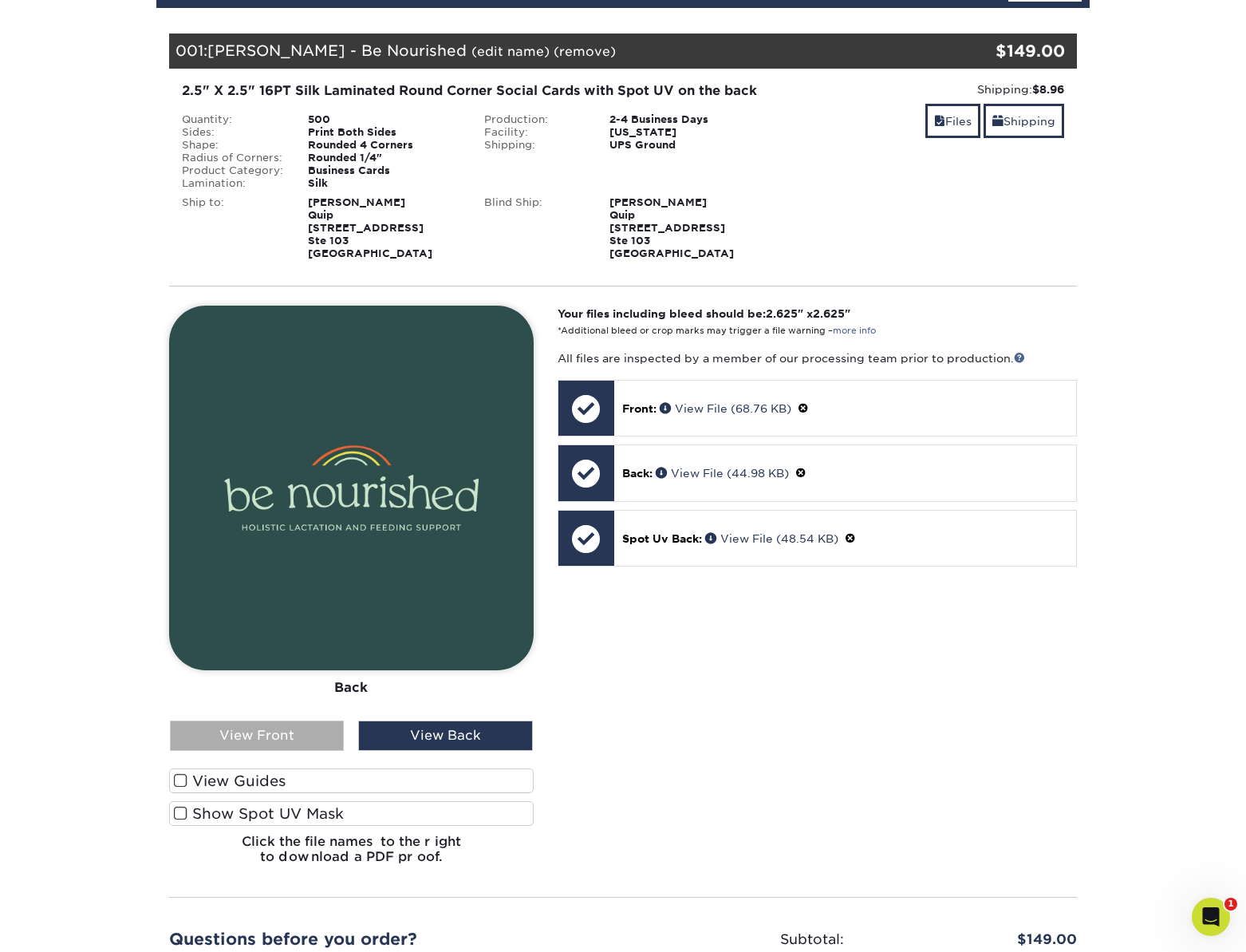
click at [279, 748] on div "View Front" at bounding box center [256, 736] width 174 height 31
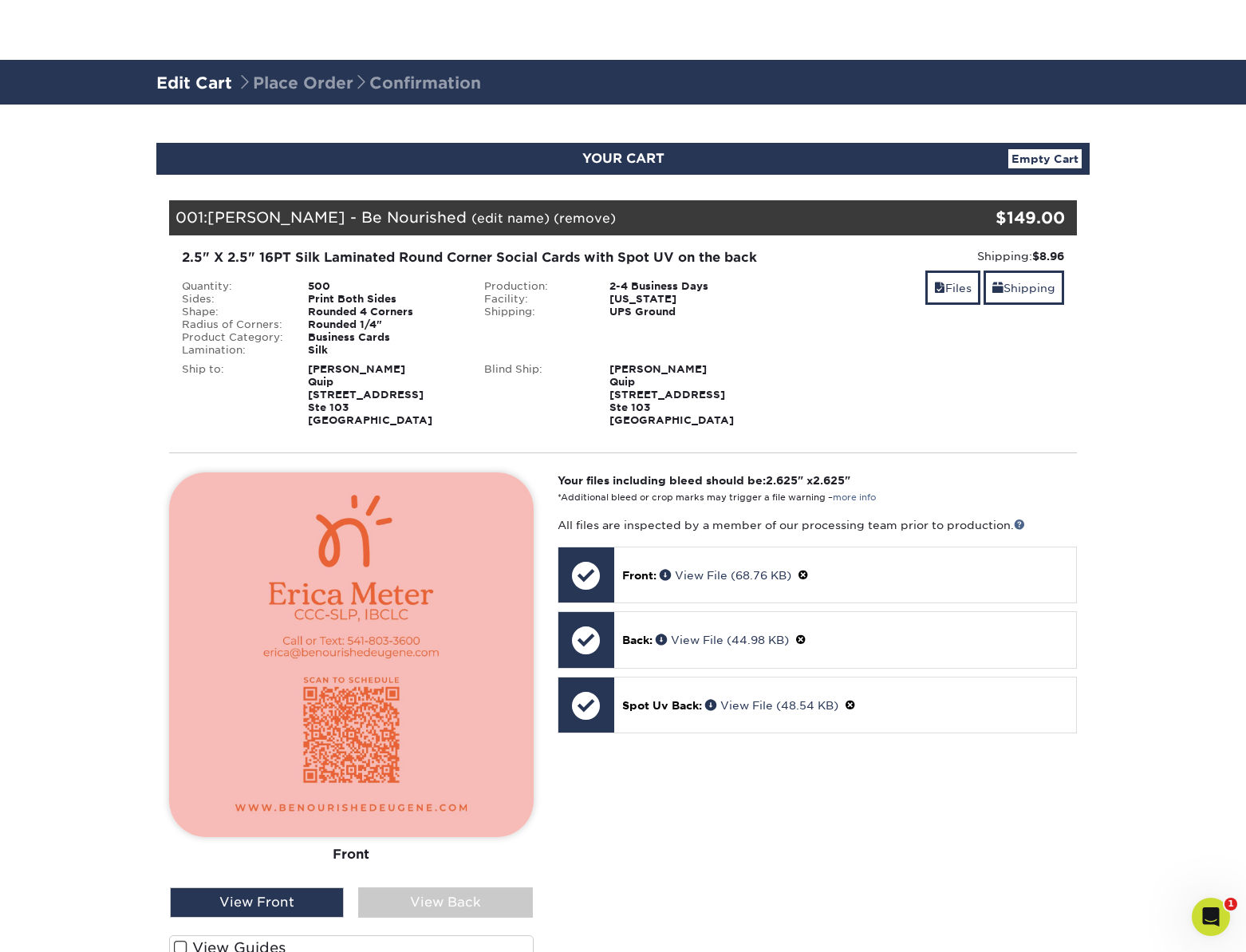
scroll to position [0, 0]
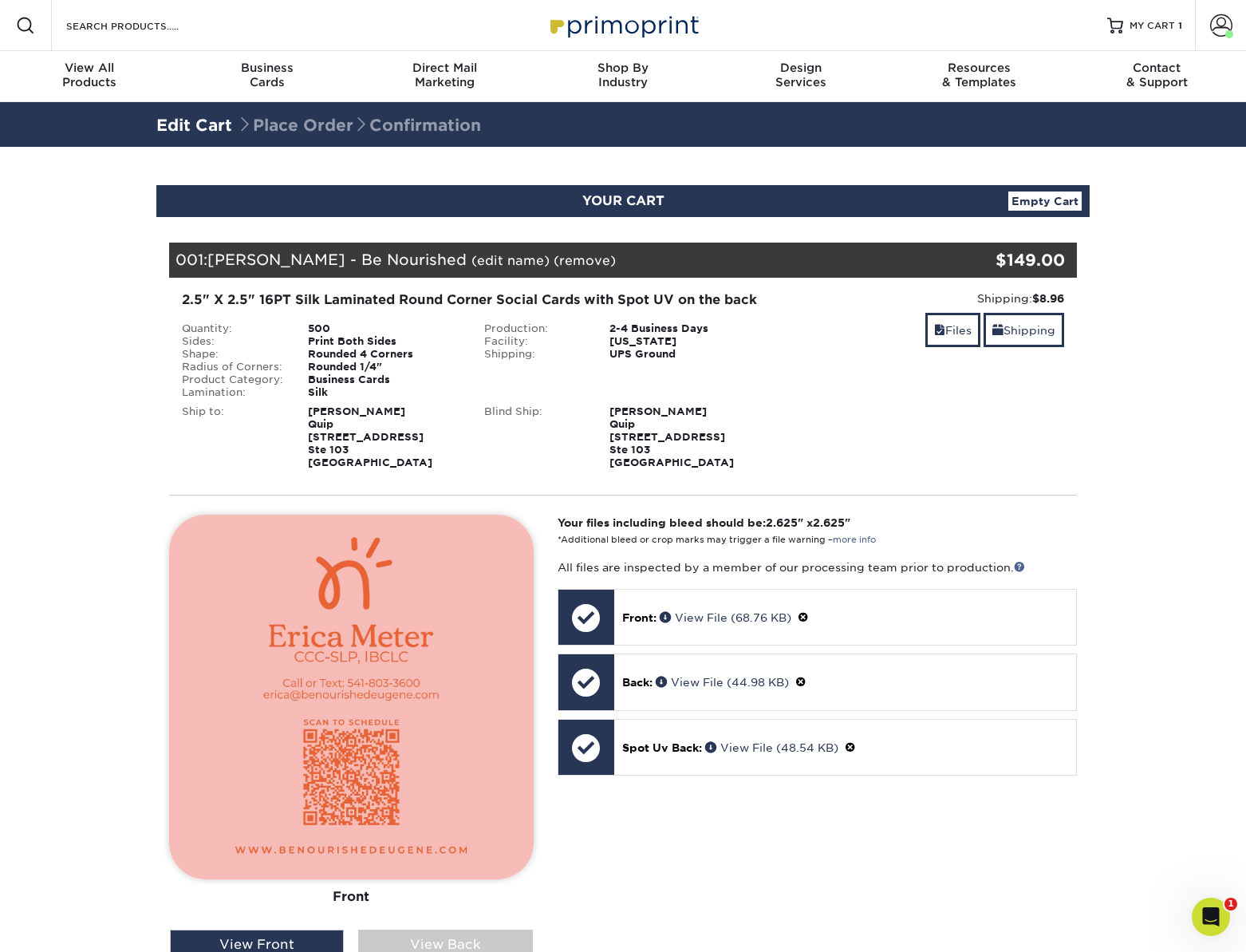
click at [996, 258] on div "$149.00" at bounding box center [995, 261] width 140 height 24
click at [966, 326] on link "Files" at bounding box center [953, 330] width 55 height 35
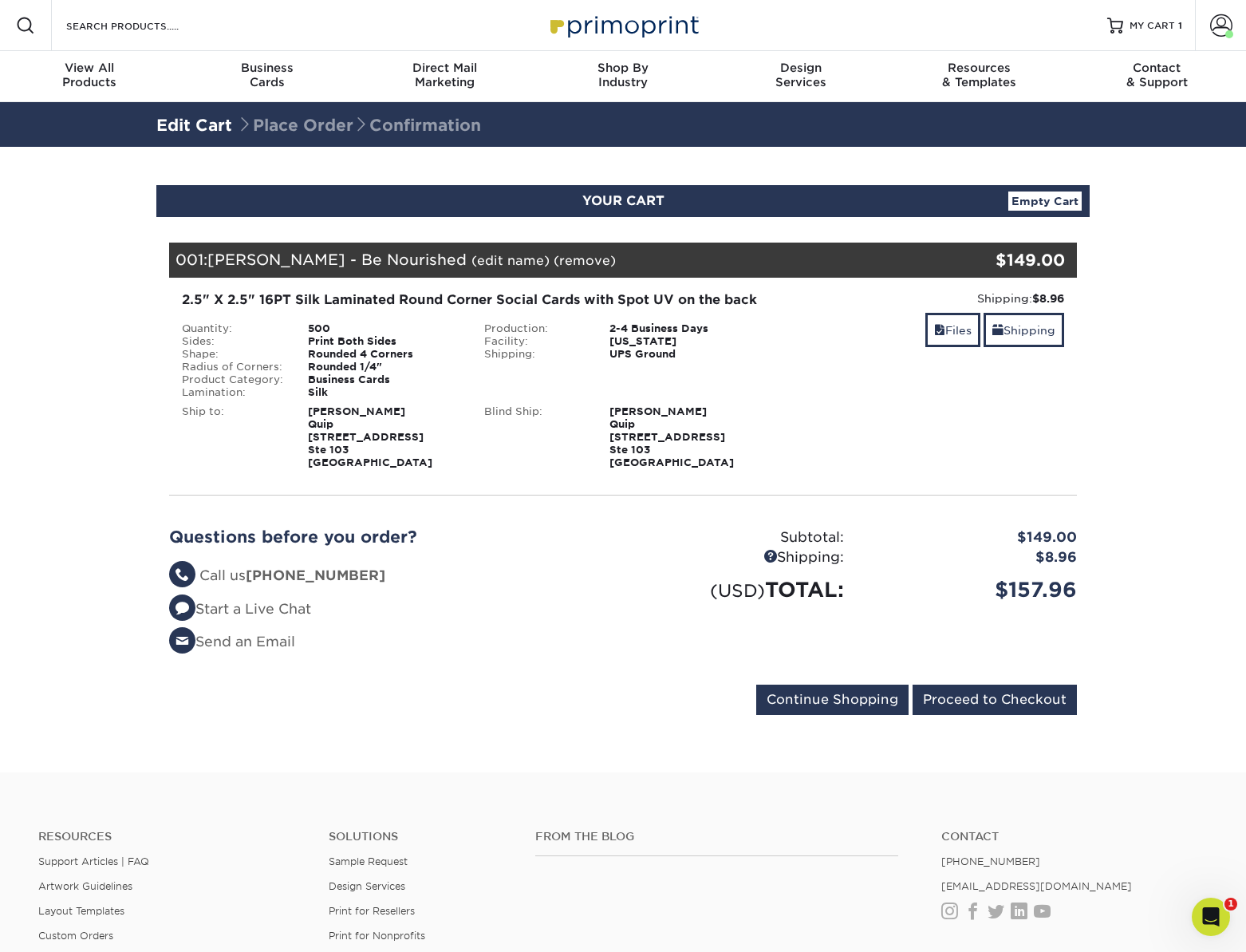
click at [1105, 356] on section "YOUR CART Empty Cart Your Cart is Empty View Account Active Orders Order Histor…" at bounding box center [623, 460] width 1246 height 626
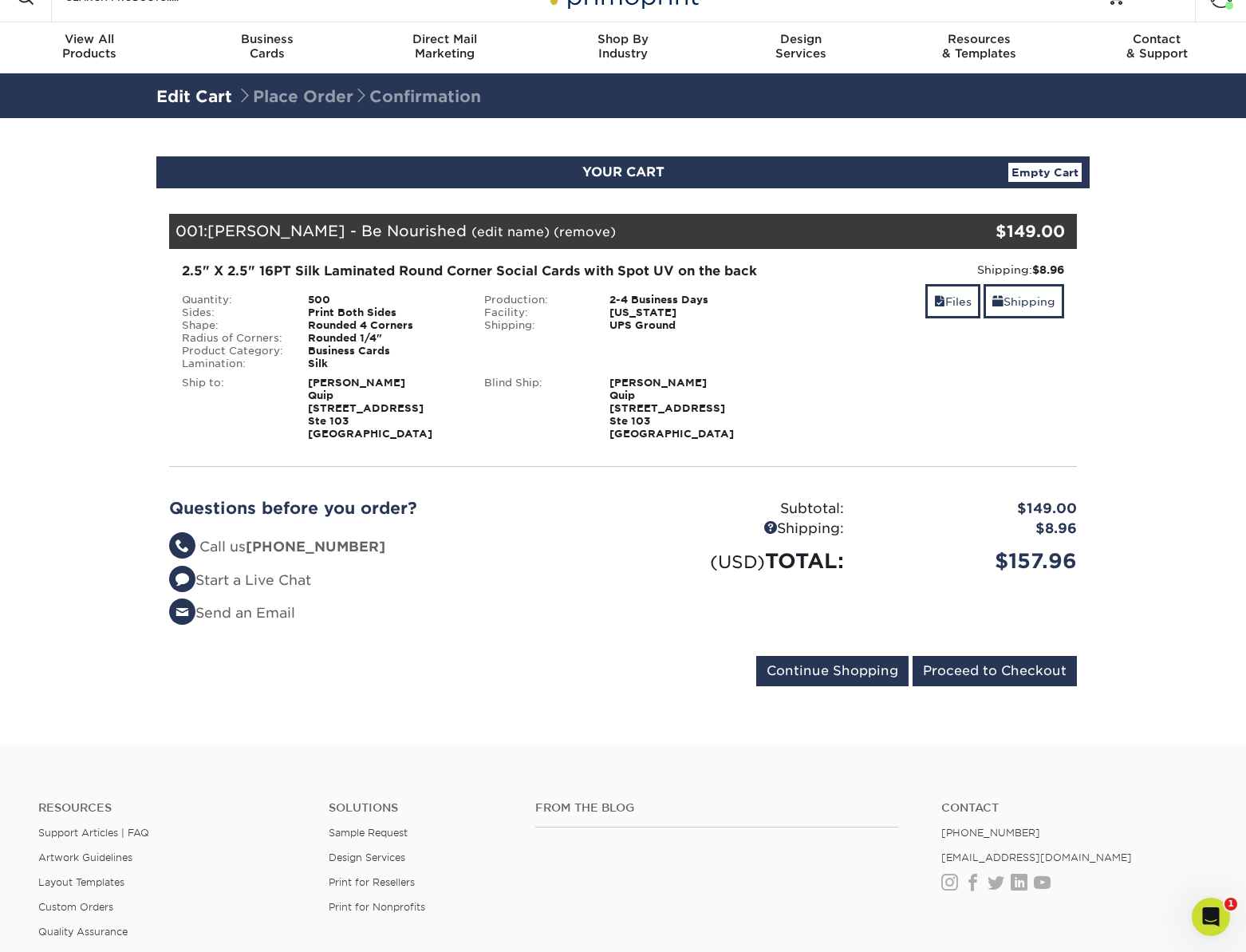
scroll to position [39, 0]
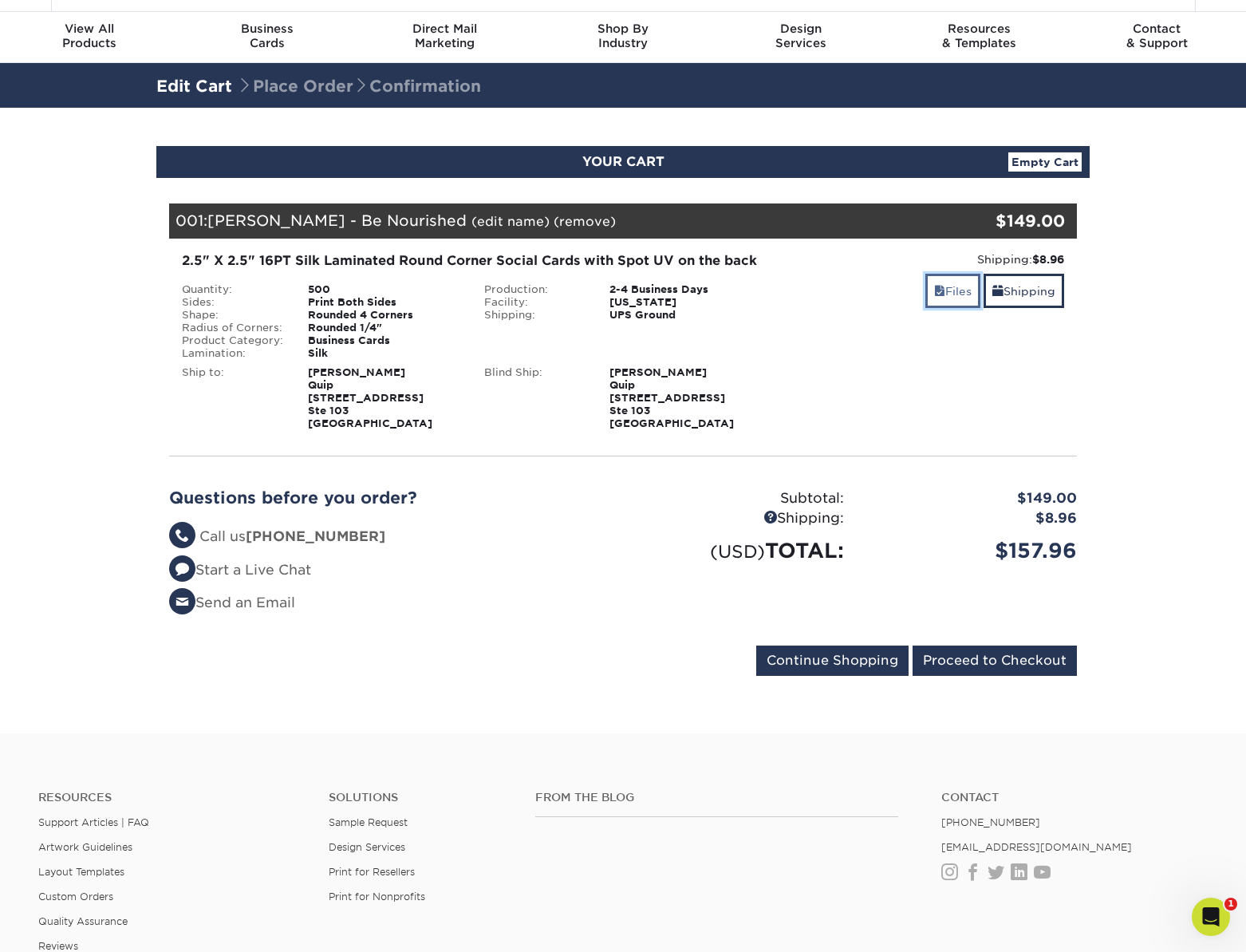
click at [949, 284] on link "Files" at bounding box center [953, 290] width 55 height 35
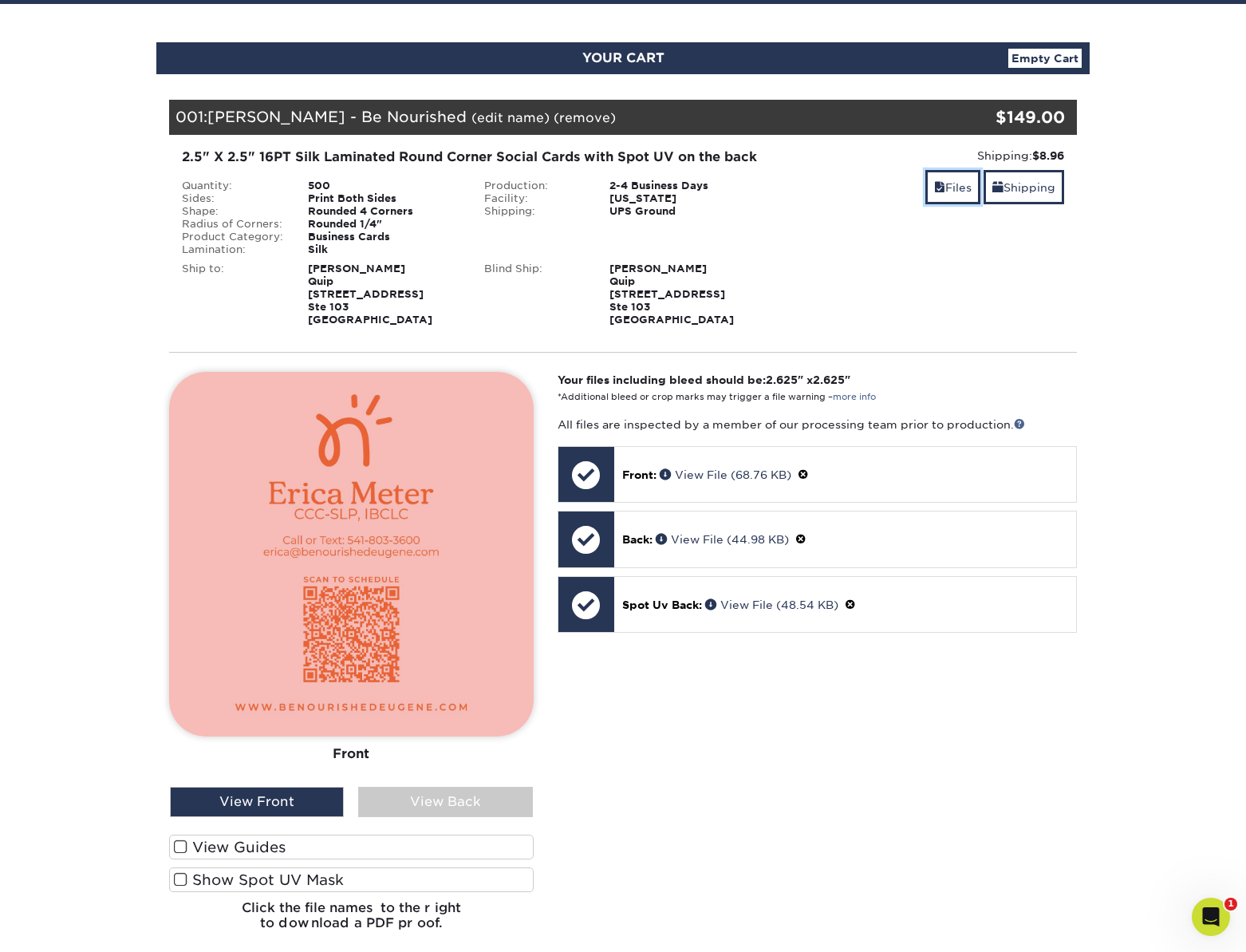
scroll to position [211, 0]
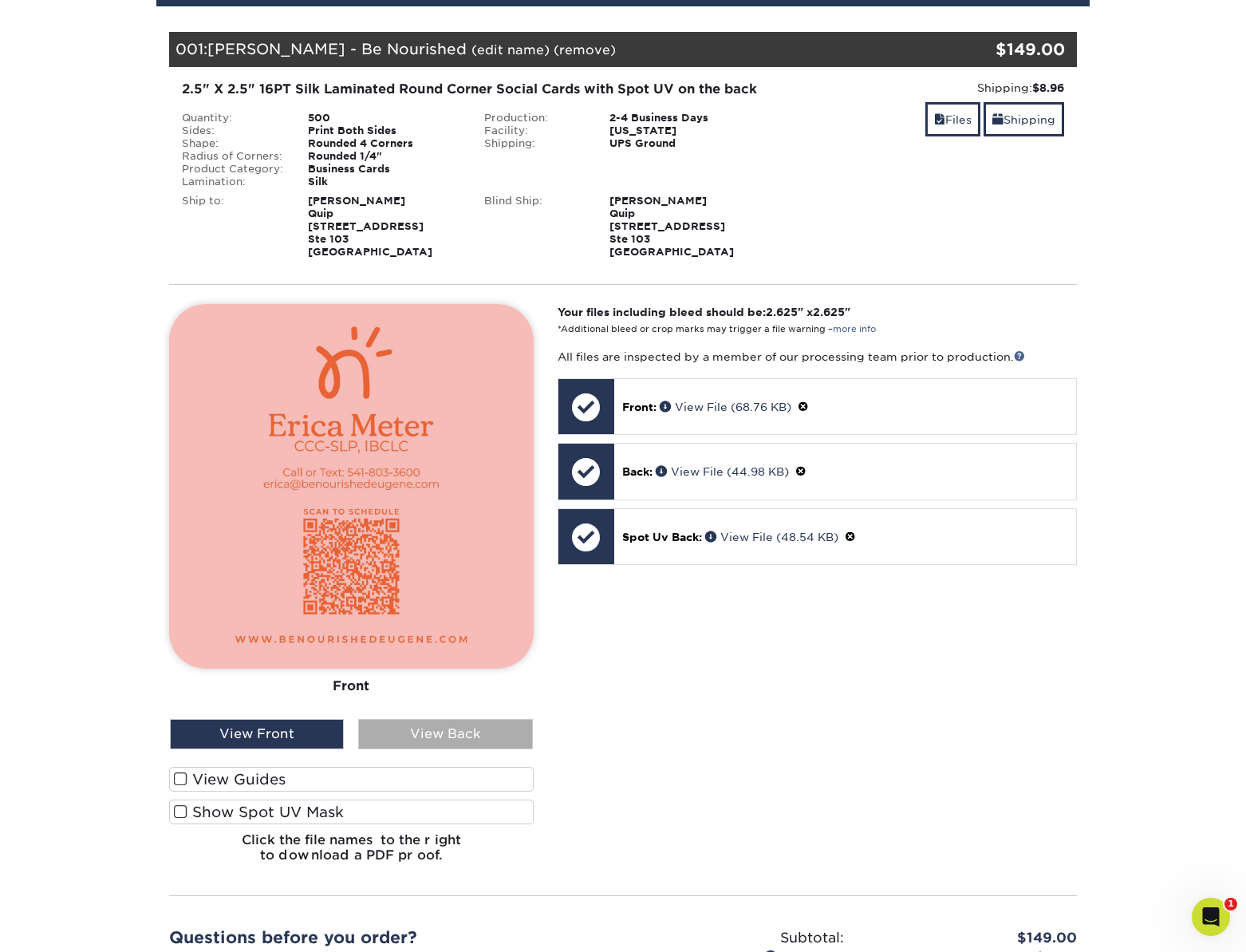
click at [418, 749] on div "View Back" at bounding box center [445, 734] width 174 height 31
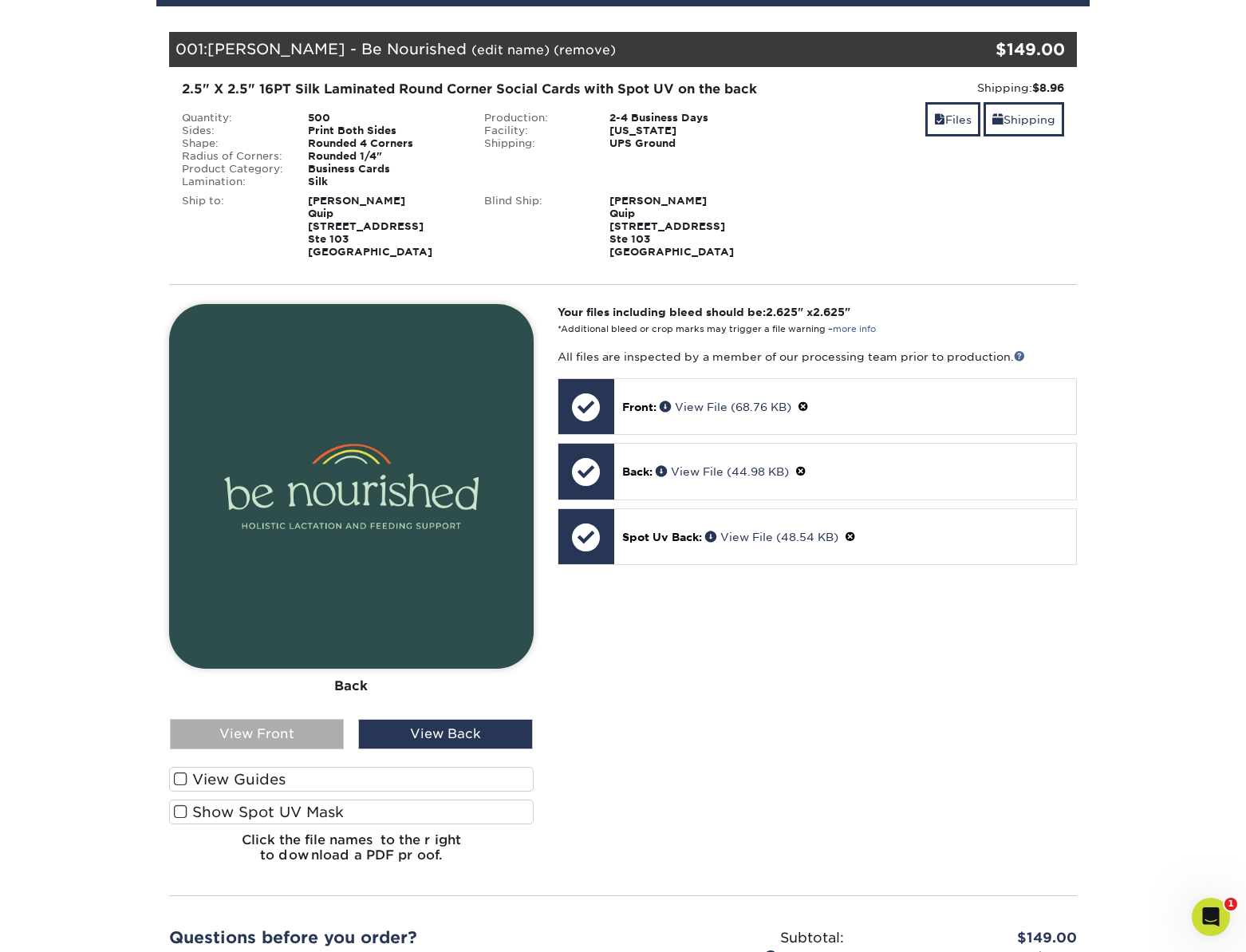
click at [286, 749] on div "View Front" at bounding box center [256, 734] width 174 height 31
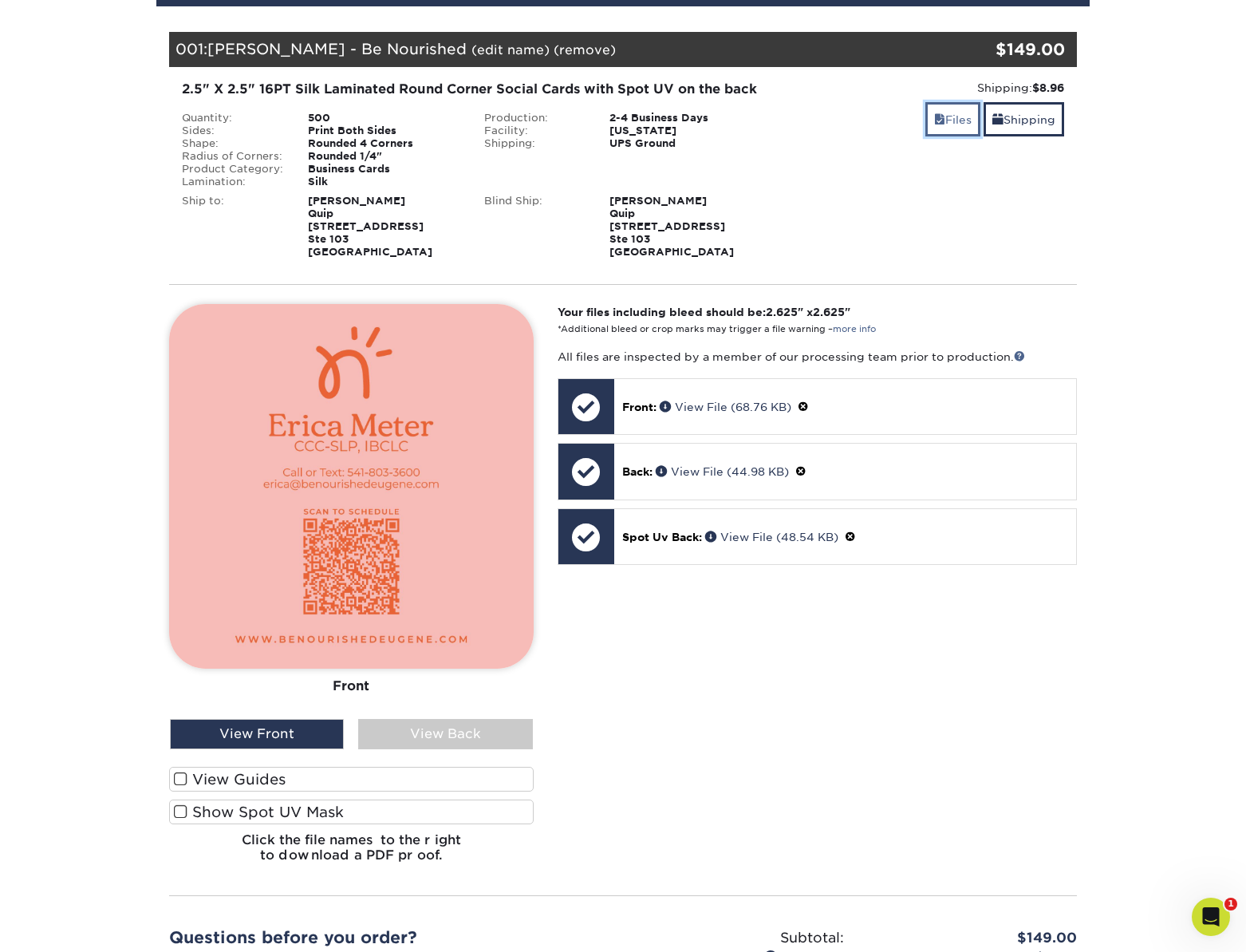
click at [949, 121] on link "Files" at bounding box center [953, 119] width 55 height 35
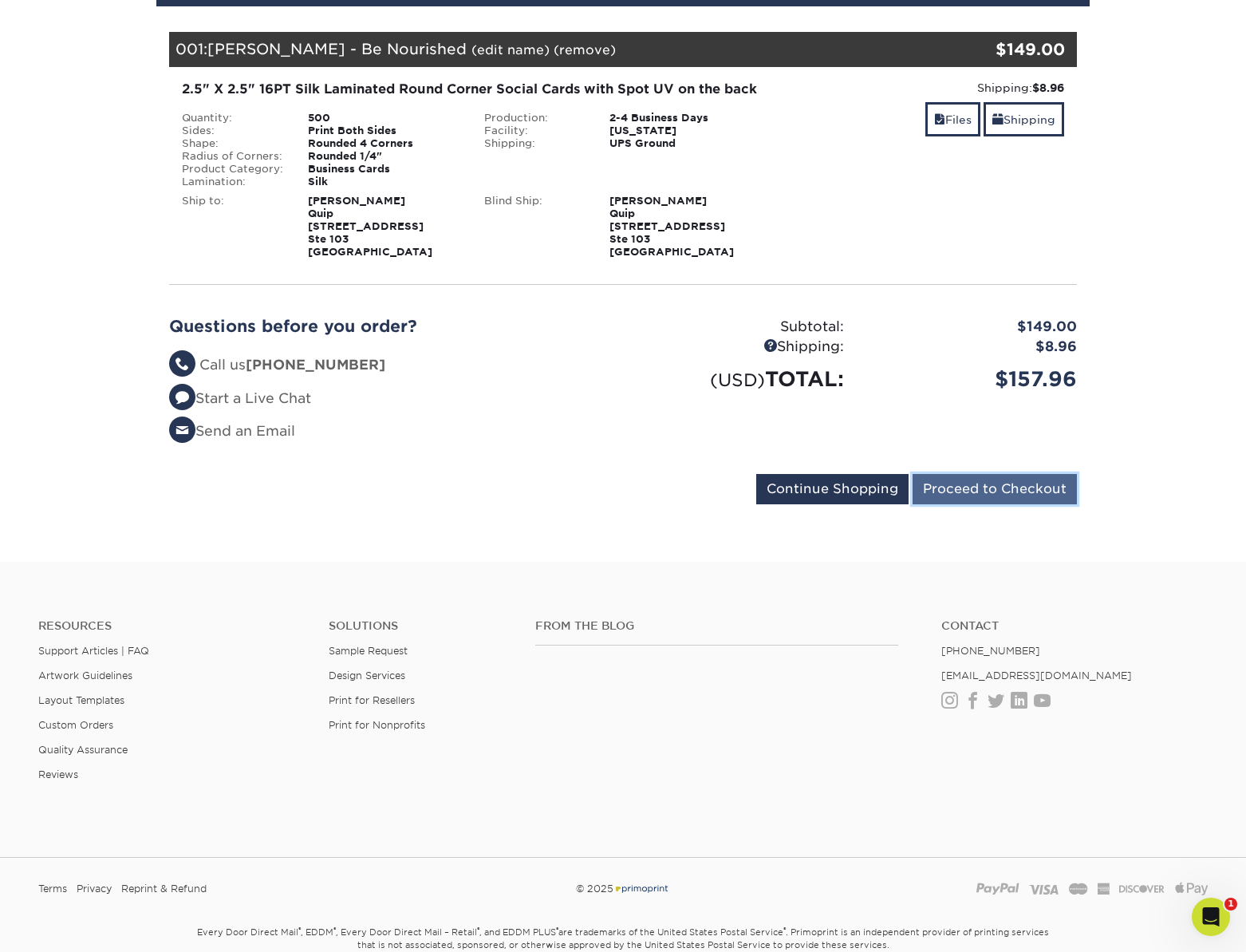
click at [979, 504] on input "Proceed to Checkout" at bounding box center [994, 490] width 164 height 31
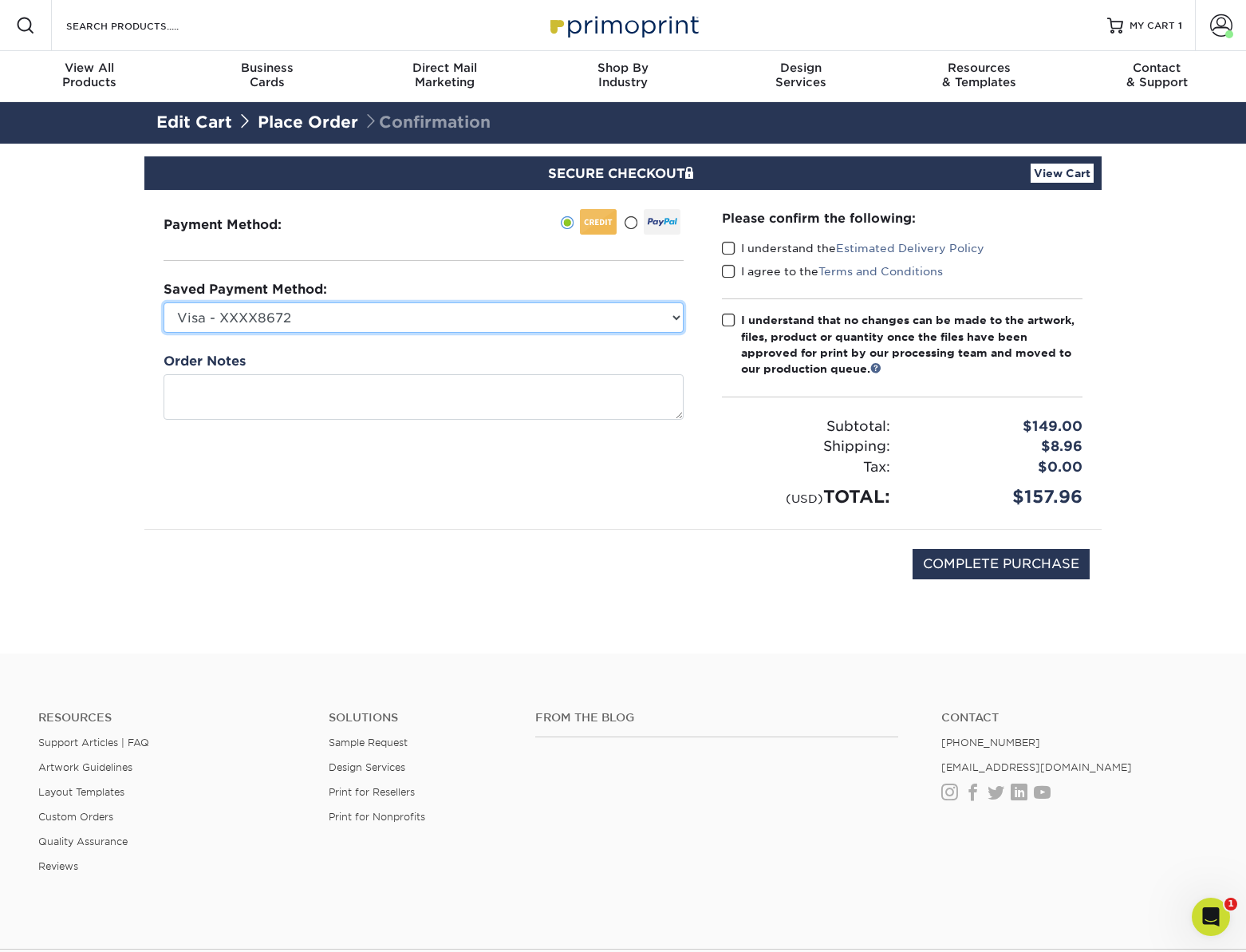
click at [312, 321] on select "Visa - XXXX8672 Visa - XXXX2906 New Credit Card" at bounding box center [423, 318] width 520 height 31
click at [265, 318] on select "Visa - XXXX8672 Visa - XXXX2906 New Credit Card" at bounding box center [423, 318] width 520 height 31
click at [227, 319] on select "Visa - XXXX8672 Visa - XXXX2906 New Credit Card" at bounding box center [423, 318] width 520 height 31
click at [256, 322] on select "Visa - XXXX8672 Visa - XXXX2906 New Credit Card" at bounding box center [423, 318] width 520 height 31
click at [211, 316] on select "Visa - XXXX8672 Visa - XXXX2906 New Credit Card" at bounding box center [423, 318] width 520 height 31
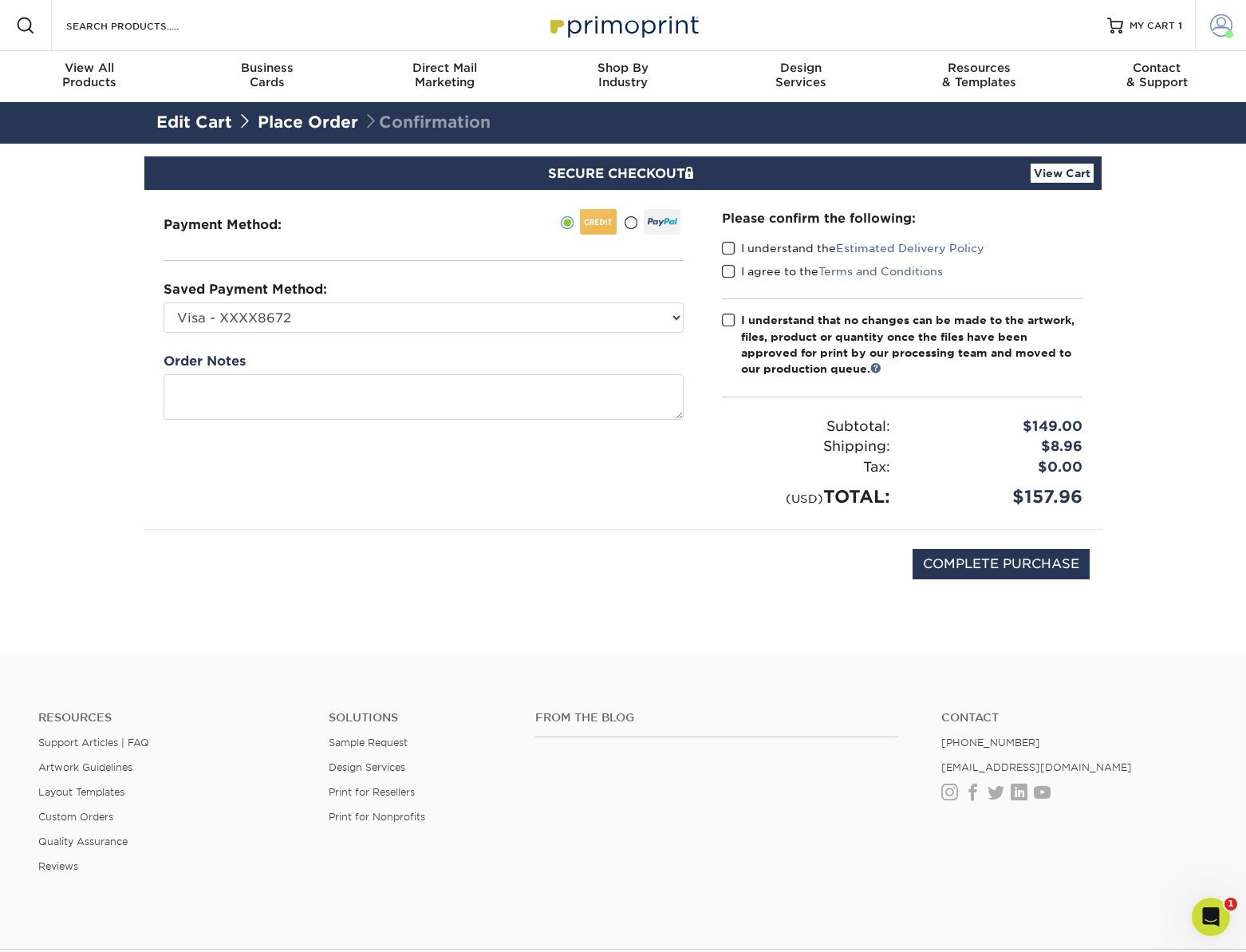
click at [1223, 26] on span at bounding box center [1222, 26] width 23 height 23
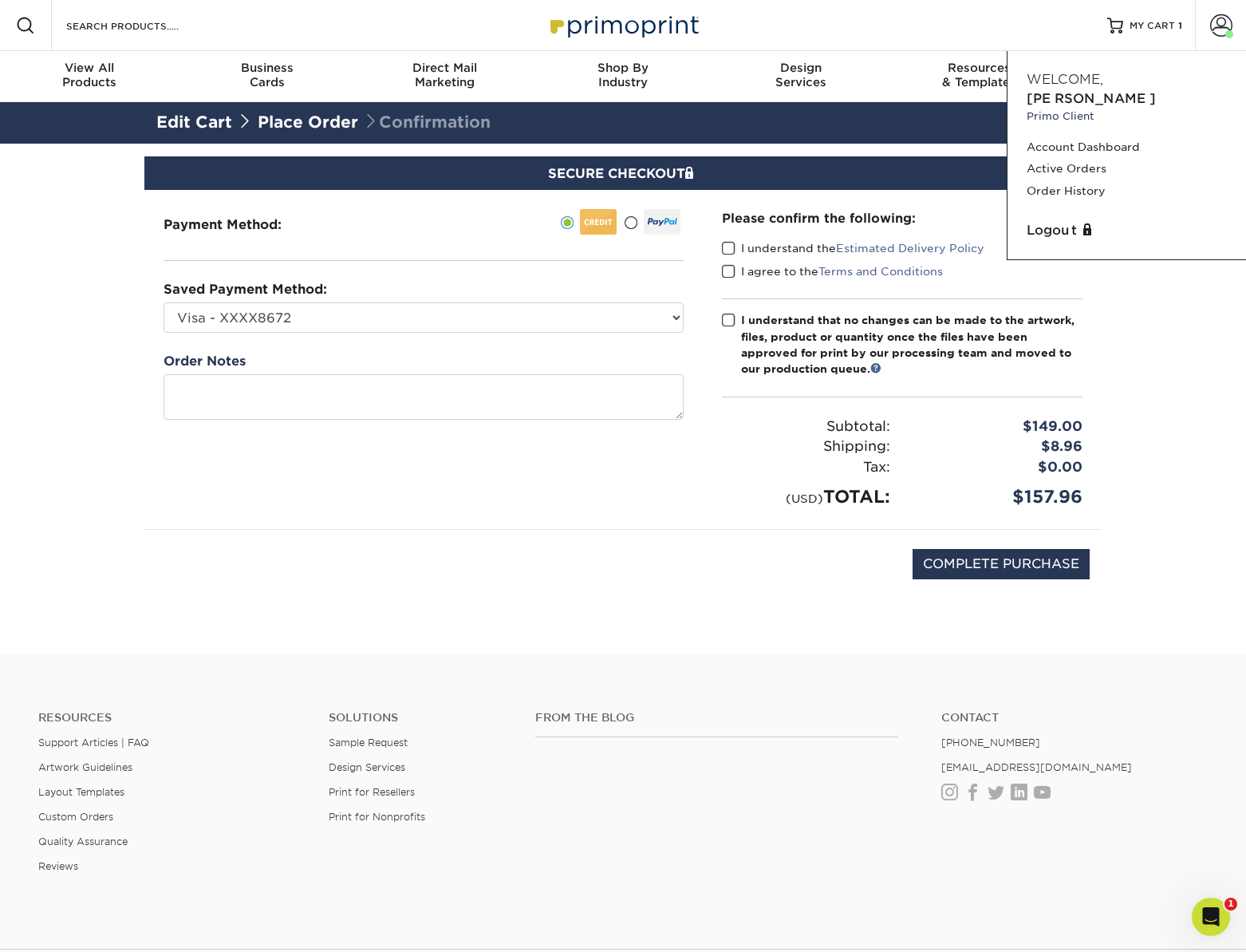
click at [1199, 339] on section "SECURE CHECKOUT View Cart Payment Method: Saved Payment Method:" at bounding box center [623, 399] width 1246 height 510
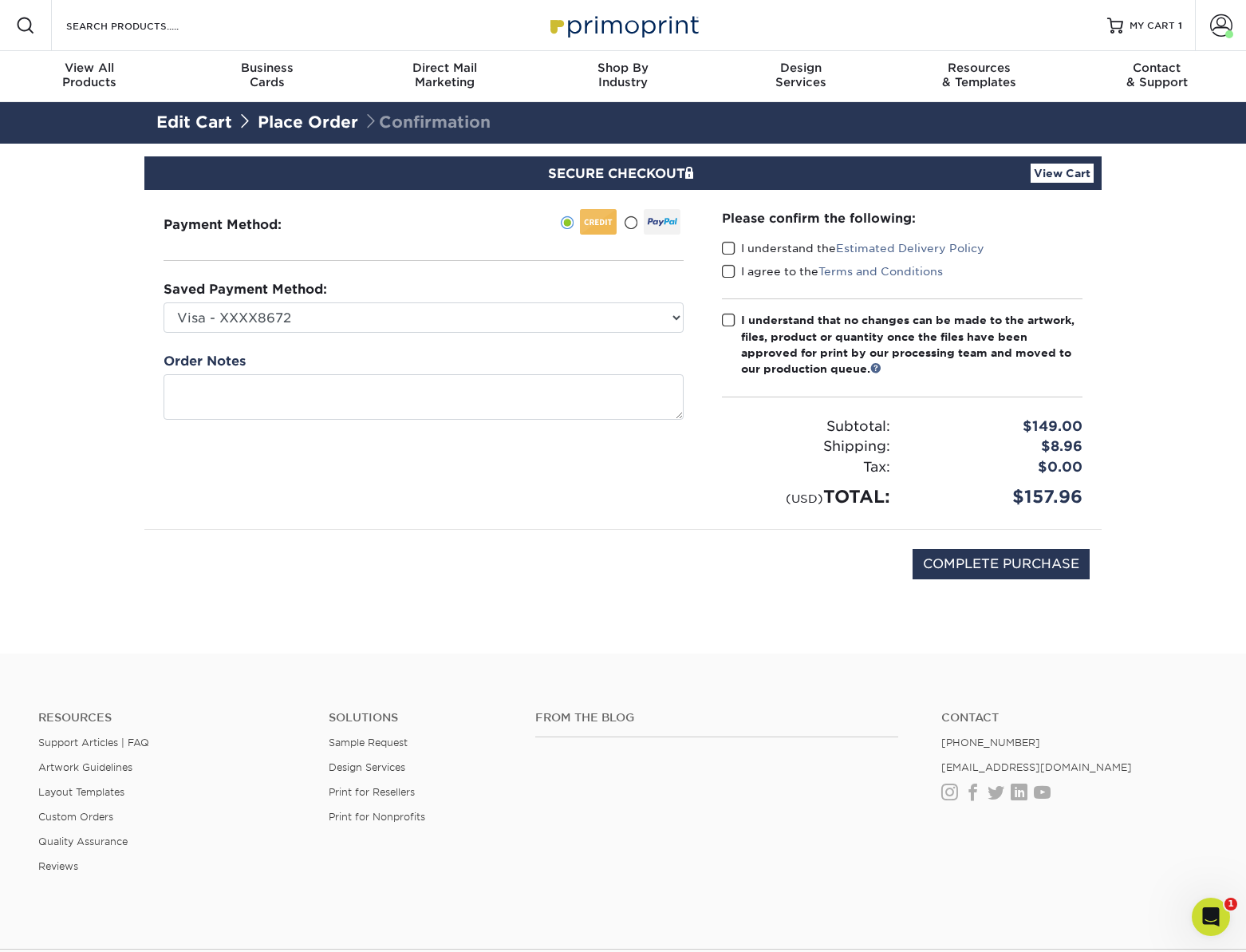
click at [109, 310] on section "SECURE CHECKOUT View Cart Payment Method: Saved Payment Method:" at bounding box center [623, 399] width 1246 height 510
click at [290, 320] on select "Visa - XXXX8672 Visa - XXXX2906 New Credit Card" at bounding box center [423, 318] width 520 height 31
select select "62773"
click at [163, 302] on select "Visa - XXXX8672 Visa - XXXX2906 New Credit Card" at bounding box center [423, 318] width 520 height 31
click at [113, 336] on section "SECURE CHECKOUT View Cart Payment Method: Saved Payment Method:" at bounding box center [623, 399] width 1246 height 510
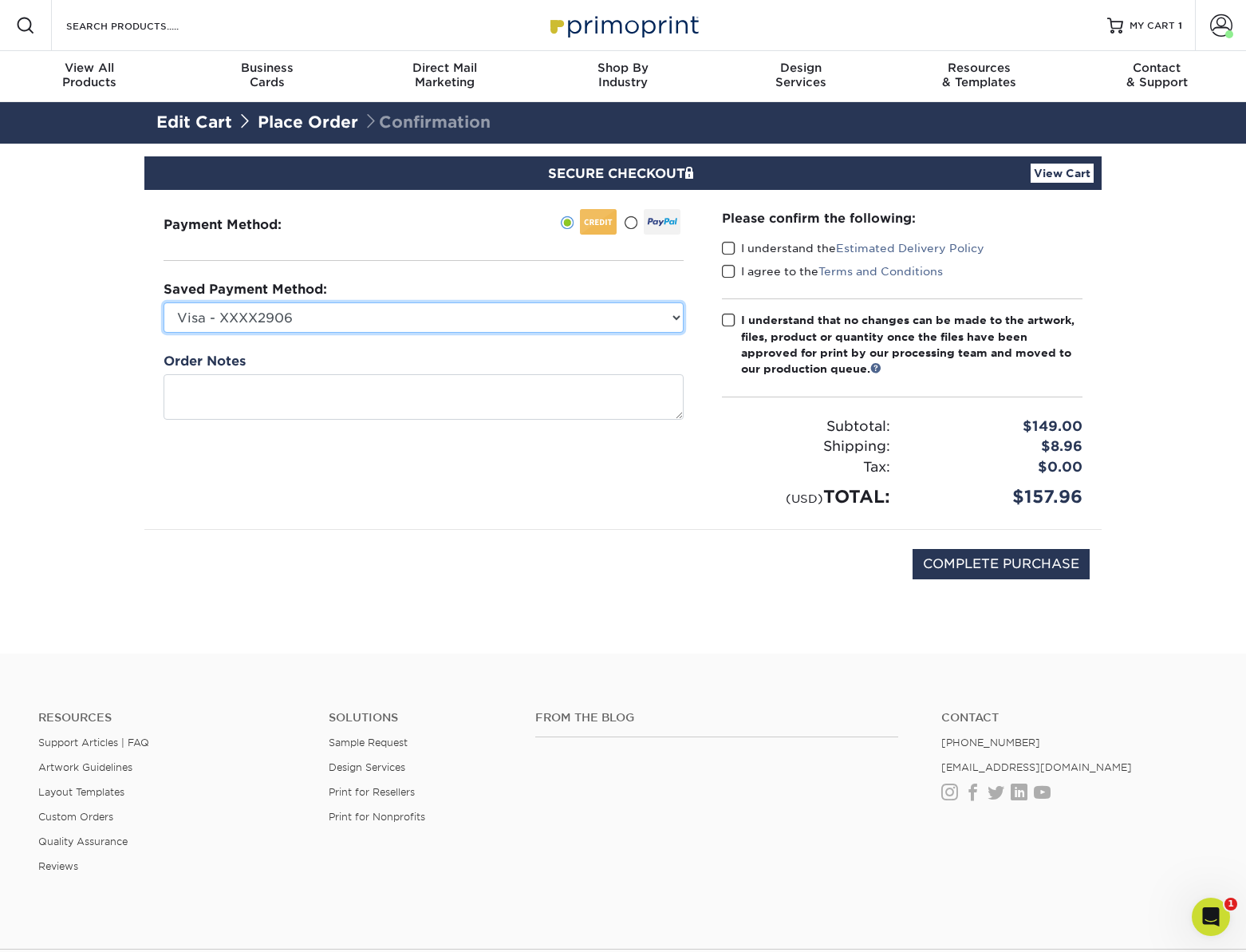
click at [254, 317] on select "Visa - XXXX8672 Visa - XXXX2906 New Credit Card" at bounding box center [423, 318] width 520 height 31
click at [163, 302] on select "Visa - XXXX8672 Visa - XXXX2906 New Credit Card" at bounding box center [423, 318] width 520 height 31
click at [343, 301] on div "Saved Payment Method: Visa - XXXX8672 Visa - XXXX2906 New Credit Card" at bounding box center [423, 306] width 520 height 53
click at [367, 324] on select "Visa - XXXX8672 Visa - XXXX2906 New Credit Card" at bounding box center [423, 318] width 520 height 31
click at [1218, 31] on span at bounding box center [1222, 26] width 23 height 23
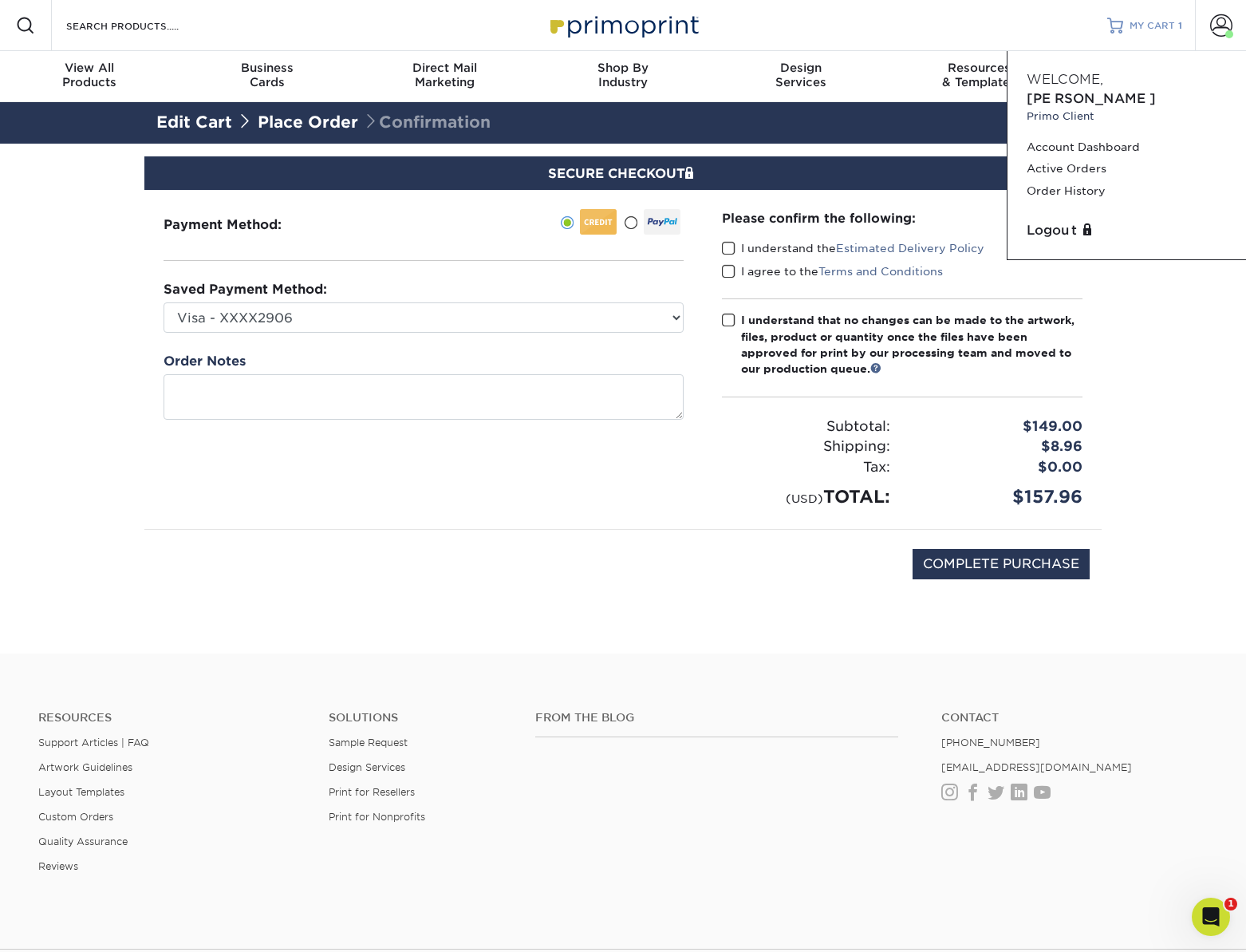
click at [1140, 27] on span "MY CART" at bounding box center [1152, 26] width 46 height 14
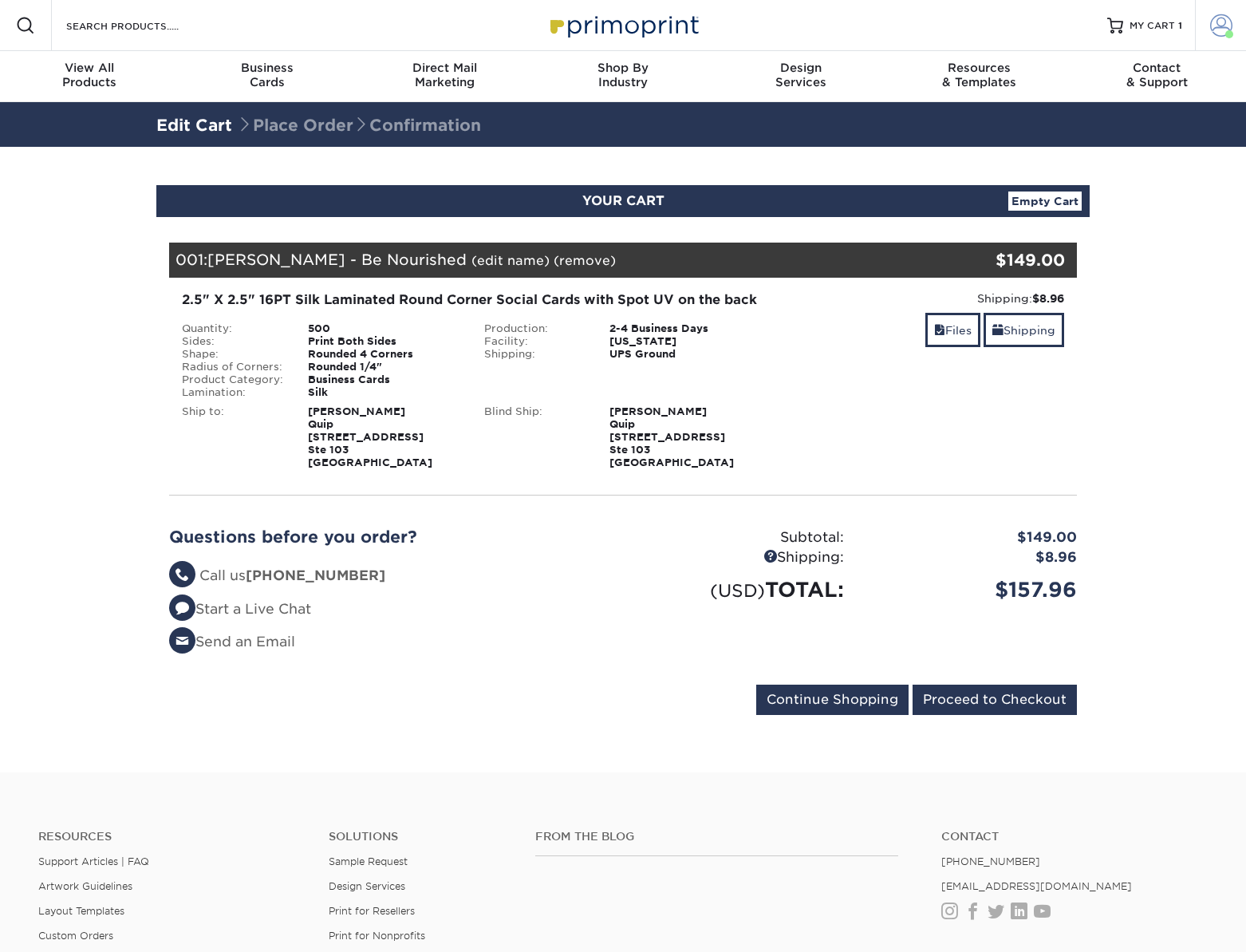
click at [1200, 29] on link "Account" at bounding box center [1221, 26] width 51 height 51
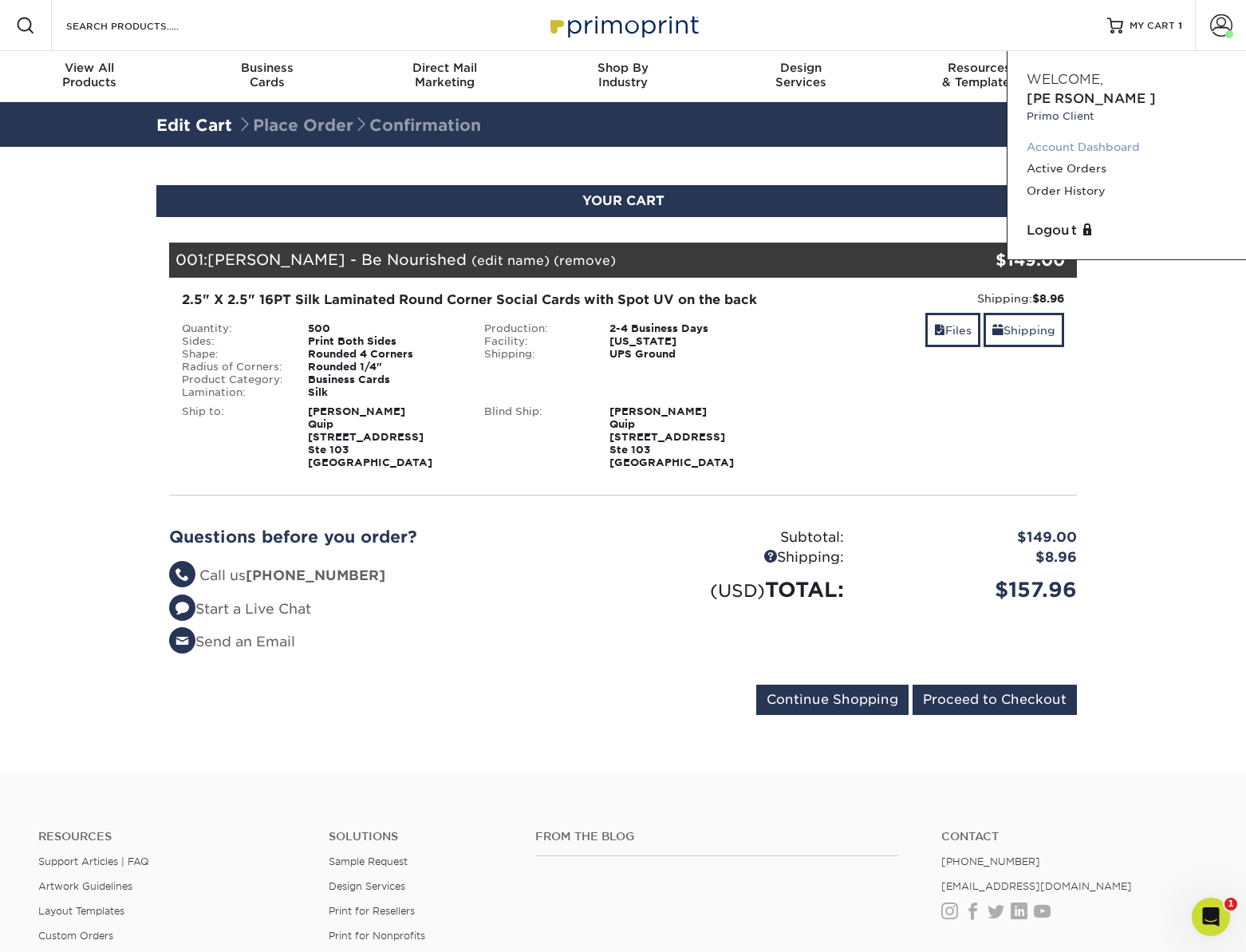
click at [1076, 137] on link "Account Dashboard" at bounding box center [1126, 147] width 200 height 22
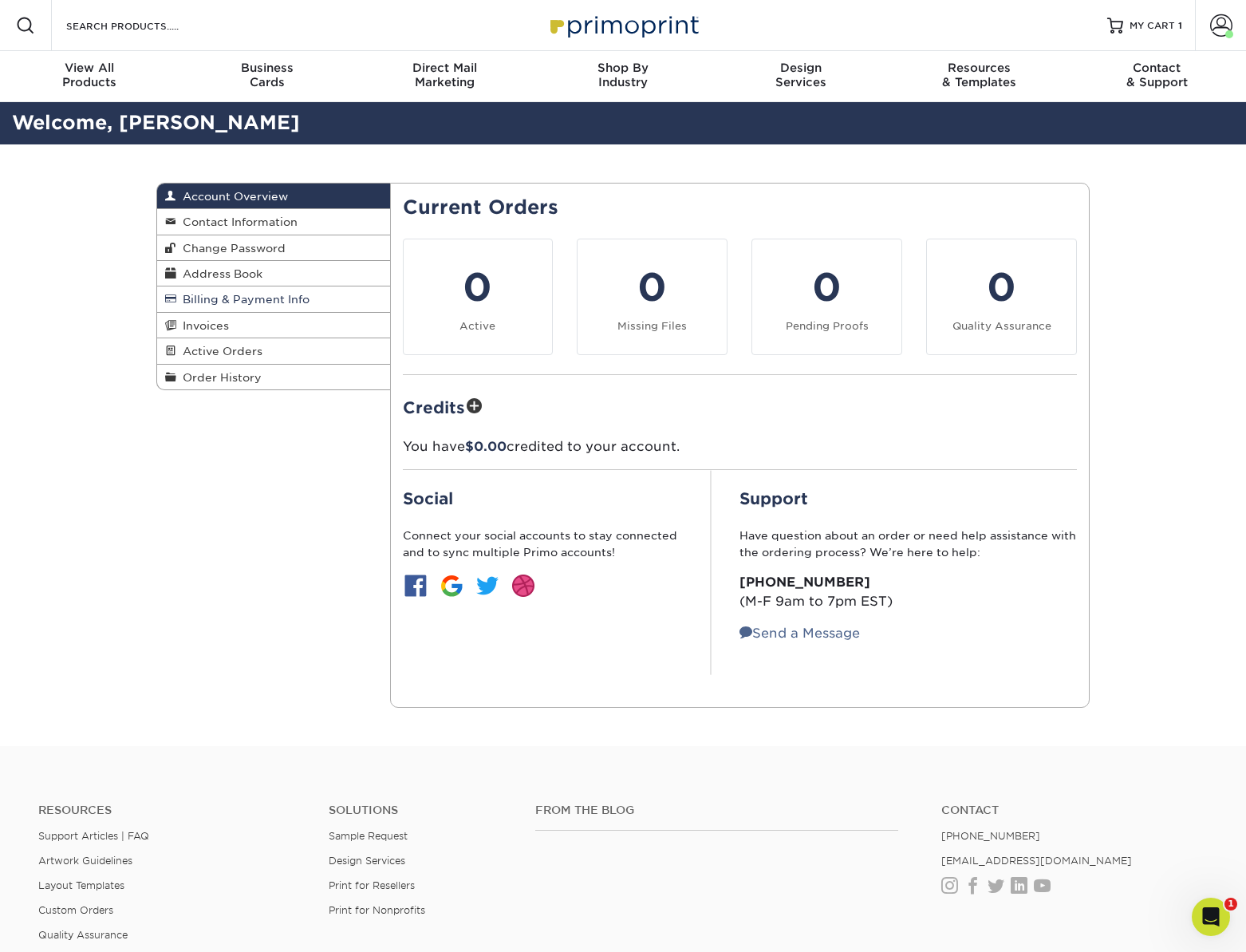
click at [215, 297] on span "Billing & Payment Info" at bounding box center [243, 299] width 133 height 13
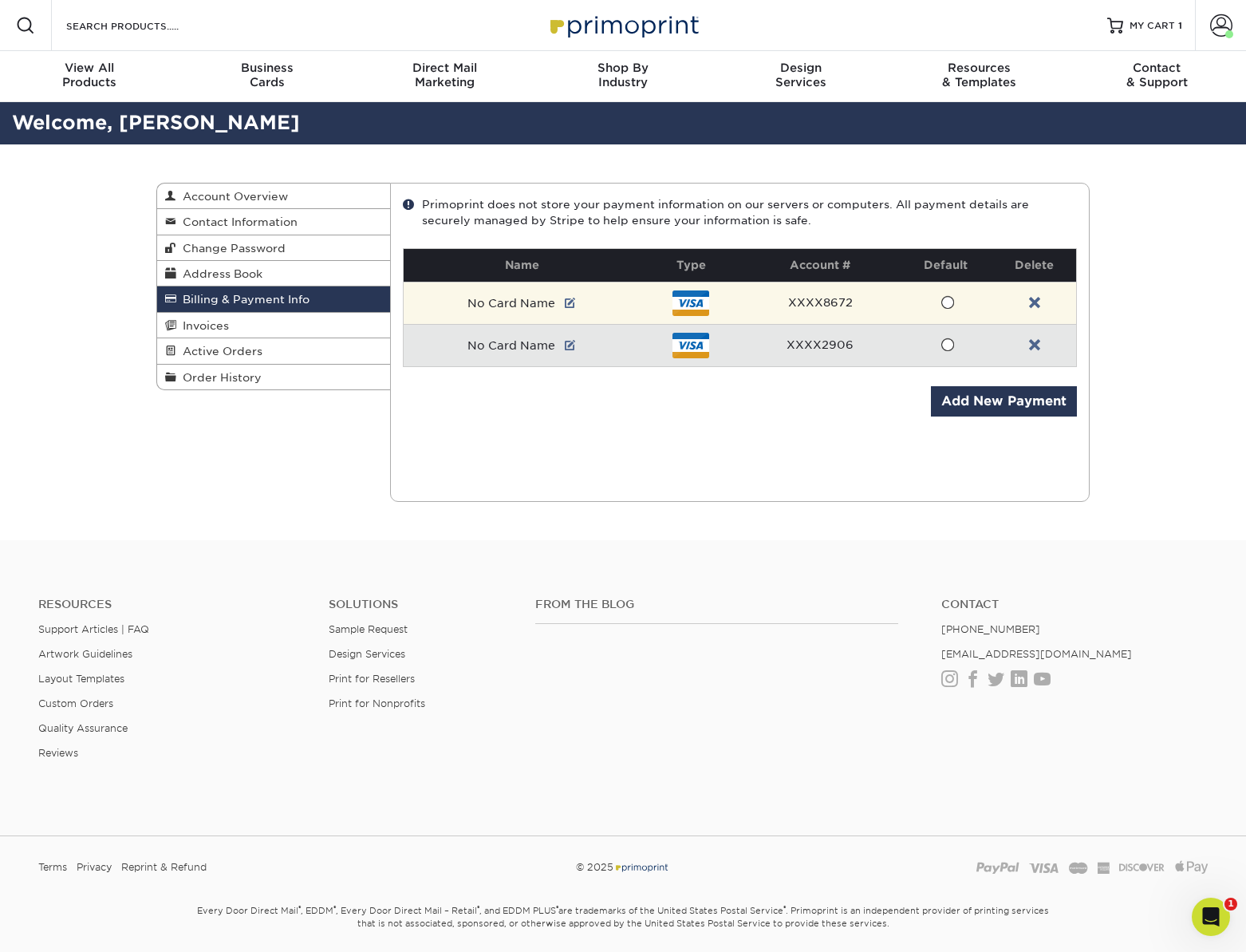
click at [872, 303] on td "XXXX8672" at bounding box center [820, 302] width 158 height 43
click at [807, 302] on td "XXXX8672" at bounding box center [820, 302] width 158 height 43
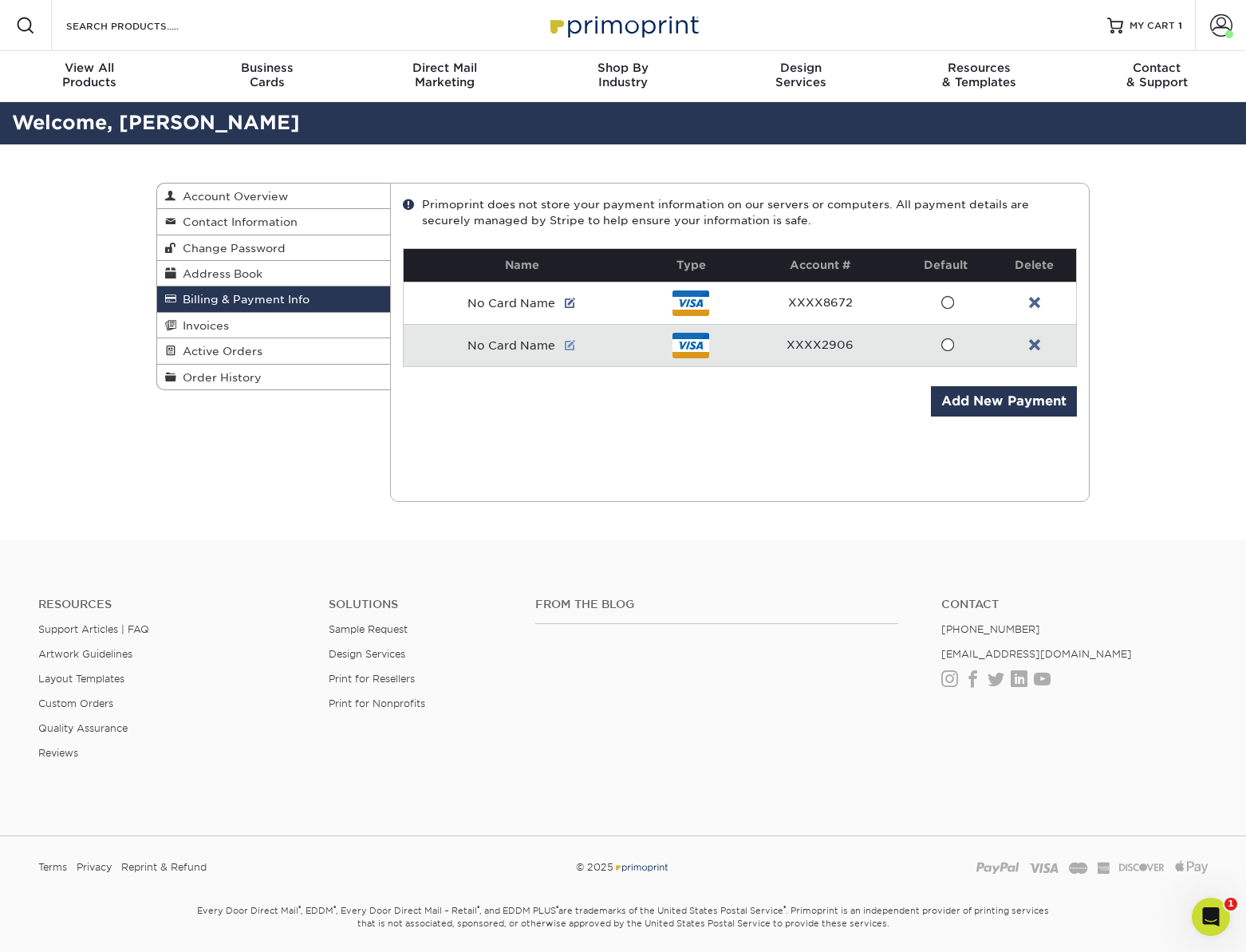
click at [570, 349] on link at bounding box center [571, 346] width 11 height 13
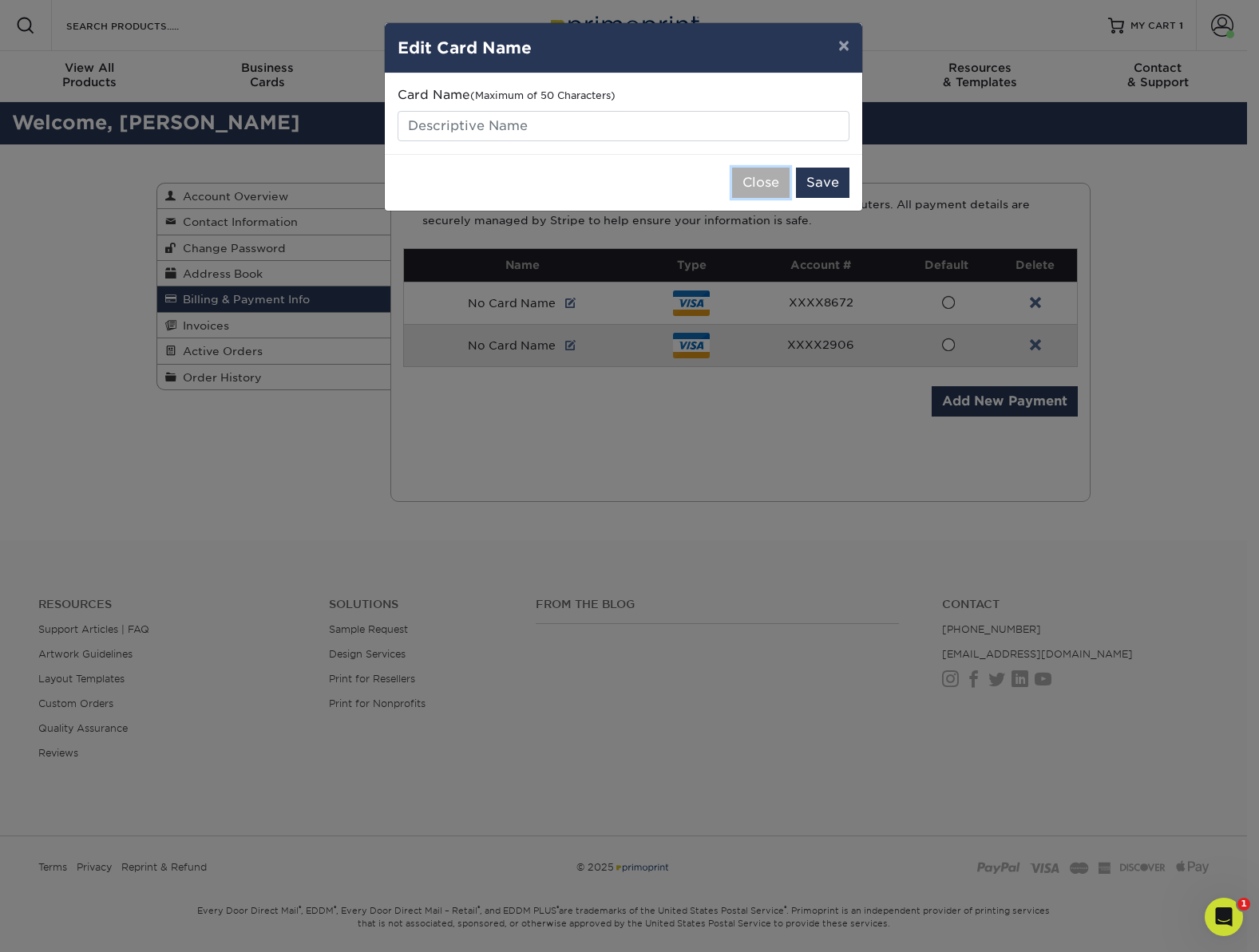
click at [758, 180] on button "Close" at bounding box center [760, 183] width 57 height 31
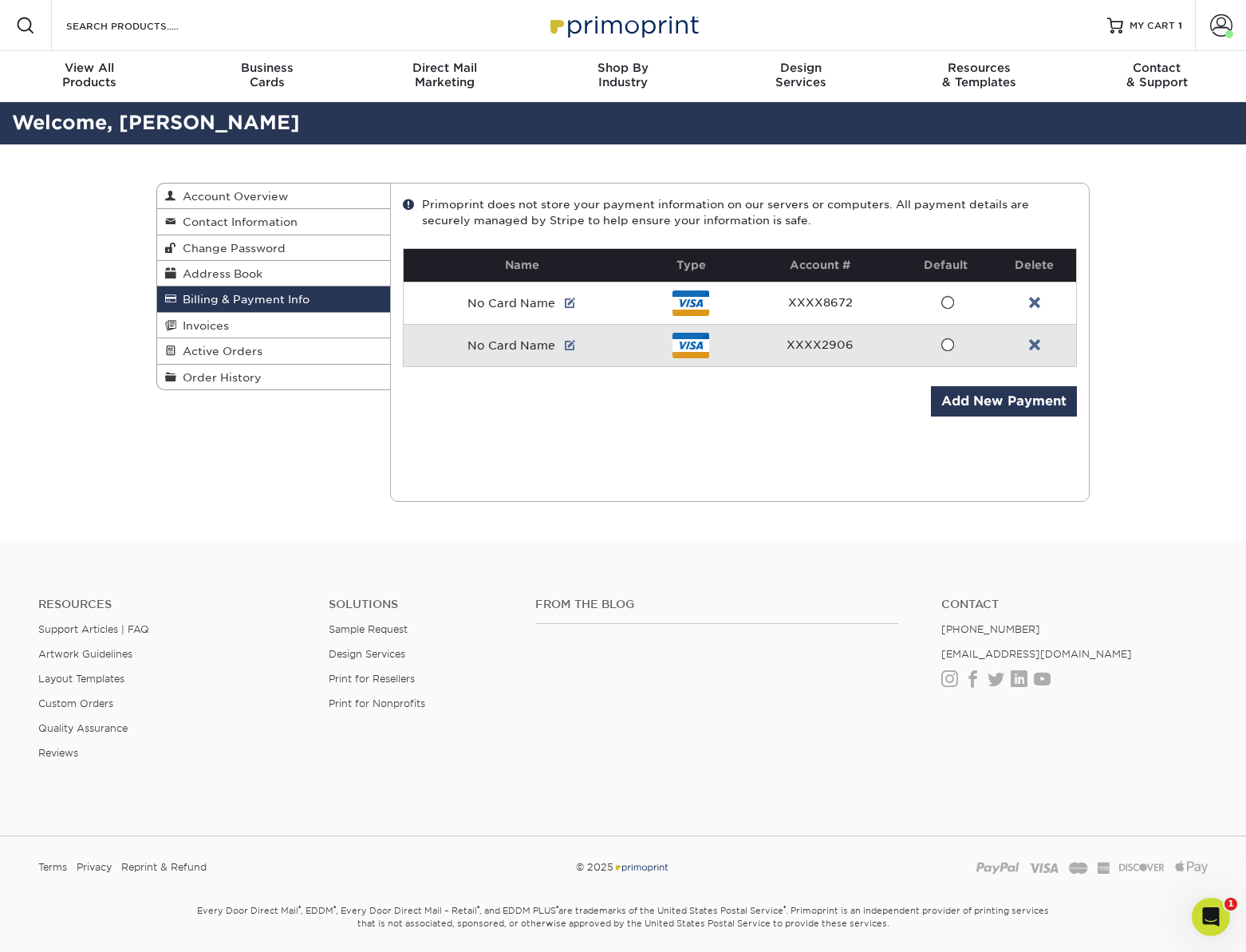
click at [814, 352] on td "XXXX2906" at bounding box center [820, 345] width 158 height 43
click at [822, 347] on td "XXXX2906" at bounding box center [820, 345] width 158 height 43
click at [953, 343] on span at bounding box center [947, 345] width 14 height 15
click at [0, 0] on input "radio" at bounding box center [0, 0] width 0 height 0
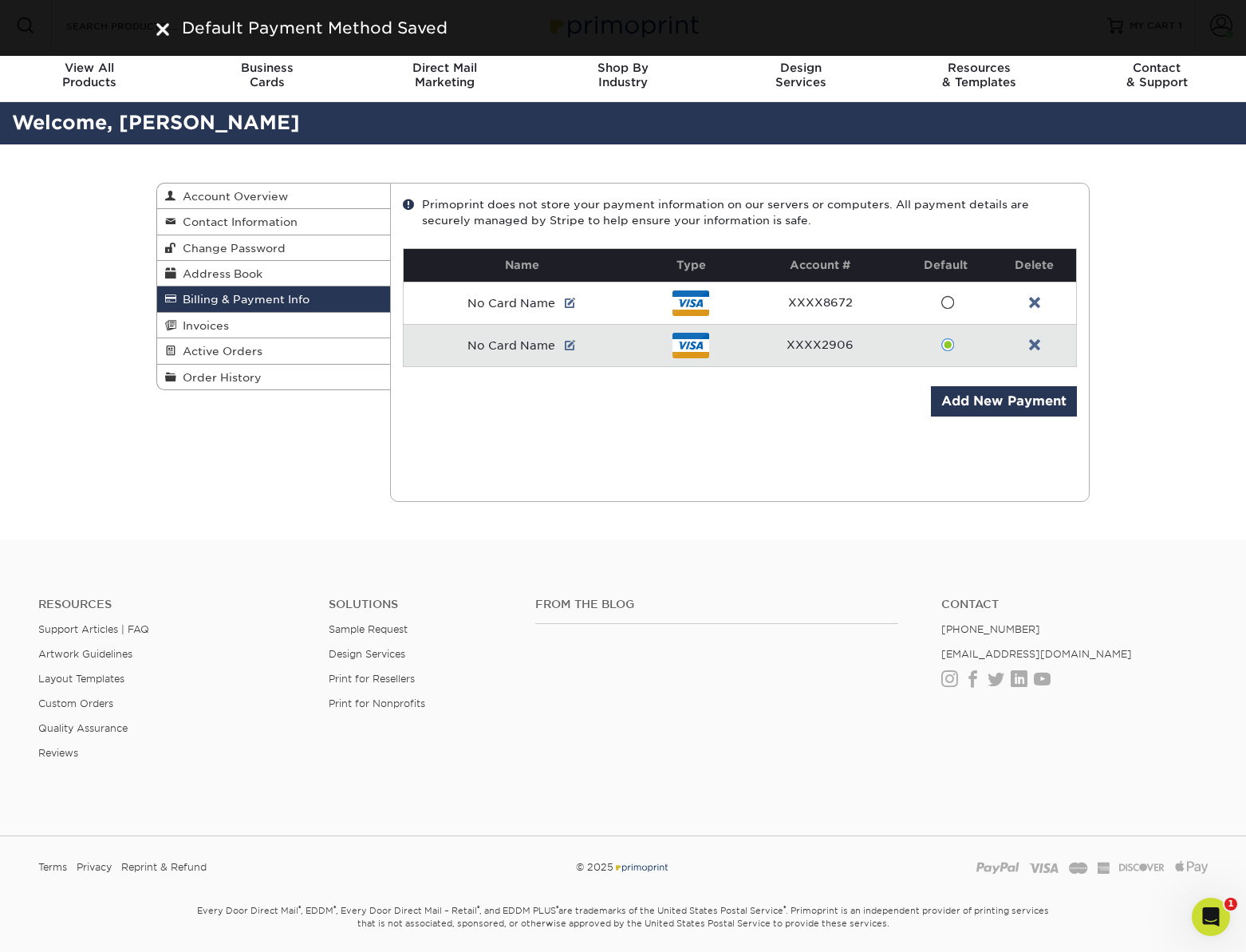
click at [946, 346] on span at bounding box center [947, 345] width 14 height 15
click at [0, 0] on input "radio" at bounding box center [0, 0] width 0 height 0
click at [818, 347] on td "XXXX2906" at bounding box center [820, 345] width 158 height 43
drag, startPoint x: 802, startPoint y: 339, endPoint x: 769, endPoint y: 316, distance: 40.2
click at [802, 339] on td "XXXX2906" at bounding box center [820, 345] width 158 height 43
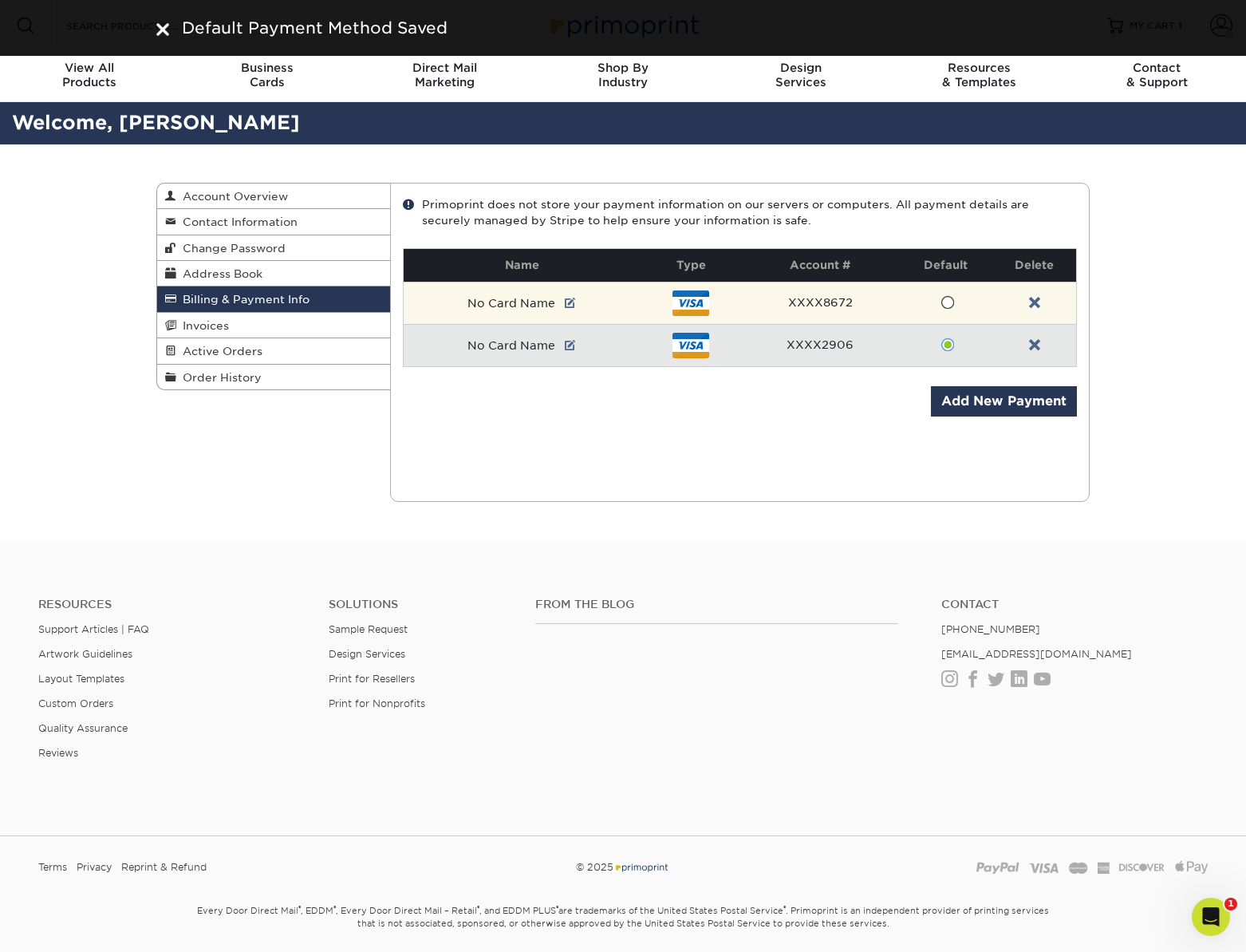
click at [767, 293] on td "XXXX8672" at bounding box center [820, 302] width 158 height 43
click at [1034, 303] on link at bounding box center [1035, 303] width 11 height 13
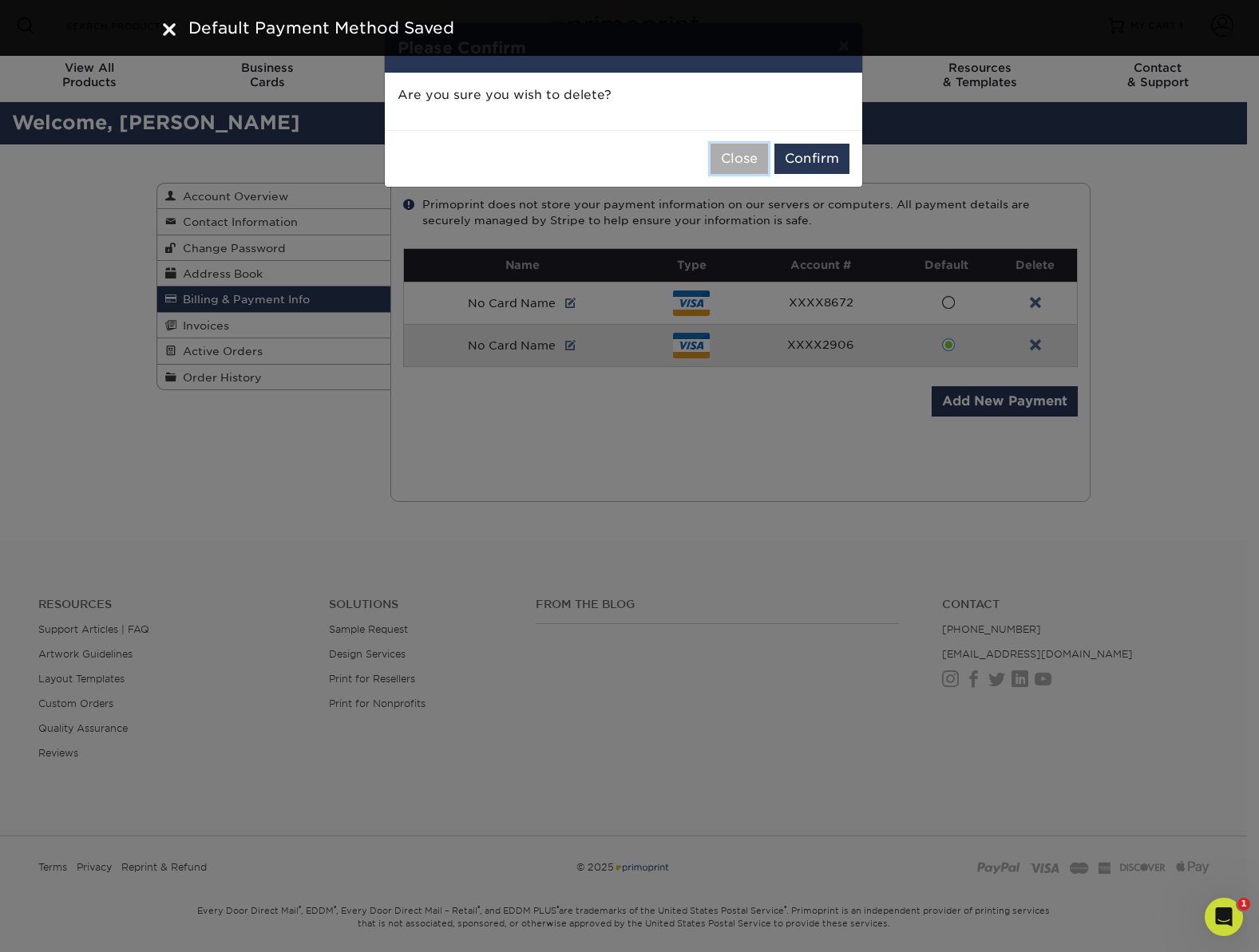
click at [736, 161] on button "Close" at bounding box center [739, 159] width 57 height 31
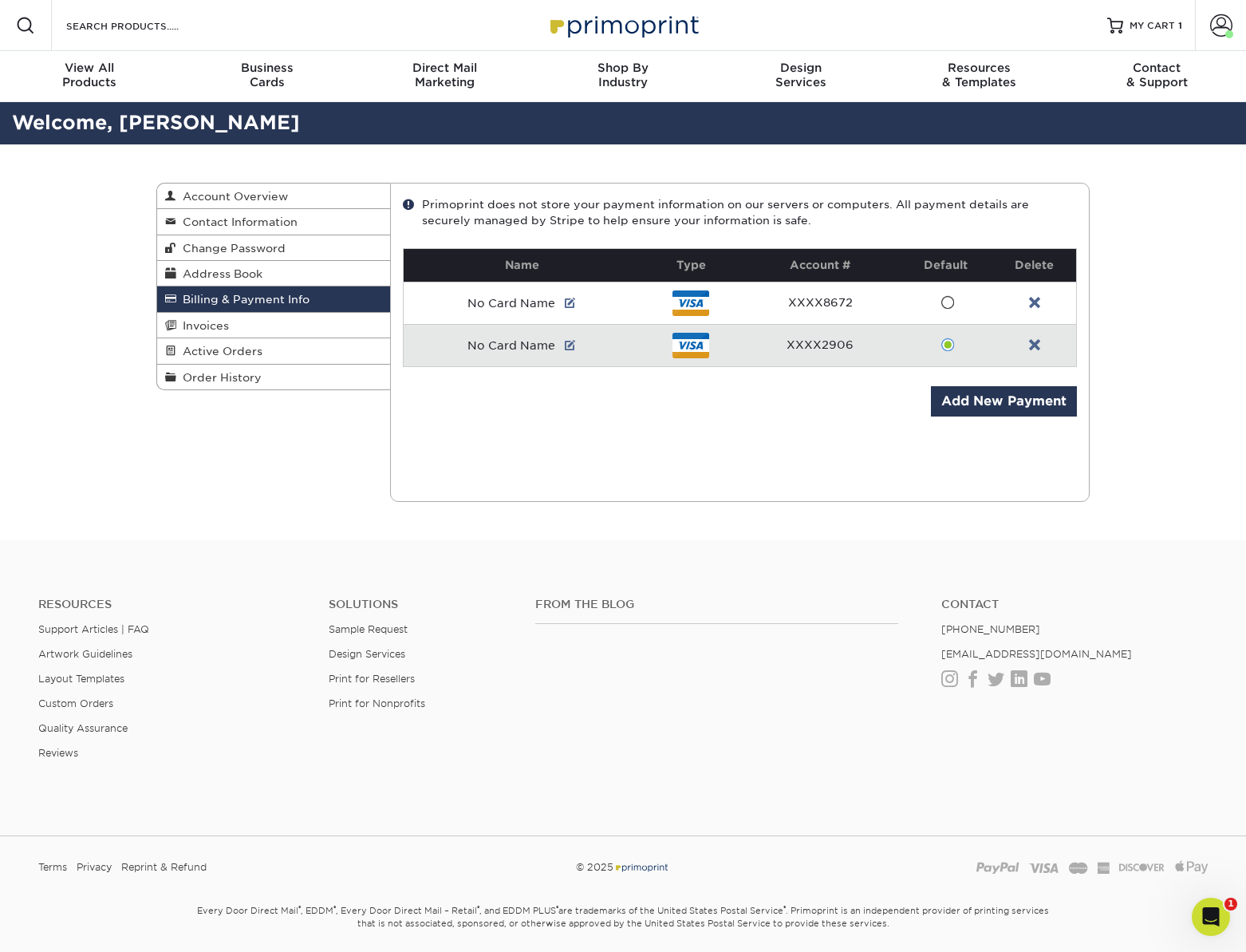
click at [626, 404] on div "Current Orders 0 Active 0 Missing Files" at bounding box center [740, 342] width 700 height 319
click at [1225, 23] on span at bounding box center [1222, 26] width 23 height 23
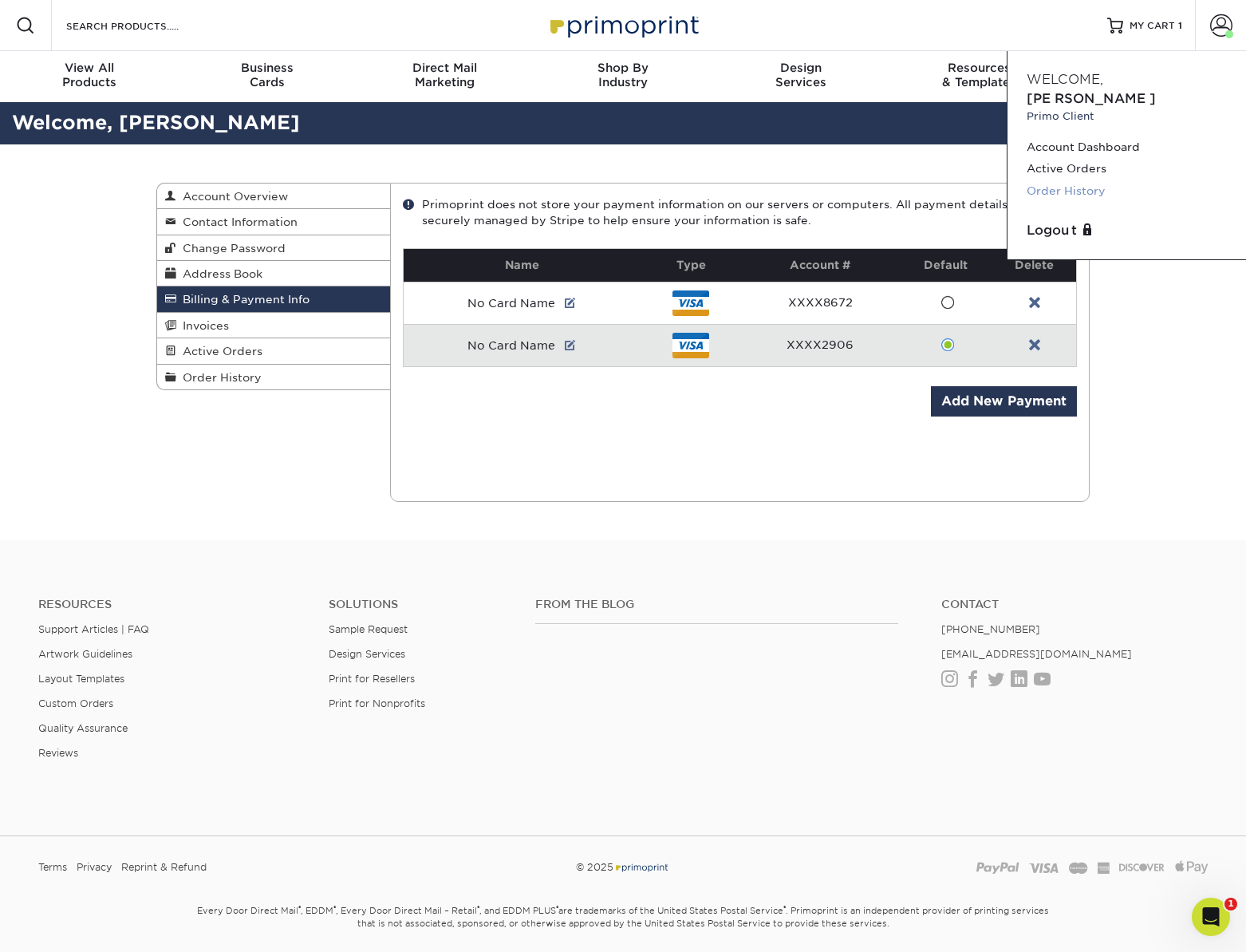
click at [1057, 180] on link "Order History" at bounding box center [1126, 191] width 200 height 22
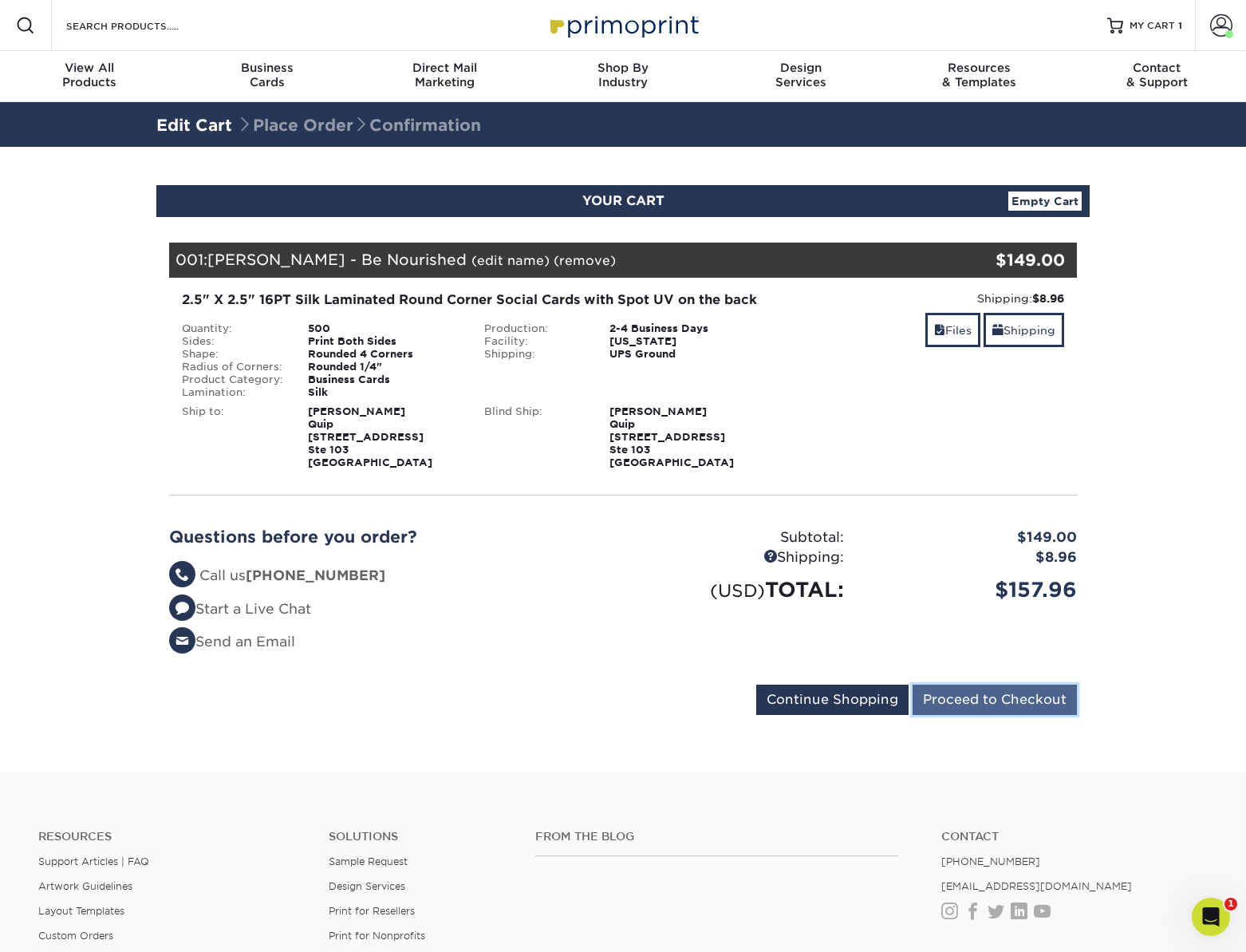
click at [1010, 705] on input "Proceed to Checkout" at bounding box center [994, 700] width 164 height 31
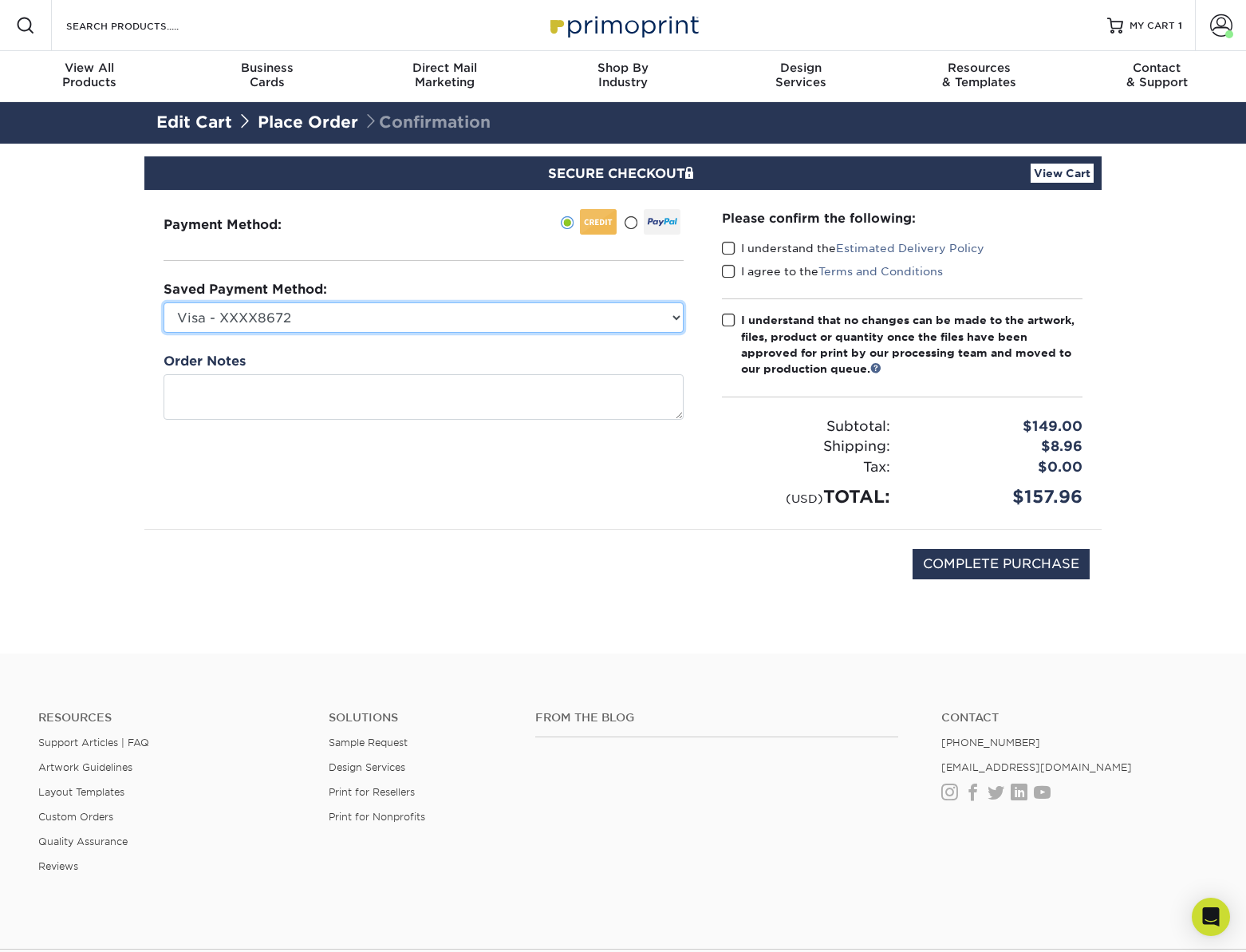
click at [312, 328] on select "Visa - XXXX8672 Visa - XXXX2906 New Credit Card" at bounding box center [423, 318] width 520 height 31
click at [163, 302] on select "Visa - XXXX8672 Visa - XXXX2906 New Credit Card" at bounding box center [423, 318] width 520 height 31
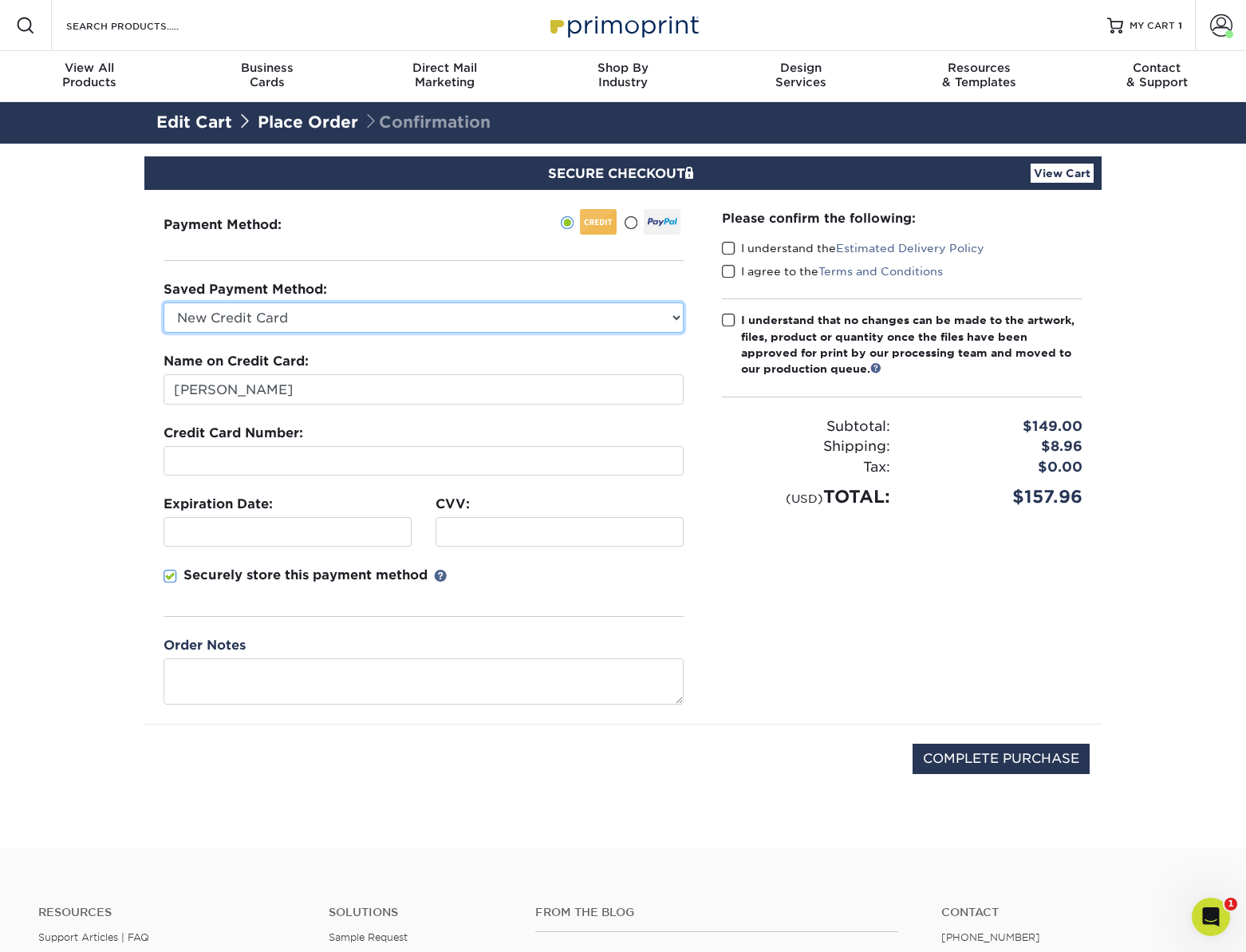
click at [261, 316] on select "Visa - XXXX8672 Visa - XXXX2906 New Credit Card" at bounding box center [423, 318] width 520 height 31
select select "62773"
click at [163, 302] on select "Visa - XXXX8672 Visa - XXXX2906 New Credit Card" at bounding box center [423, 318] width 520 height 31
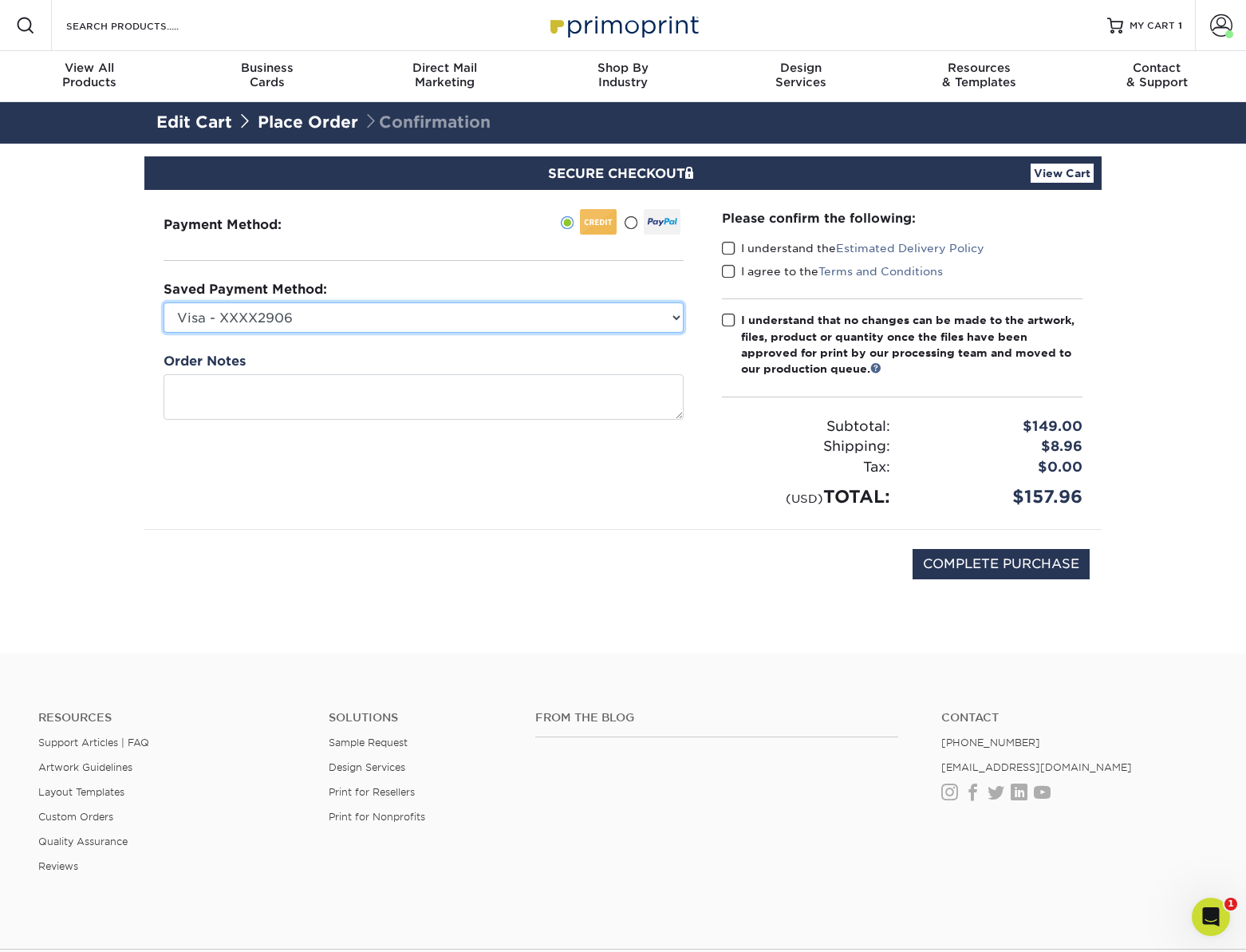
click at [256, 318] on select "Visa - XXXX8672 Visa - XXXX2906 New Credit Card" at bounding box center [423, 318] width 520 height 31
select select
click at [163, 302] on select "Visa - XXXX8672 Visa - XXXX2906 New Credit Card" at bounding box center [423, 318] width 520 height 31
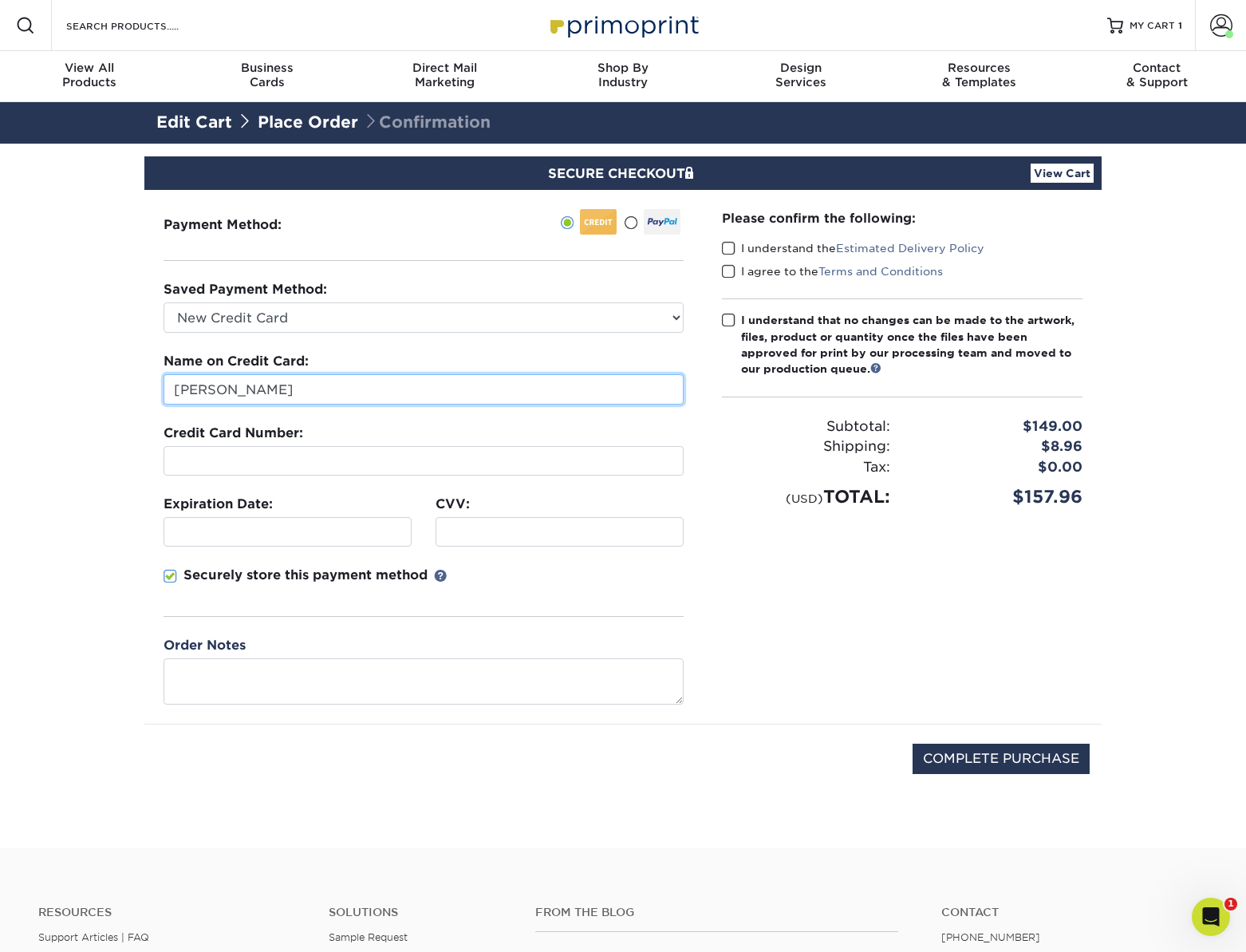
click at [246, 391] on input "[PERSON_NAME]" at bounding box center [423, 389] width 520 height 31
click at [196, 471] on div at bounding box center [423, 461] width 520 height 30
drag, startPoint x: 92, startPoint y: 429, endPoint x: 110, endPoint y: 425, distance: 18.4
click at [92, 429] on section "SECURE CHECKOUT View Cart Payment Method: Saved Payment Method:" at bounding box center [623, 496] width 1246 height 704
drag, startPoint x: 107, startPoint y: 338, endPoint x: 207, endPoint y: 327, distance: 100.6
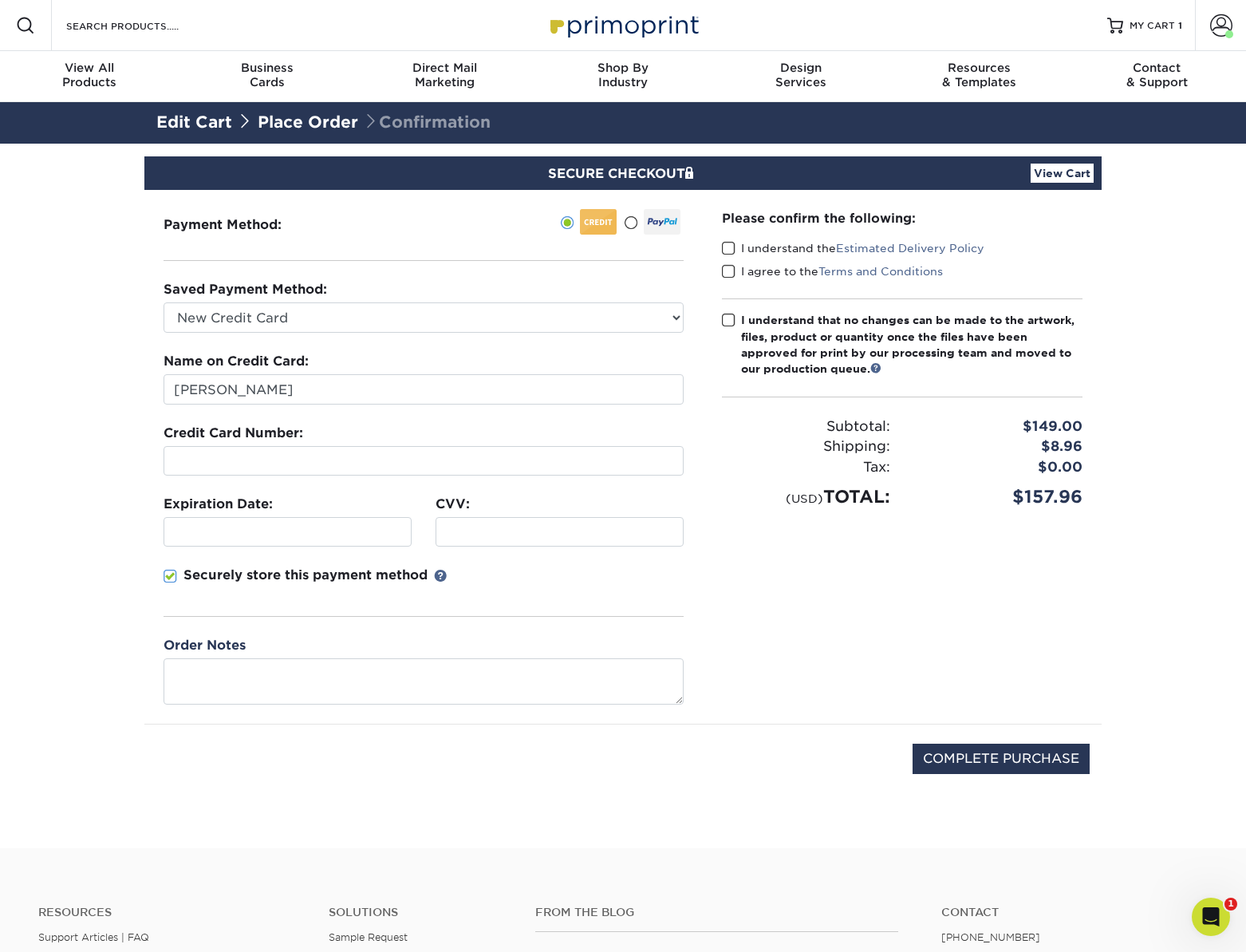
click at [108, 338] on section "SECURE CHECKOUT View Cart Payment Method: Saved Payment Method:" at bounding box center [623, 496] width 1246 height 704
click at [194, 392] on input "[PERSON_NAME]" at bounding box center [423, 389] width 520 height 31
drag, startPoint x: 118, startPoint y: 430, endPoint x: 206, endPoint y: 453, distance: 91.0
click at [118, 430] on section "SECURE CHECKOUT View Cart Payment Method: Saved Payment Method:" at bounding box center [623, 496] width 1246 height 704
click at [120, 464] on section "SECURE CHECKOUT View Cart Payment Method: Saved Payment Method:" at bounding box center [623, 496] width 1246 height 704
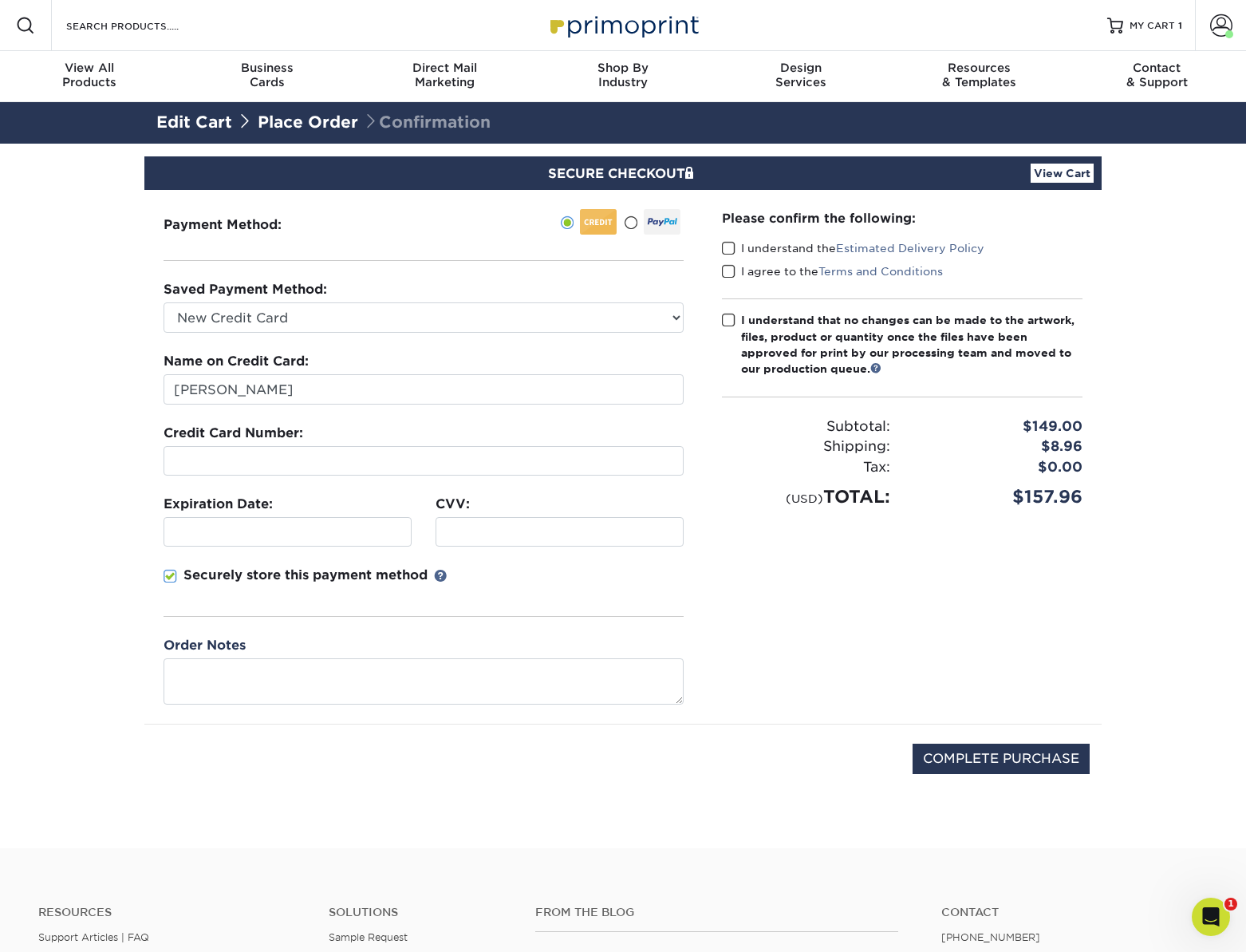
click at [108, 498] on section "SECURE CHECKOUT View Cart Payment Method: Saved Payment Method:" at bounding box center [623, 496] width 1246 height 704
click at [137, 545] on section "SECURE CHECKOUT View Cart Payment Method: Saved Payment Method:" at bounding box center [623, 496] width 1246 height 704
click at [740, 574] on div "Please confirm the following: I understand the Estimated Delivery Policy I agre…" at bounding box center [902, 457] width 399 height 534
click at [724, 245] on span at bounding box center [728, 248] width 14 height 15
click at [0, 0] on input "I understand the Estimated Delivery Policy" at bounding box center [0, 0] width 0 height 0
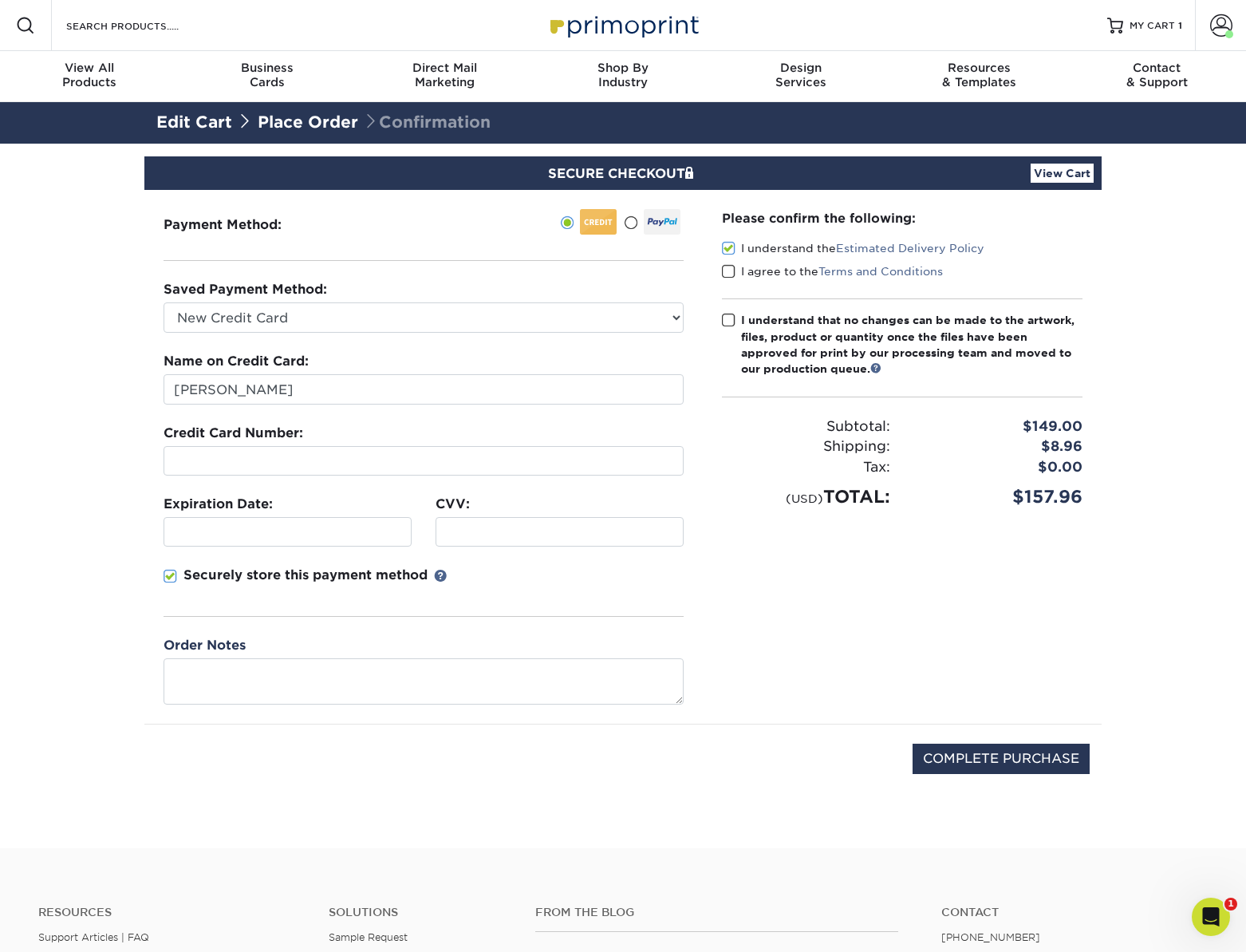
click at [731, 265] on span at bounding box center [728, 272] width 14 height 15
click at [0, 0] on input "I agree to the Terms and Conditions" at bounding box center [0, 0] width 0 height 0
click at [727, 316] on span at bounding box center [728, 320] width 14 height 15
click at [0, 0] on input "I understand that no changes can be made to the artwork, files, product or quan…" at bounding box center [0, 0] width 0 height 0
click at [1020, 745] on input "COMPLETE PURCHASE" at bounding box center [1001, 759] width 177 height 31
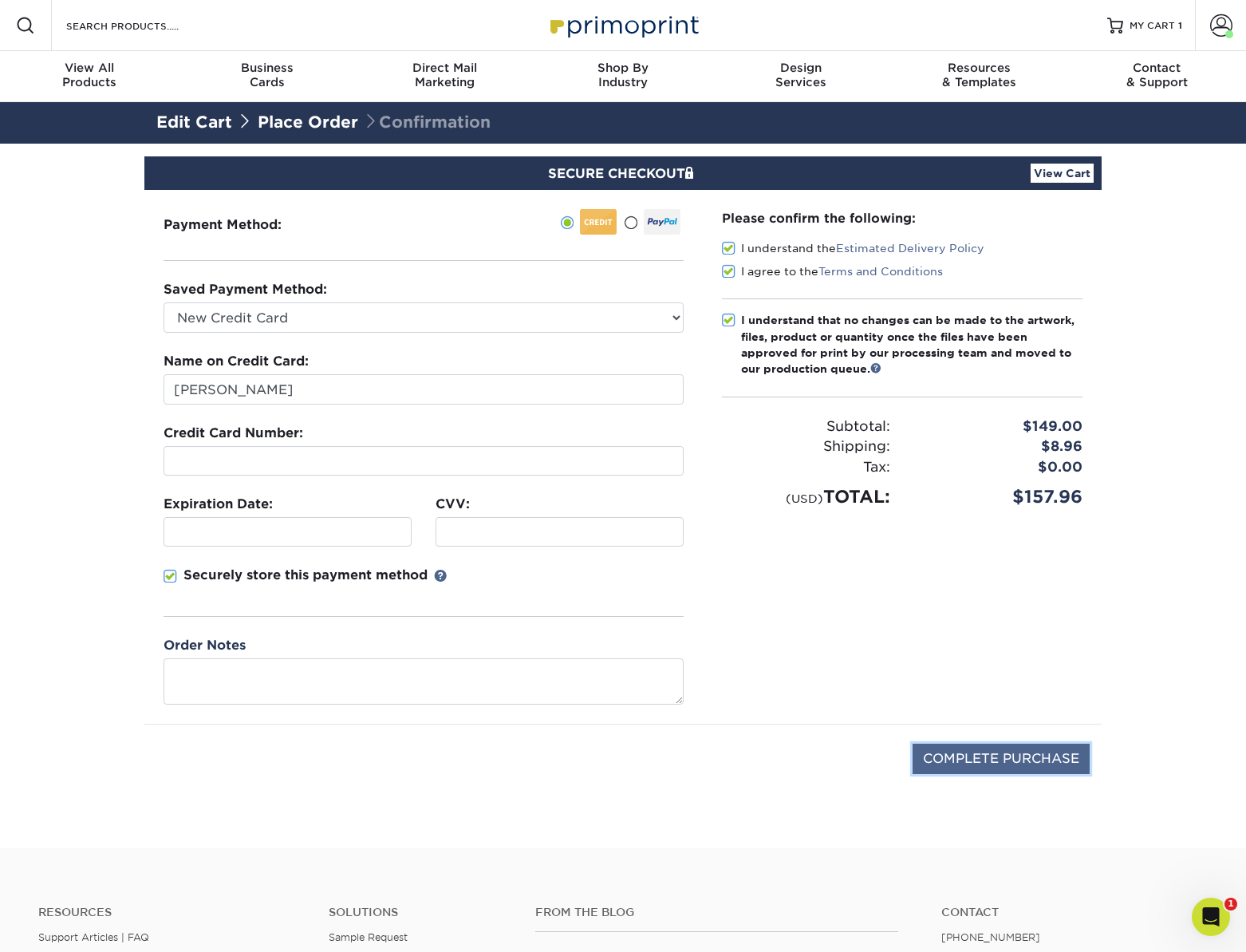
type input "PROCESSING, PLEASE WAIT..."
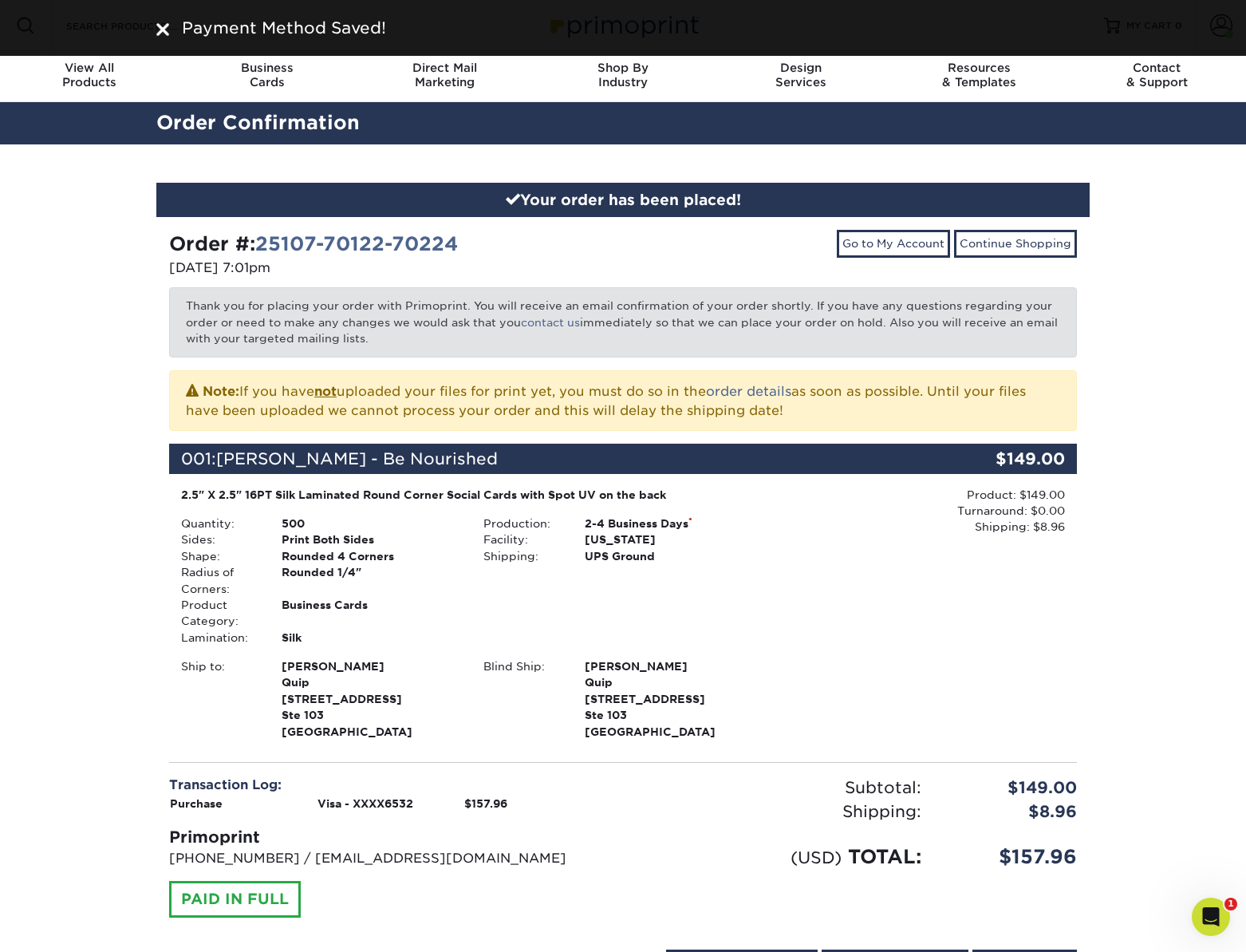
click at [1114, 408] on div "Your order has been placed! Order #: 25107-70122-70224 [DATE] 7:01pm Go to My A…" at bounding box center [623, 591] width 1246 height 893
click at [1111, 401] on div "Your order has been placed! Order #: 25107-70122-70224 [DATE] 7:01pm Go to My A…" at bounding box center [623, 591] width 1246 height 893
